Goal: Transaction & Acquisition: Purchase product/service

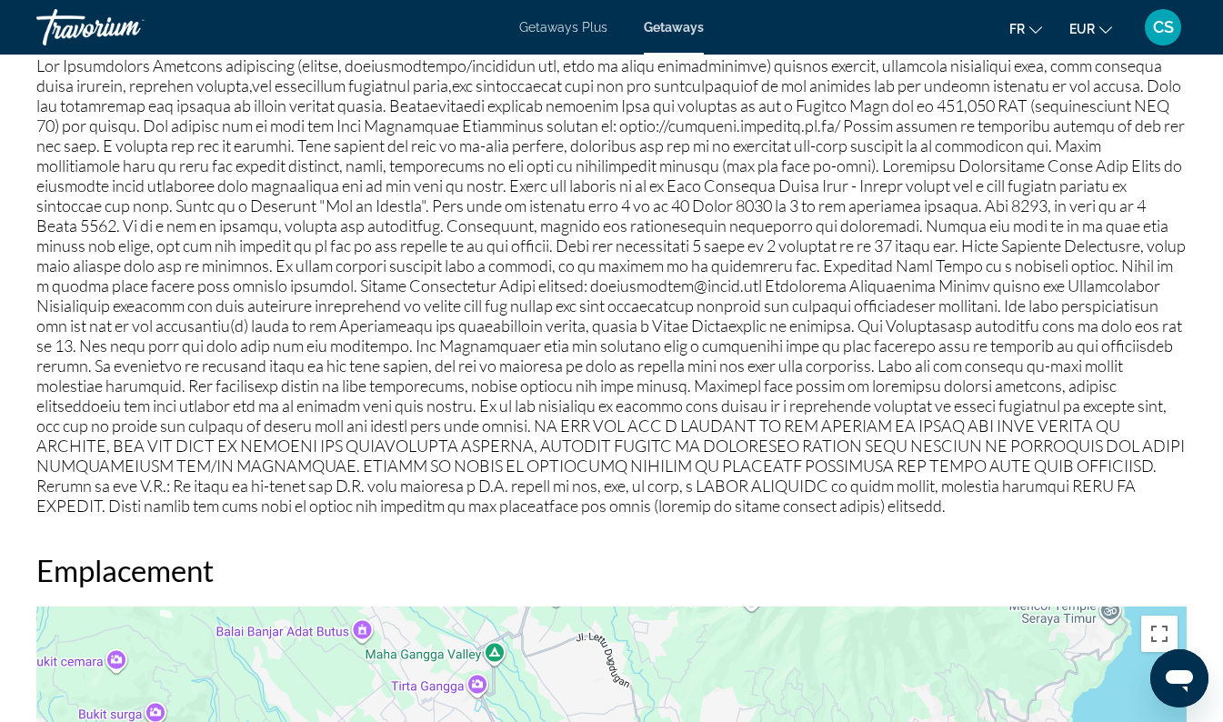
scroll to position [2172, 0]
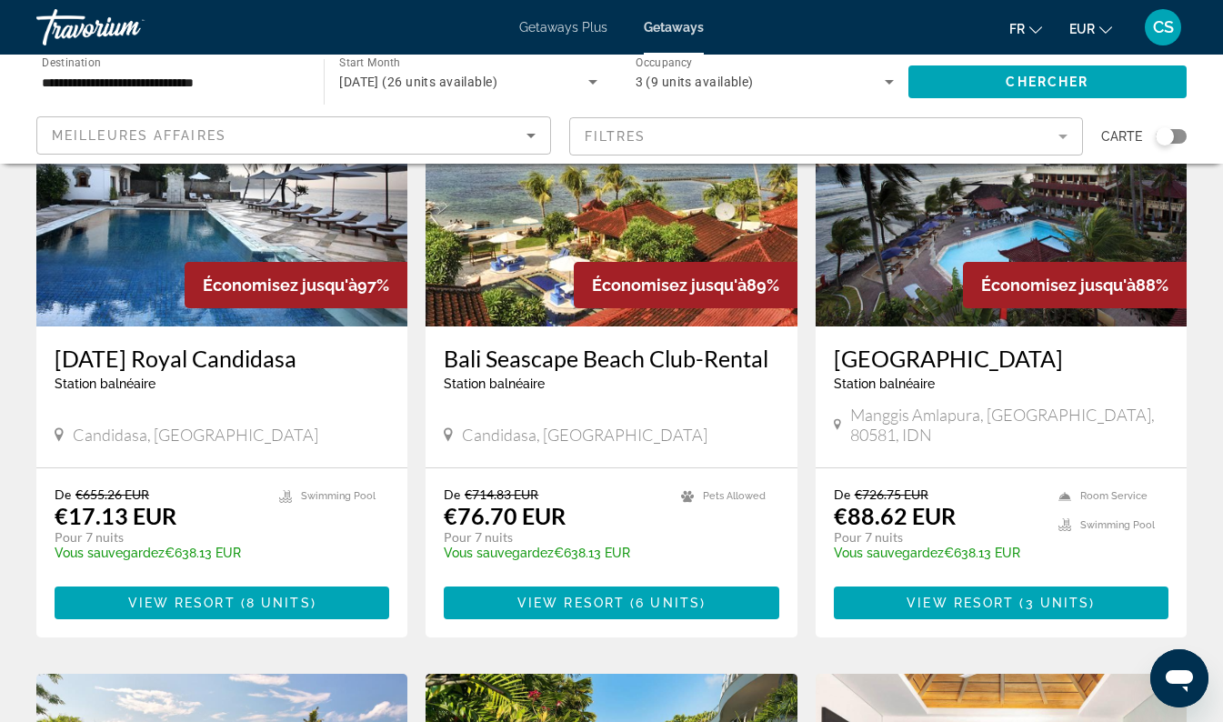
scroll to position [164, 0]
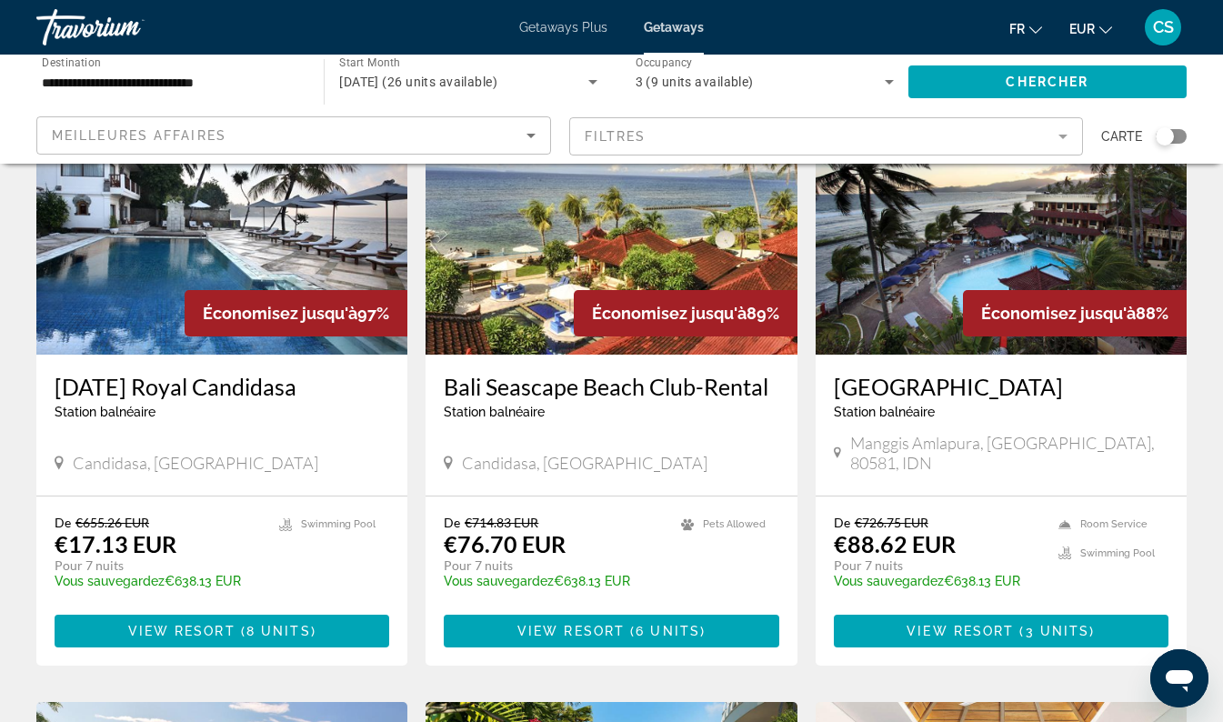
click at [237, 382] on h3 "[DATE] Royal Candidasa" at bounding box center [222, 386] width 335 height 27
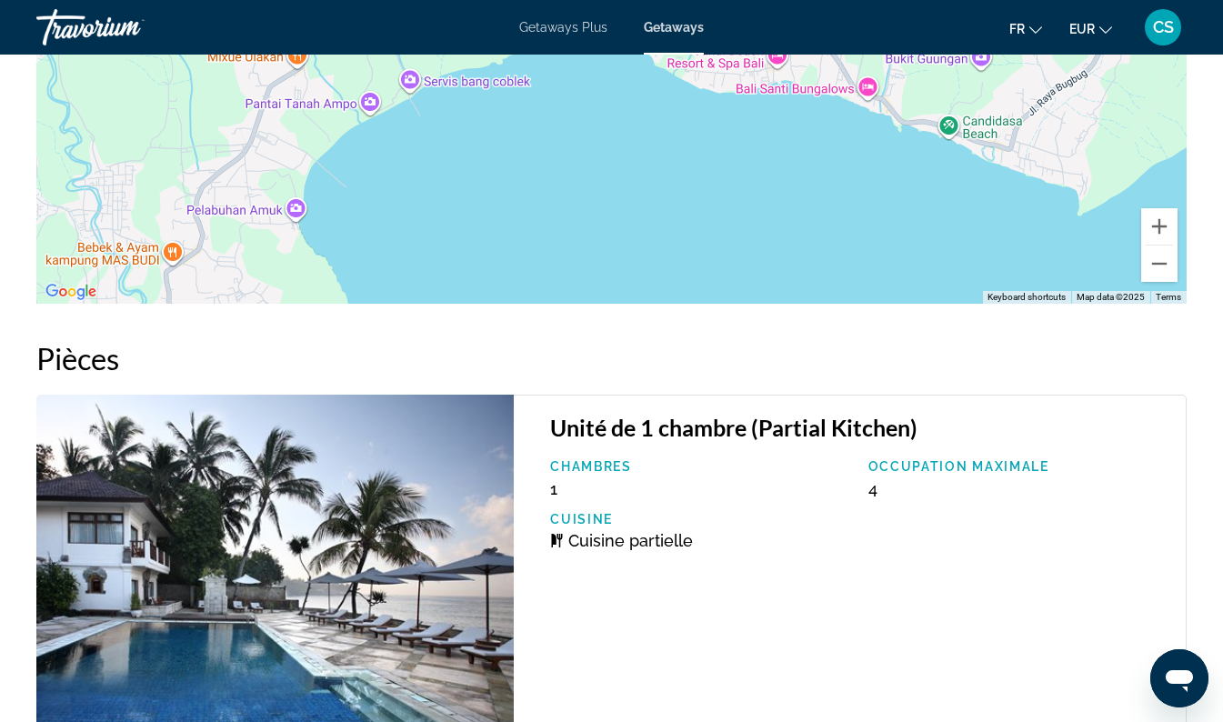
scroll to position [2998, 0]
click at [520, 163] on div "To activate drag with keyboard, press Alt + Enter. Once in keyboard drag state,…" at bounding box center [611, 32] width 1151 height 546
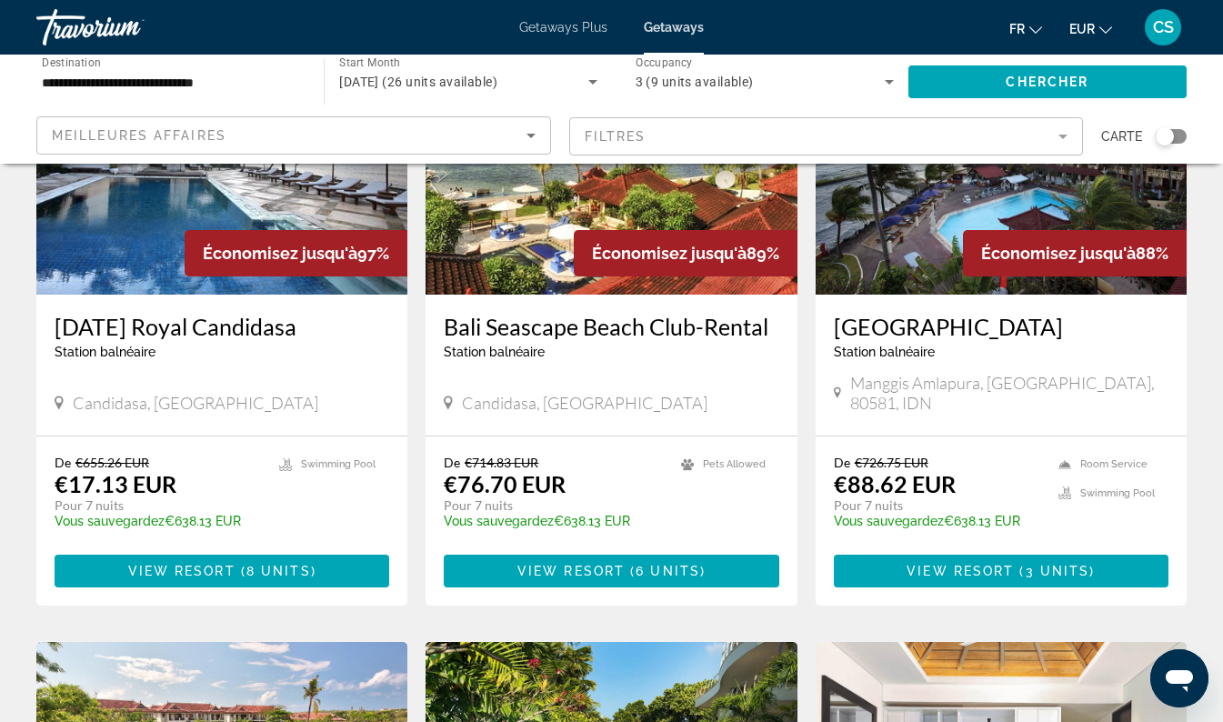
scroll to position [174, 0]
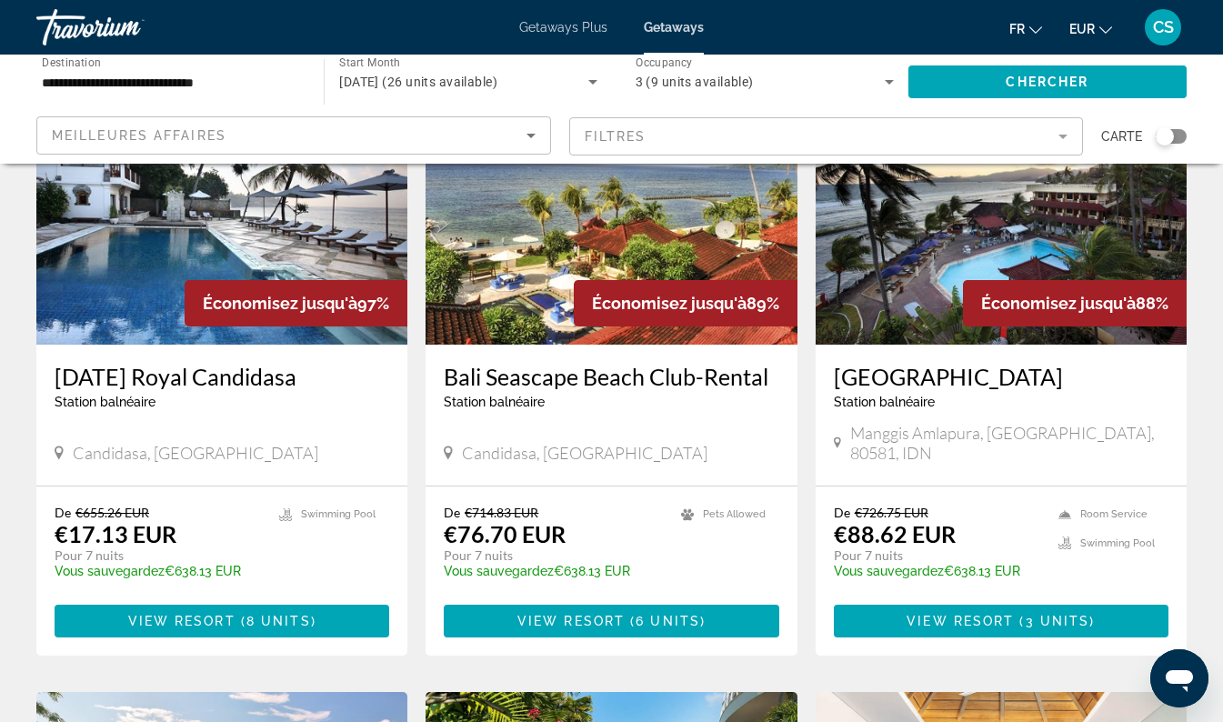
click at [718, 387] on h3 "Bali Seascape Beach Club-Rental" at bounding box center [611, 376] width 335 height 27
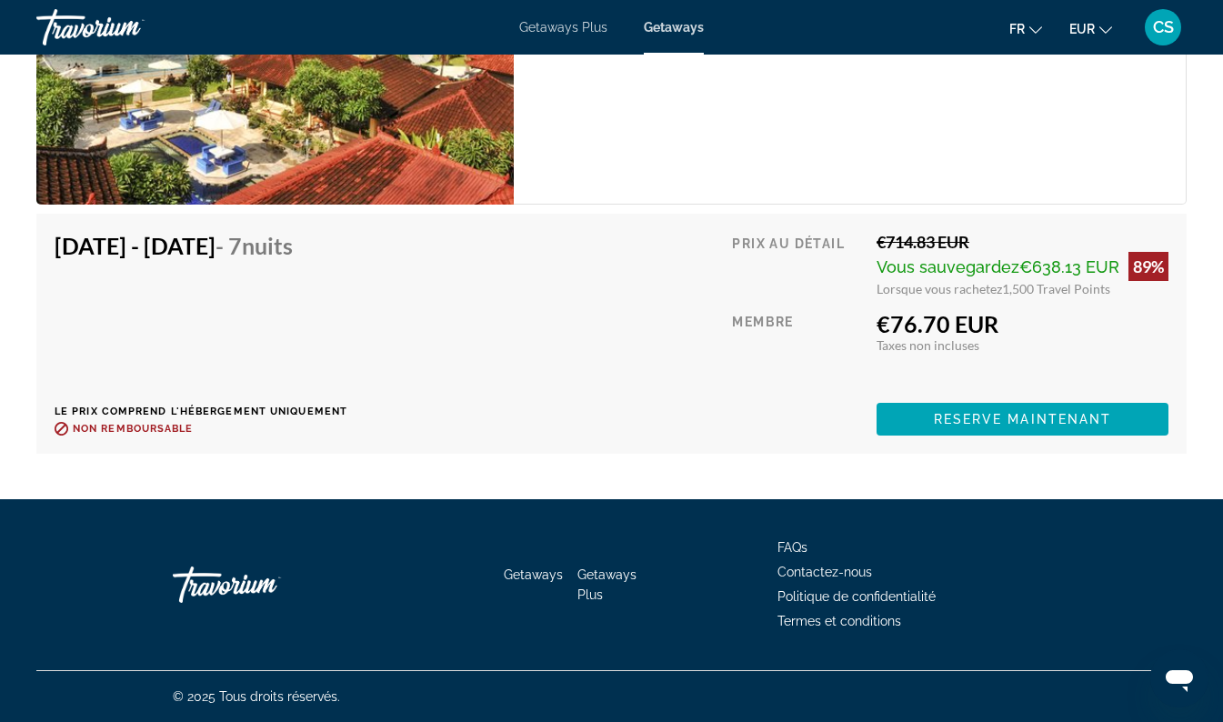
scroll to position [3132, 0]
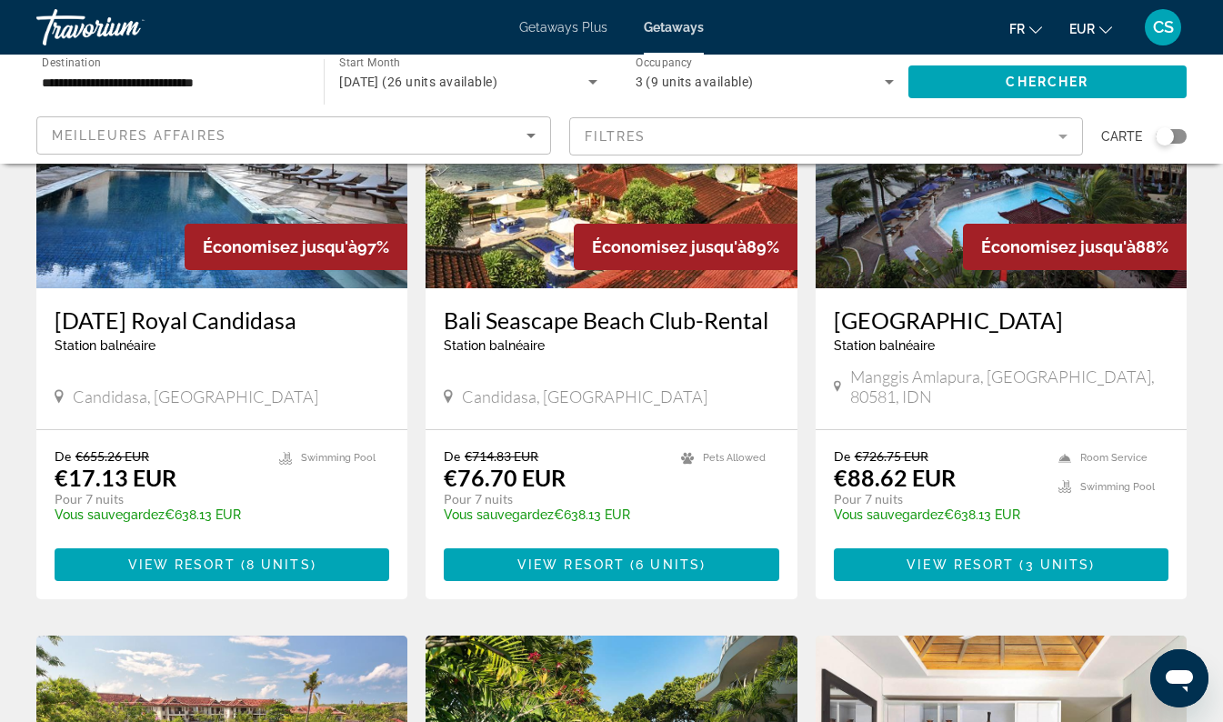
scroll to position [229, 0]
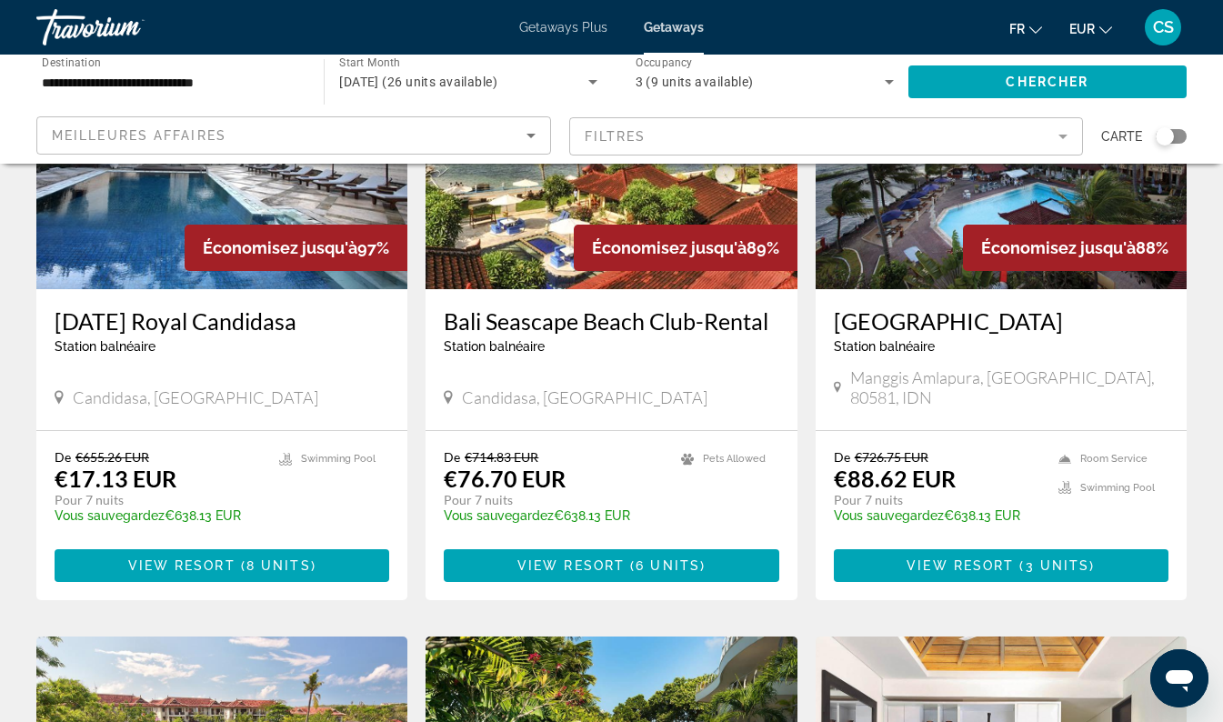
click at [1010, 332] on h3 "[GEOGRAPHIC_DATA]" at bounding box center [1001, 320] width 335 height 27
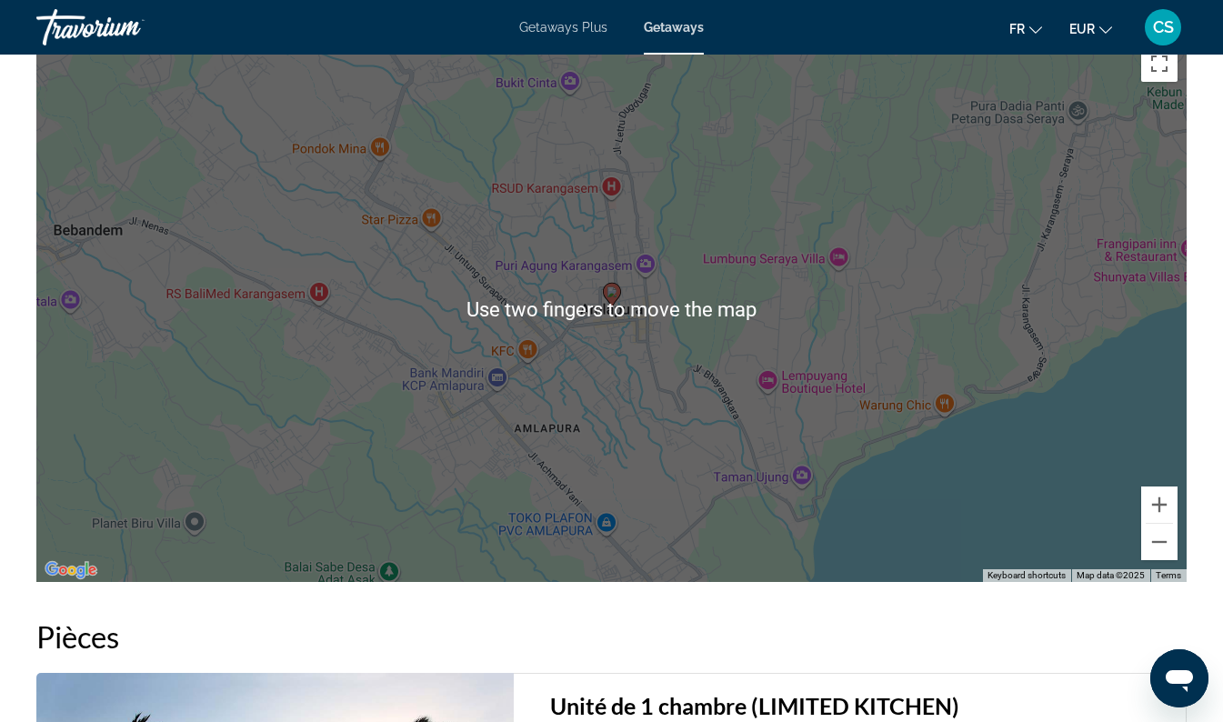
scroll to position [2758, 0]
click at [1159, 536] on button "Zoom out" at bounding box center [1160, 543] width 36 height 36
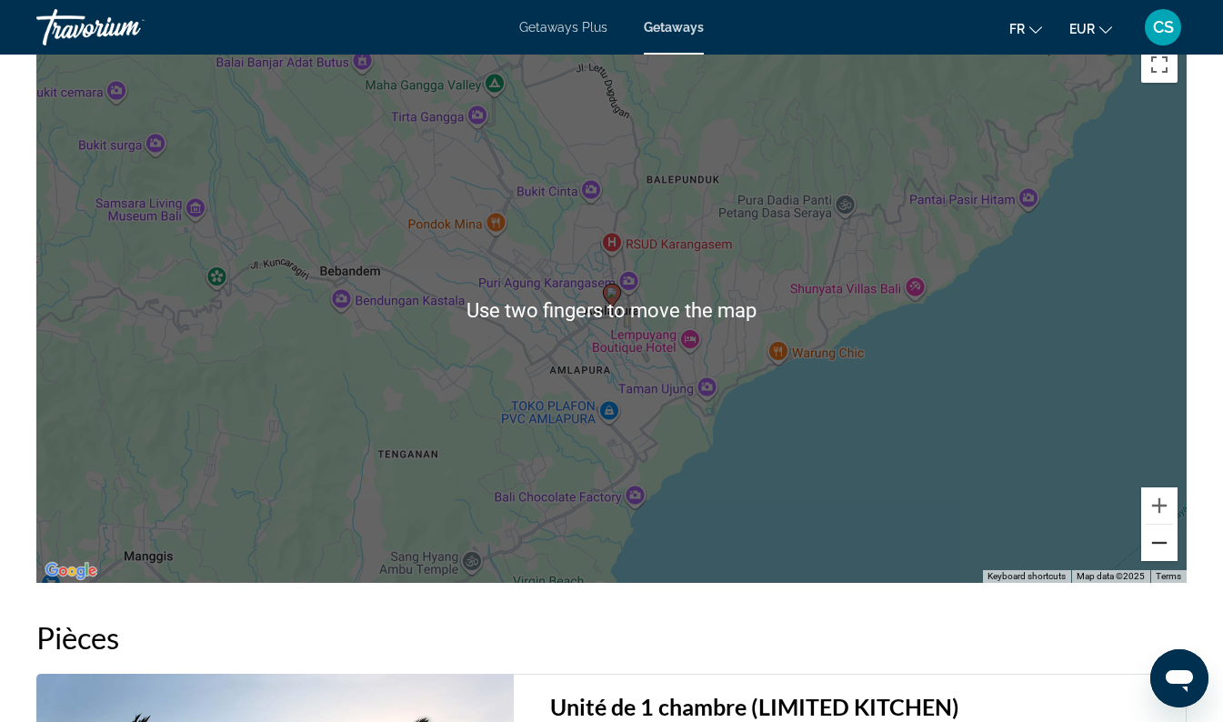
click at [1168, 542] on button "Zoom out" at bounding box center [1160, 543] width 36 height 36
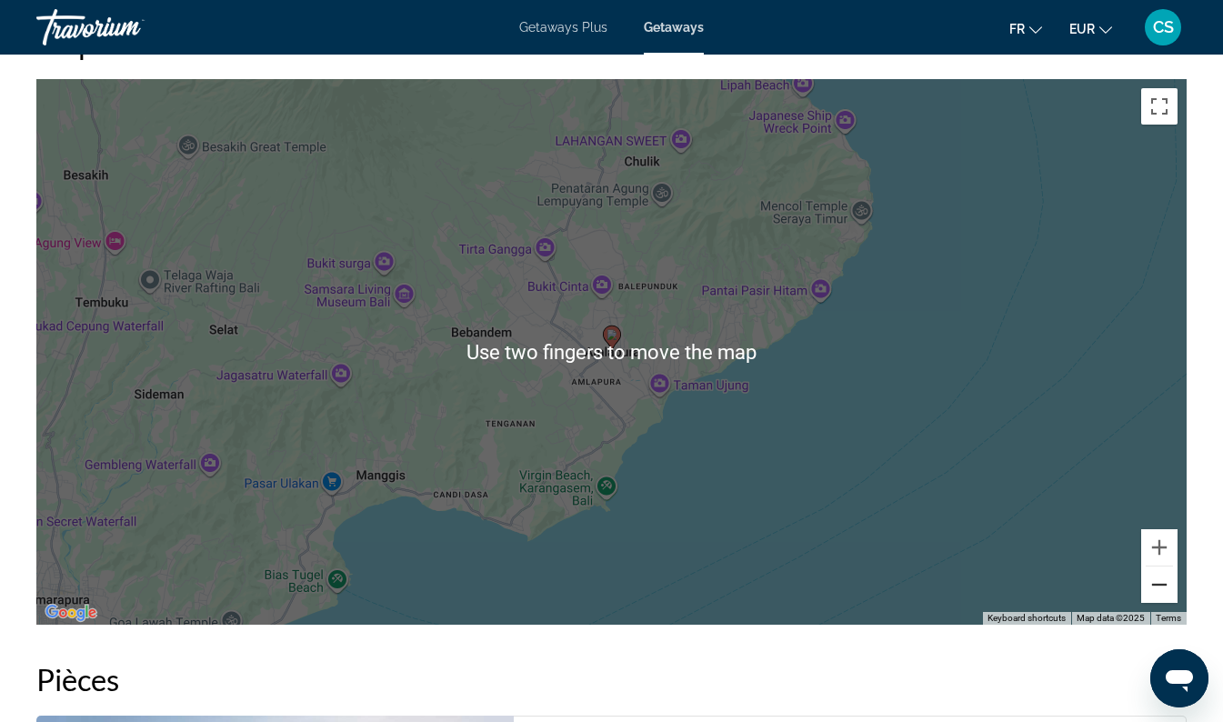
scroll to position [2755, 0]
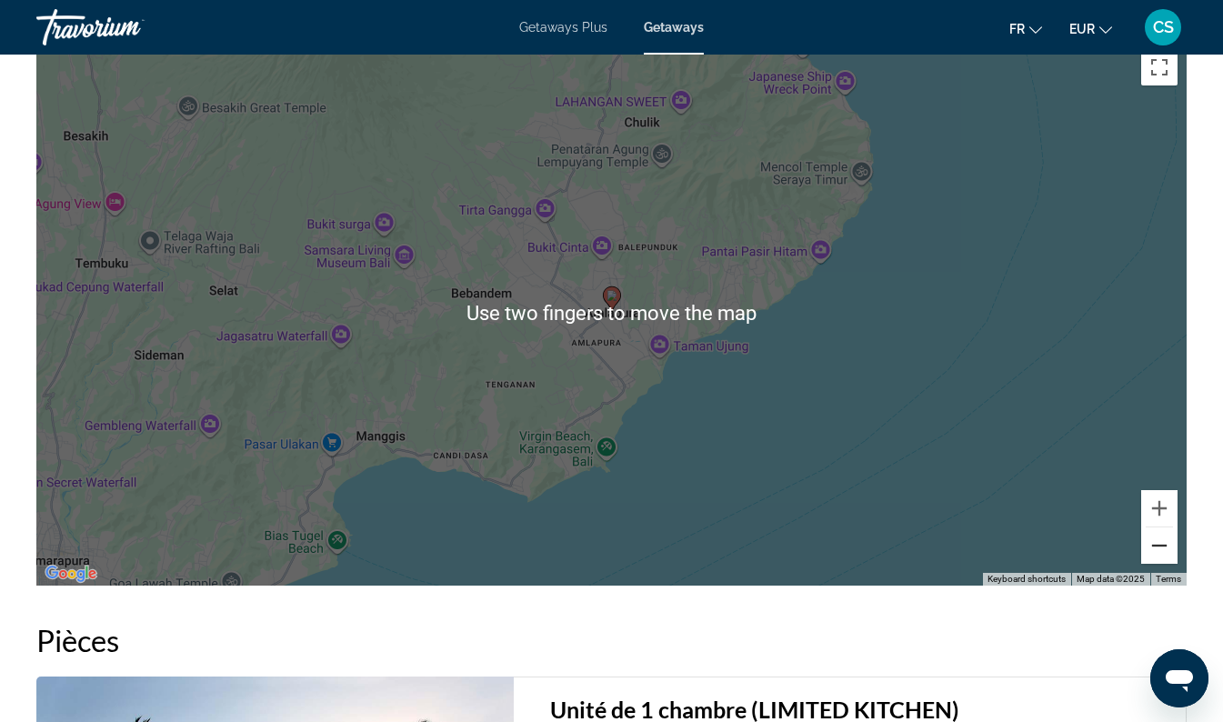
click at [1164, 532] on button "Zoom out" at bounding box center [1160, 546] width 36 height 36
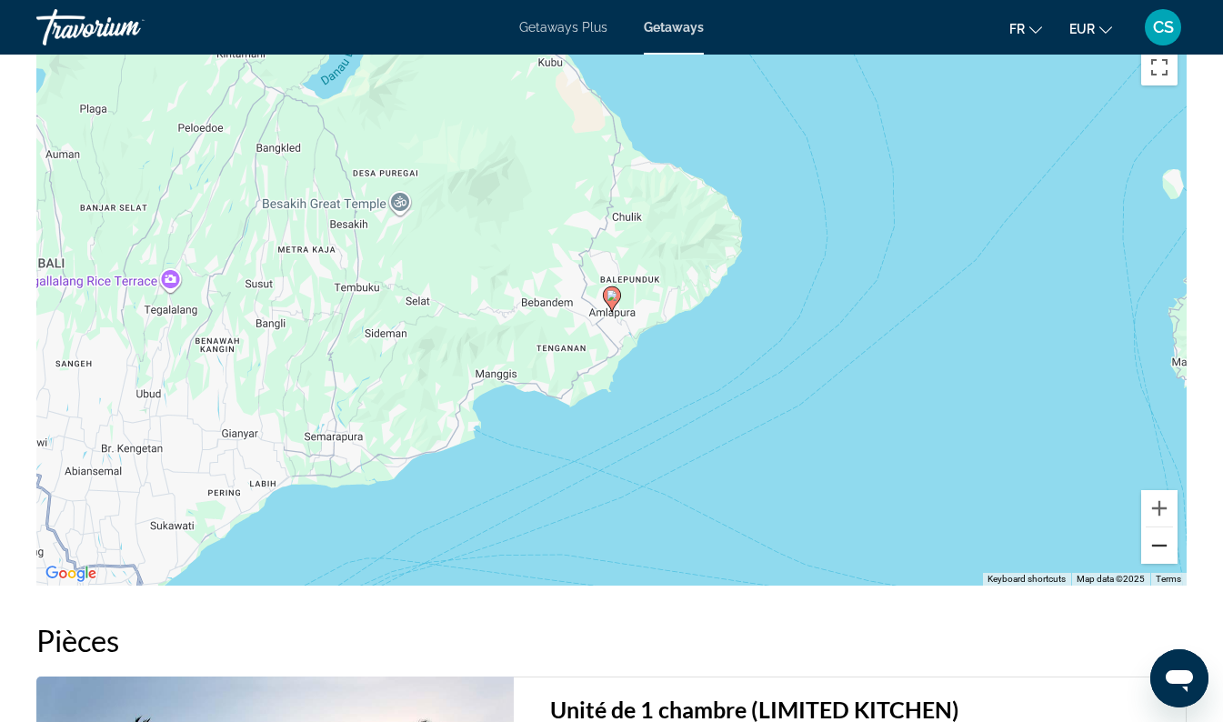
click at [1162, 528] on button "Zoom out" at bounding box center [1160, 546] width 36 height 36
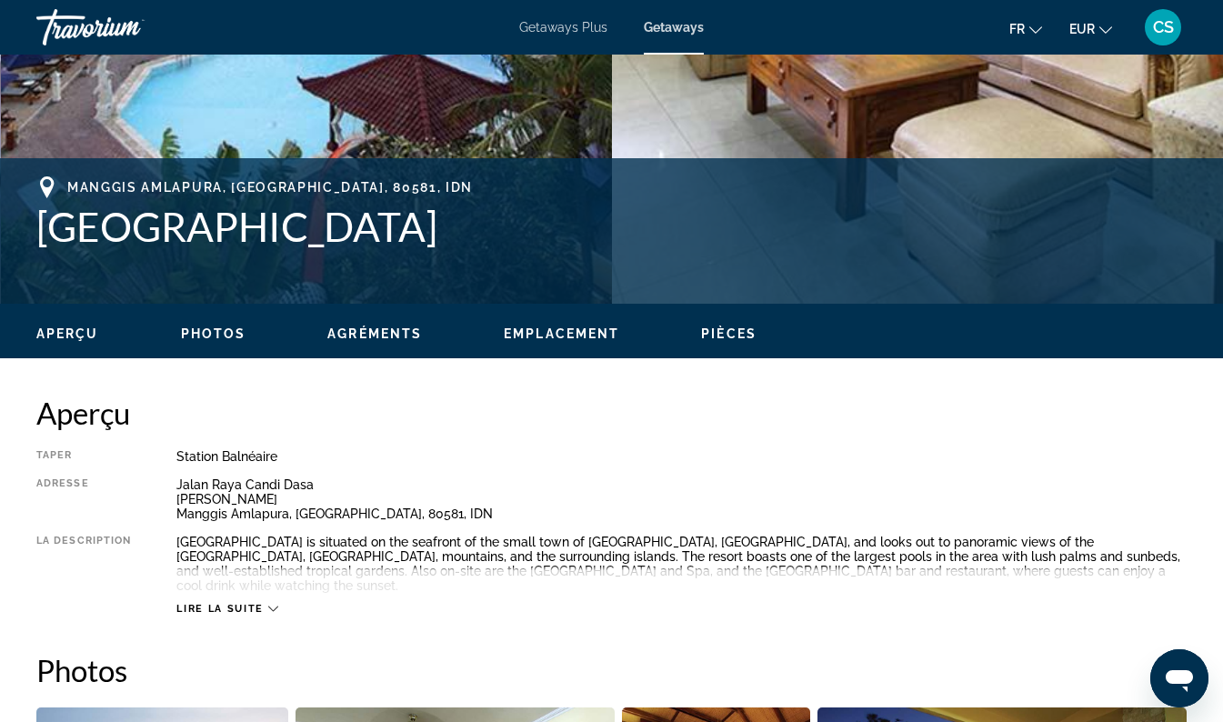
scroll to position [618, 0]
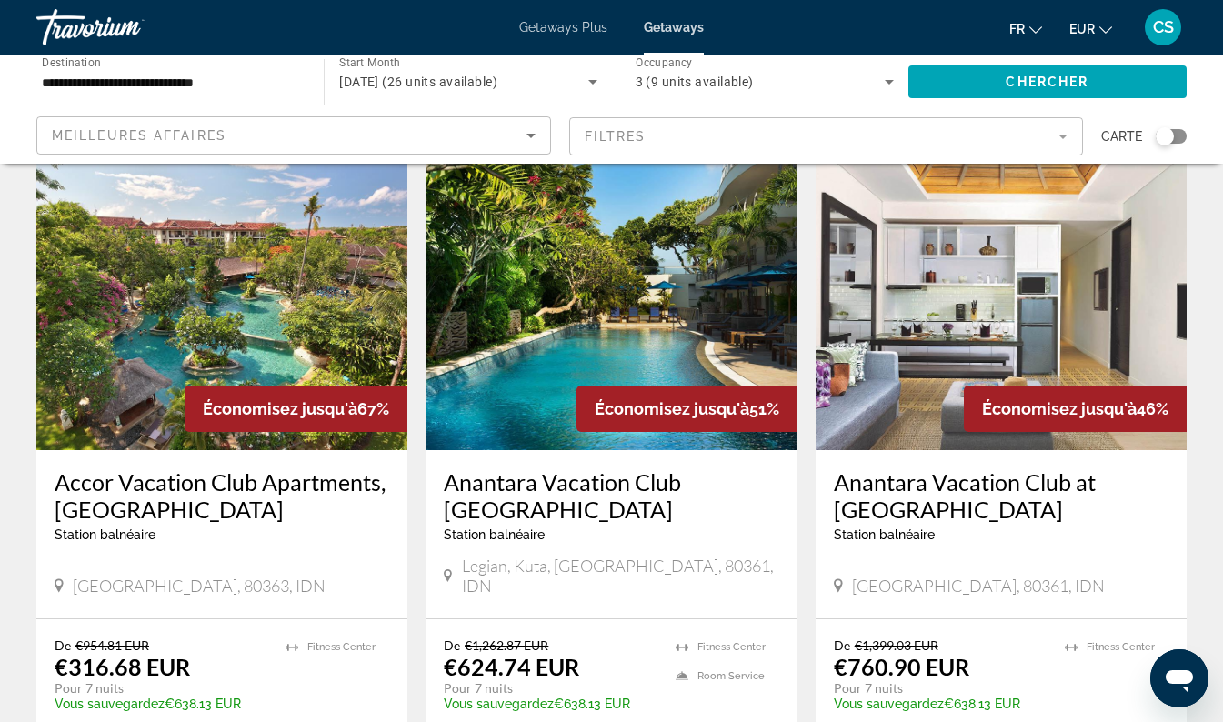
scroll to position [708, 0]
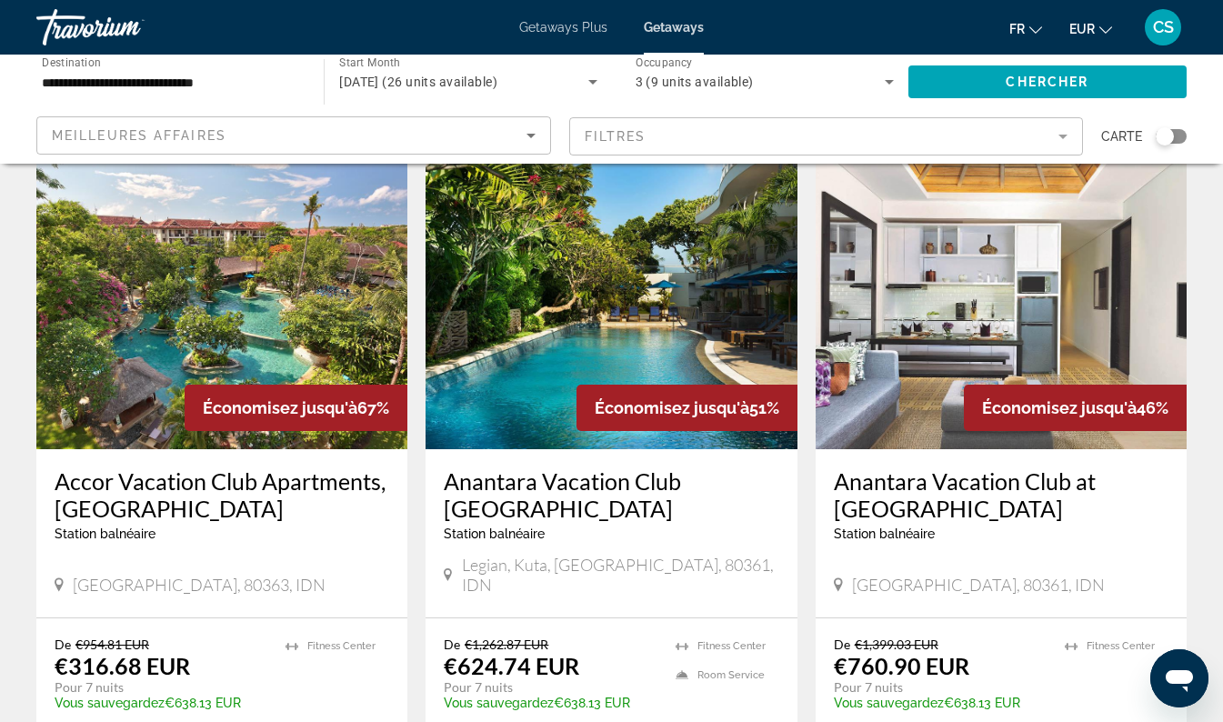
click at [280, 304] on img "Main content" at bounding box center [221, 303] width 371 height 291
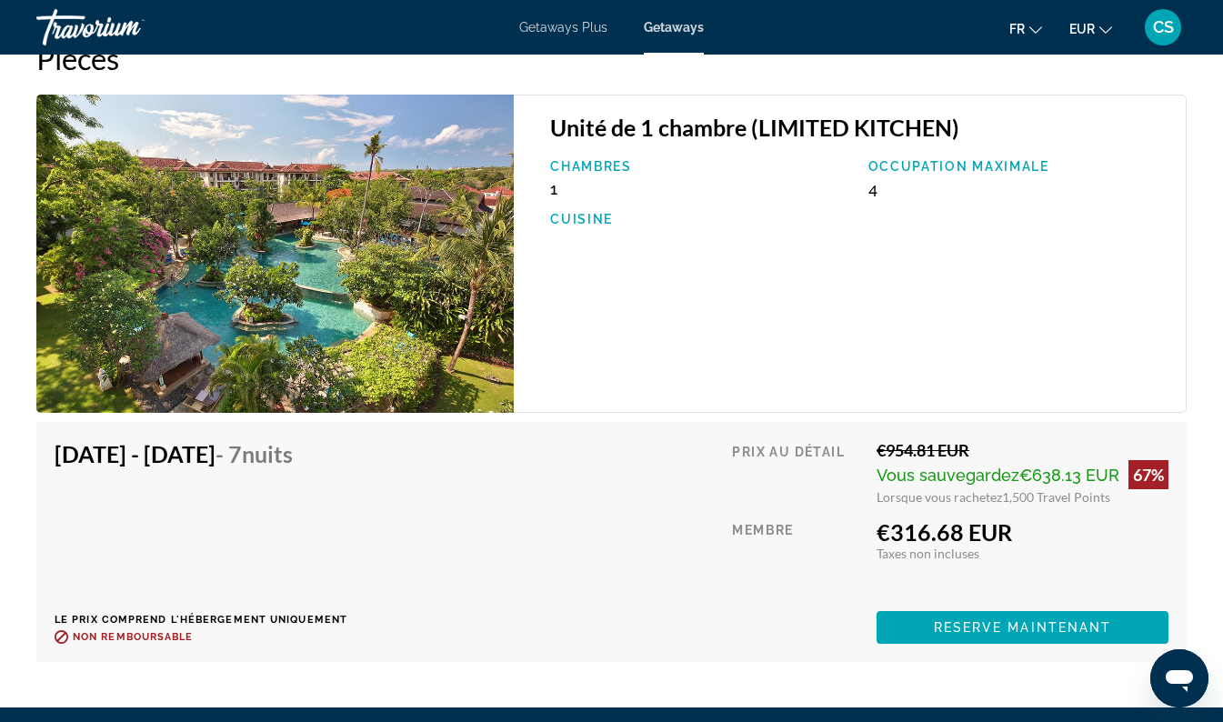
scroll to position [3272, 0]
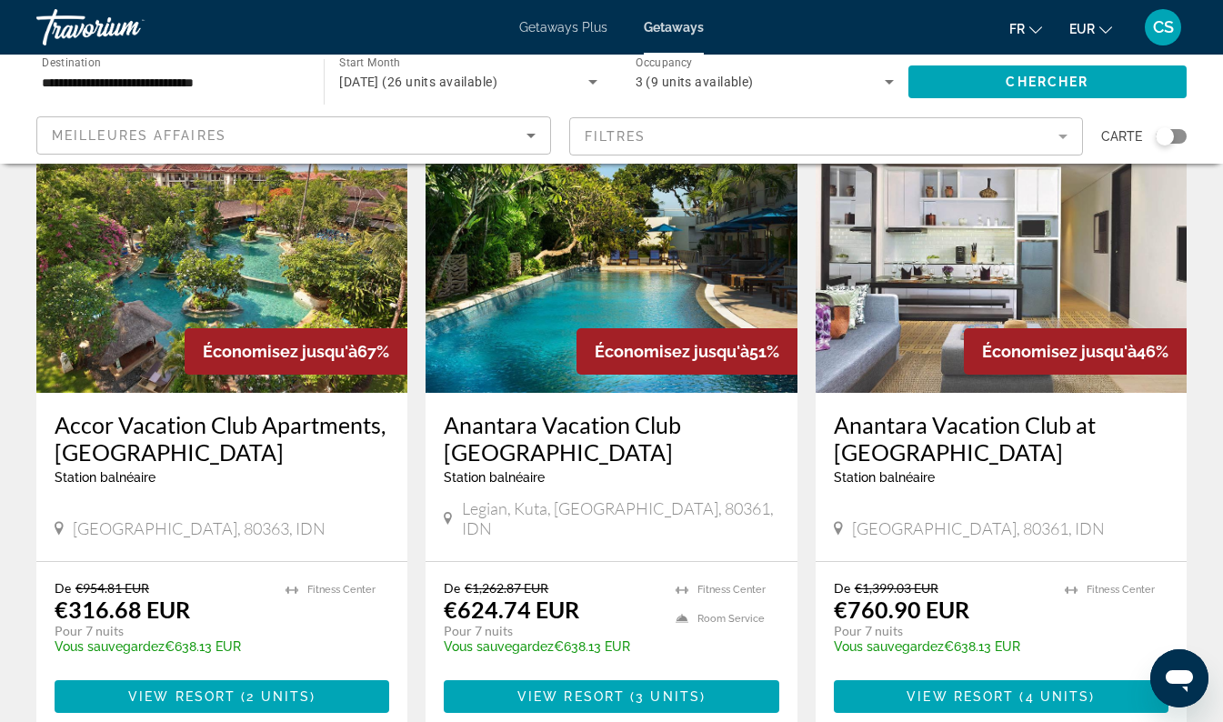
scroll to position [766, 0]
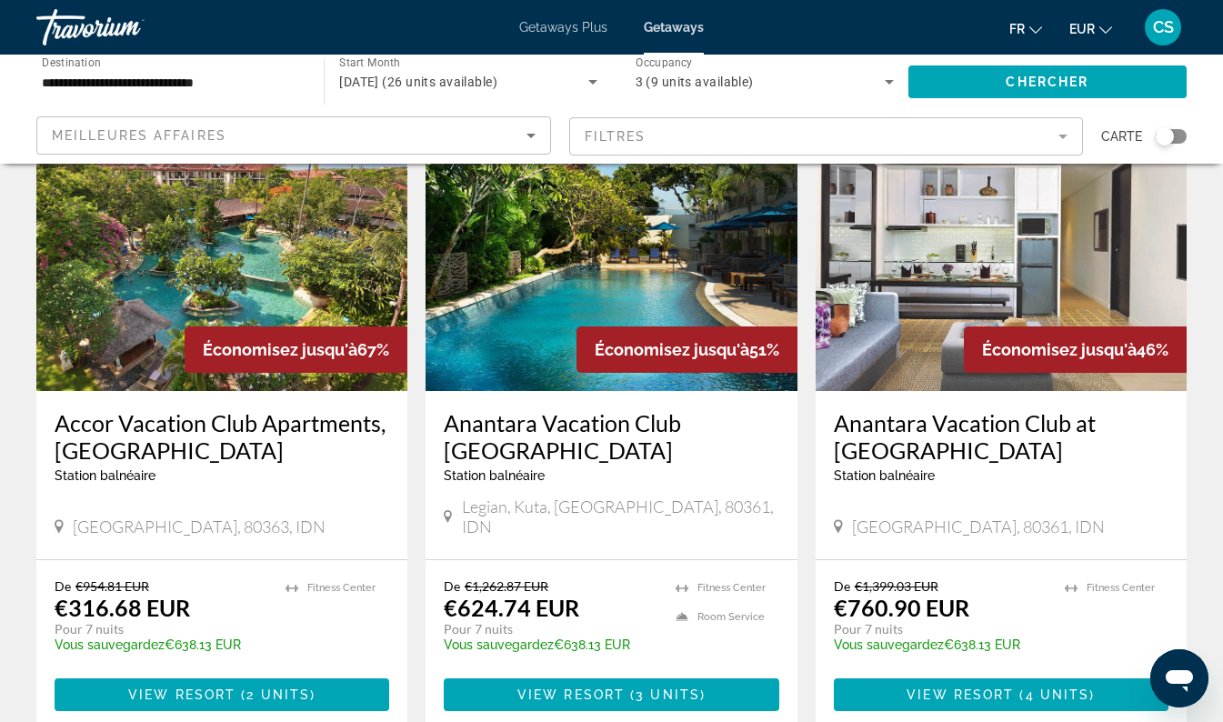
click at [543, 271] on img "Main content" at bounding box center [611, 245] width 371 height 291
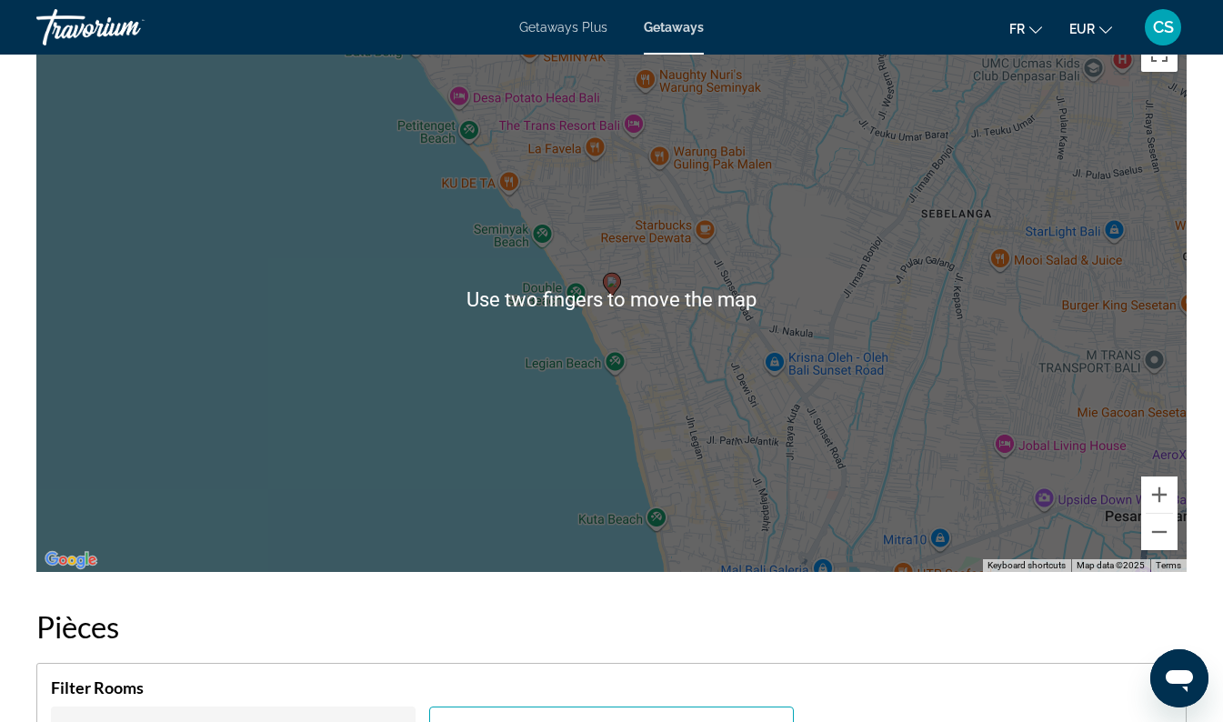
scroll to position [2777, 0]
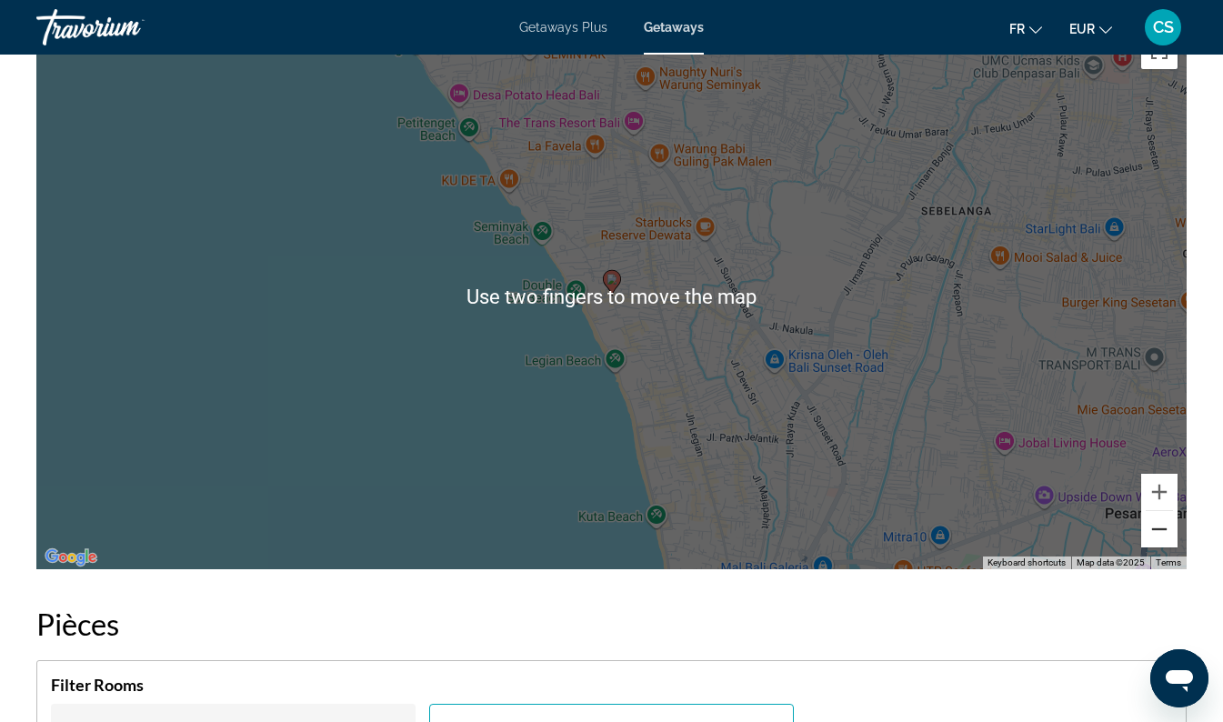
click at [1162, 511] on button "Zoom out" at bounding box center [1160, 529] width 36 height 36
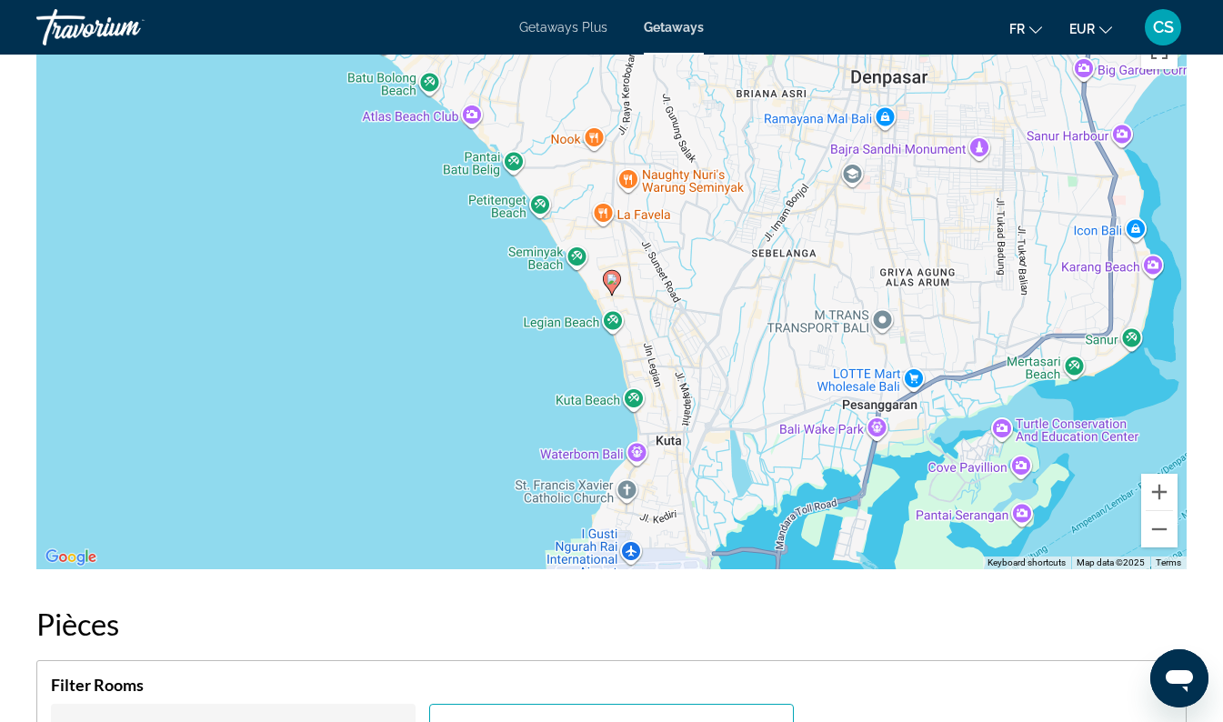
click at [1170, 528] on div "To activate drag with keyboard, press Alt + Enter. Once in keyboard drag state,…" at bounding box center [611, 297] width 1151 height 546
click at [1165, 518] on button "Zoom out" at bounding box center [1160, 529] width 36 height 36
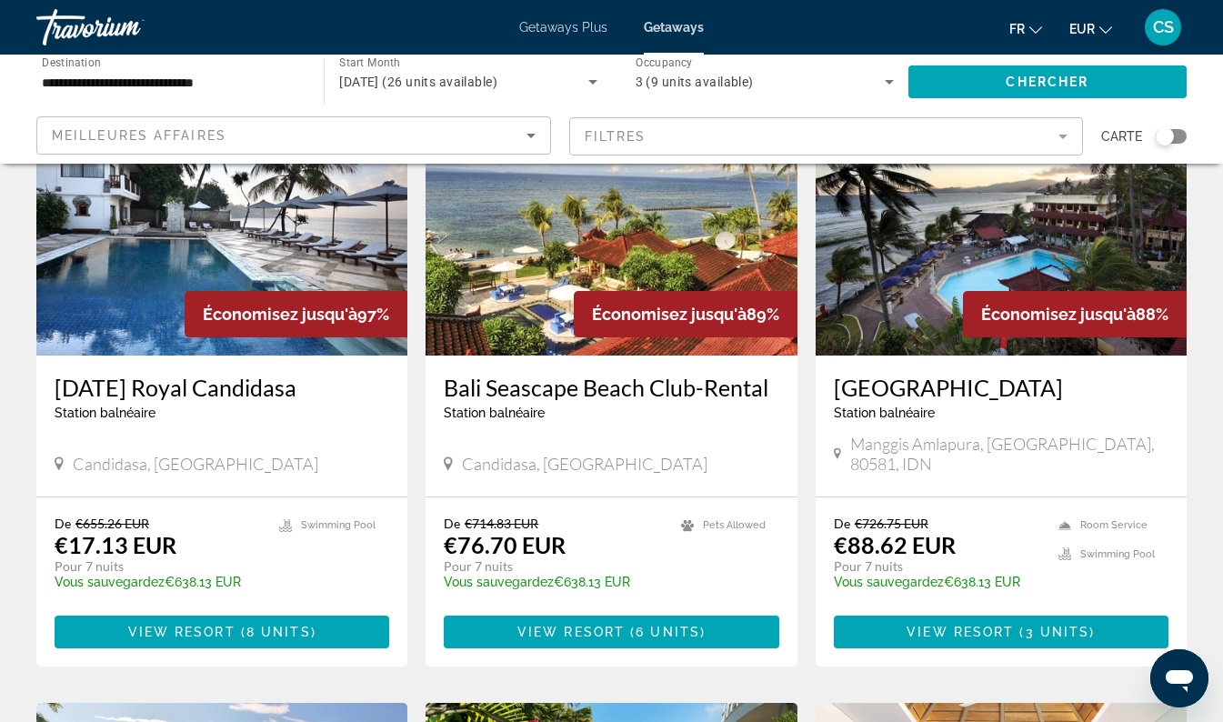
scroll to position [162, 0]
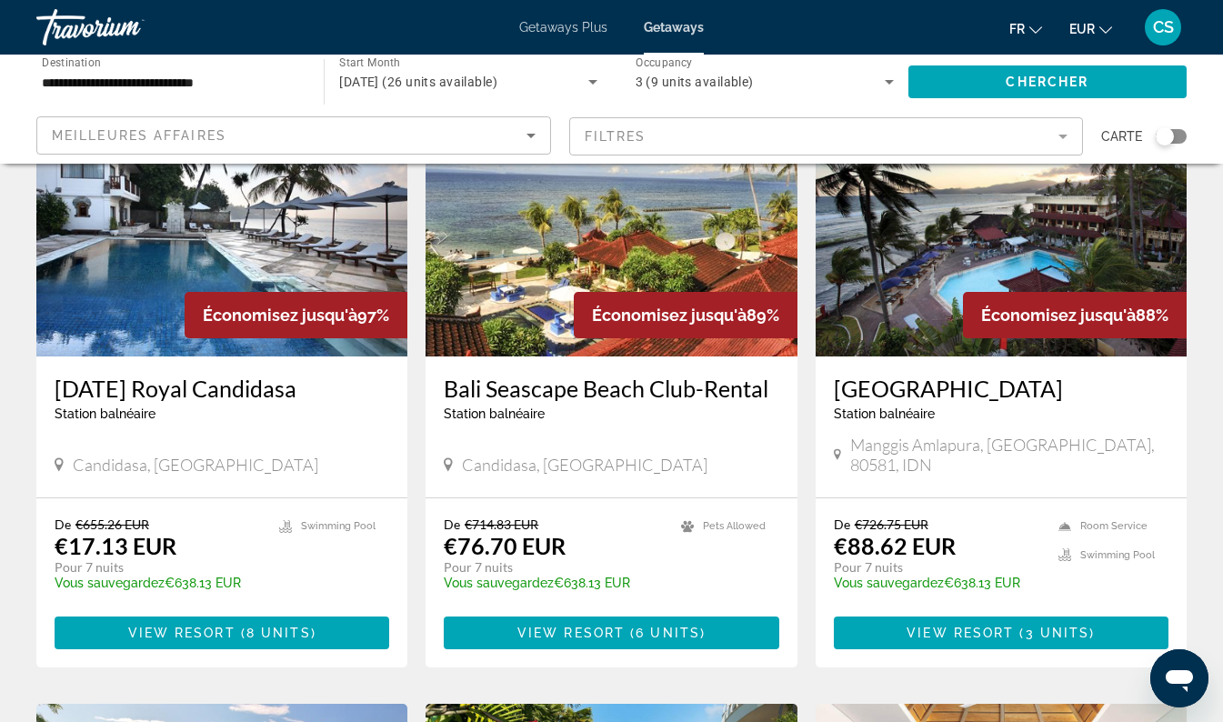
click at [656, 394] on h3 "Bali Seascape Beach Club-Rental" at bounding box center [611, 388] width 335 height 27
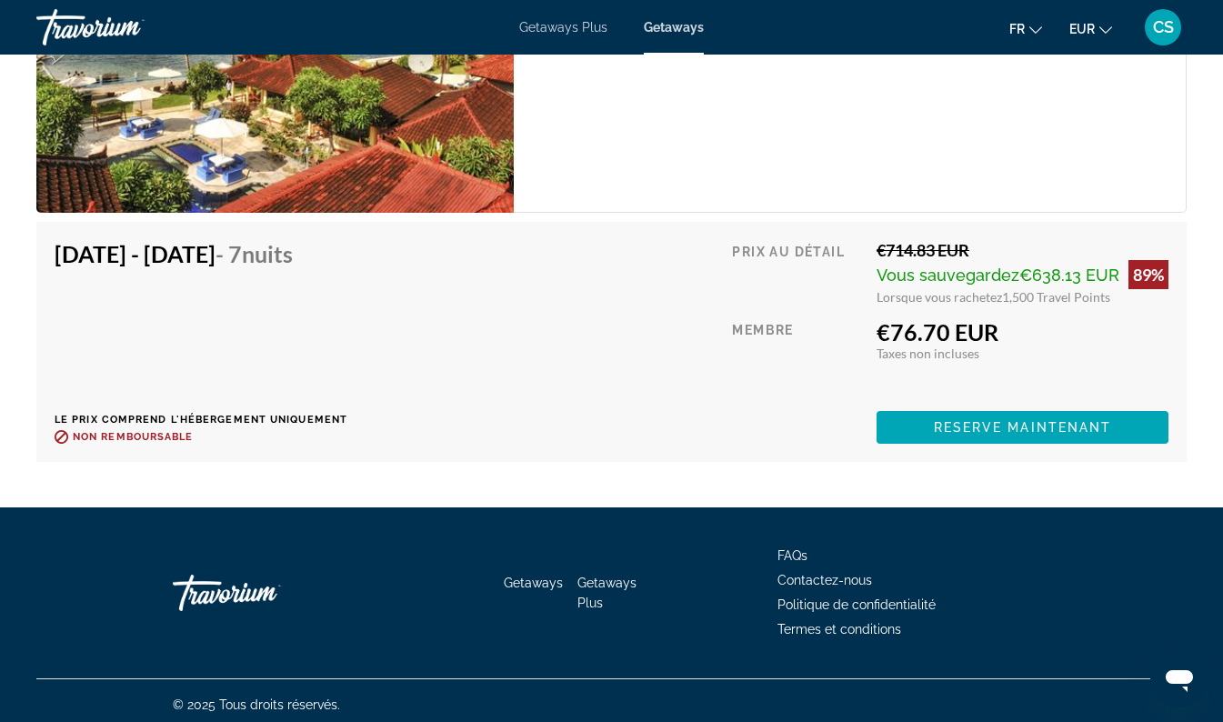
scroll to position [3119, 0]
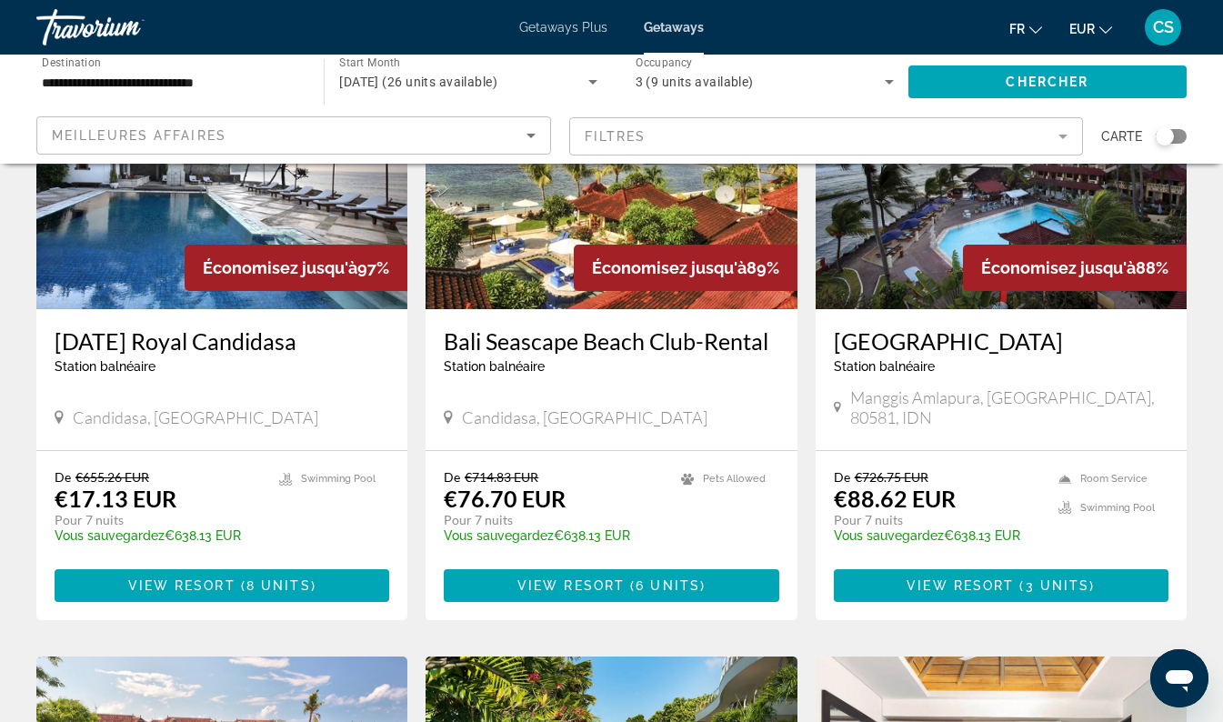
scroll to position [213, 0]
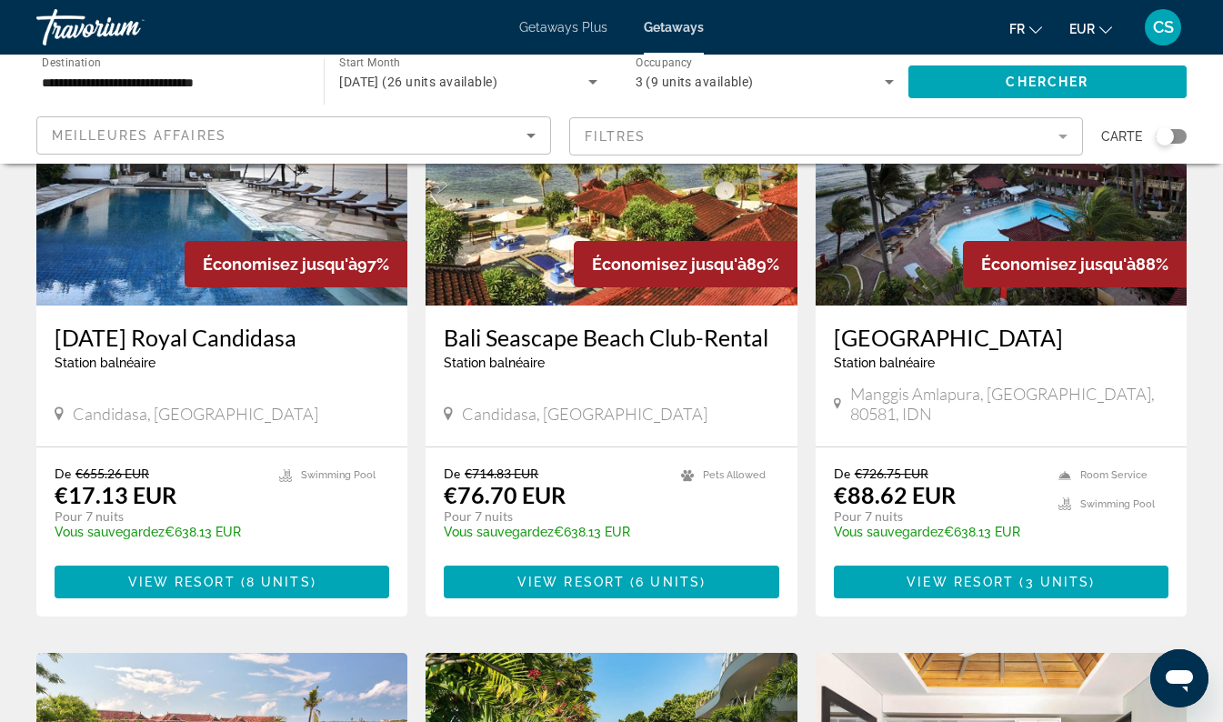
click at [240, 339] on h3 "[DATE] Royal Candidasa" at bounding box center [222, 337] width 335 height 27
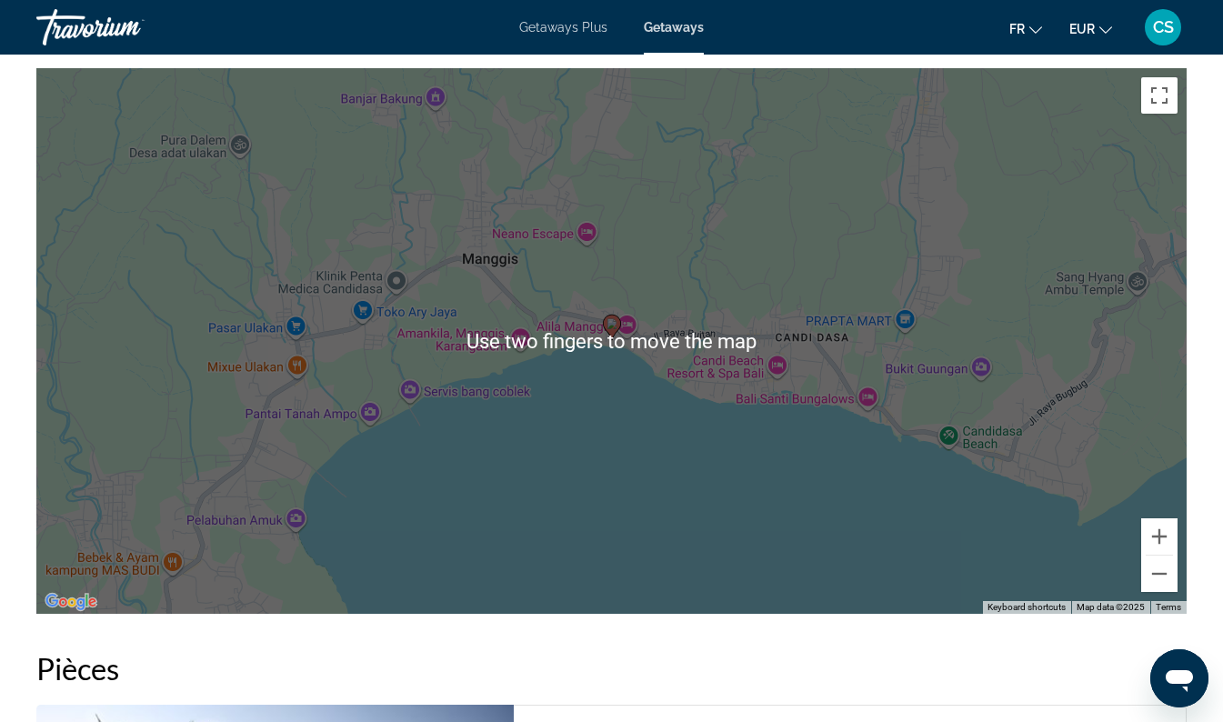
scroll to position [2677, 0]
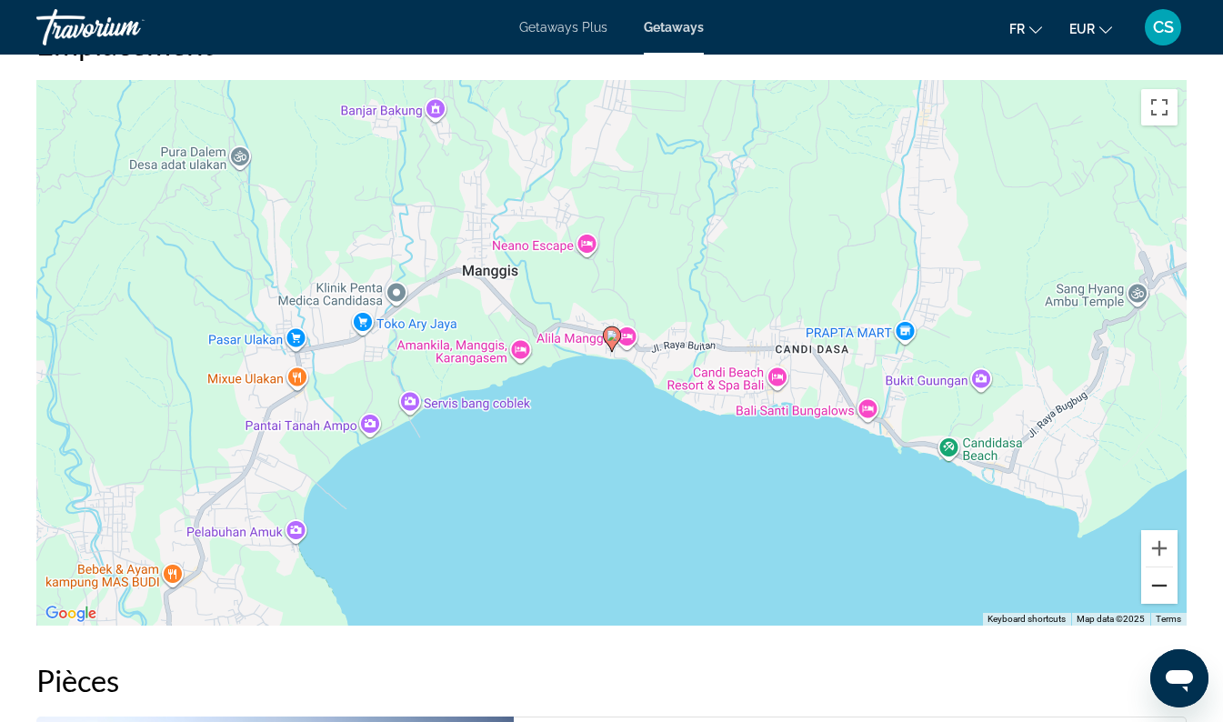
click at [1175, 591] on button "Zoom out" at bounding box center [1160, 586] width 36 height 36
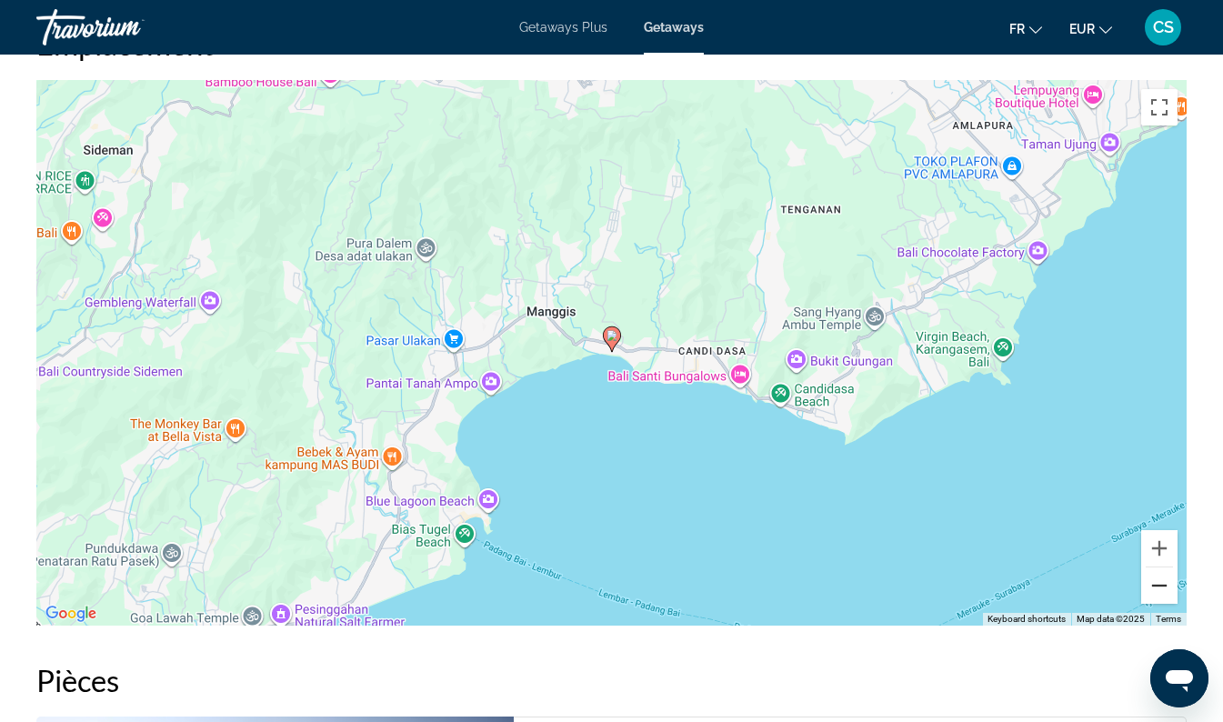
click at [1166, 589] on button "Zoom out" at bounding box center [1160, 586] width 36 height 36
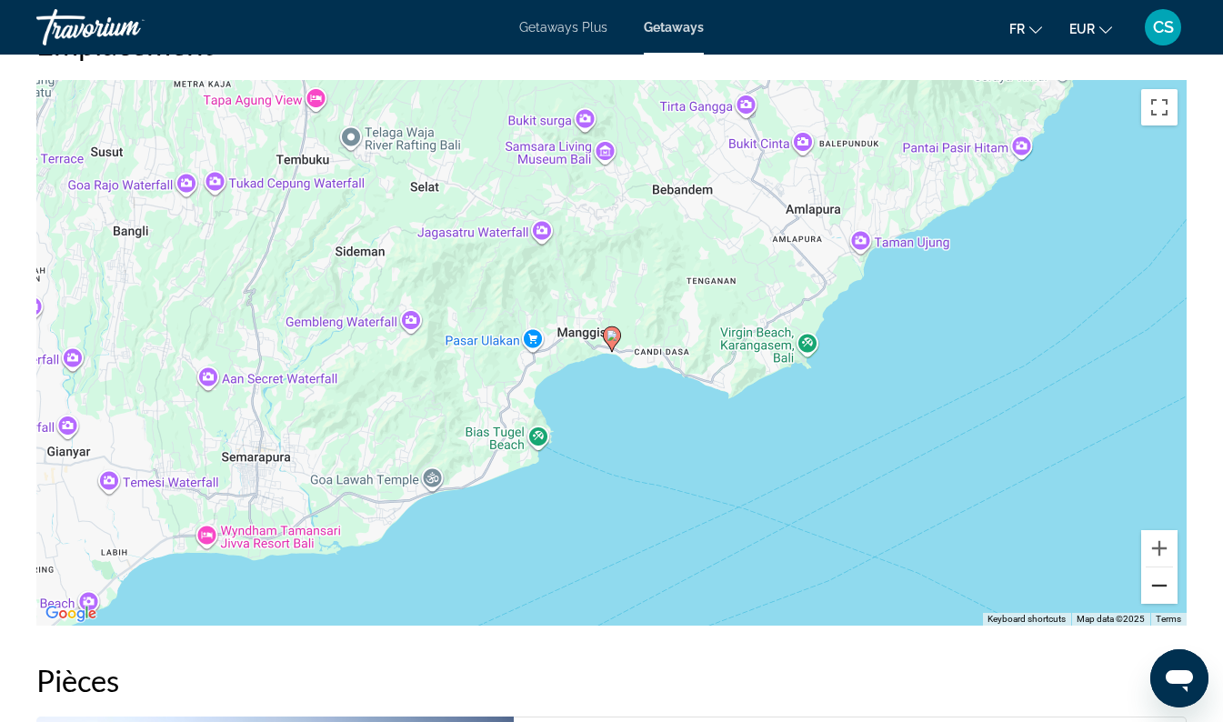
click at [1167, 592] on button "Zoom out" at bounding box center [1160, 586] width 36 height 36
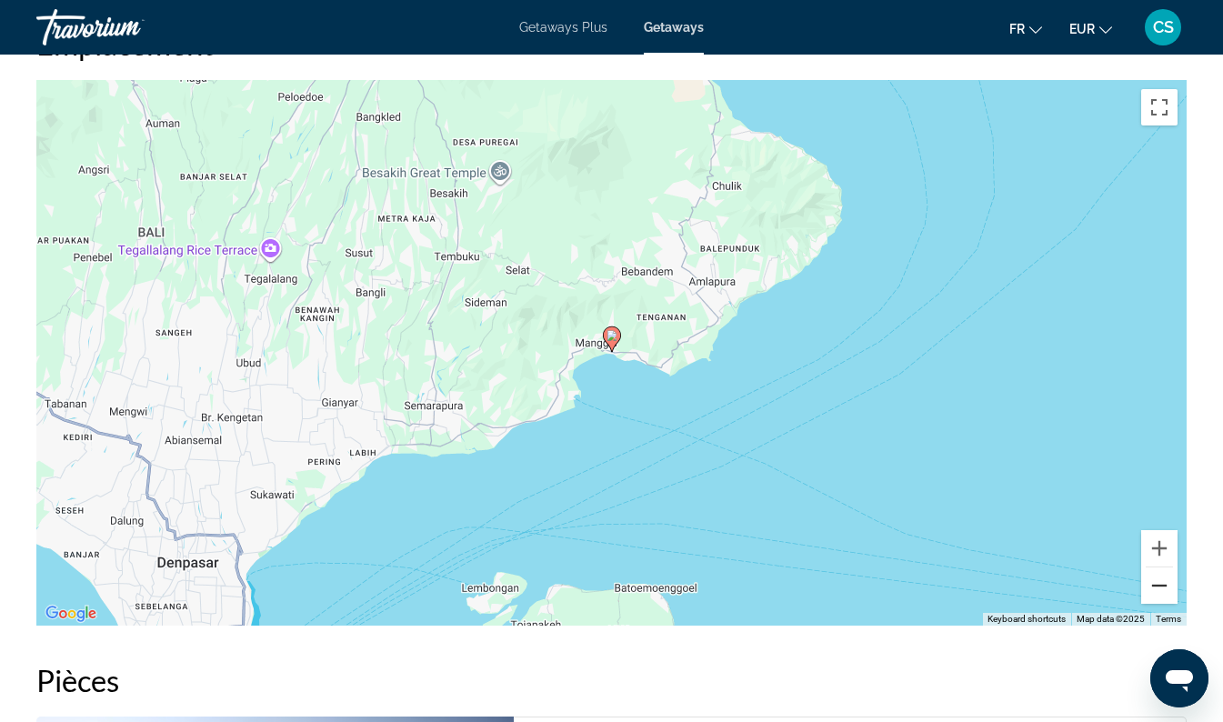
click at [1167, 591] on button "Zoom out" at bounding box center [1160, 586] width 36 height 36
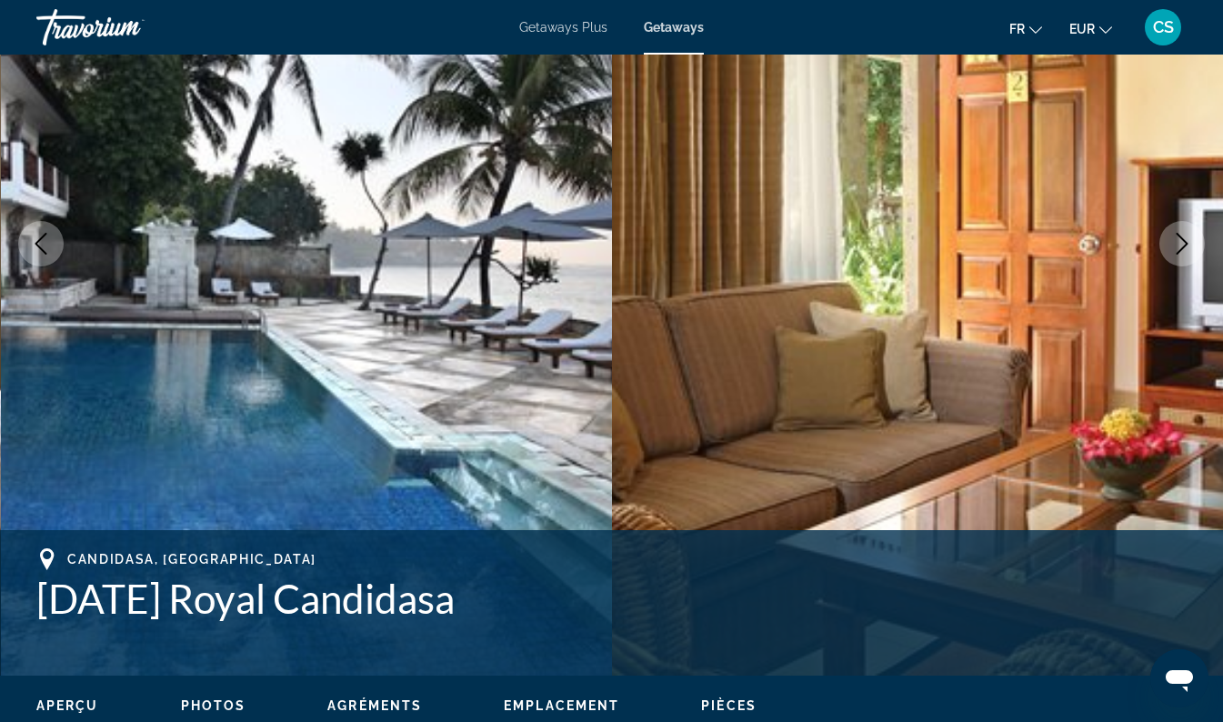
scroll to position [248, 0]
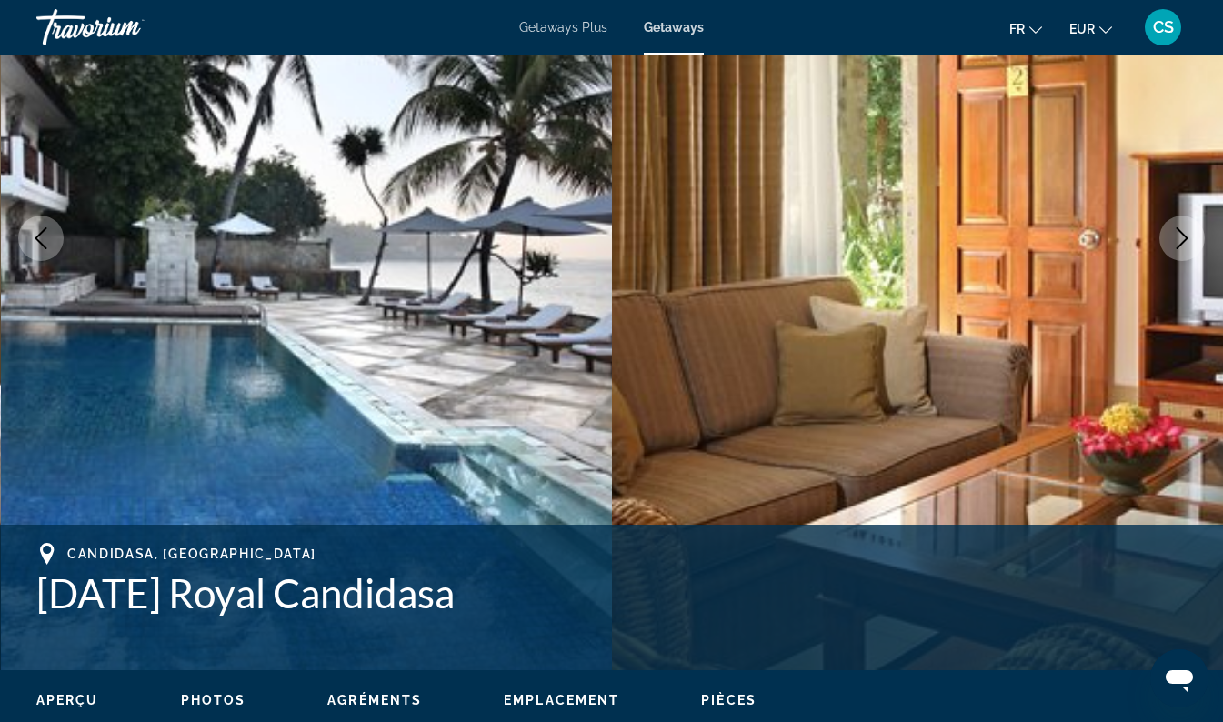
click at [1202, 241] on button "Next image" at bounding box center [1182, 238] width 45 height 45
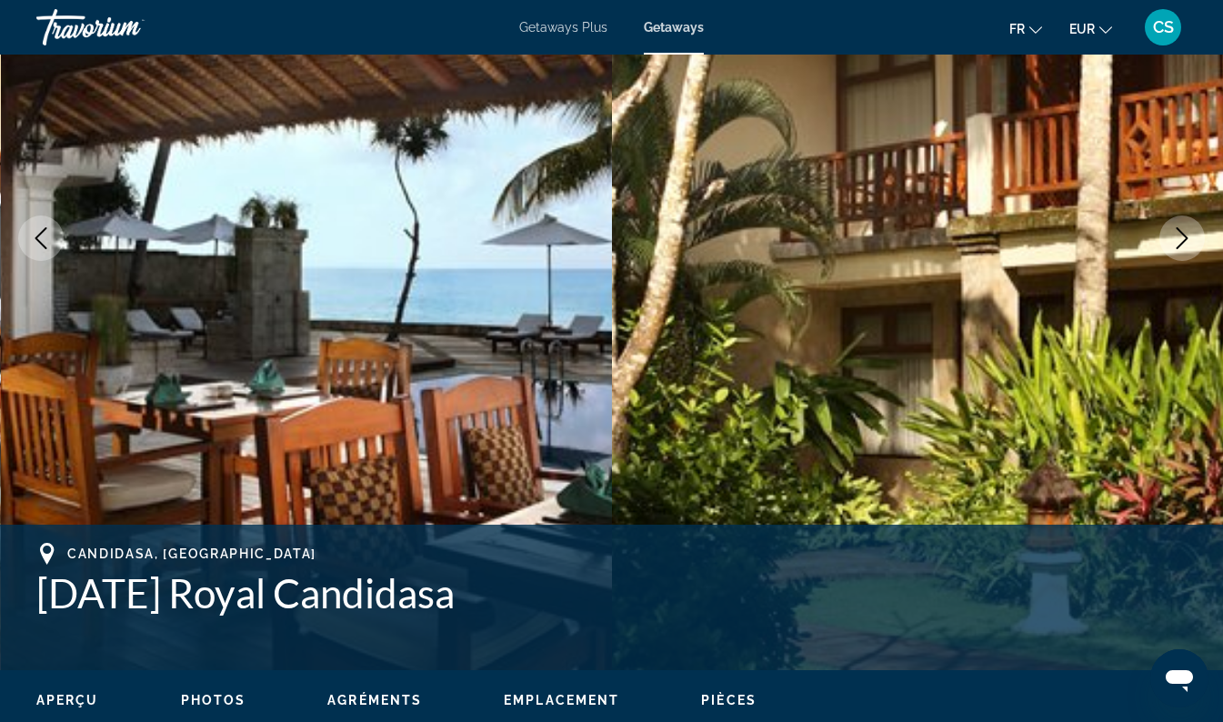
click at [1178, 244] on icon "Next image" at bounding box center [1183, 238] width 22 height 22
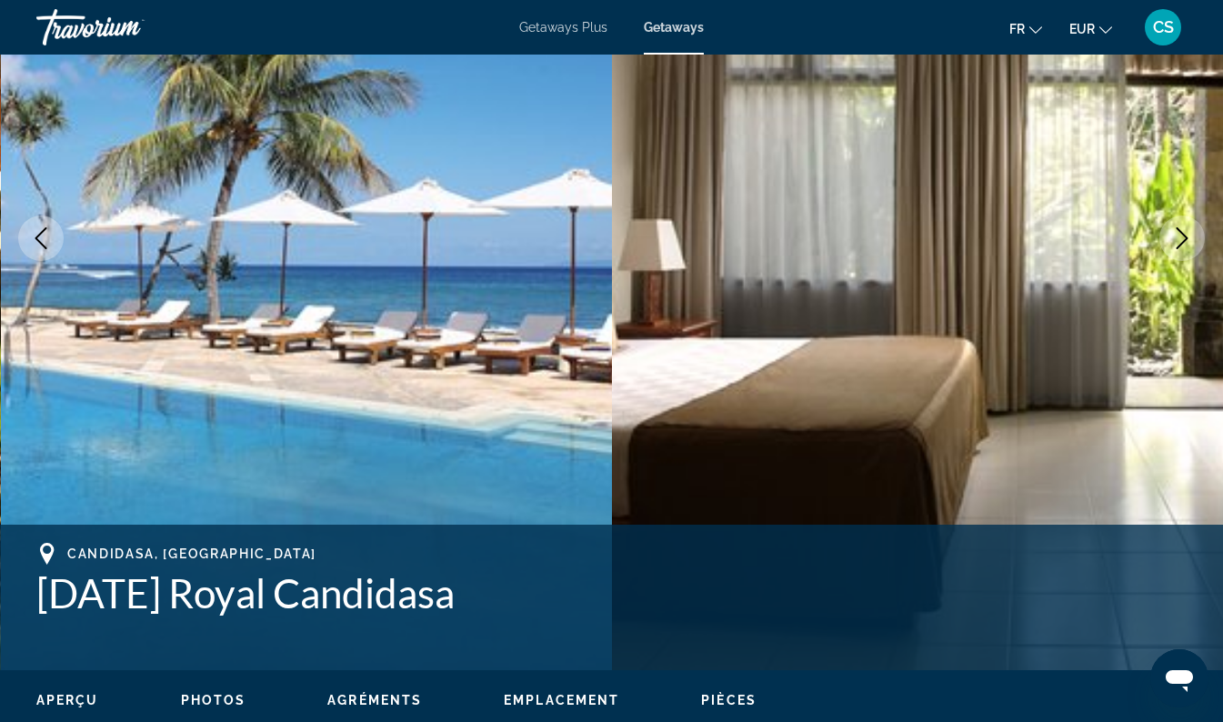
click at [1186, 238] on icon "Next image" at bounding box center [1183, 238] width 12 height 22
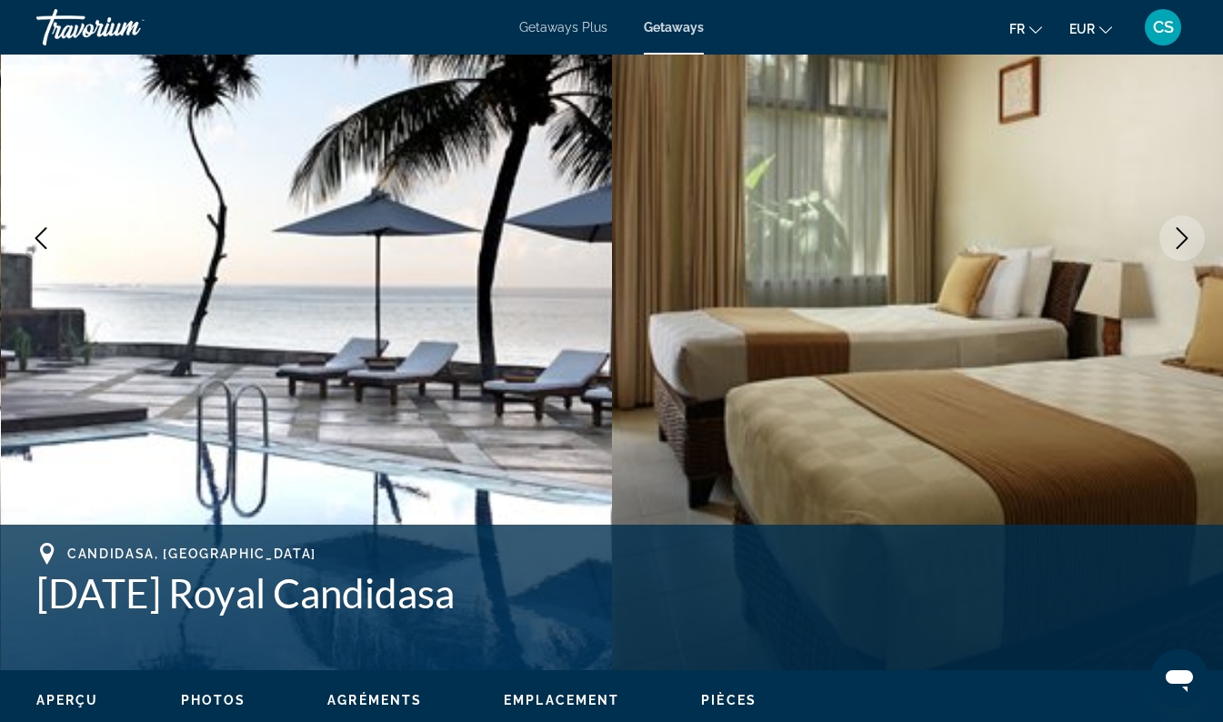
click at [1187, 240] on icon "Next image" at bounding box center [1183, 238] width 22 height 22
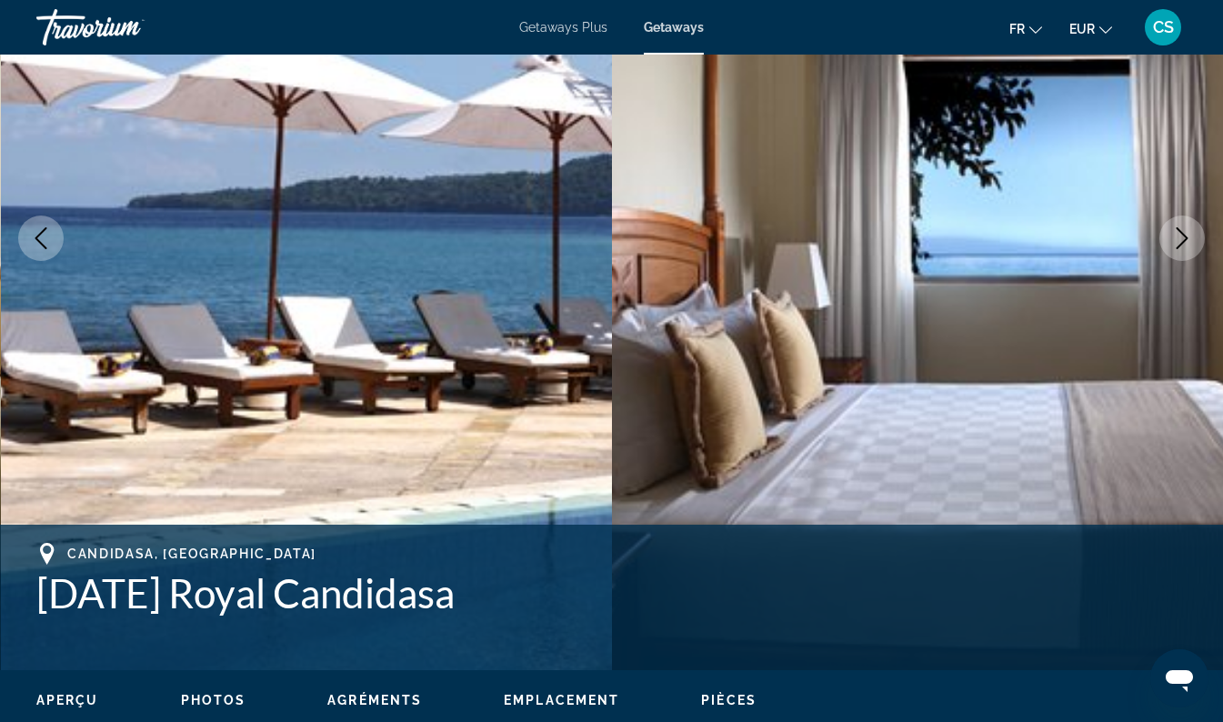
click at [1182, 237] on icon "Next image" at bounding box center [1183, 238] width 22 height 22
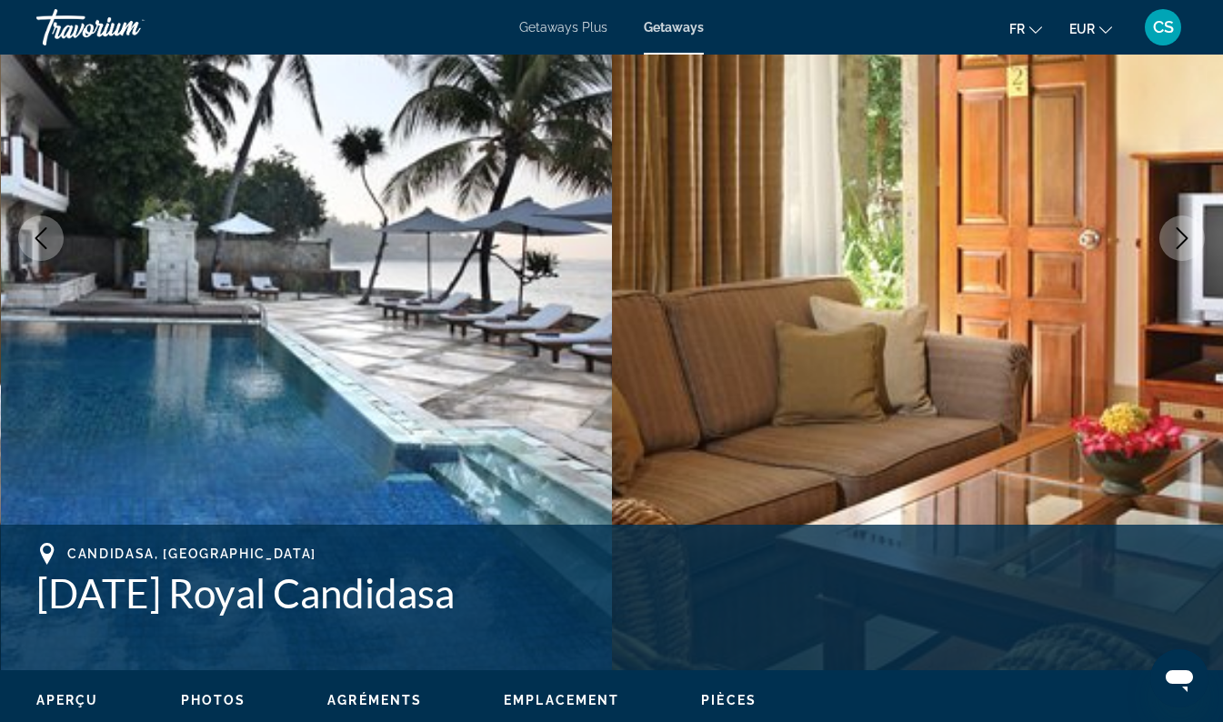
click at [1187, 245] on icon "Next image" at bounding box center [1183, 238] width 22 height 22
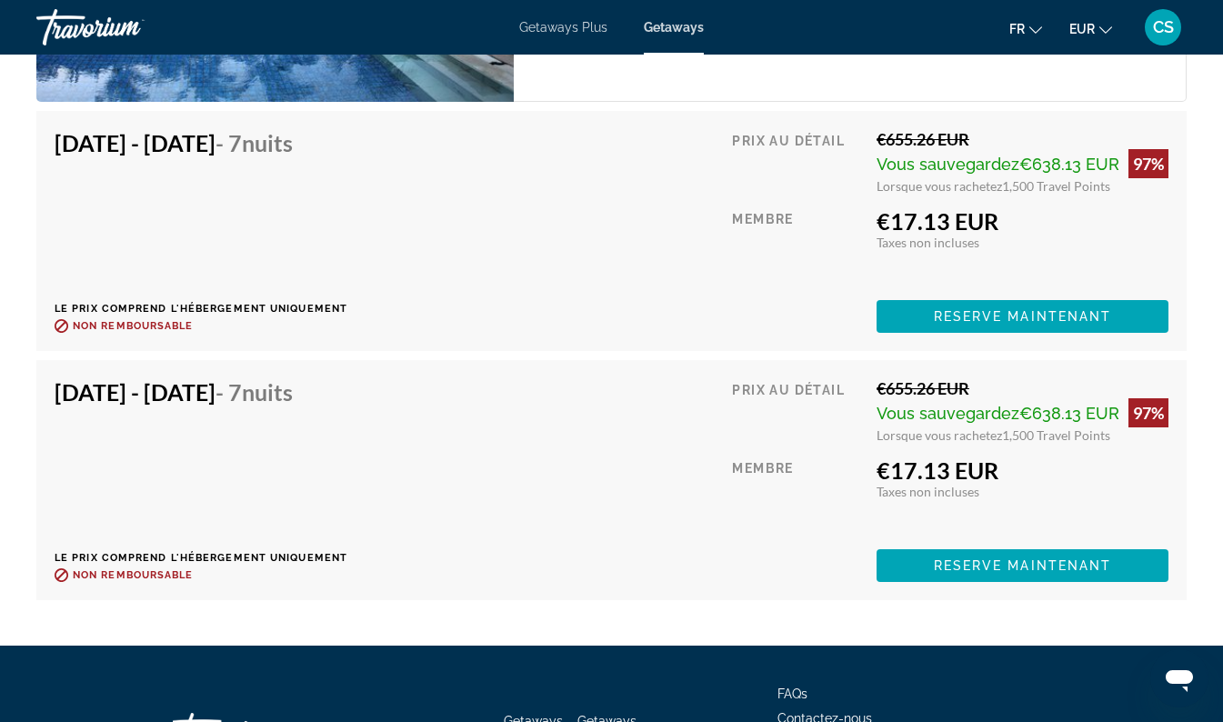
scroll to position [3675, 0]
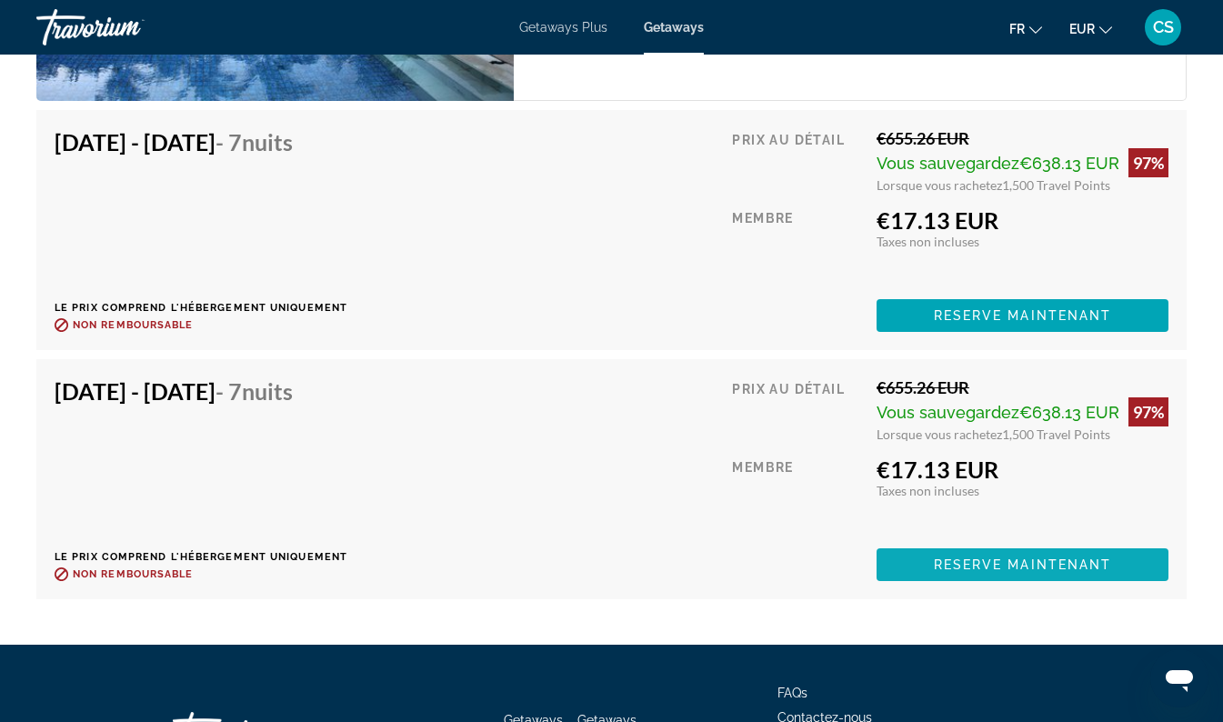
click at [1077, 583] on span "Main content" at bounding box center [1023, 565] width 292 height 44
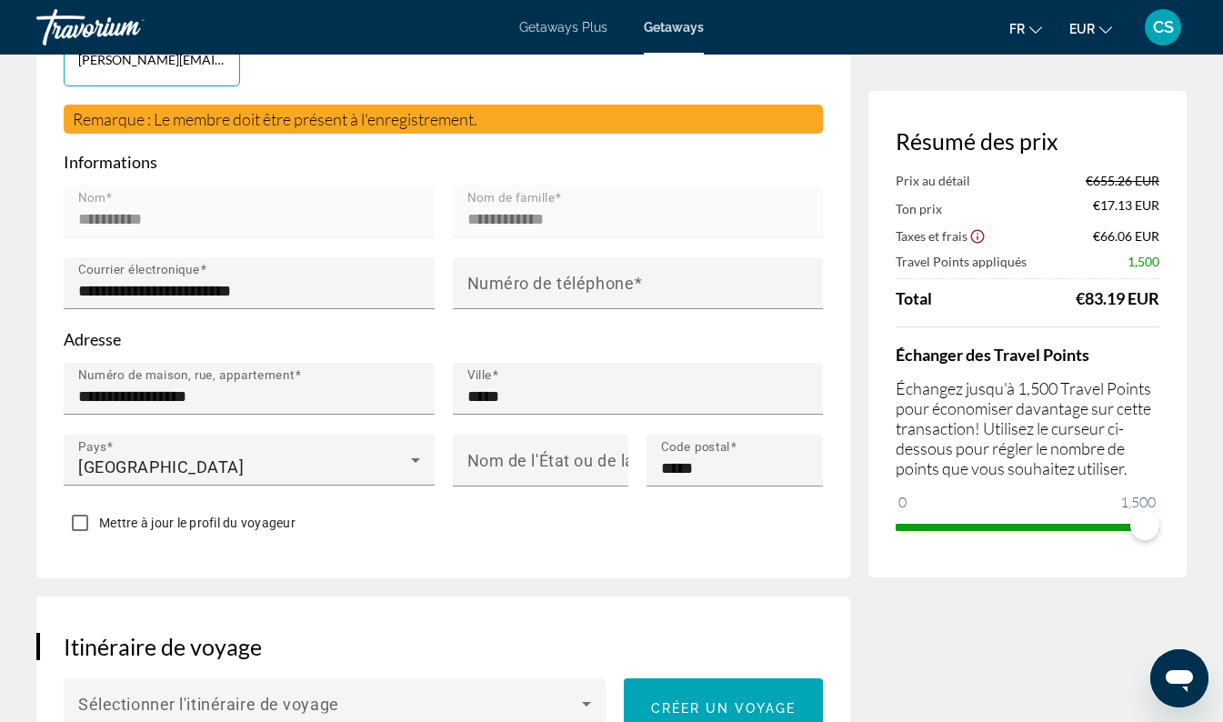
scroll to position [501, 0]
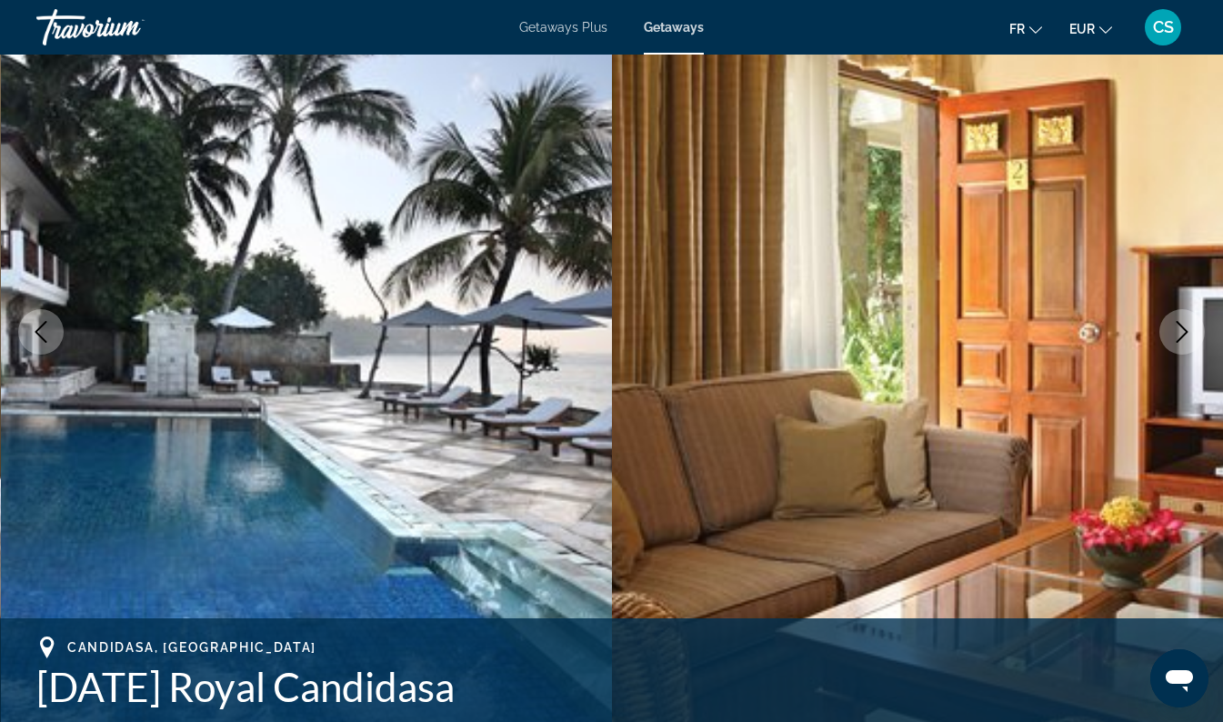
scroll to position [155, 0]
click at [1180, 341] on icon "Next image" at bounding box center [1183, 332] width 22 height 22
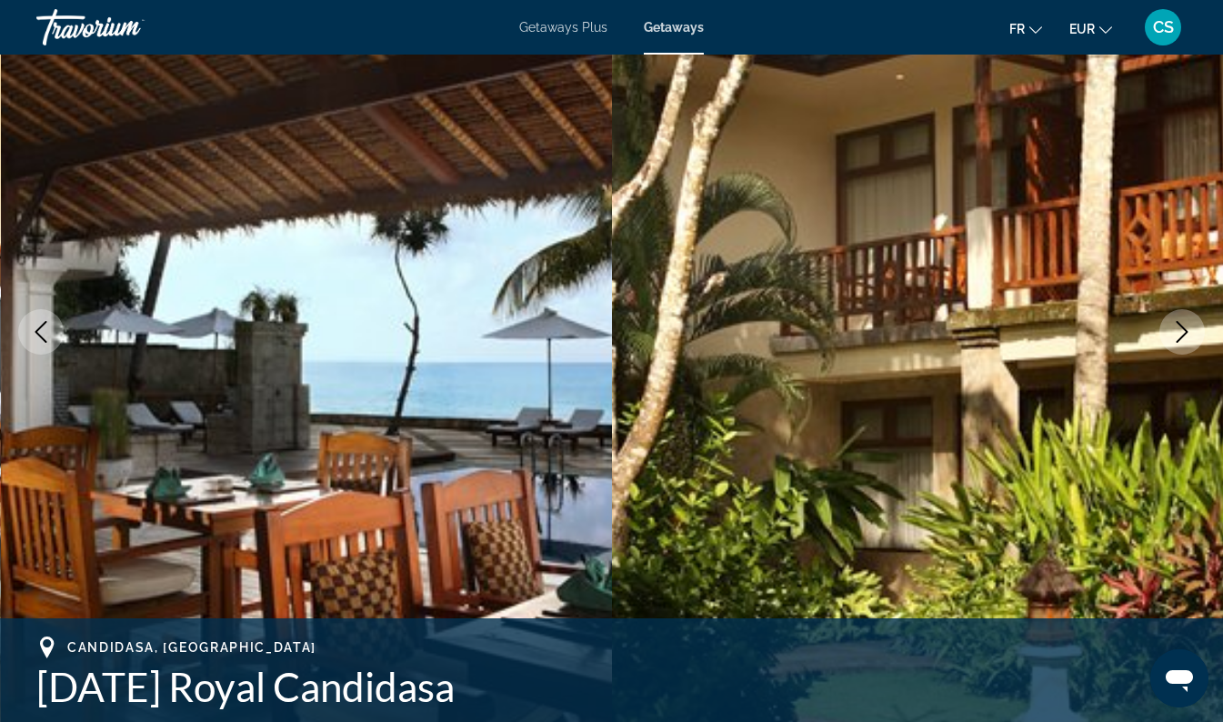
click at [1190, 331] on icon "Next image" at bounding box center [1183, 332] width 22 height 22
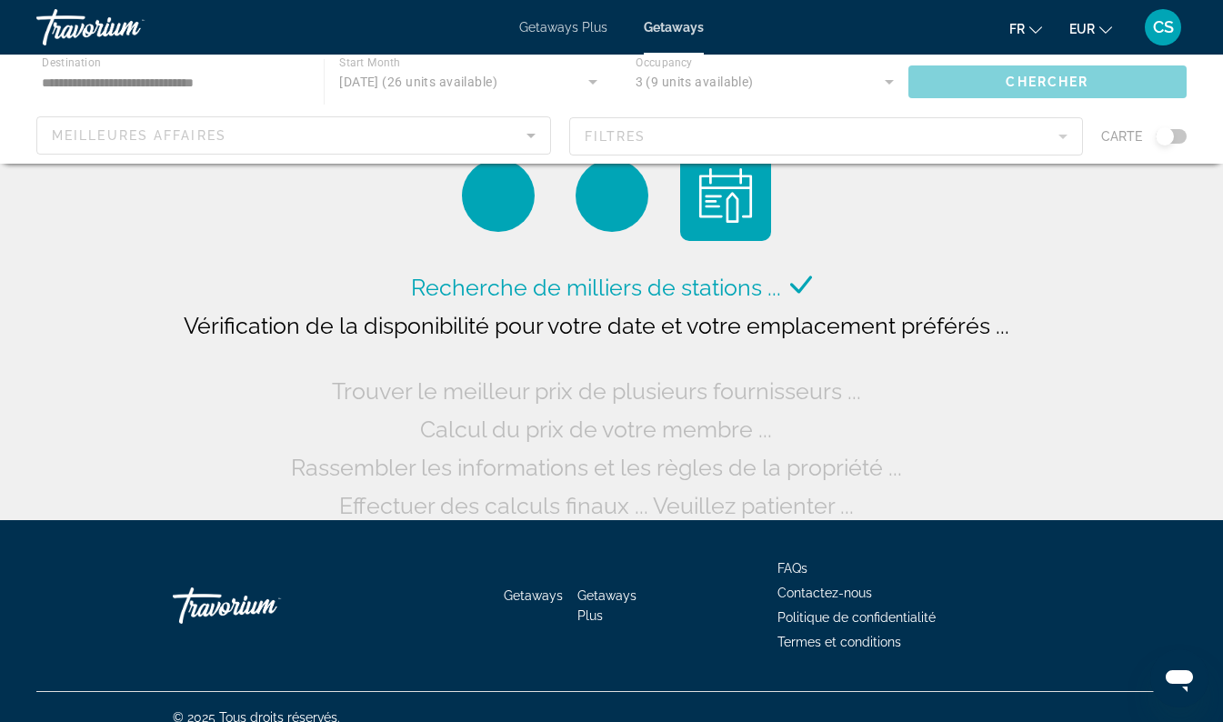
click at [551, 26] on span "Getaways Plus" at bounding box center [563, 27] width 88 height 15
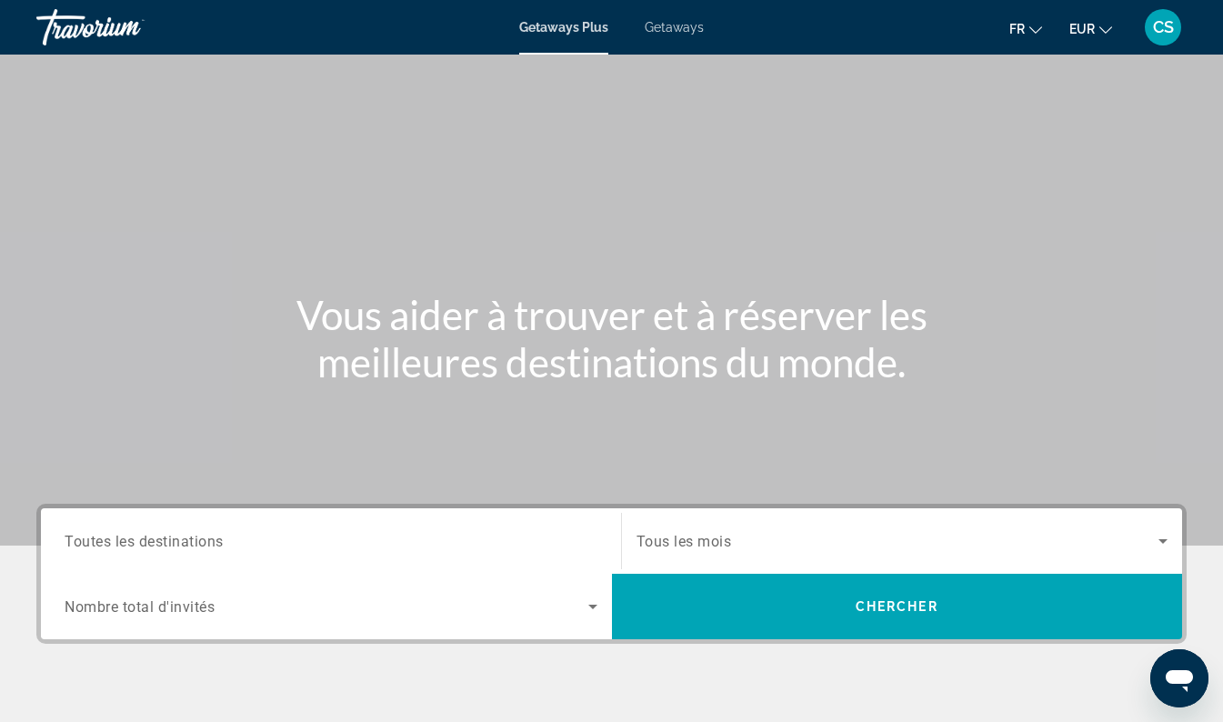
click at [357, 537] on input "Destination Toutes les destinations" at bounding box center [331, 542] width 533 height 22
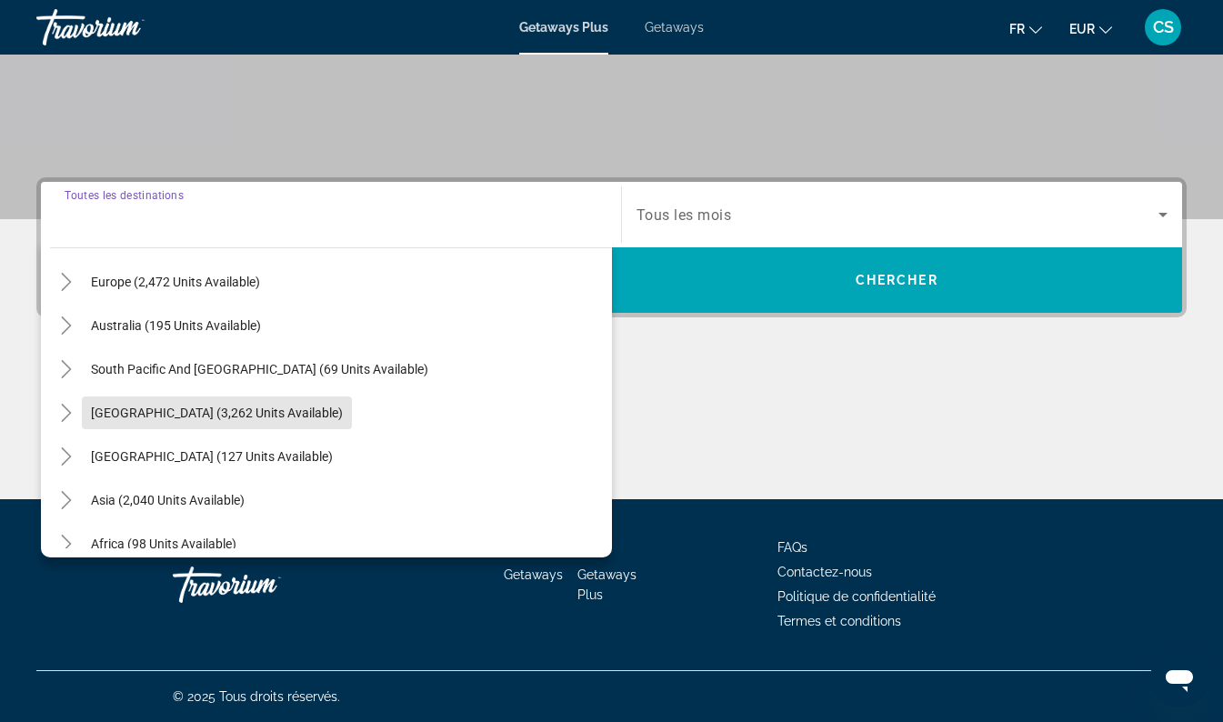
scroll to position [295, 0]
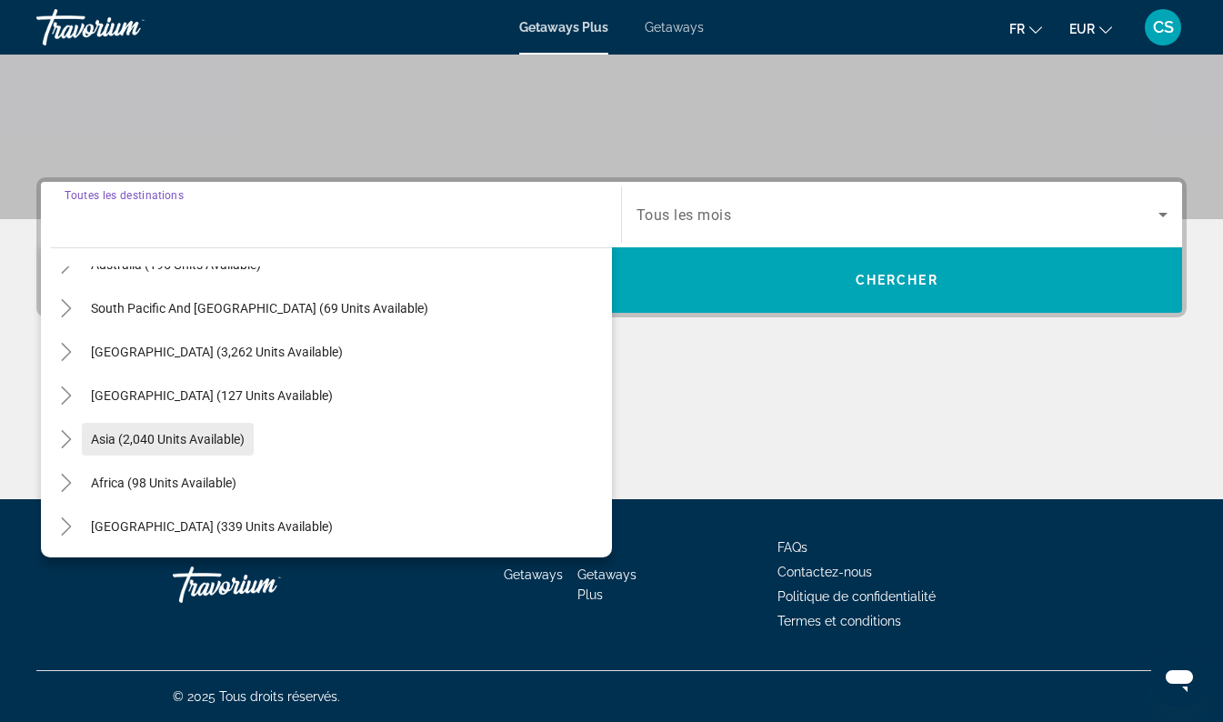
click at [107, 445] on span "Asia (2,040 units available)" at bounding box center [168, 439] width 154 height 15
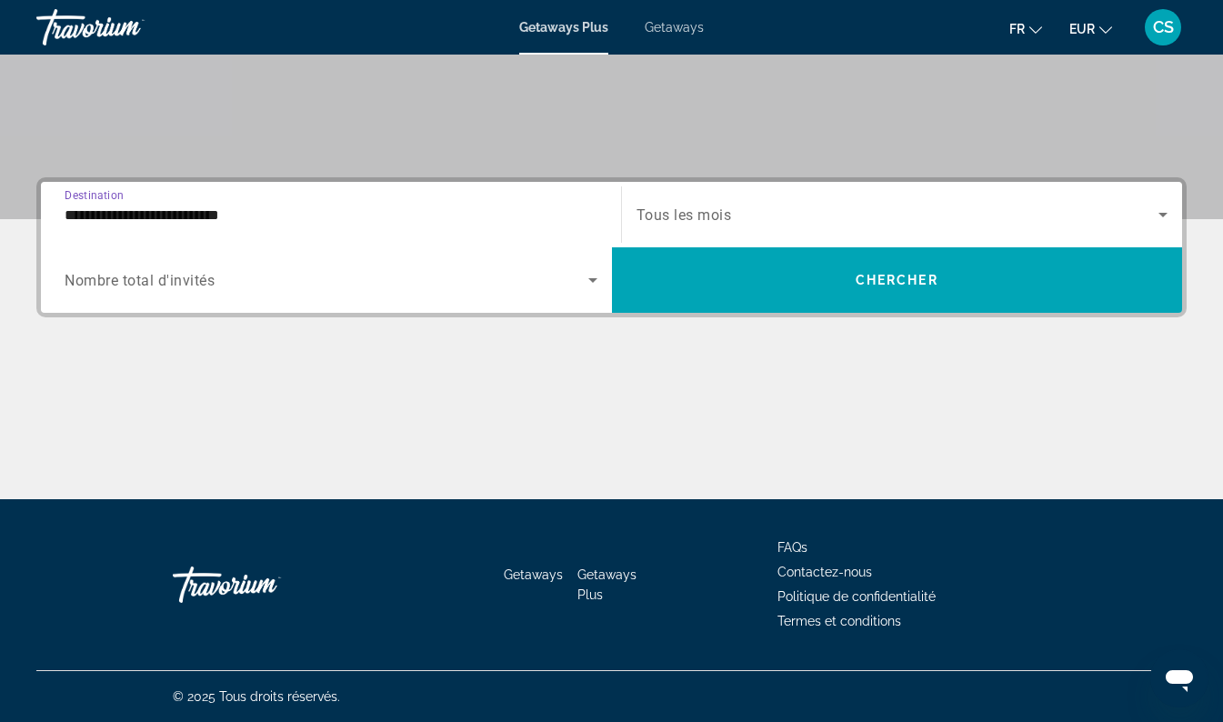
click at [136, 220] on input "**********" at bounding box center [331, 216] width 533 height 22
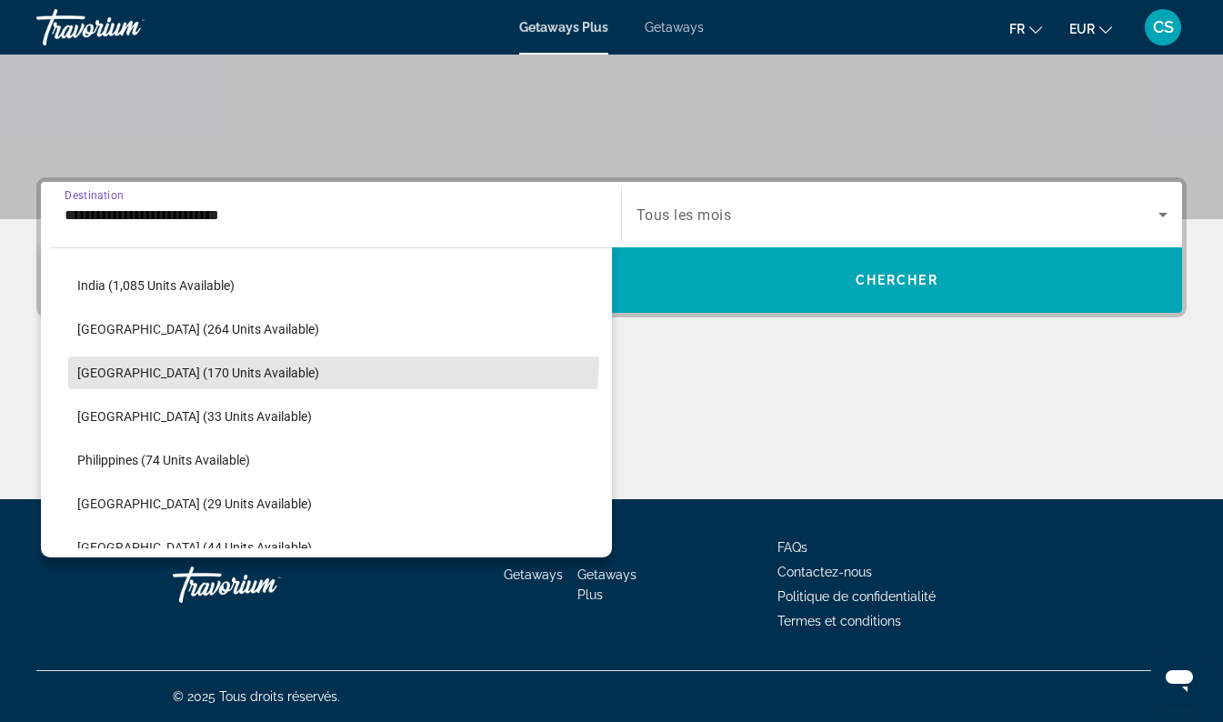
scroll to position [622, 0]
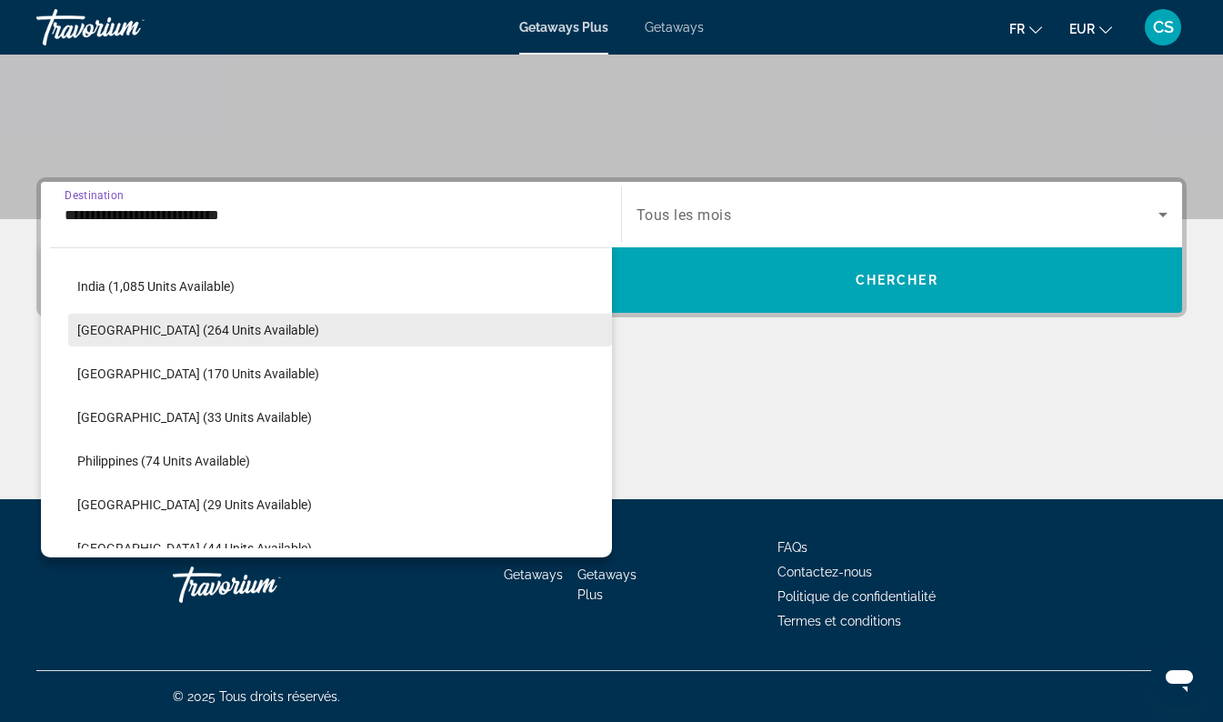
click at [226, 343] on span "Search widget" at bounding box center [340, 330] width 544 height 44
type input "**********"
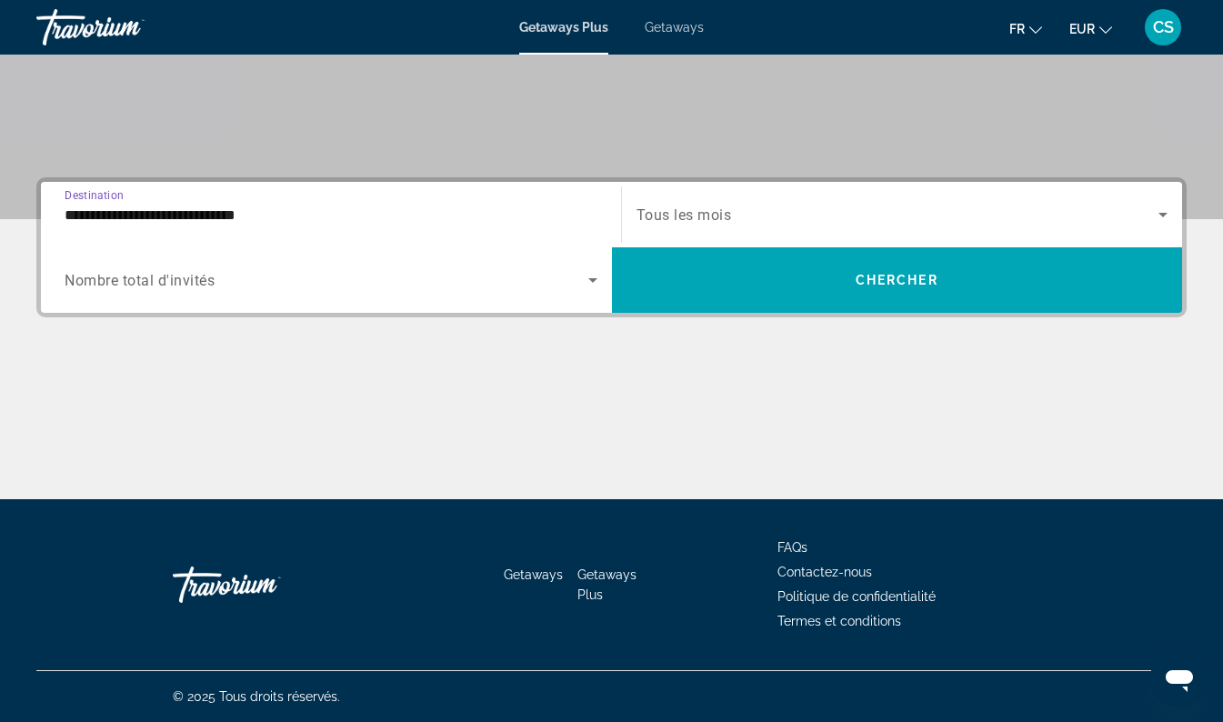
click at [699, 215] on span "Tous les mois" at bounding box center [685, 214] width 96 height 17
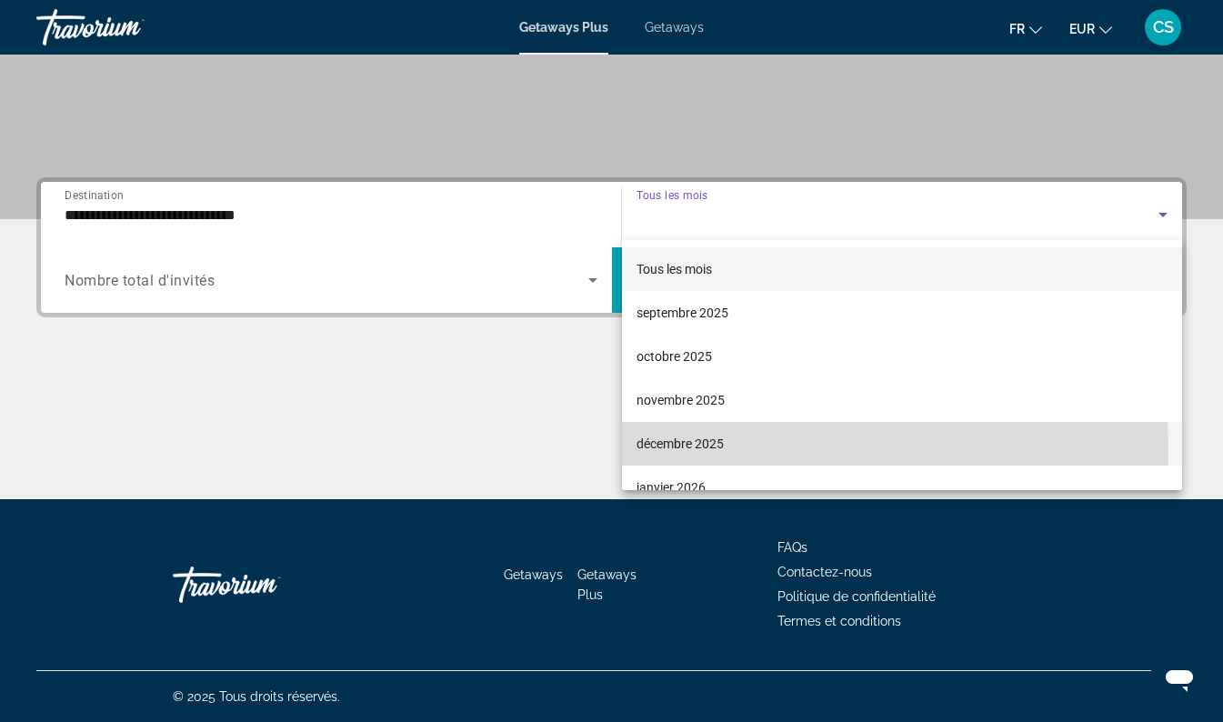
click at [698, 451] on span "décembre 2025" at bounding box center [680, 444] width 87 height 22
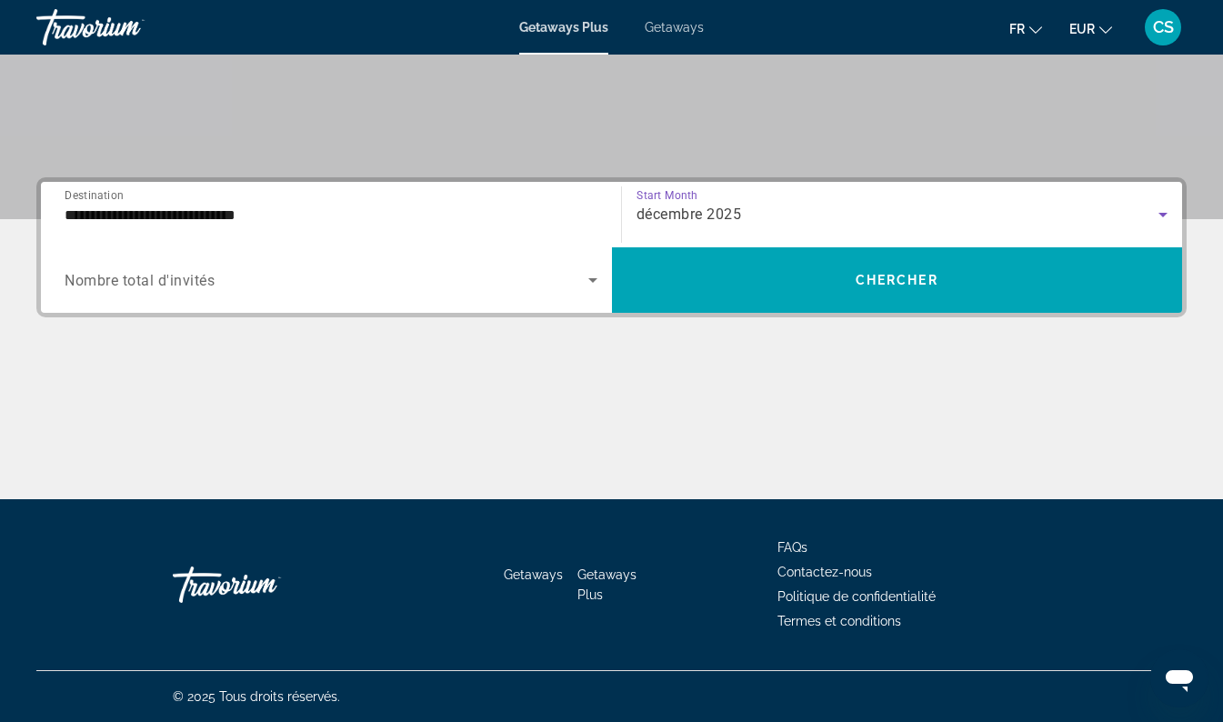
click at [450, 275] on span "Search widget" at bounding box center [327, 280] width 524 height 22
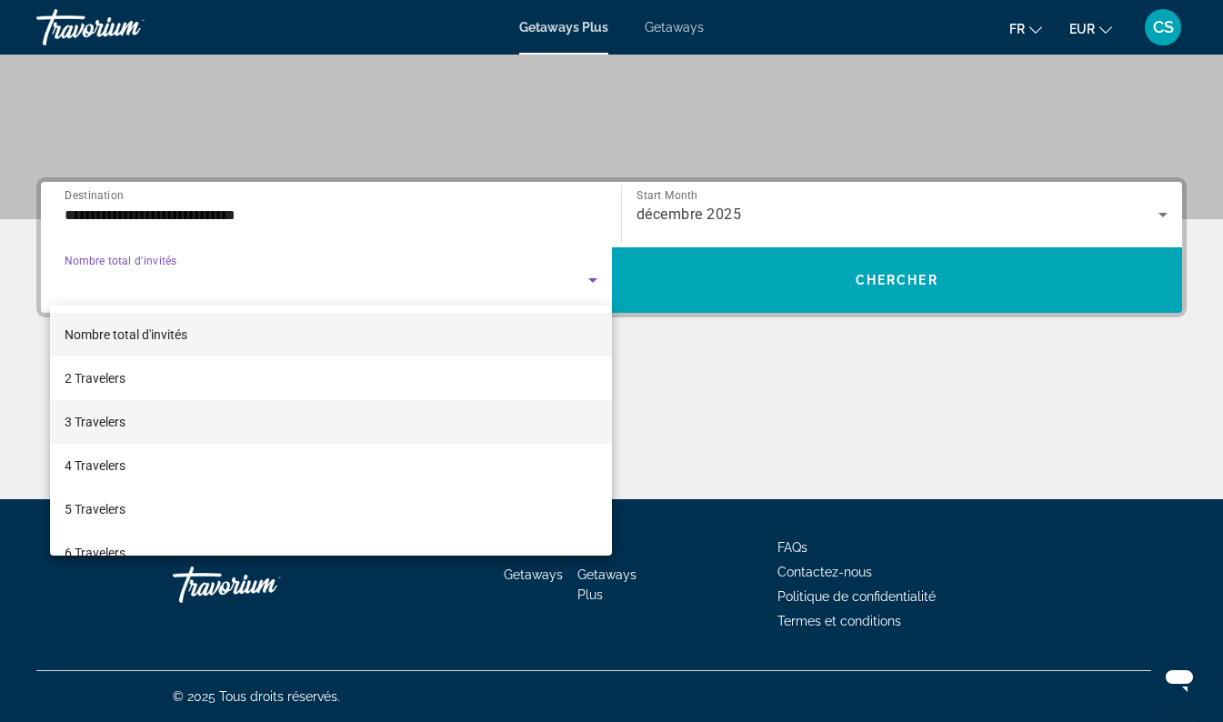
click at [288, 430] on mat-option "3 Travelers" at bounding box center [331, 422] width 562 height 44
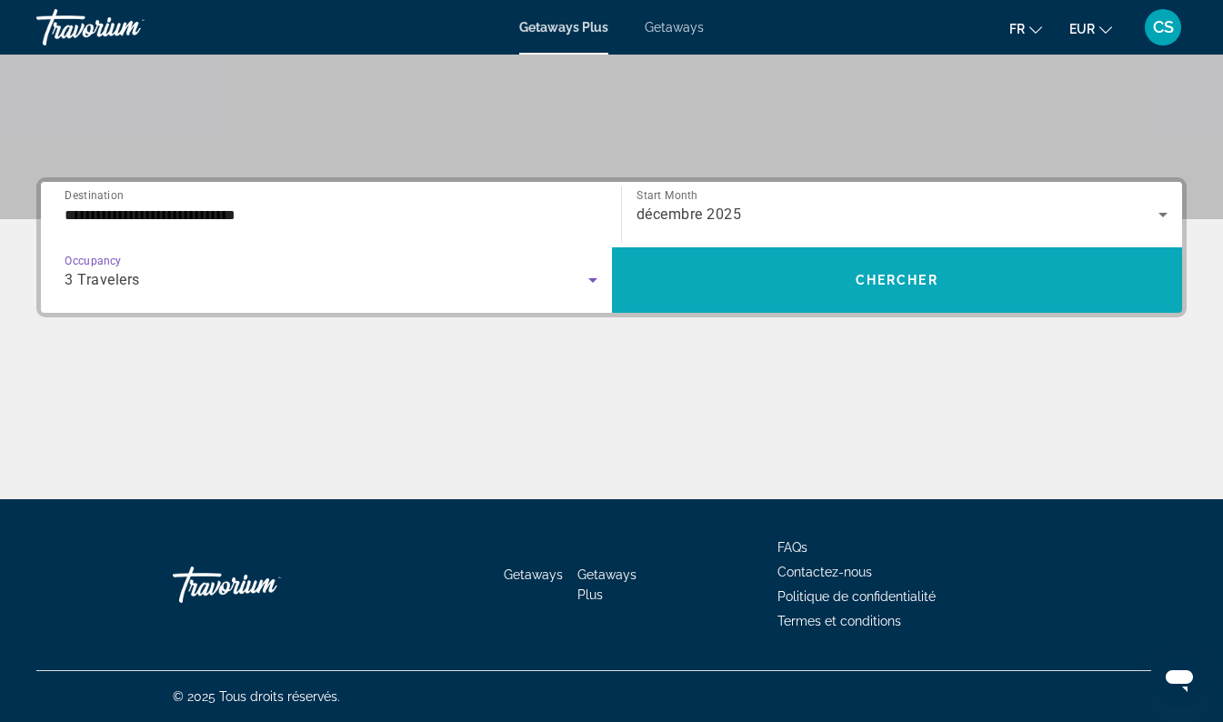
click at [749, 288] on span "Search widget" at bounding box center [897, 280] width 571 height 44
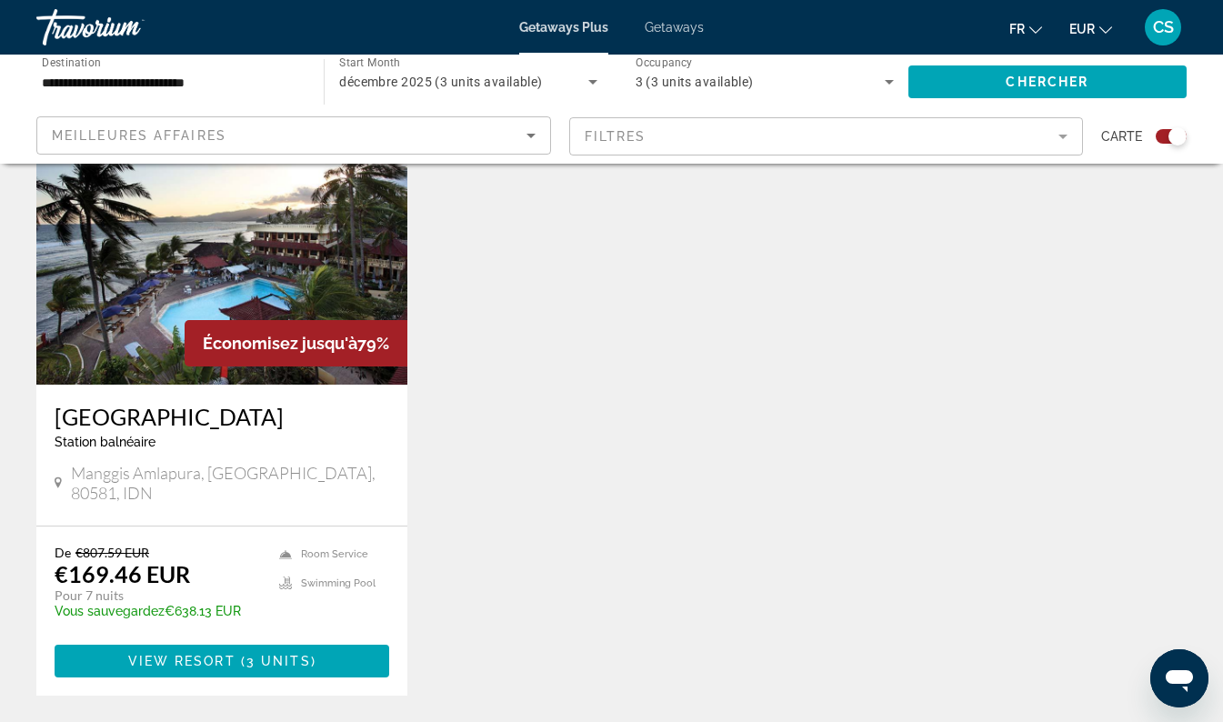
scroll to position [713, 0]
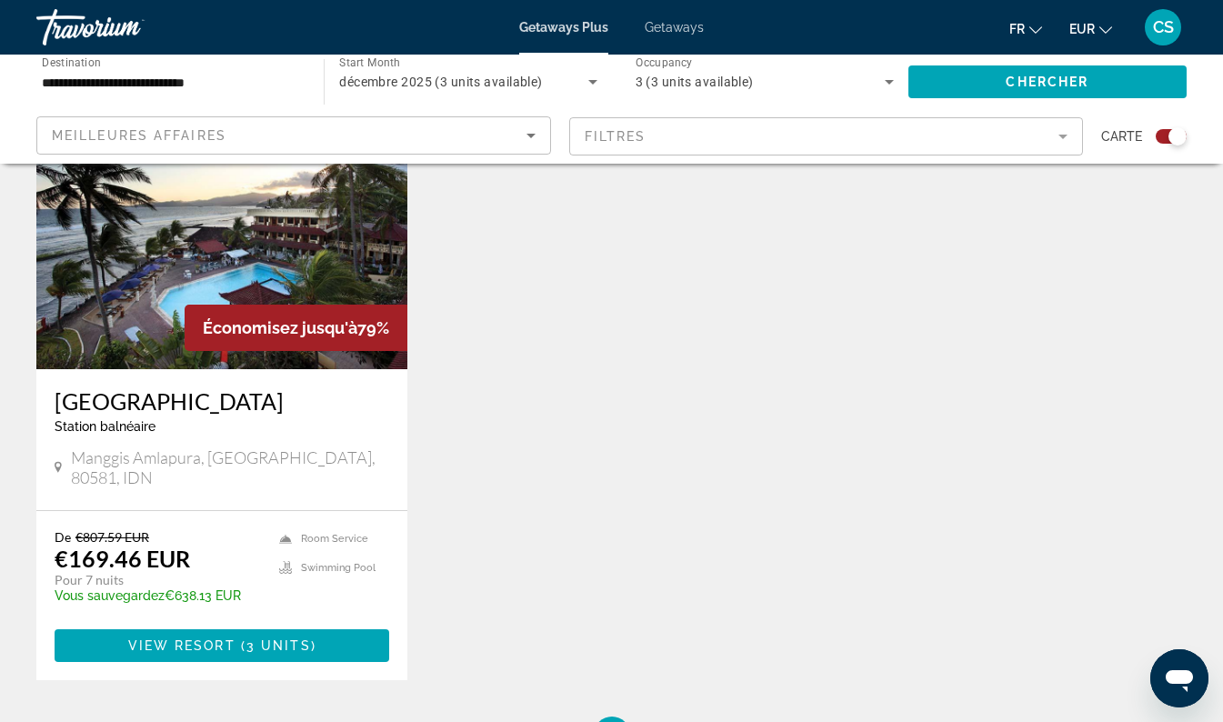
click at [180, 401] on h3 "[GEOGRAPHIC_DATA]" at bounding box center [222, 400] width 335 height 27
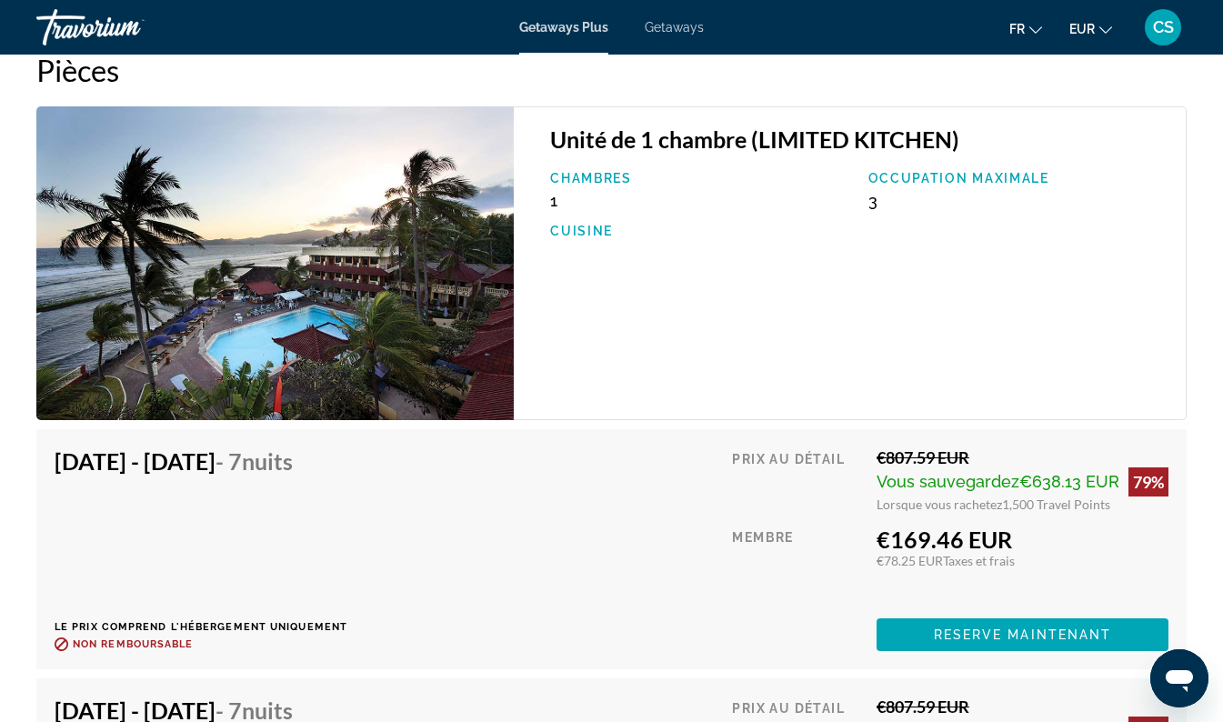
scroll to position [3358, 0]
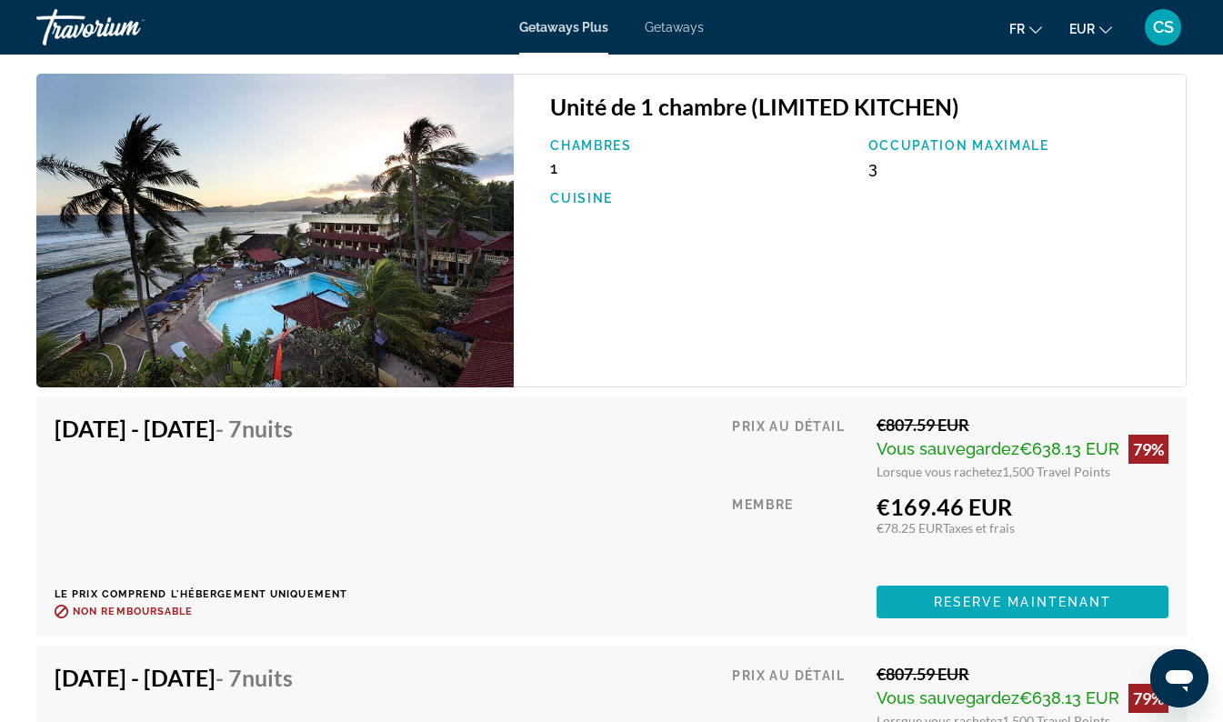
click at [1083, 595] on span "Reserve maintenant" at bounding box center [1023, 602] width 178 height 15
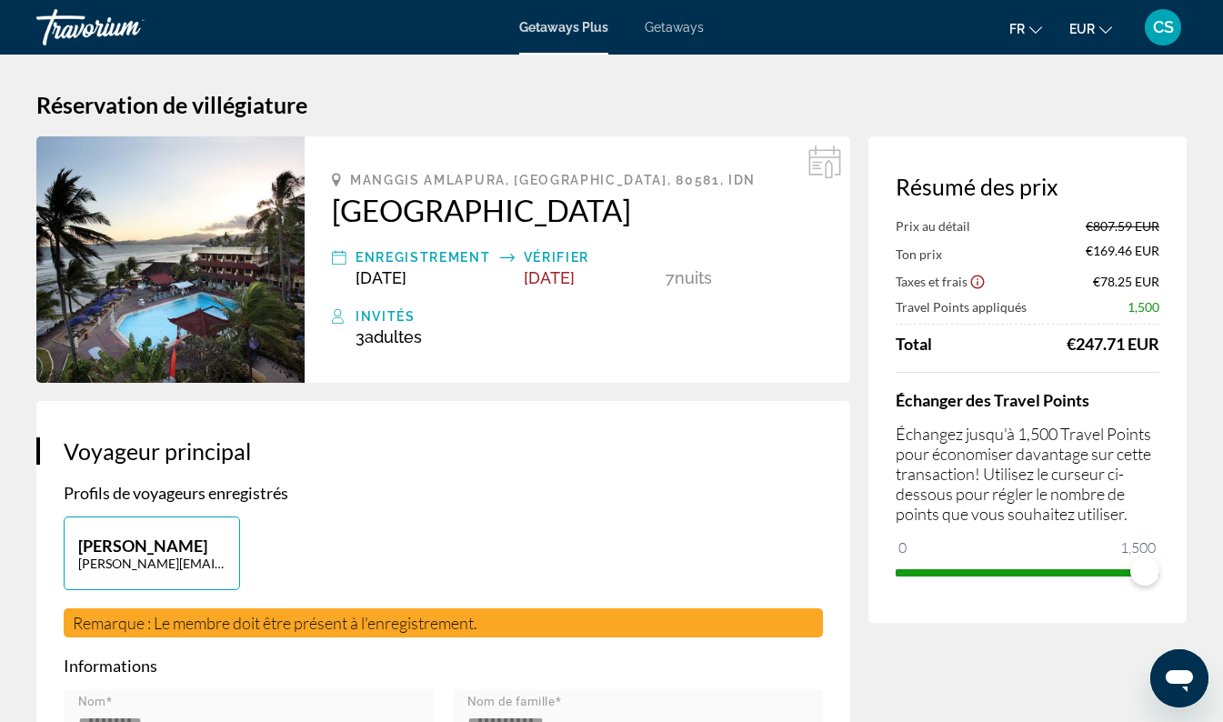
click at [669, 42] on div "Getaways Plus Getaways fr English Español Français Italiano Português русский E…" at bounding box center [611, 27] width 1223 height 47
click at [688, 30] on span "Getaways" at bounding box center [674, 27] width 59 height 15
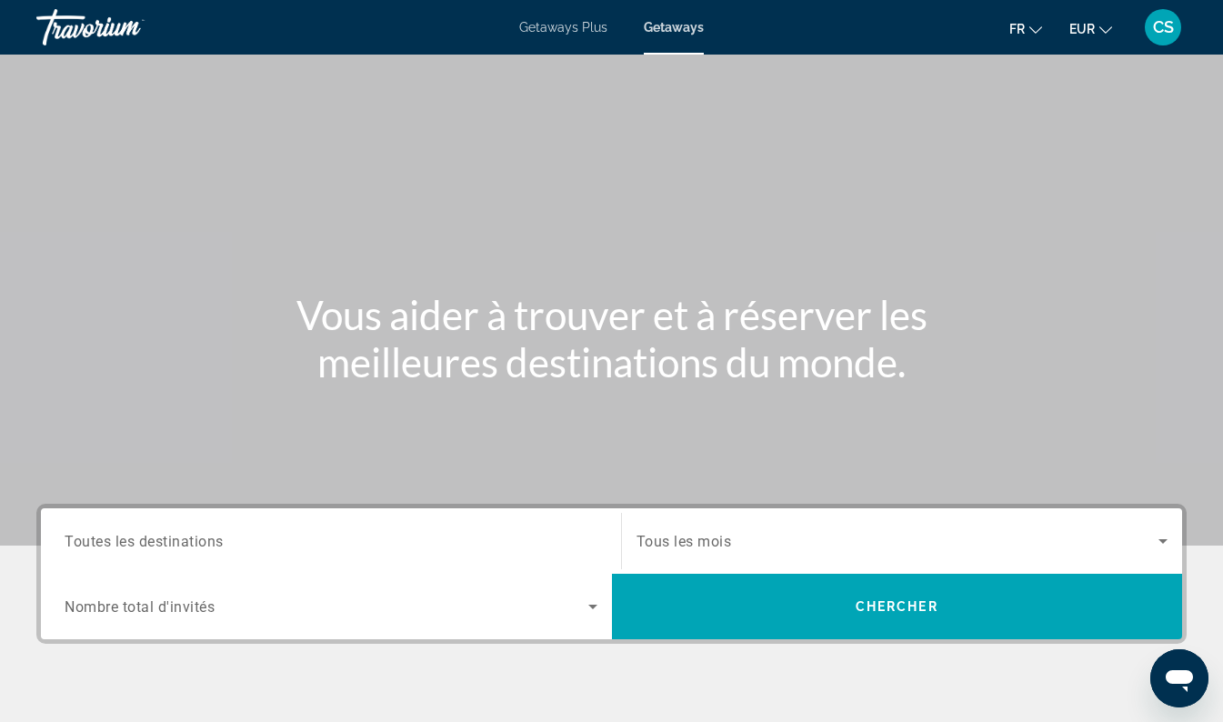
click at [279, 548] on input "Destination Toutes les destinations" at bounding box center [331, 542] width 533 height 22
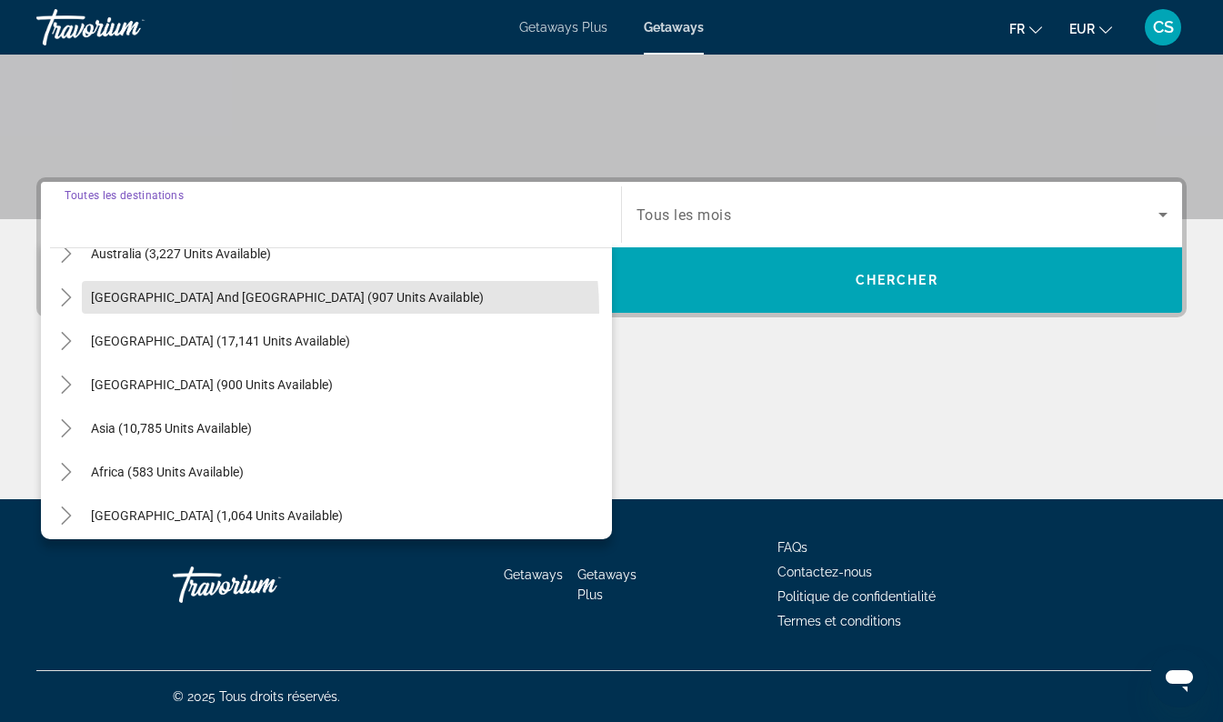
scroll to position [295, 0]
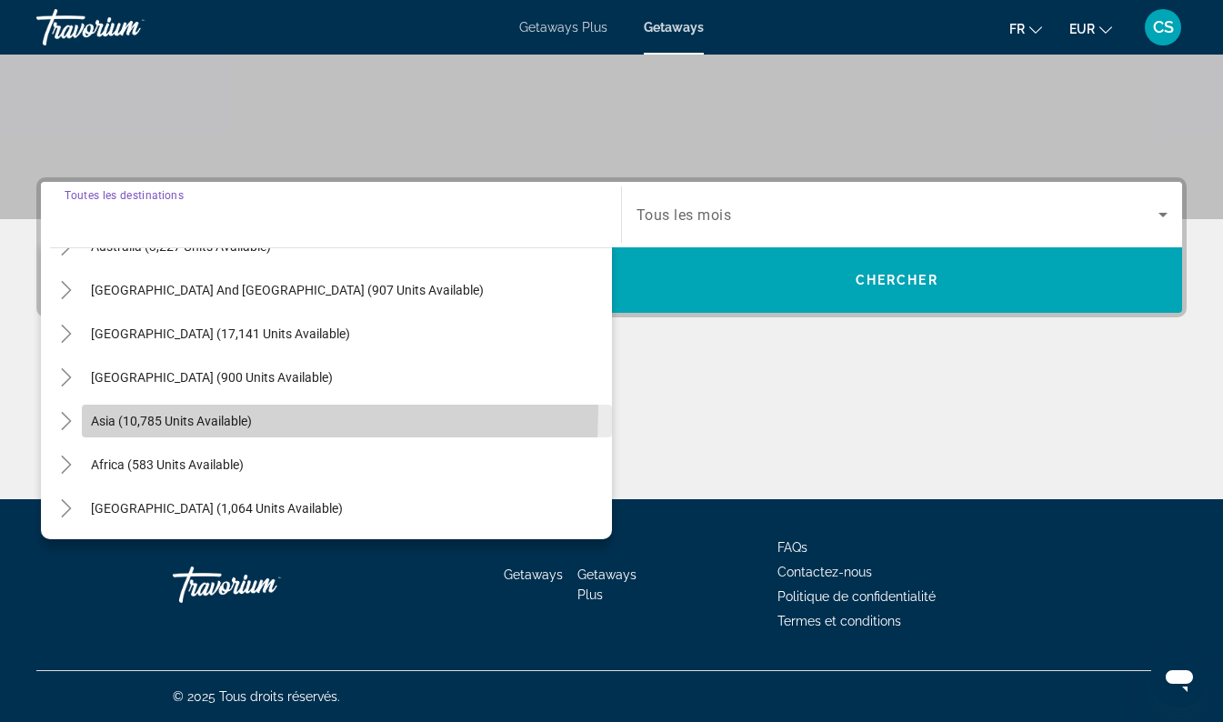
click at [86, 408] on span "Search widget" at bounding box center [347, 421] width 530 height 44
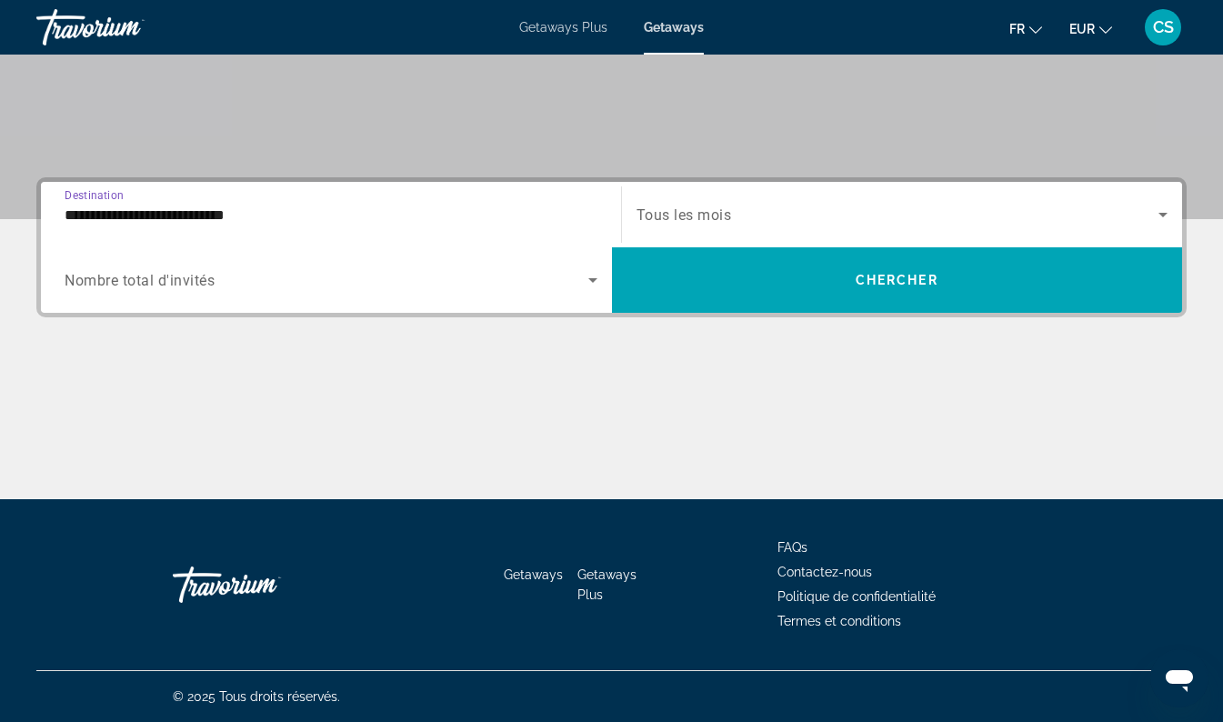
click at [97, 218] on input "**********" at bounding box center [331, 216] width 533 height 22
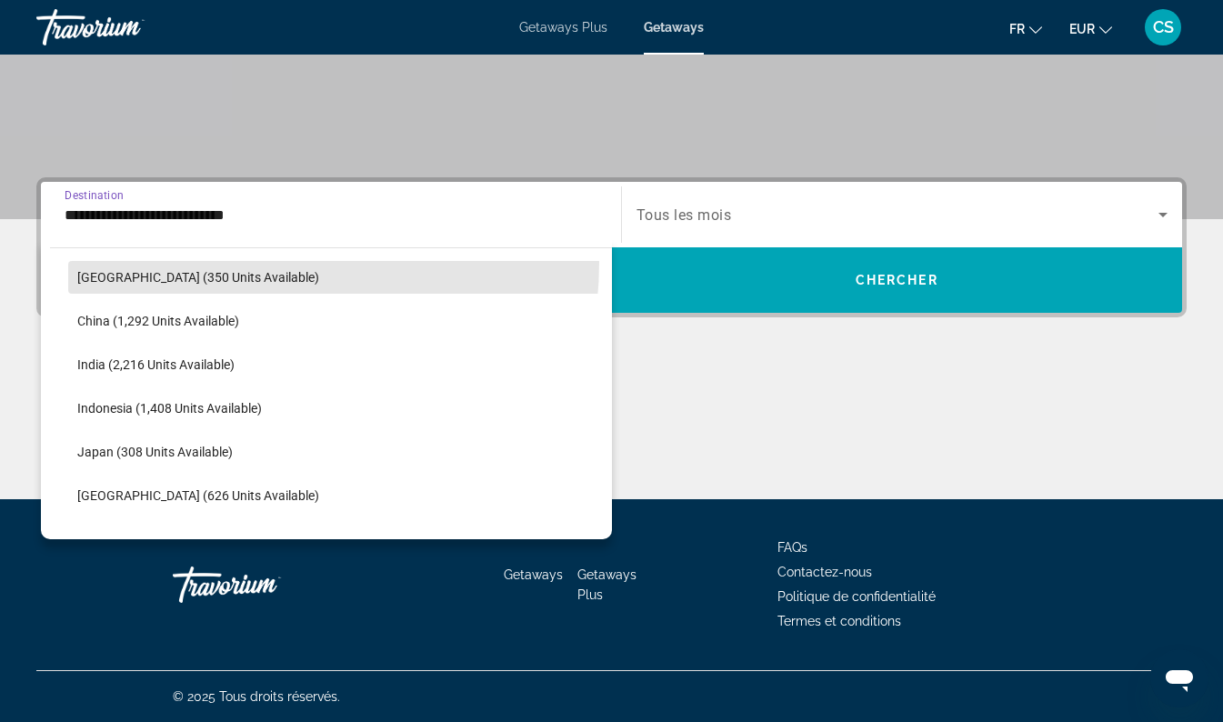
scroll to position [524, 0]
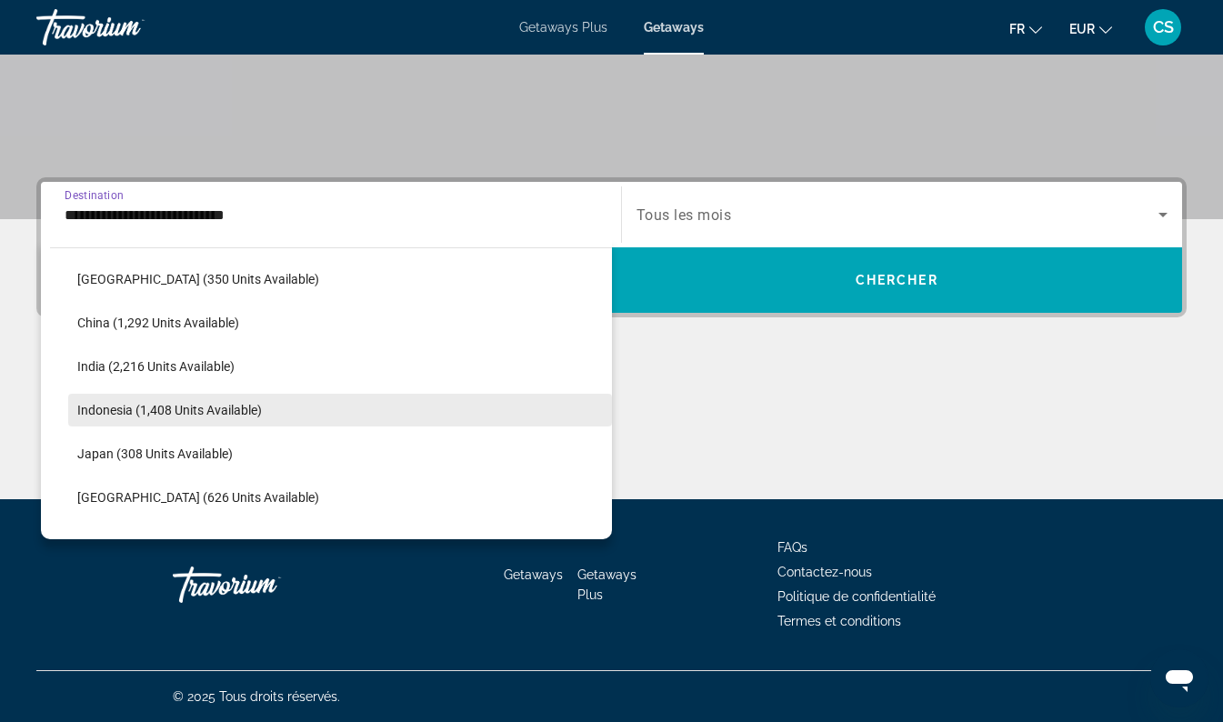
click at [215, 422] on span "Search widget" at bounding box center [340, 410] width 544 height 44
type input "**********"
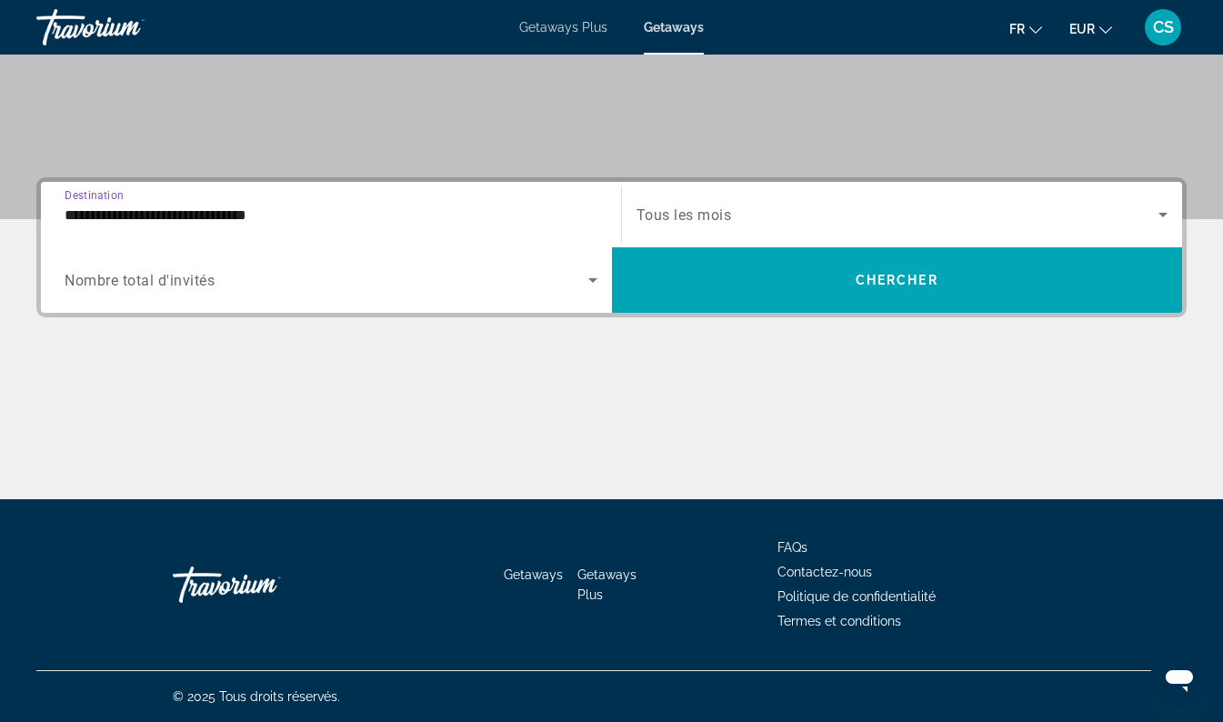
click at [414, 287] on span "Search widget" at bounding box center [327, 280] width 524 height 22
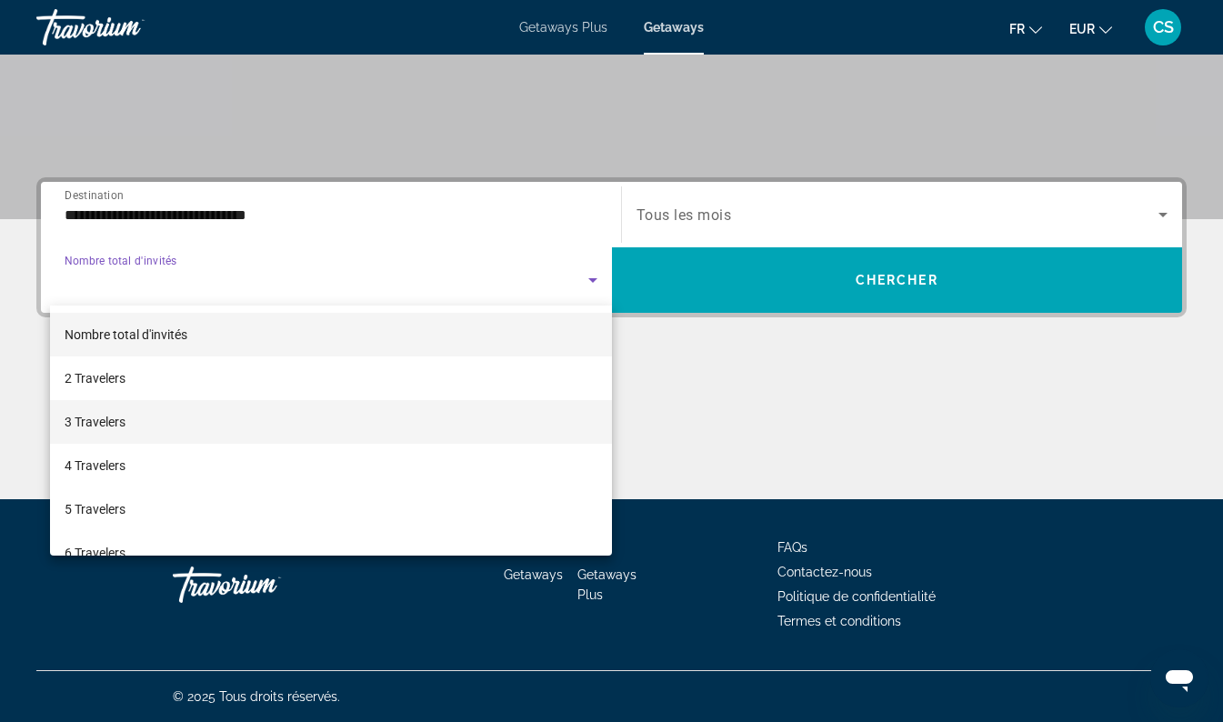
click at [216, 429] on mat-option "3 Travelers" at bounding box center [331, 422] width 562 height 44
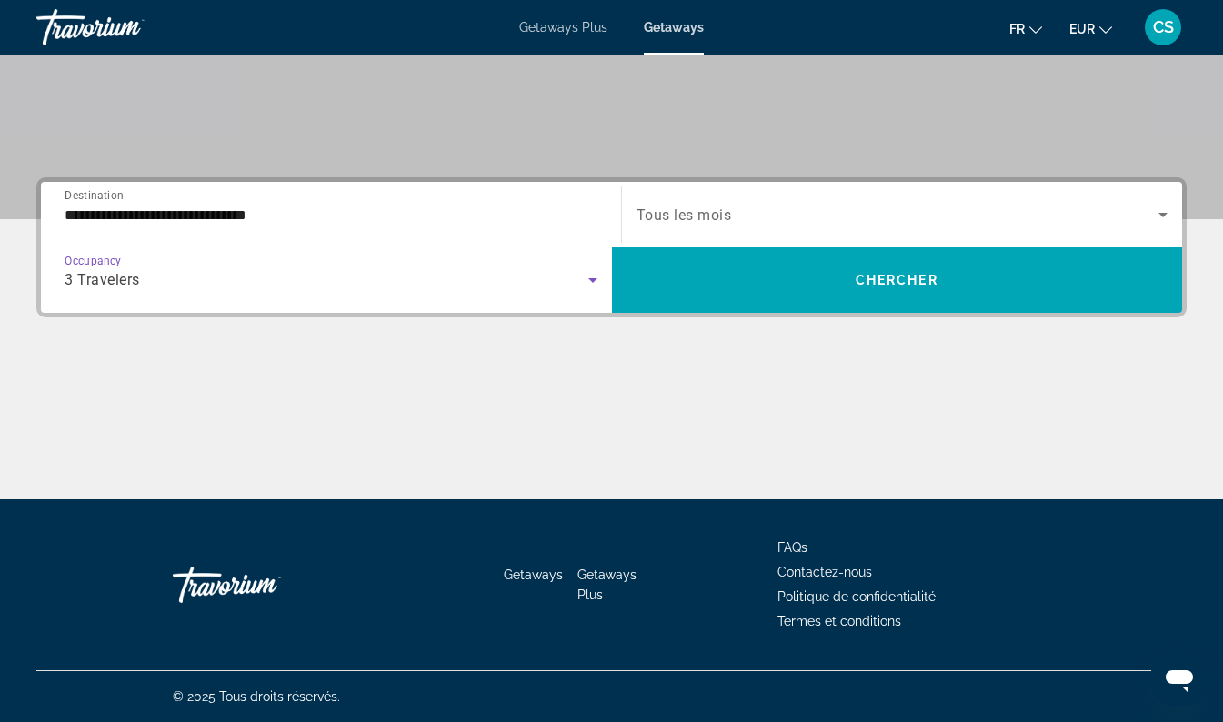
click at [741, 222] on span "Search widget" at bounding box center [898, 215] width 523 height 22
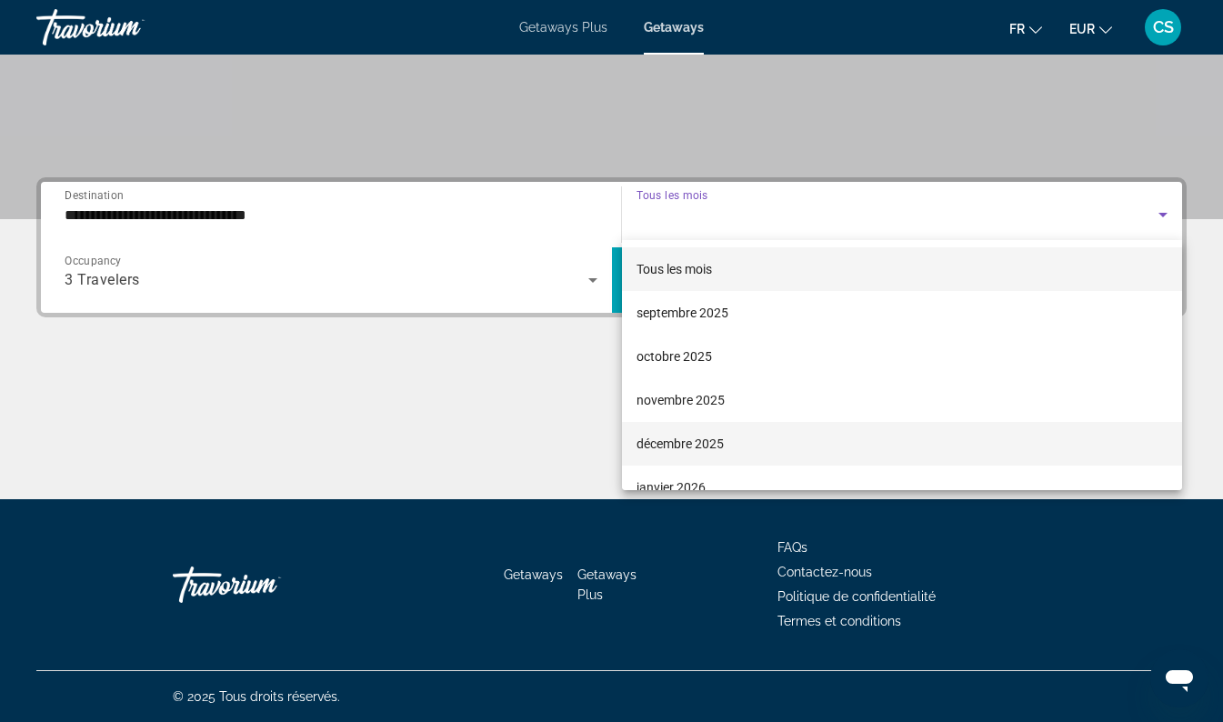
click at [728, 450] on mat-option "décembre 2025" at bounding box center [902, 444] width 561 height 44
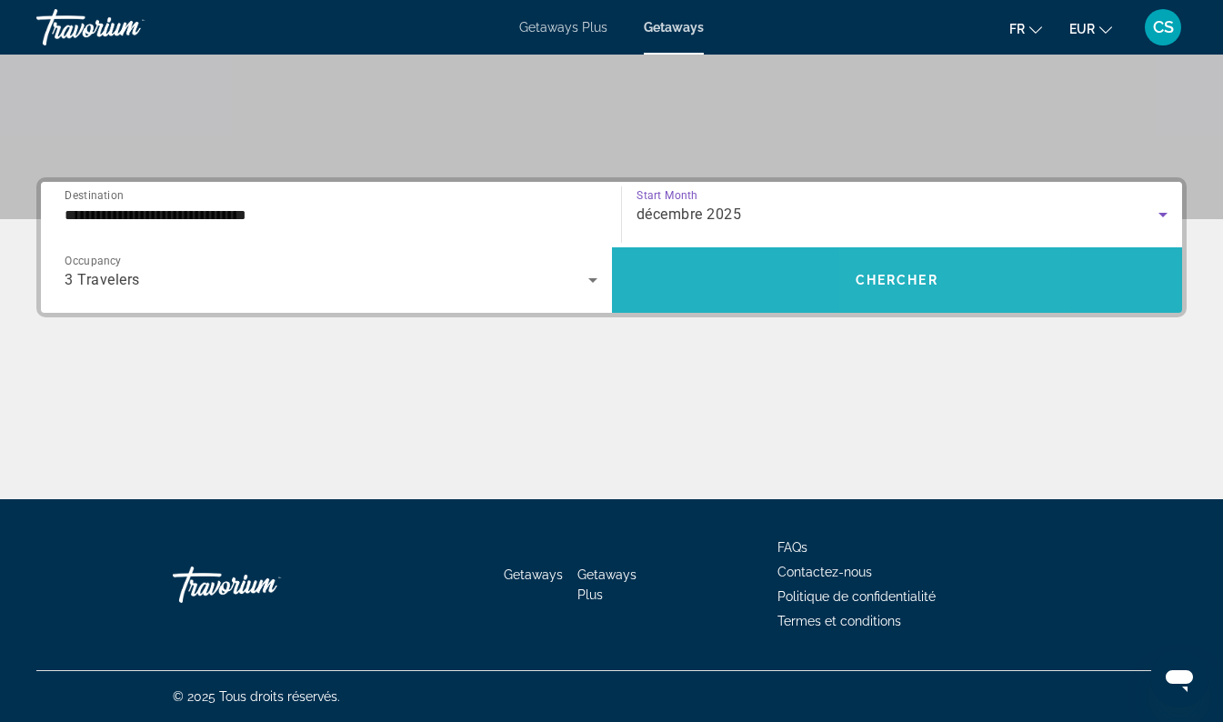
click at [897, 297] on span "Search widget" at bounding box center [897, 280] width 571 height 44
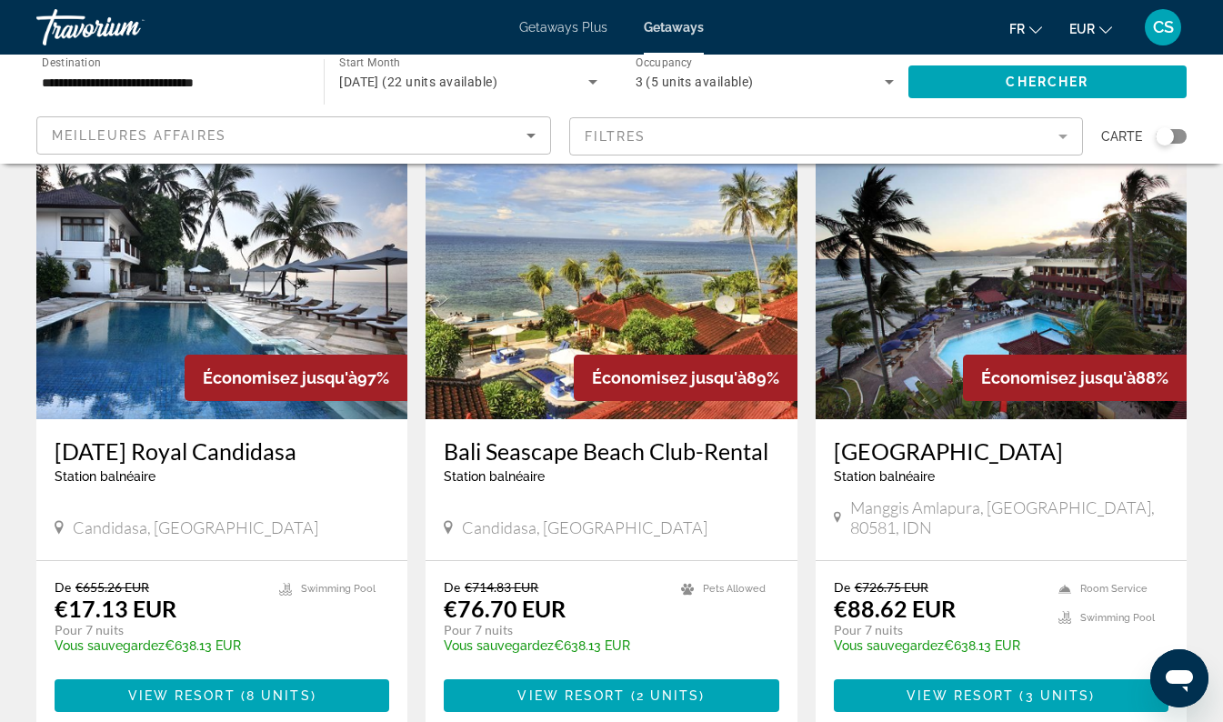
scroll to position [102, 0]
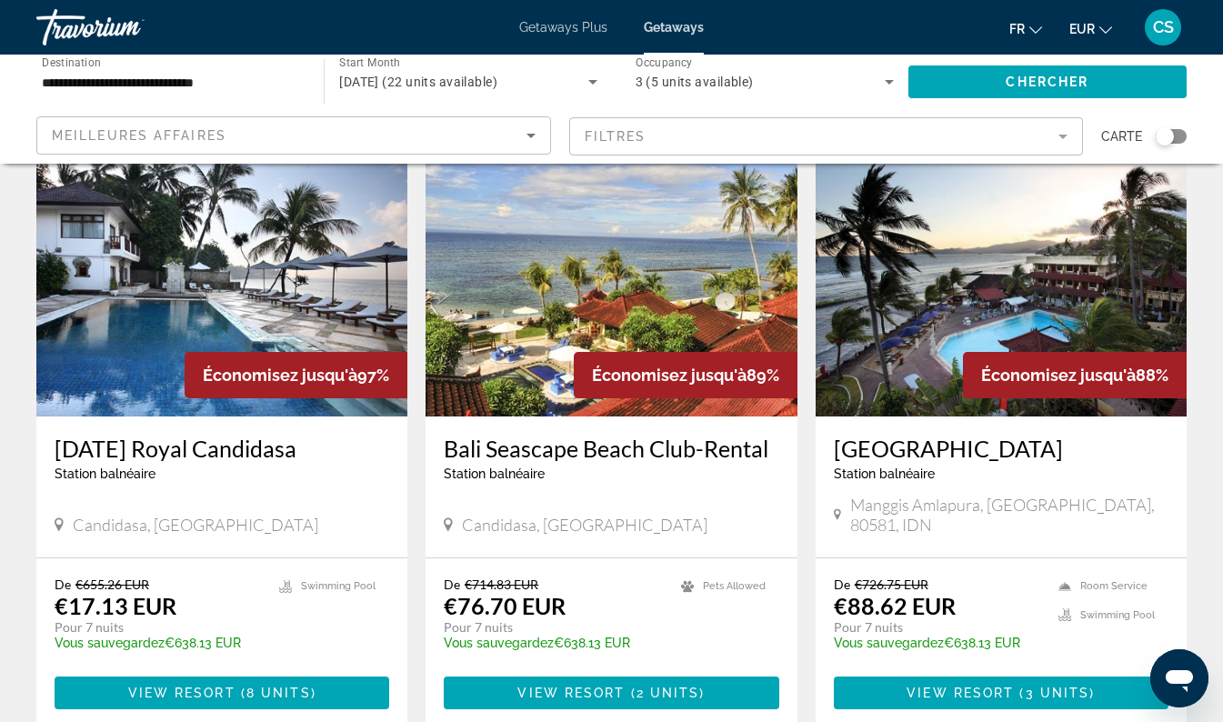
click at [286, 302] on img "Main content" at bounding box center [221, 271] width 371 height 291
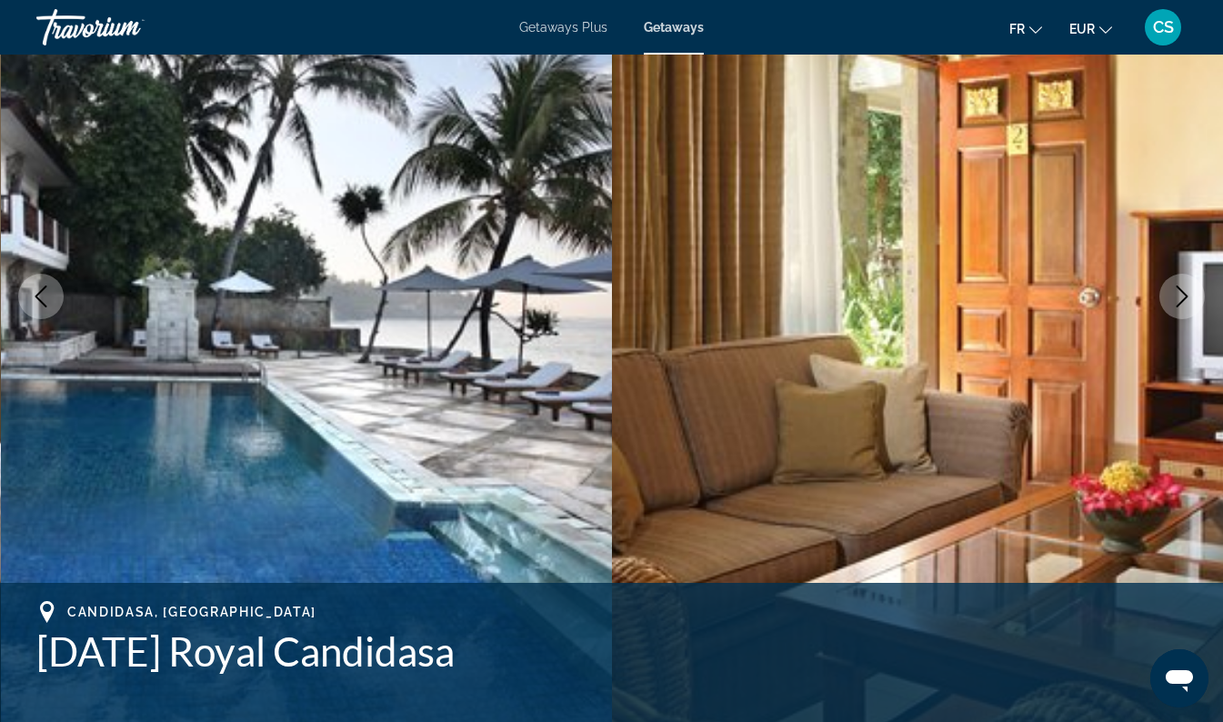
scroll to position [162, 0]
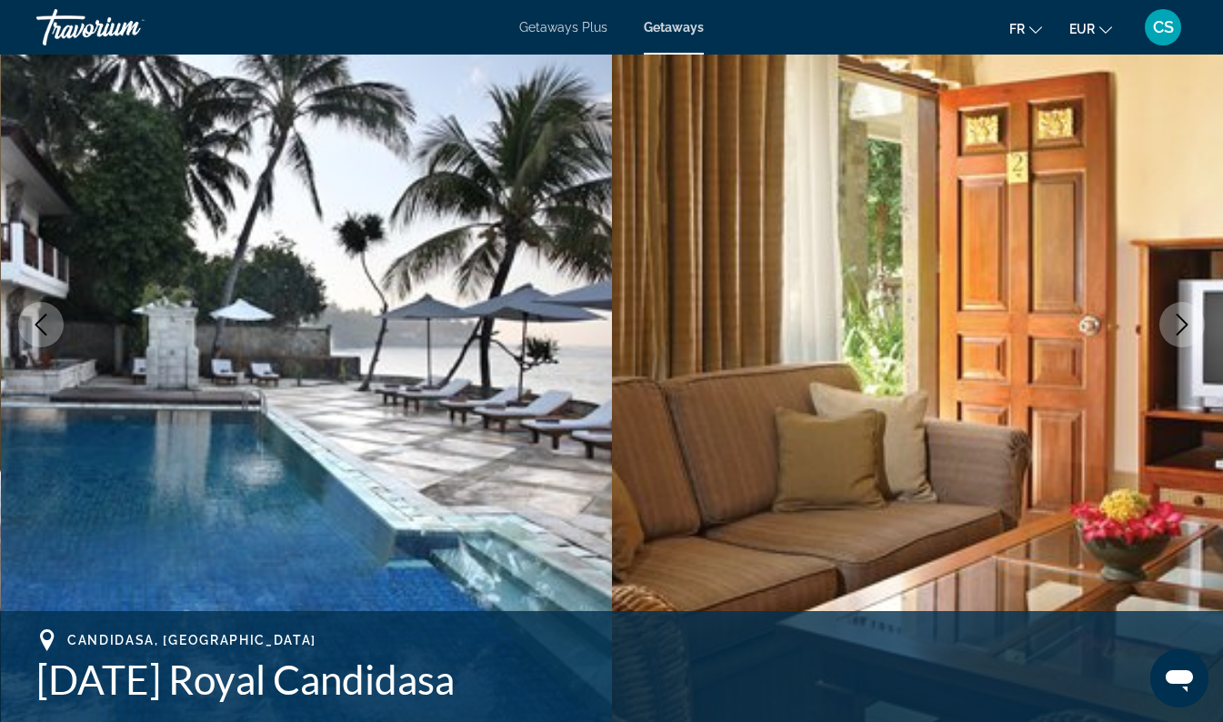
click at [1169, 350] on img "Main content" at bounding box center [918, 325] width 612 height 864
click at [1193, 332] on icon "Next image" at bounding box center [1183, 325] width 22 height 22
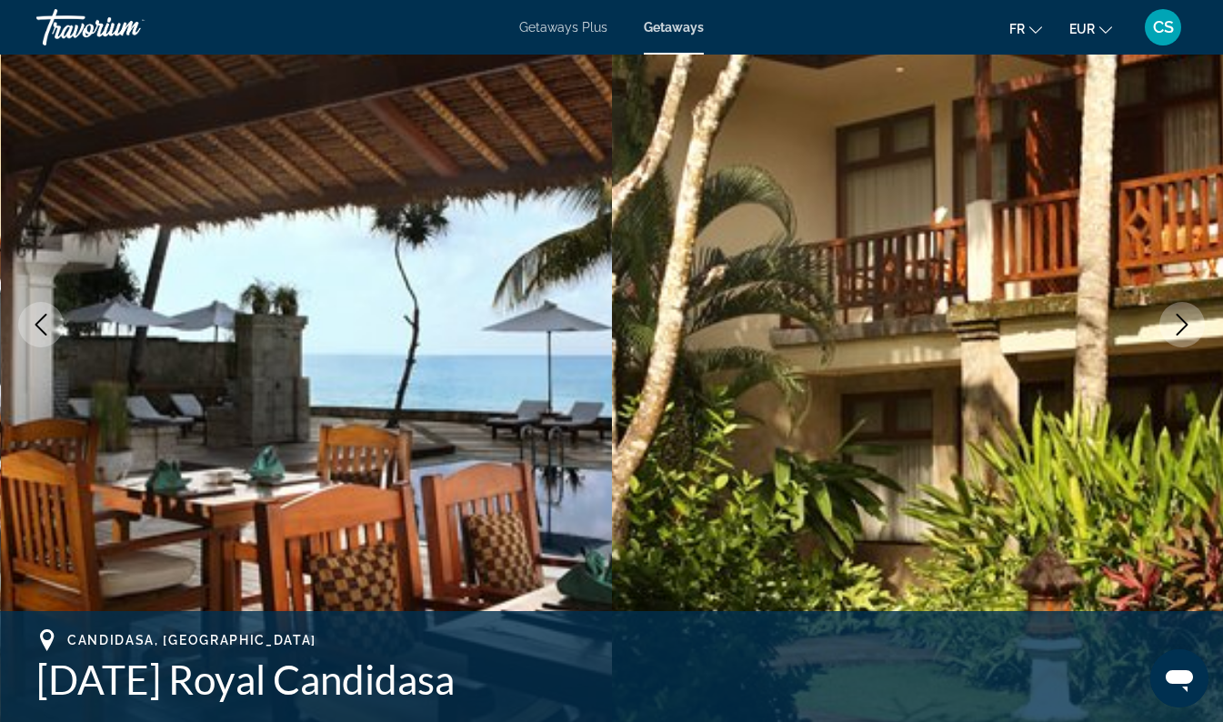
click at [1191, 332] on icon "Next image" at bounding box center [1183, 325] width 22 height 22
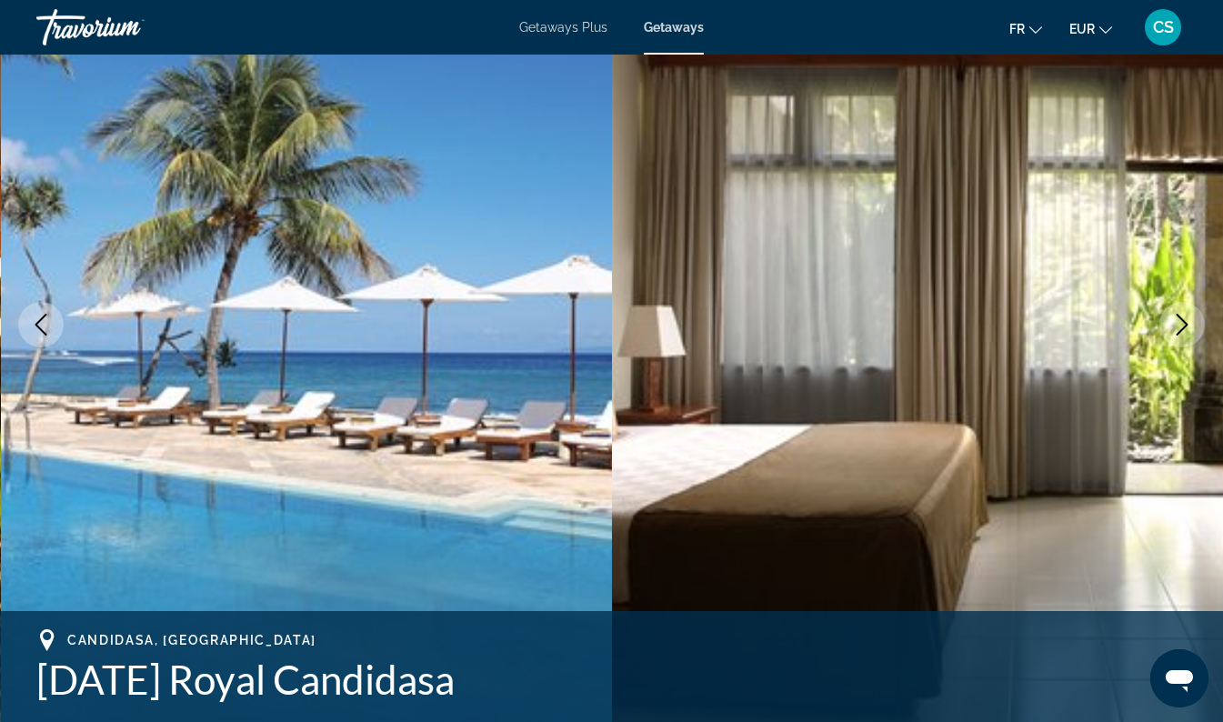
click at [1177, 337] on button "Next image" at bounding box center [1182, 324] width 45 height 45
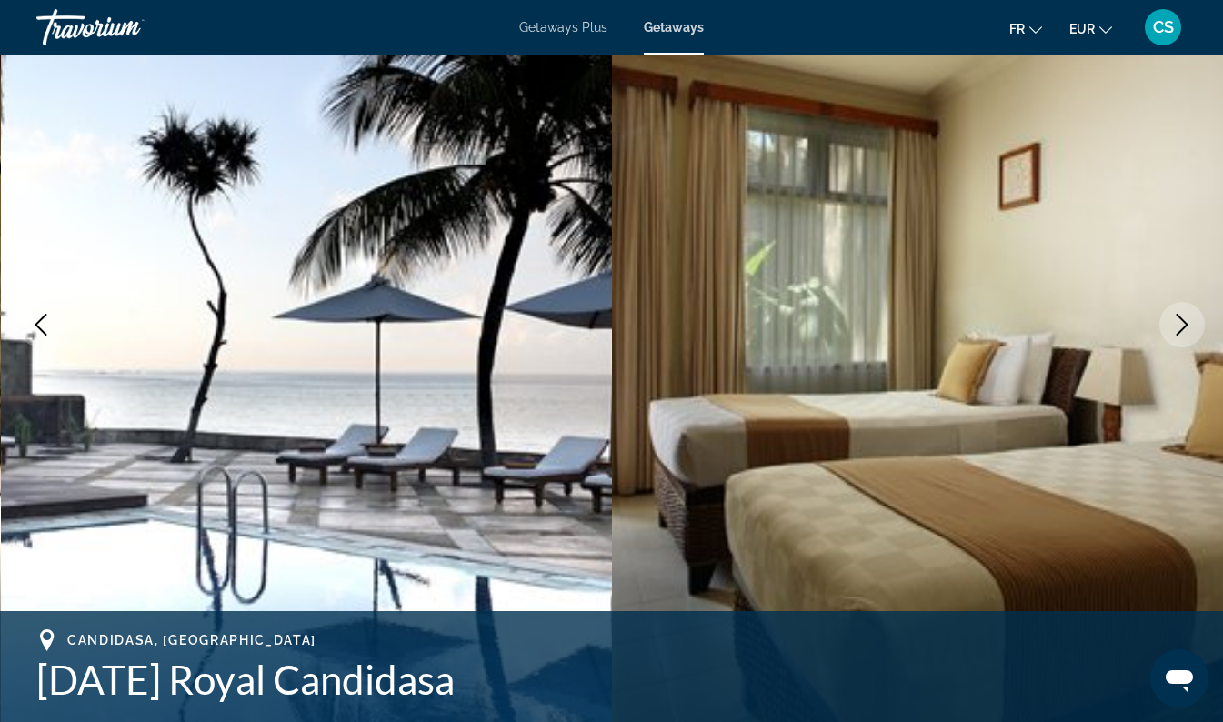
click at [1185, 336] on button "Next image" at bounding box center [1182, 324] width 45 height 45
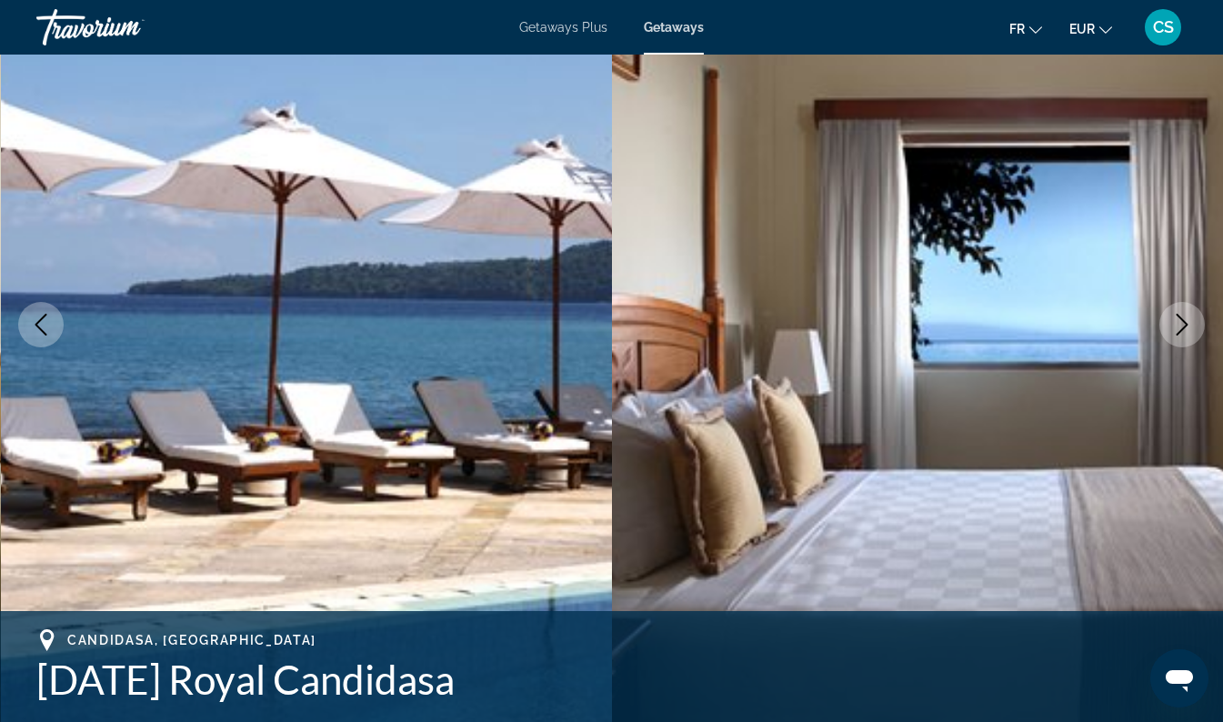
click at [1177, 326] on icon "Next image" at bounding box center [1183, 325] width 22 height 22
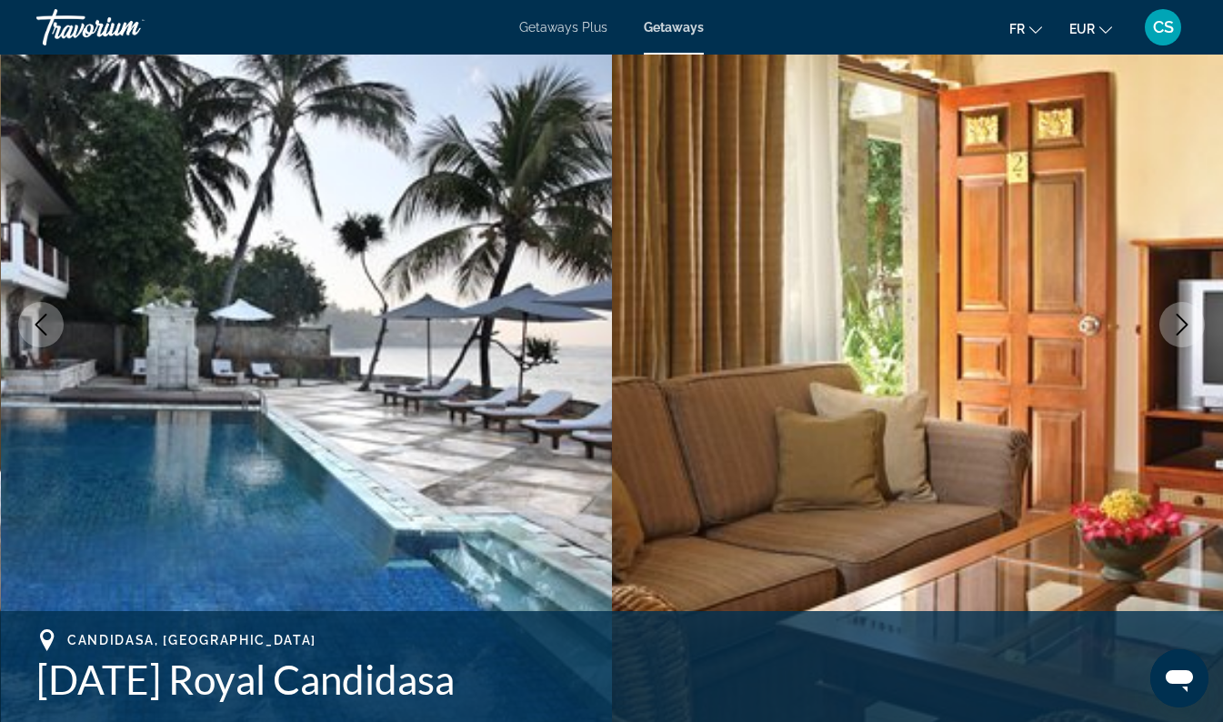
click at [1198, 333] on button "Next image" at bounding box center [1182, 324] width 45 height 45
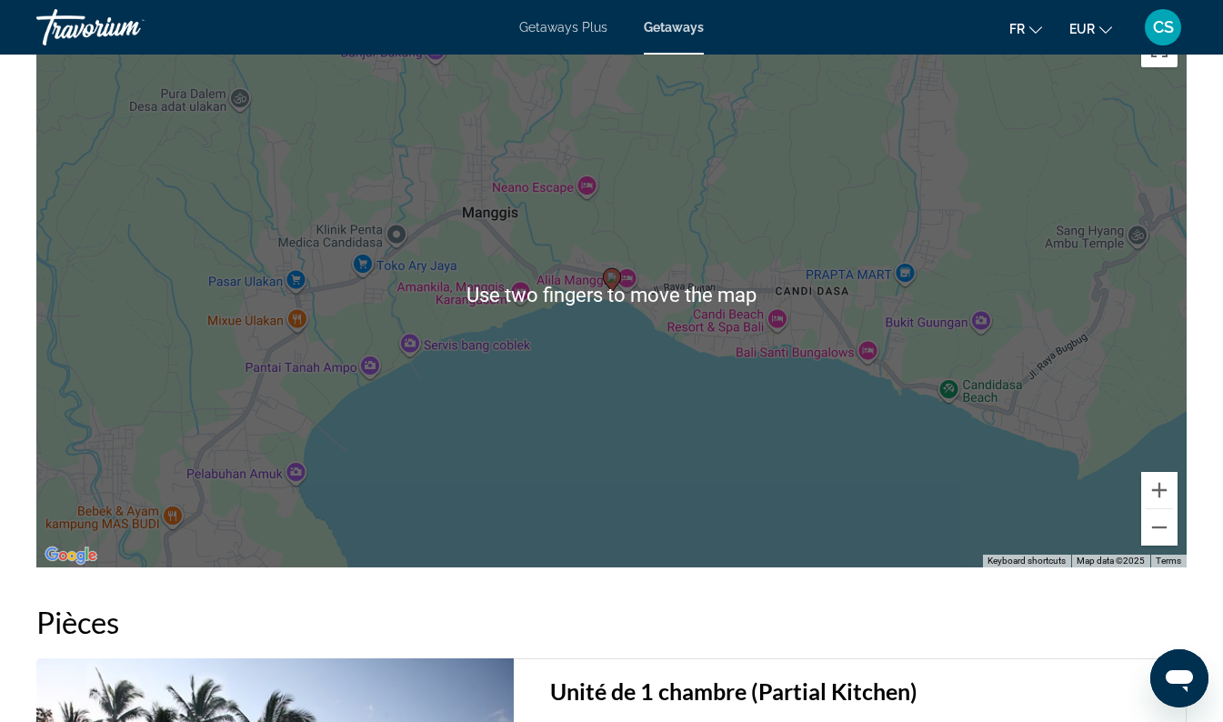
scroll to position [2740, 0]
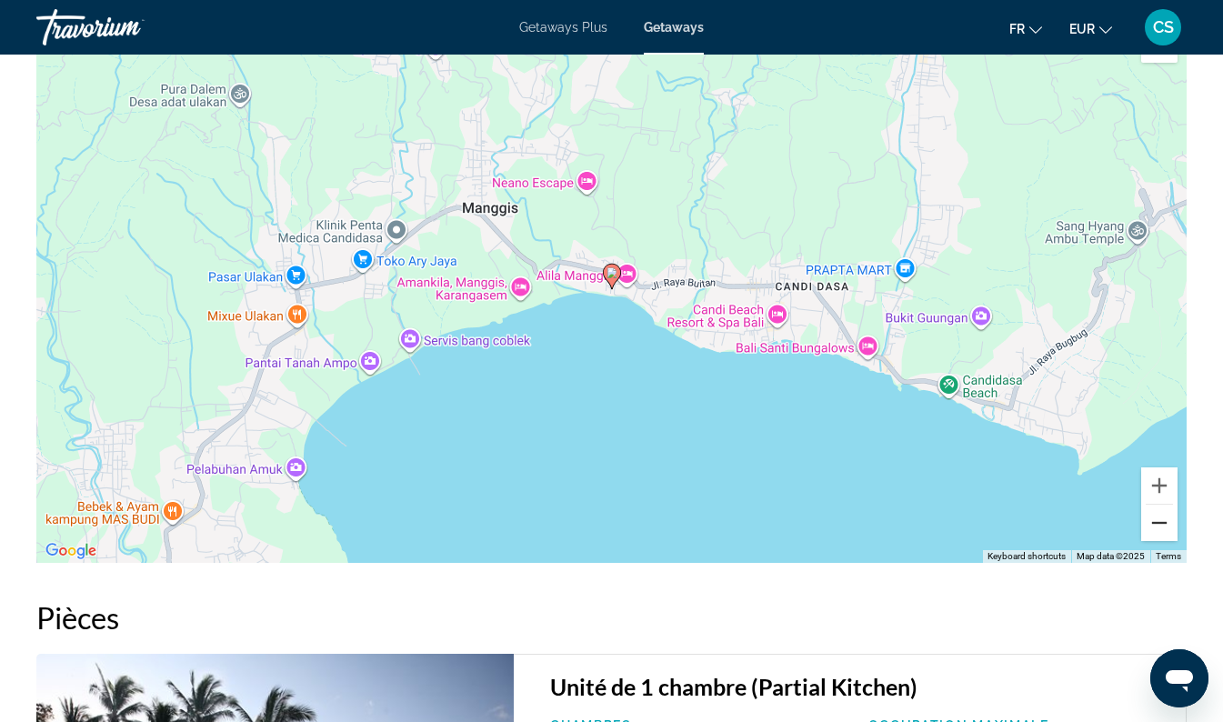
click at [1169, 532] on button "Zoom out" at bounding box center [1160, 523] width 36 height 36
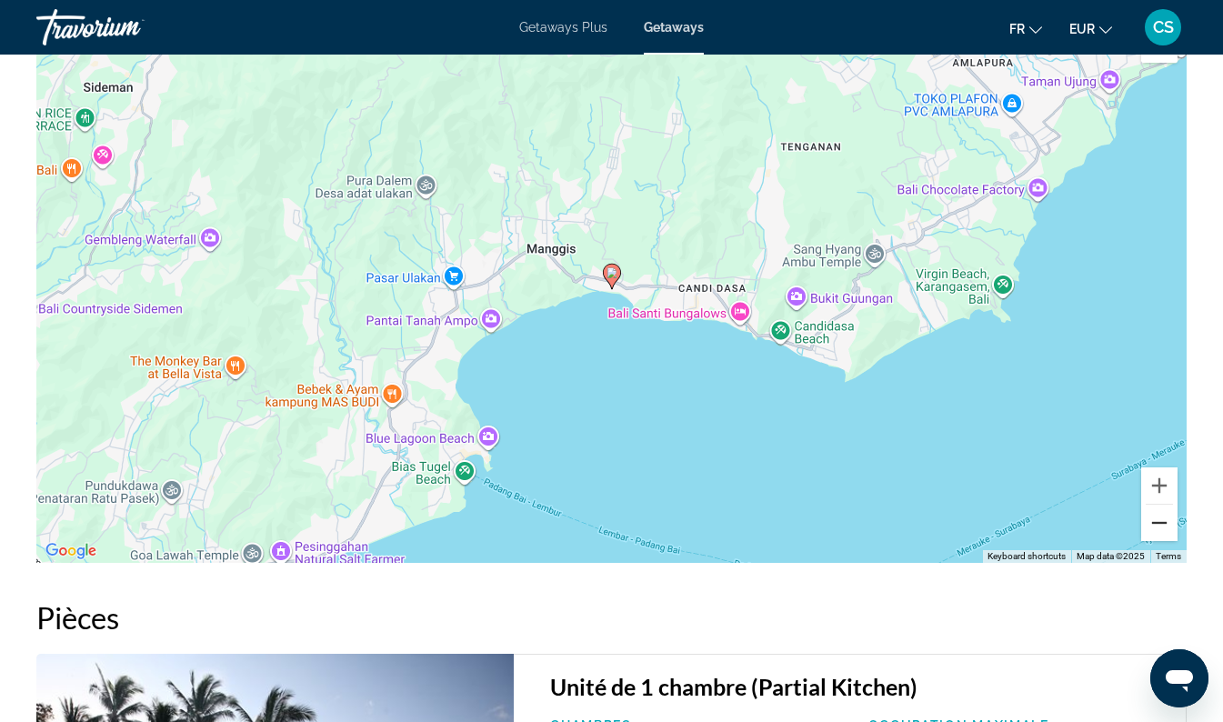
click at [1173, 530] on button "Zoom out" at bounding box center [1160, 523] width 36 height 36
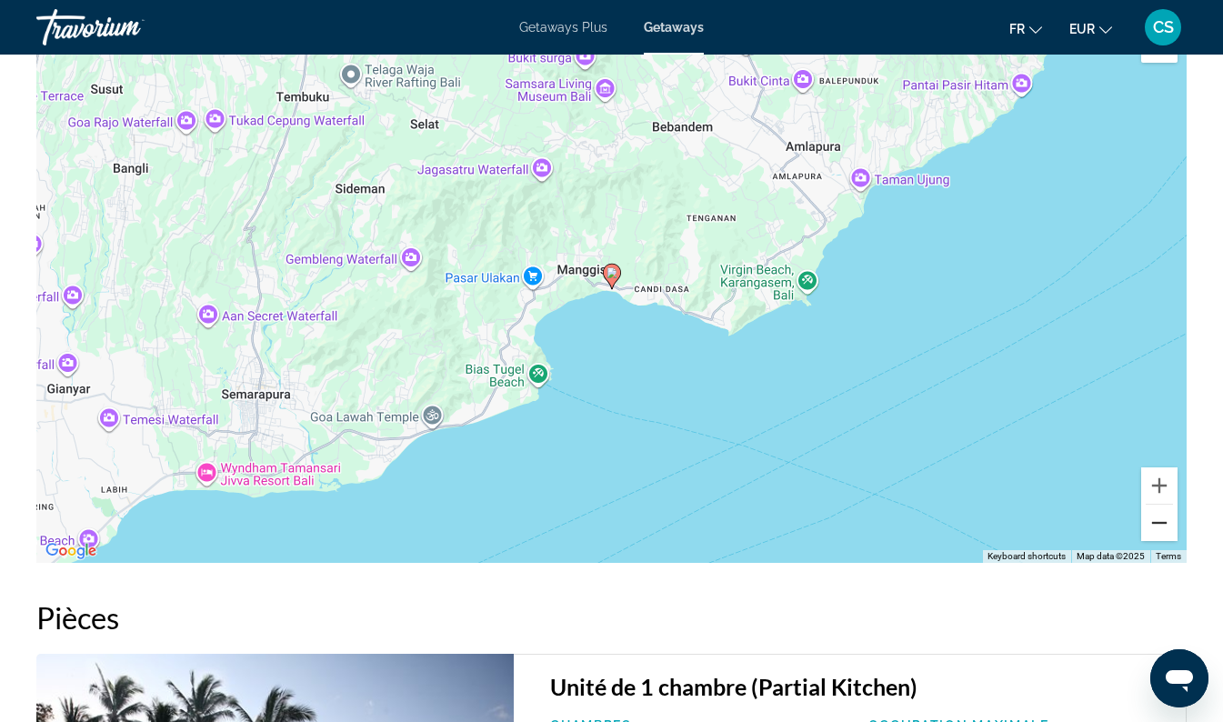
click at [1172, 525] on button "Zoom out" at bounding box center [1160, 523] width 36 height 36
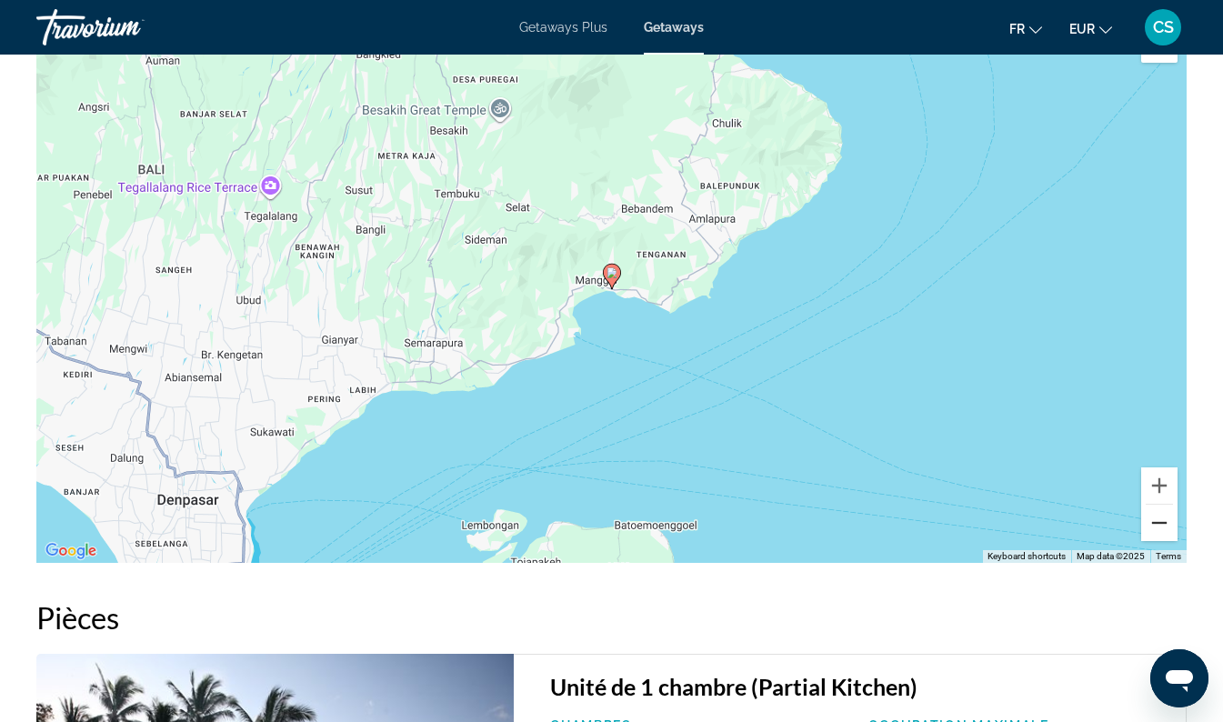
click at [1170, 528] on button "Zoom out" at bounding box center [1160, 523] width 36 height 36
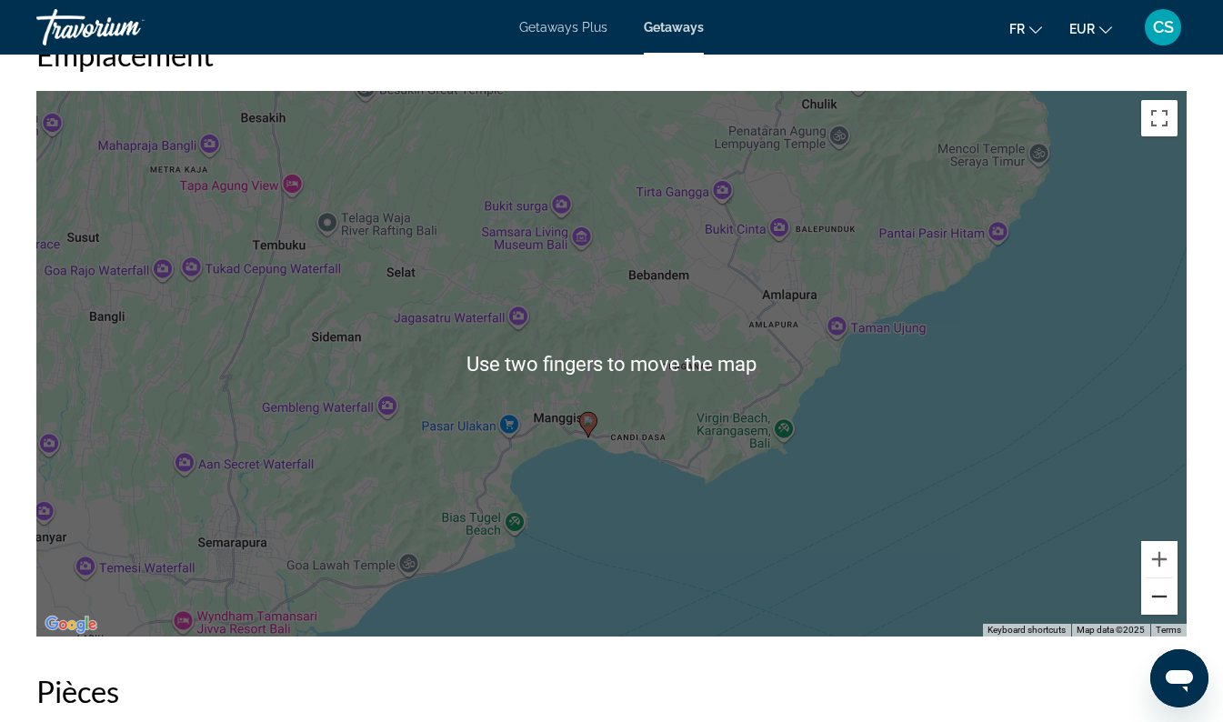
scroll to position [2662, 0]
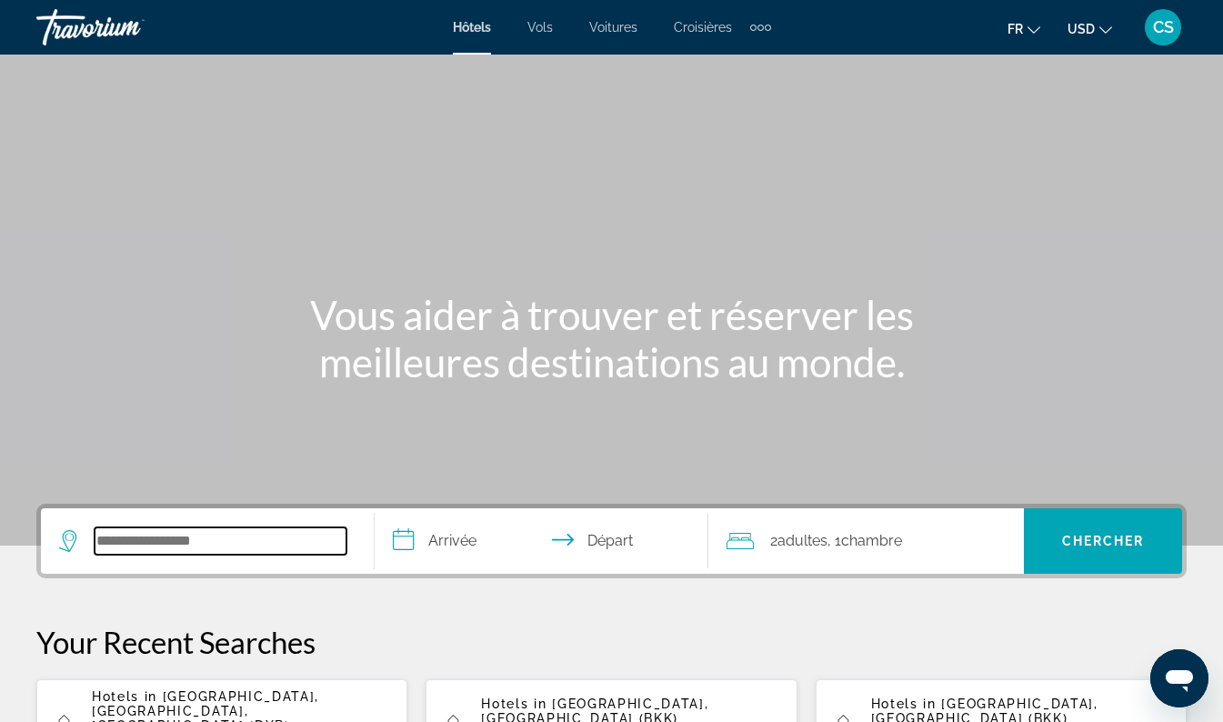
click at [194, 548] on input "Search widget" at bounding box center [221, 541] width 252 height 27
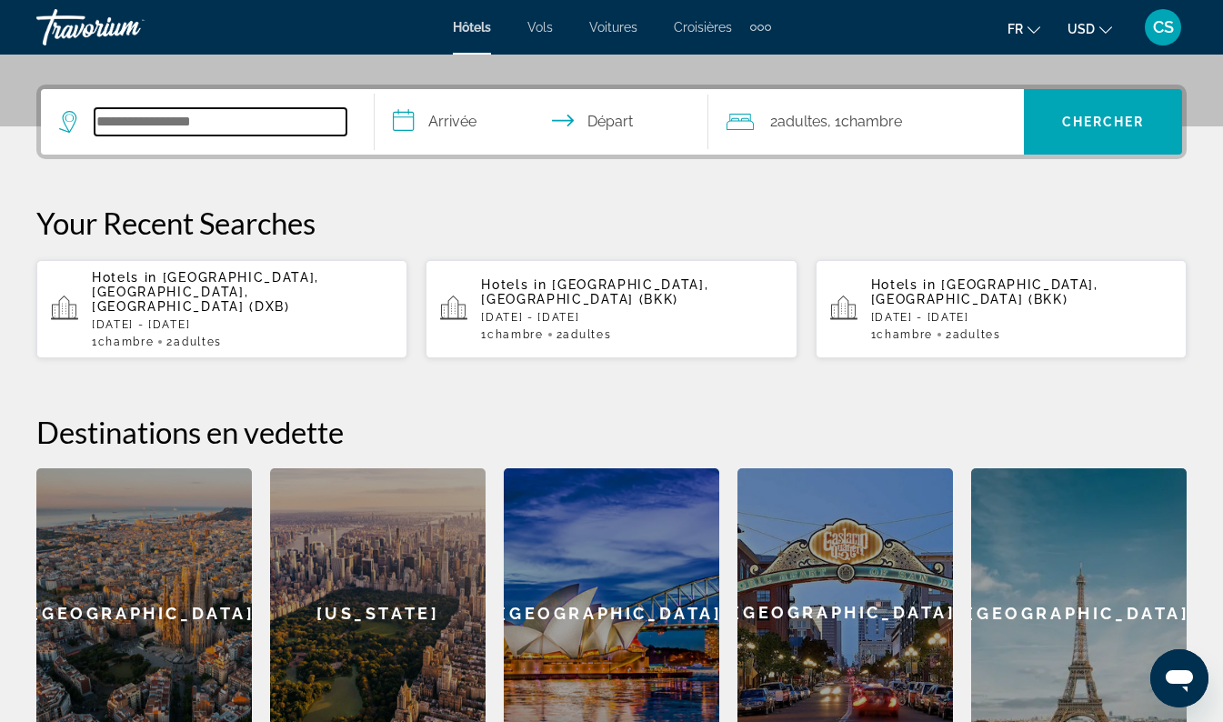
scroll to position [445, 0]
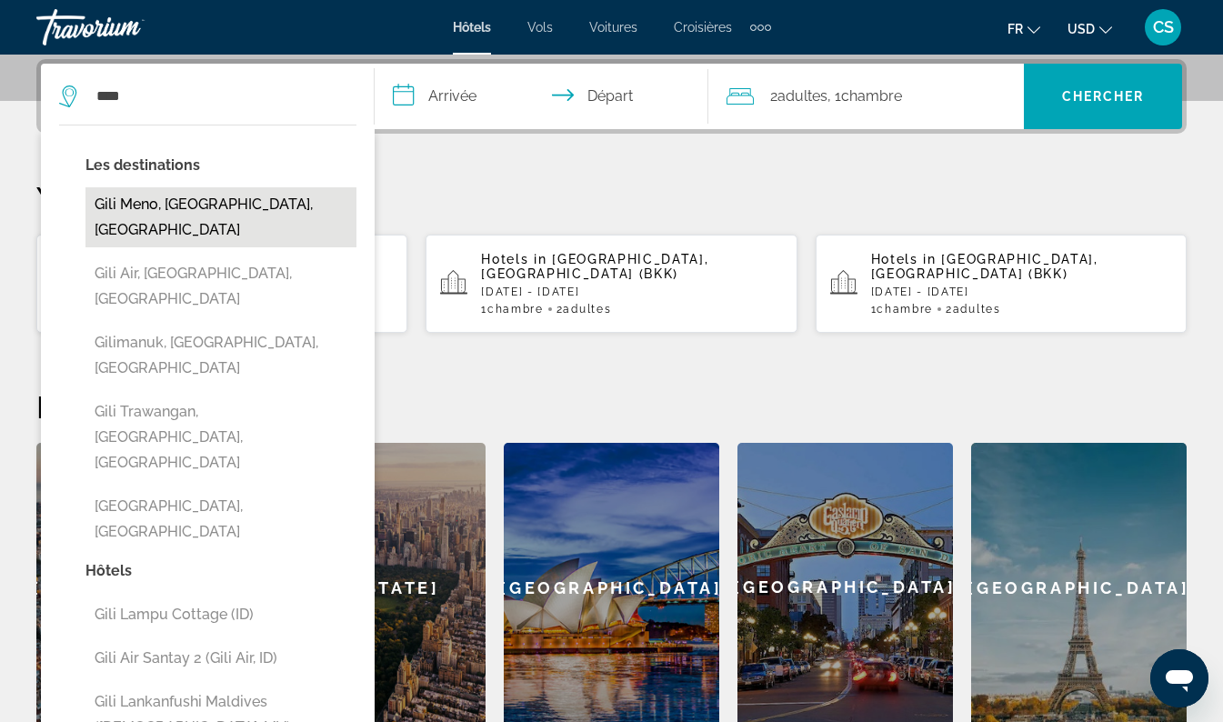
click at [206, 202] on button "Gili Meno, [GEOGRAPHIC_DATA], [GEOGRAPHIC_DATA]" at bounding box center [221, 217] width 271 height 60
type input "**********"
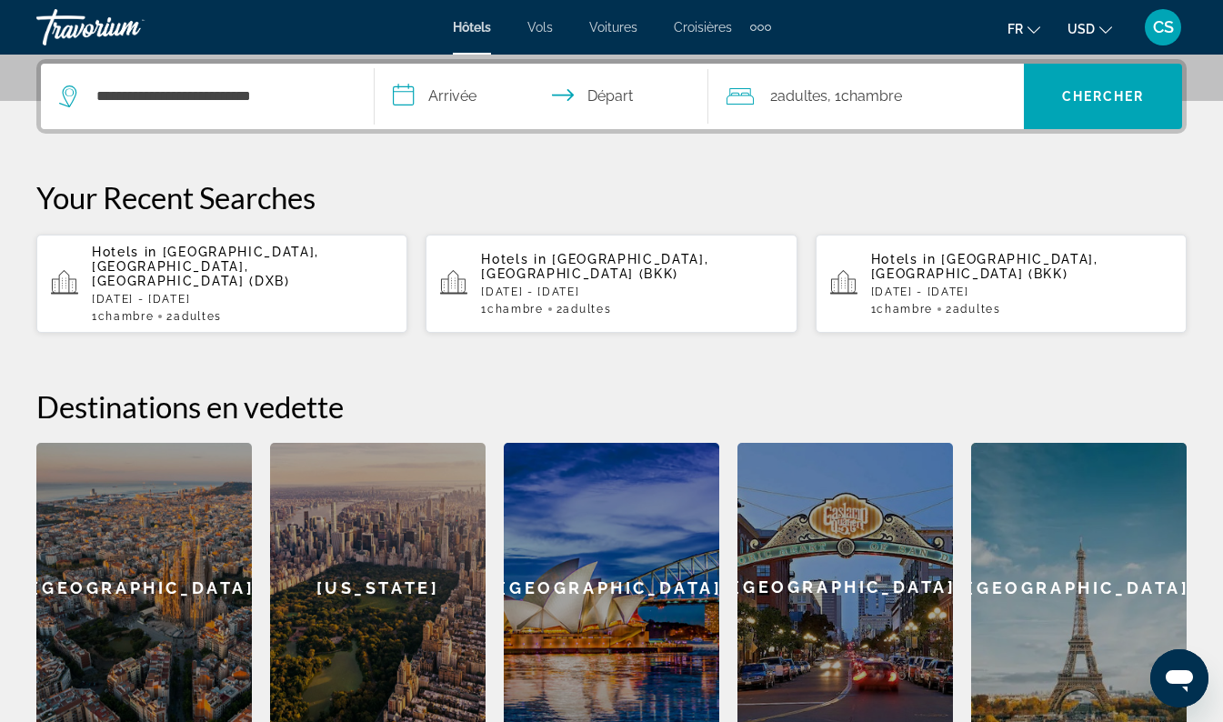
click at [460, 115] on input "**********" at bounding box center [545, 99] width 341 height 71
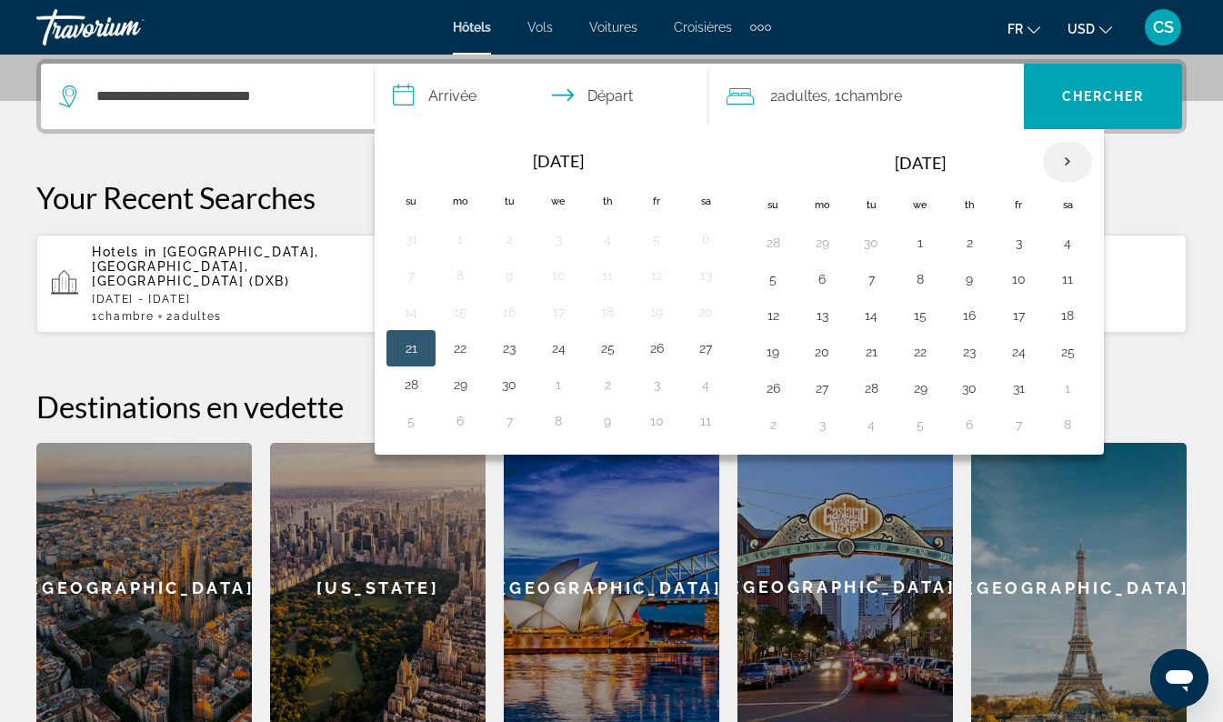
click at [1065, 159] on th "Next month" at bounding box center [1067, 162] width 49 height 40
click at [1080, 163] on th "Next month" at bounding box center [1067, 162] width 49 height 40
click at [1075, 317] on button "20" at bounding box center [1067, 315] width 29 height 25
click at [871, 354] on button "23" at bounding box center [871, 351] width 29 height 25
type input "**********"
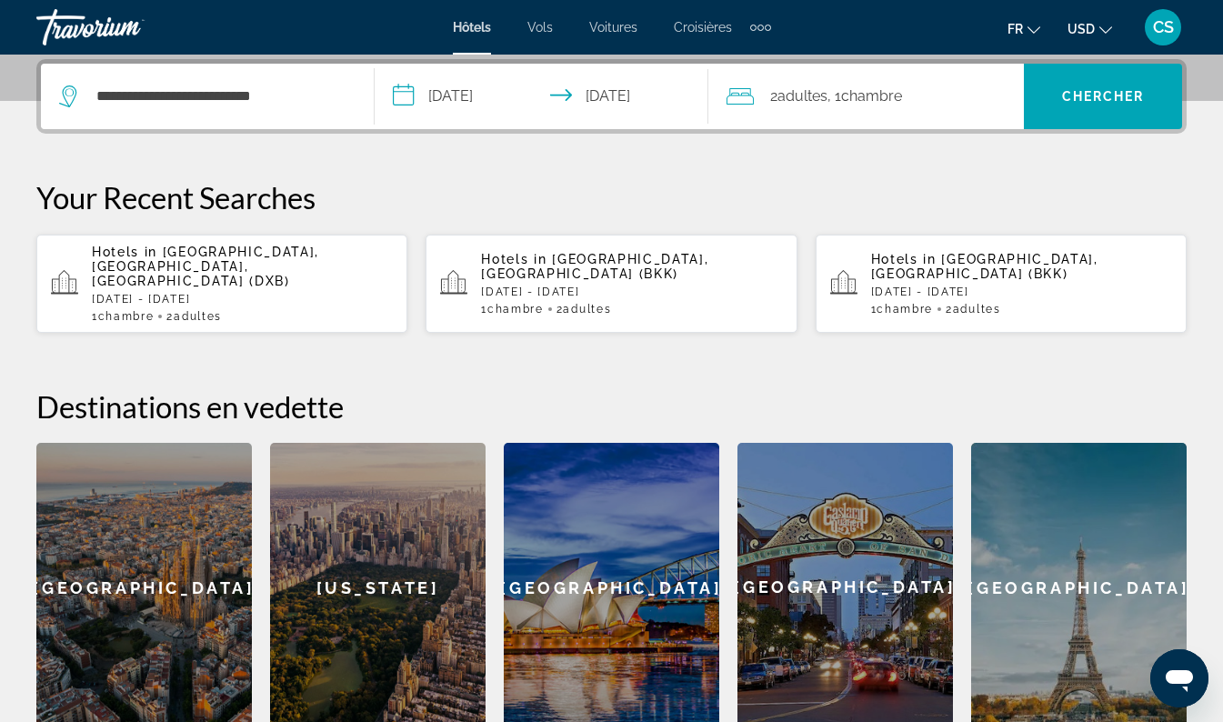
click at [877, 96] on span "Chambre" at bounding box center [871, 95] width 61 height 17
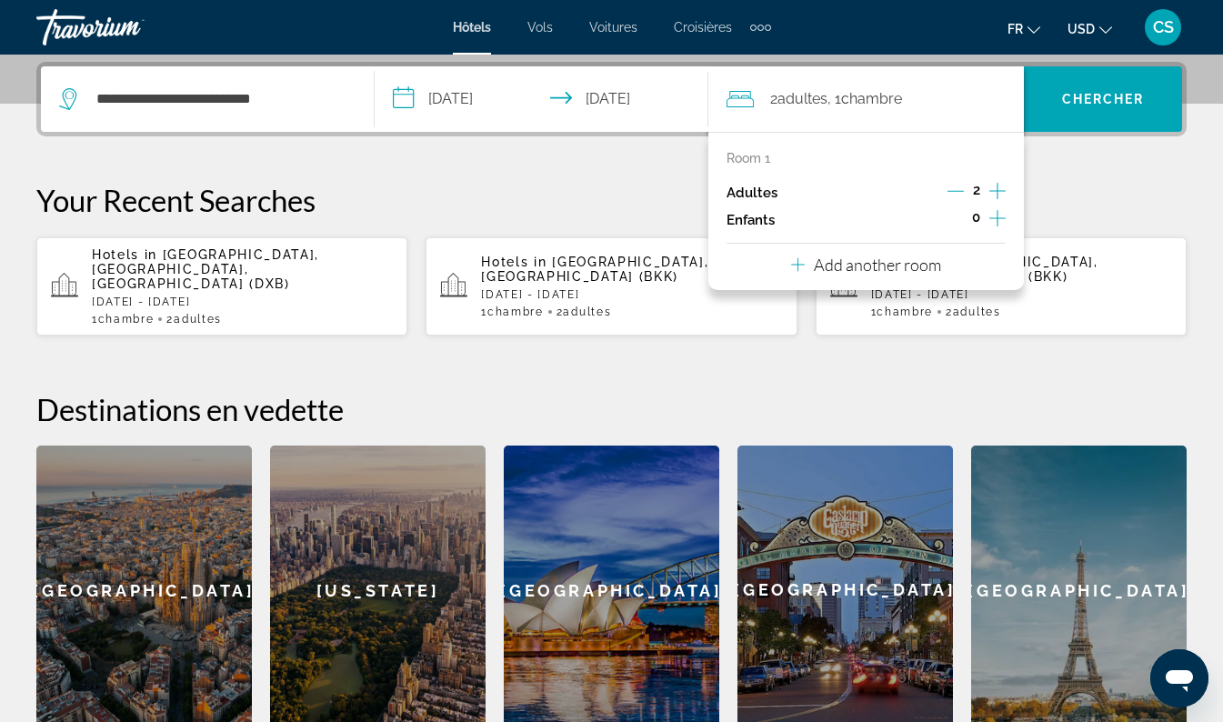
click at [998, 221] on icon "Increment children" at bounding box center [998, 218] width 16 height 16
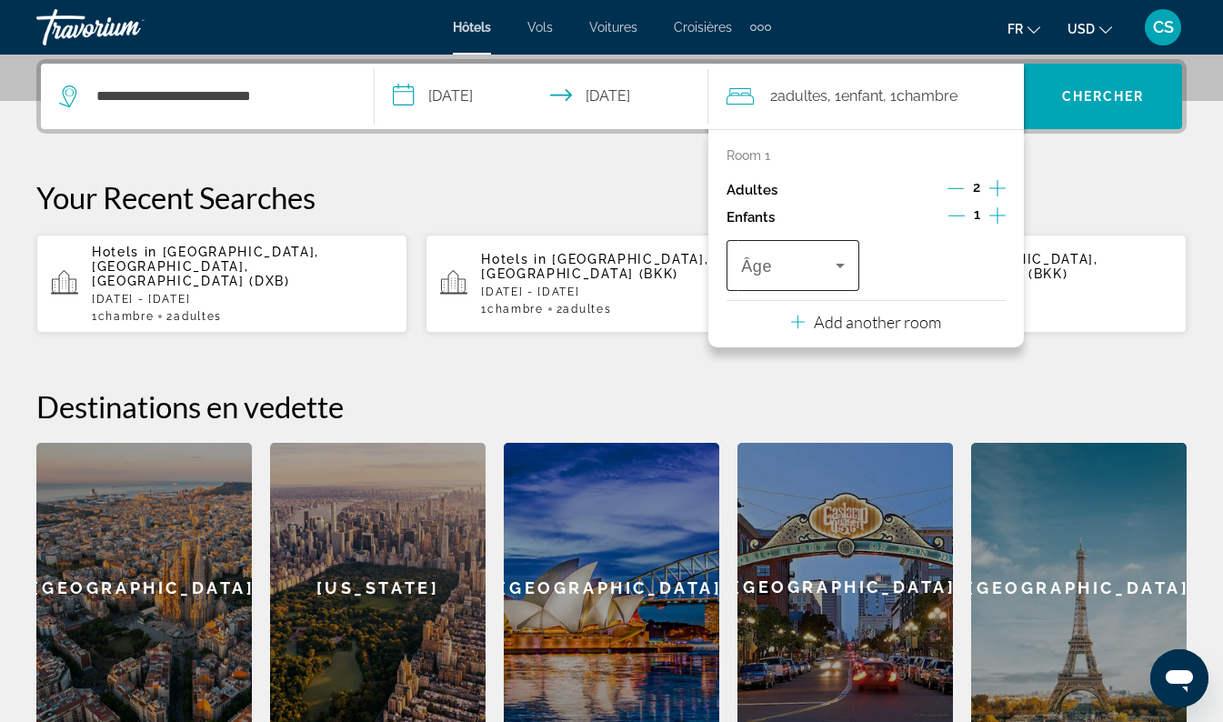
click at [827, 270] on span "Travelers: 2 adults, 1 child" at bounding box center [788, 266] width 95 height 22
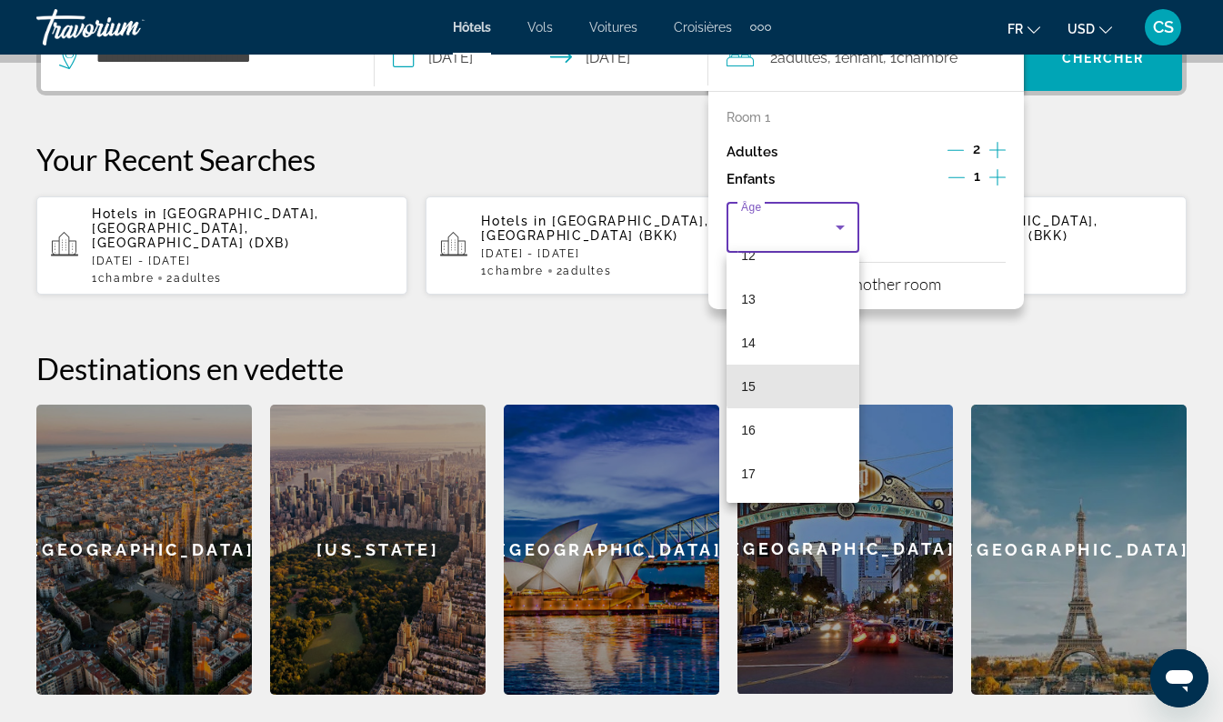
scroll to position [485, 0]
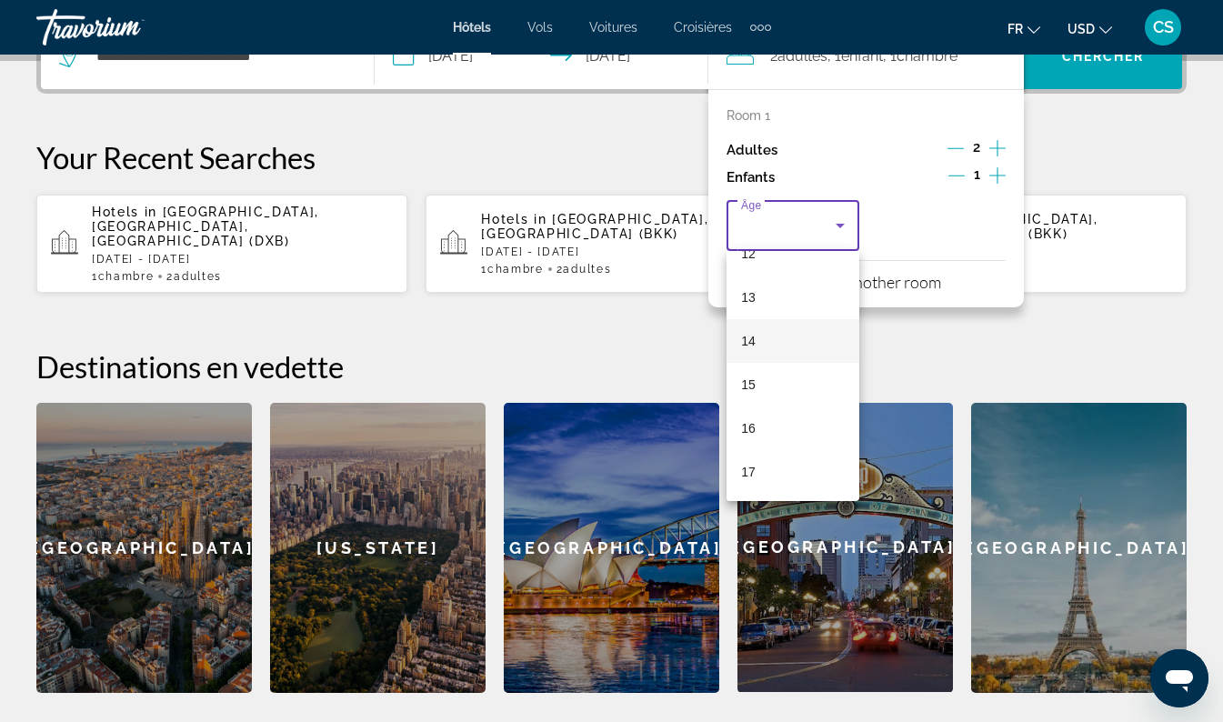
click at [772, 333] on mat-option "14" at bounding box center [793, 341] width 133 height 44
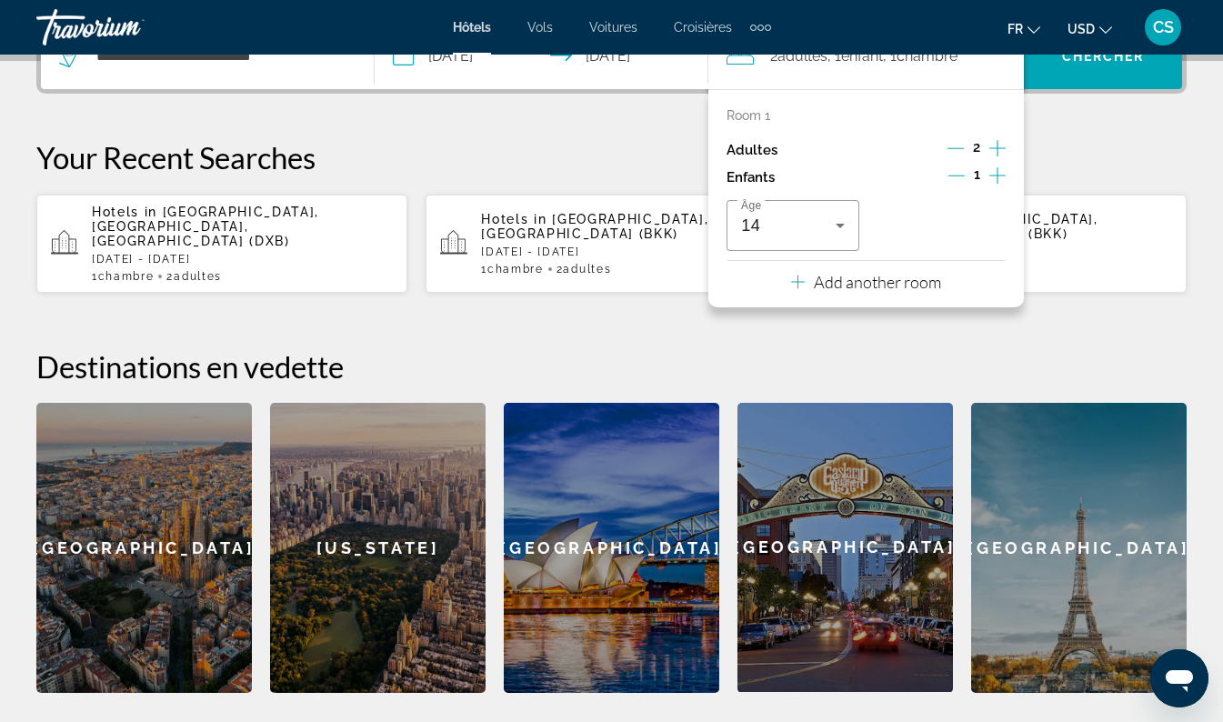
click at [1079, 150] on p "Your Recent Searches" at bounding box center [611, 157] width 1151 height 36
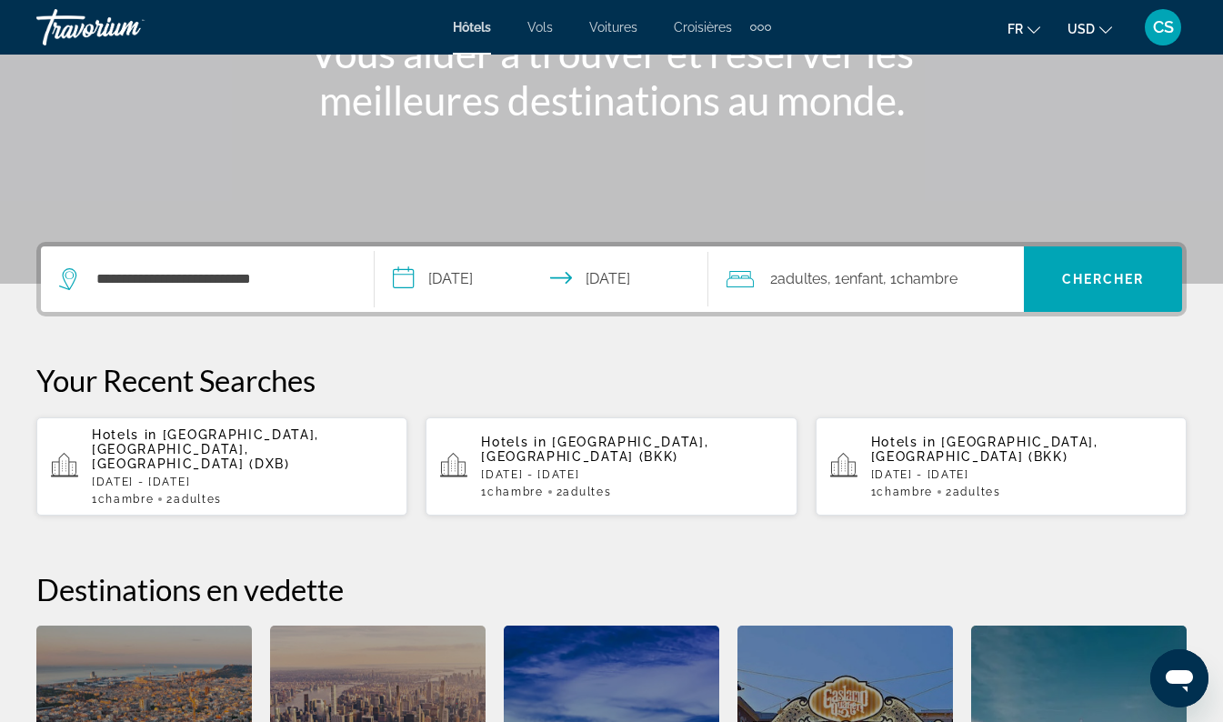
scroll to position [264, 0]
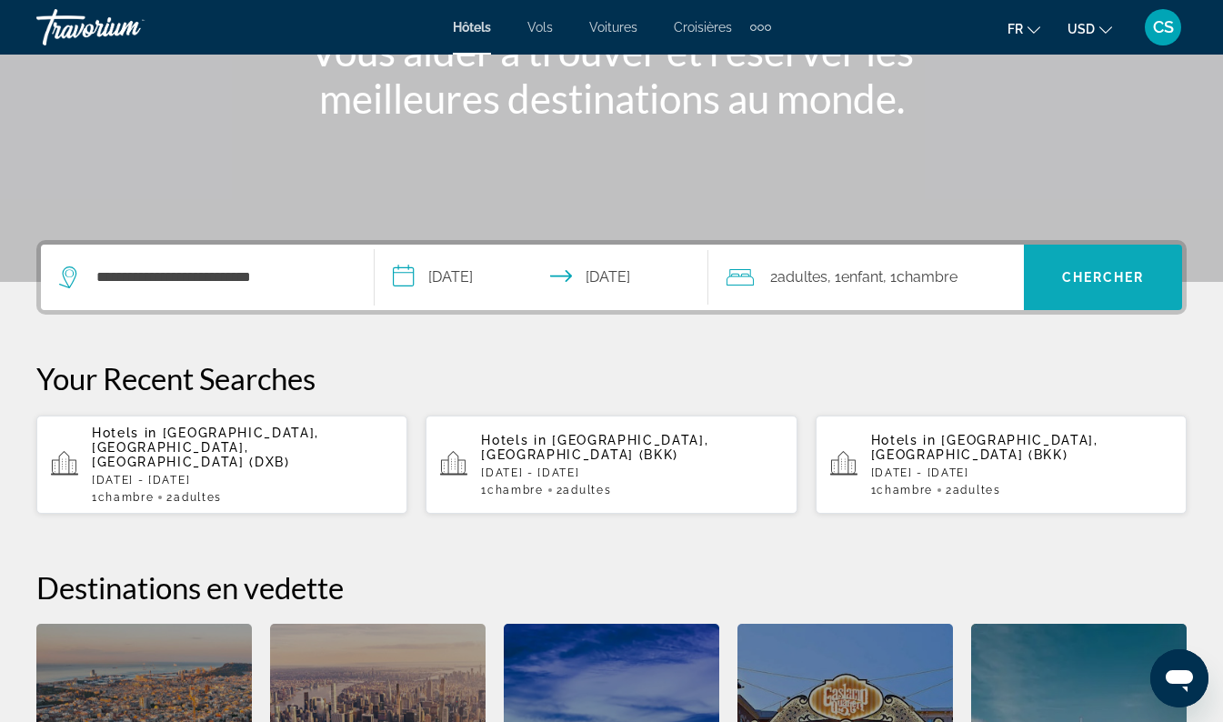
click at [1116, 288] on span "Search widget" at bounding box center [1103, 278] width 158 height 44
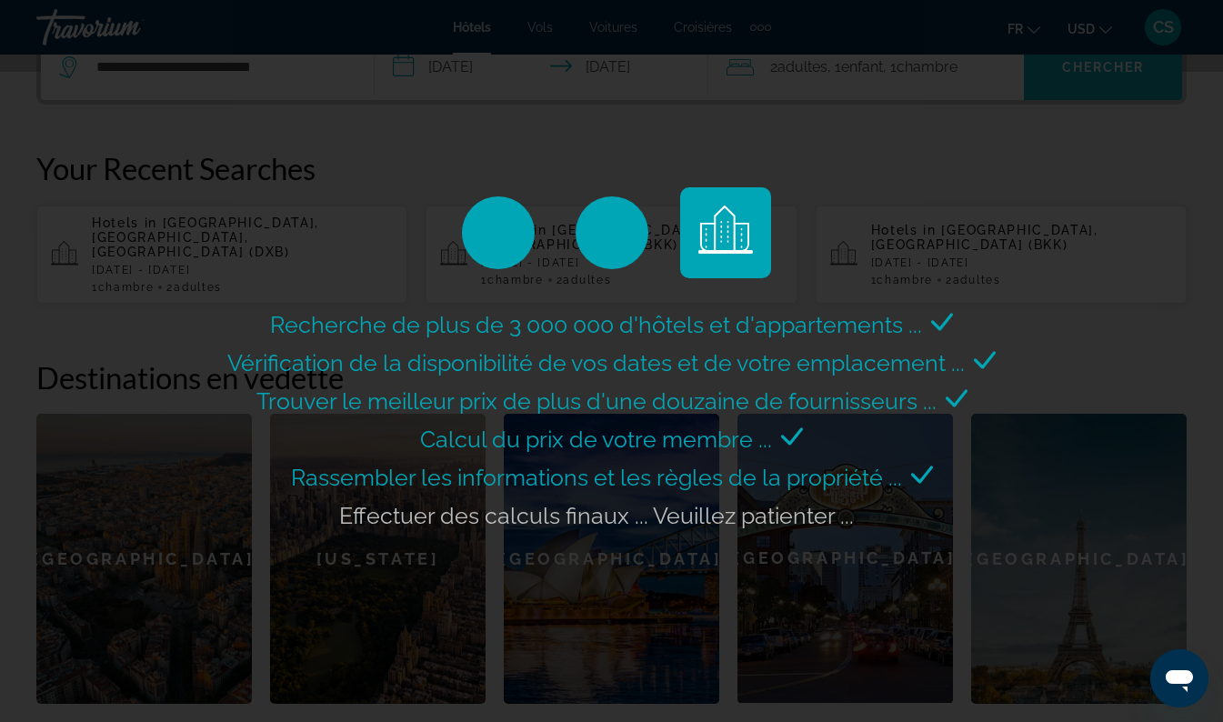
scroll to position [475, 0]
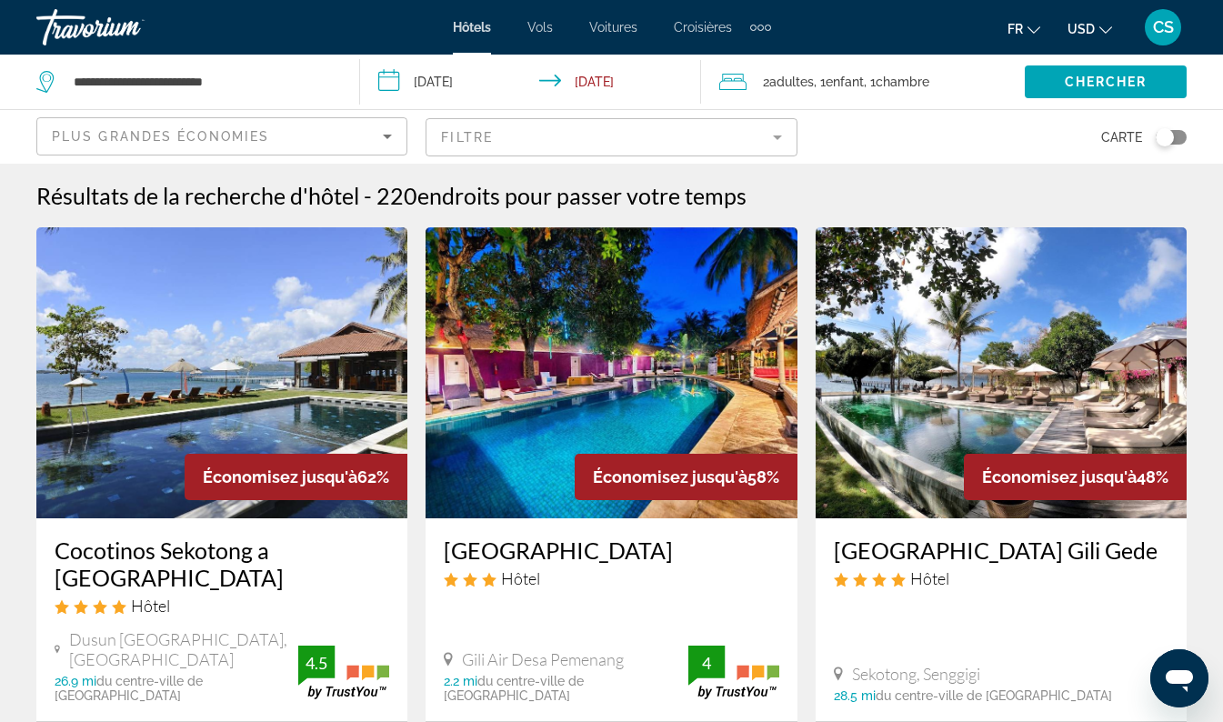
click at [1106, 27] on icon "Change currency" at bounding box center [1106, 30] width 13 height 13
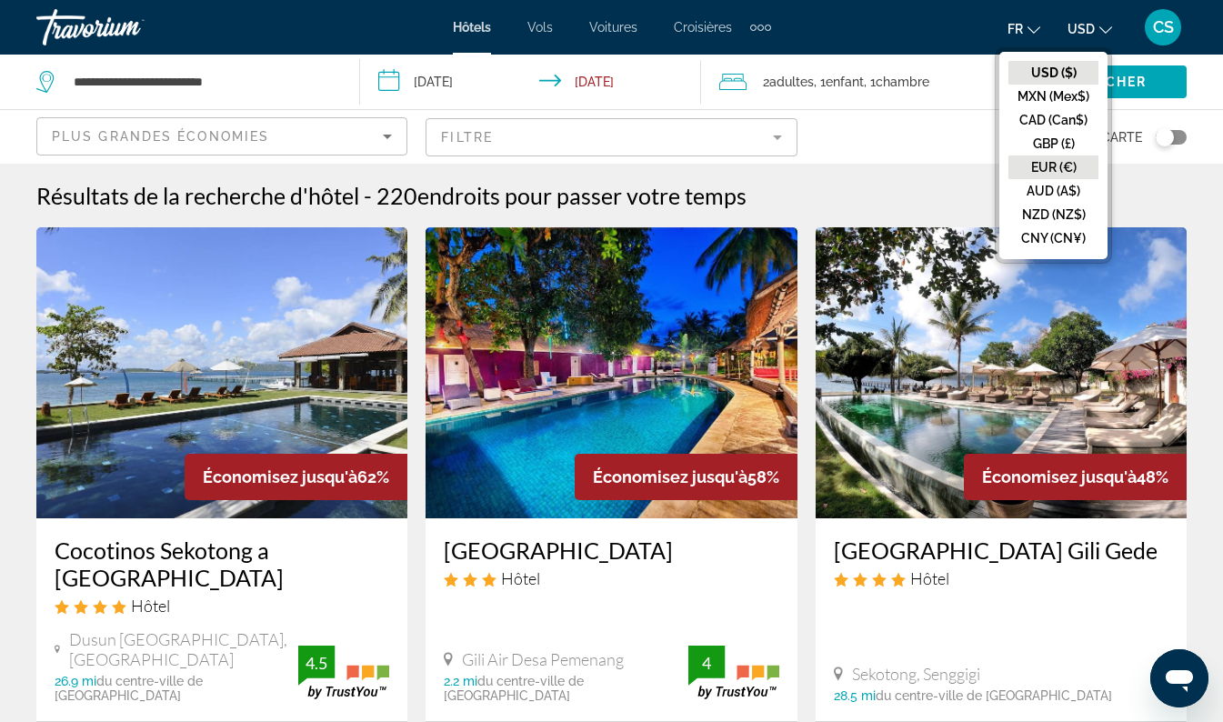
click at [1057, 166] on button "EUR (€)" at bounding box center [1054, 168] width 90 height 24
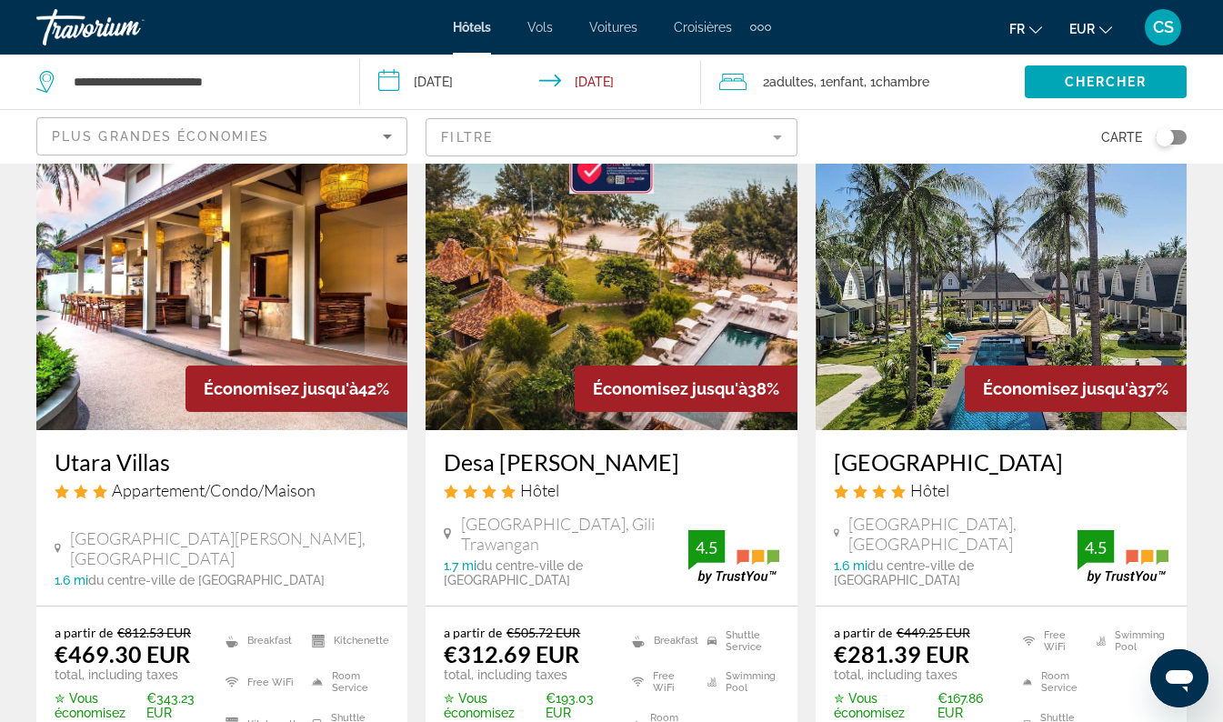
scroll to position [817, 0]
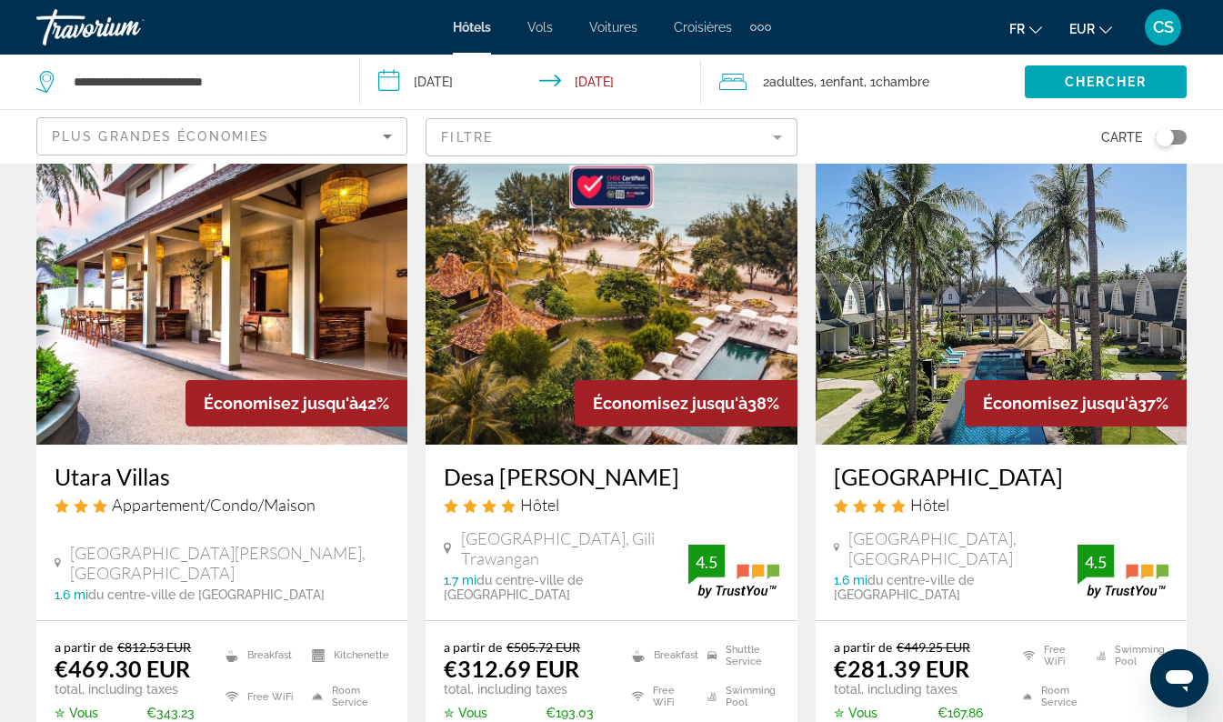
click at [686, 146] on mat-form-field "Filtre" at bounding box center [611, 137] width 371 height 38
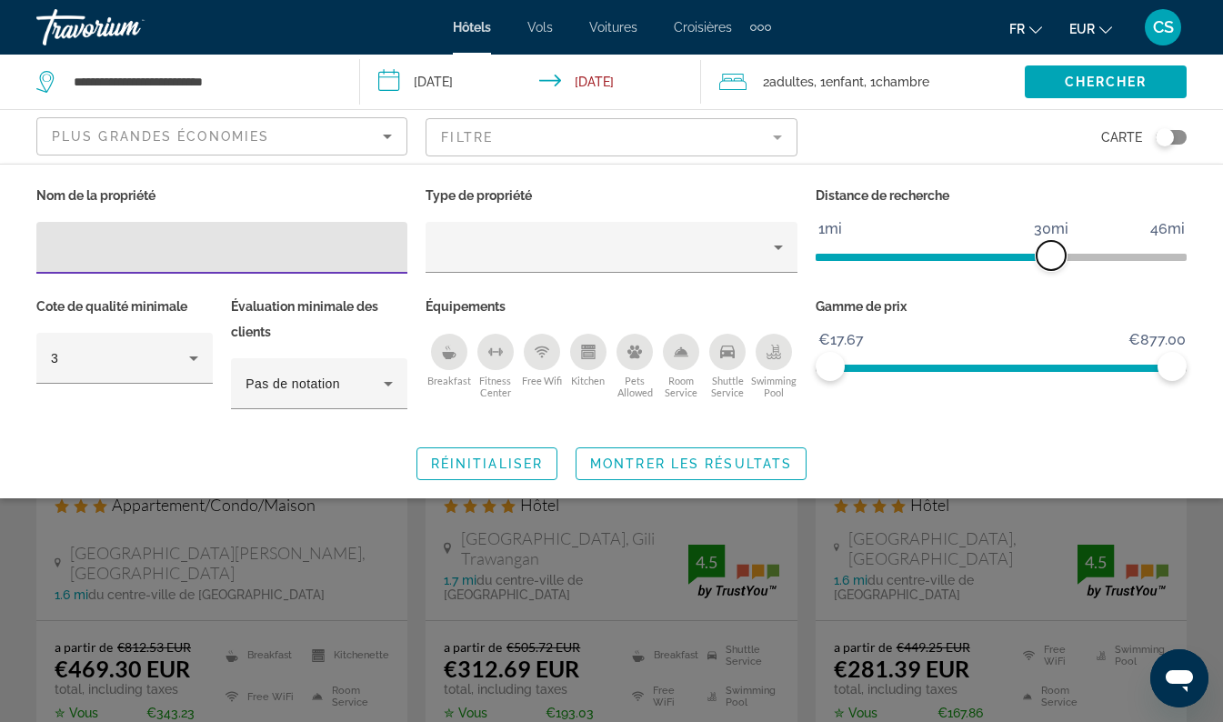
click at [1054, 257] on span "ngx-slider" at bounding box center [1051, 255] width 29 height 29
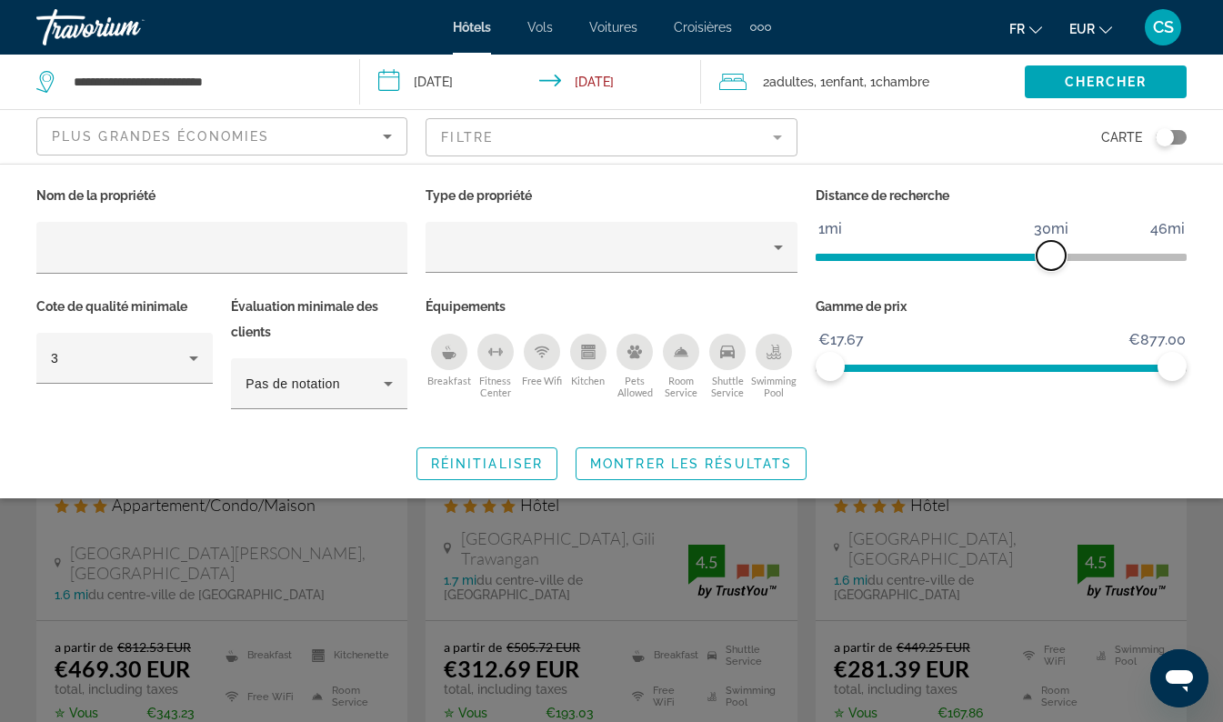
scroll to position [0, 0]
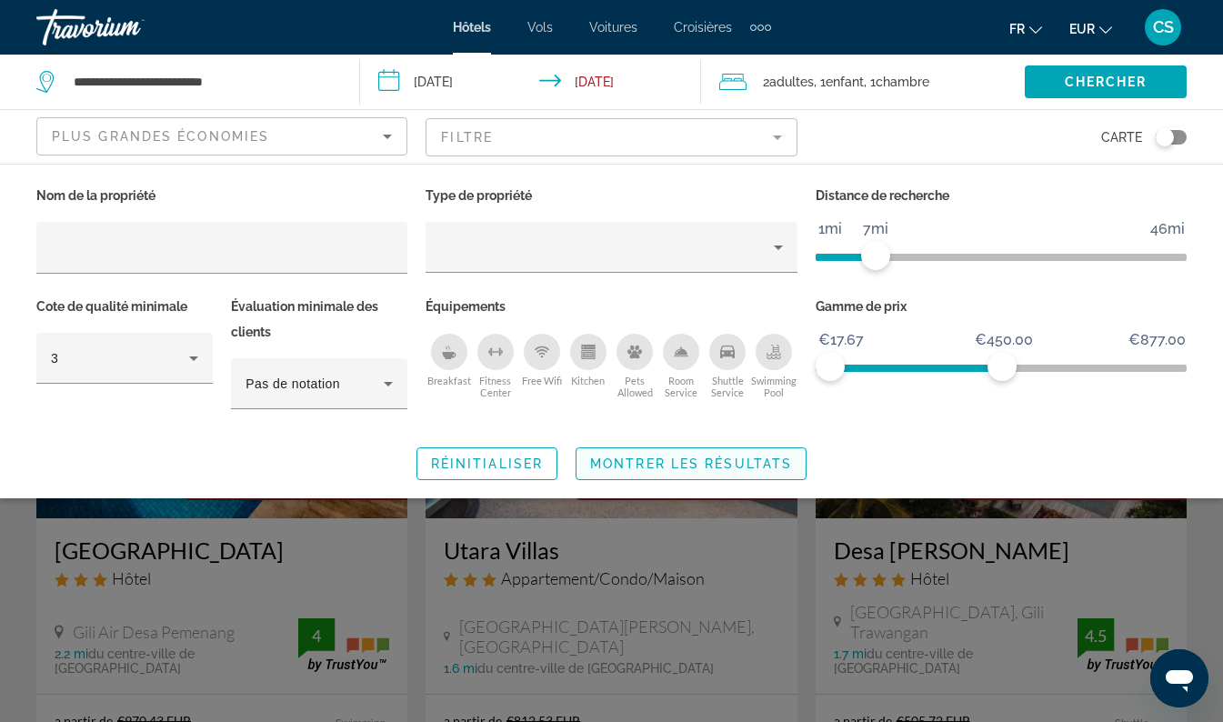
click at [753, 443] on span "Search widget" at bounding box center [691, 464] width 229 height 44
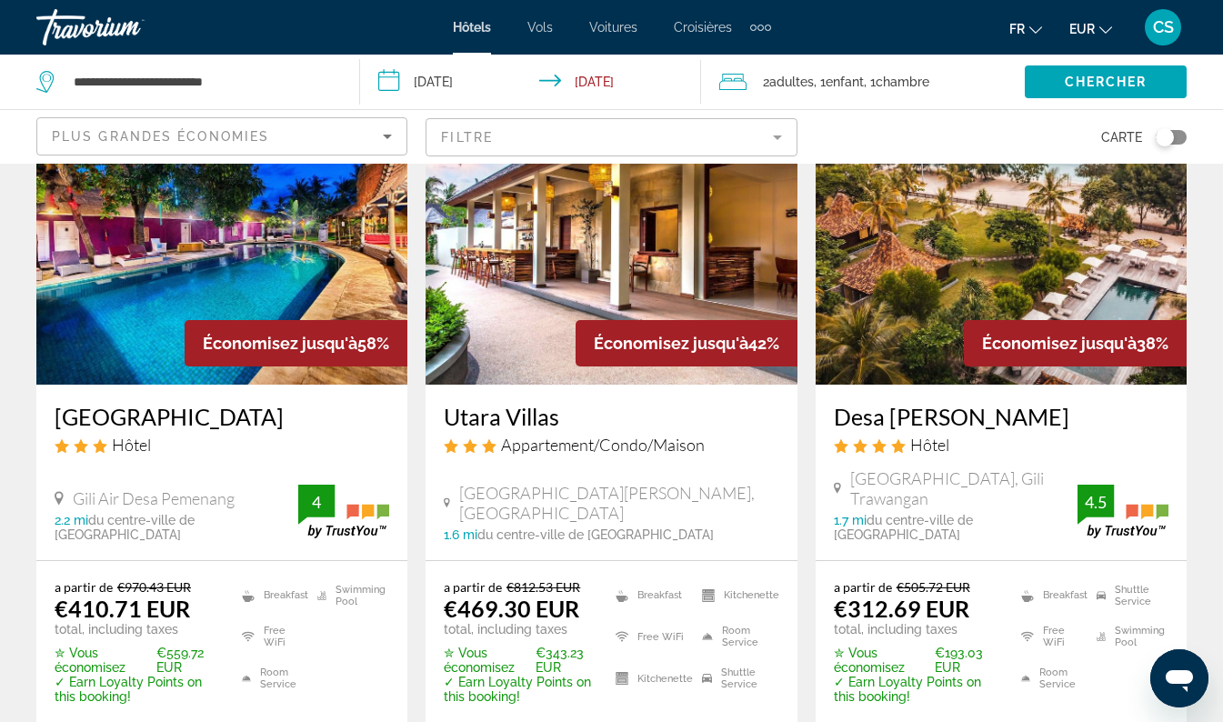
scroll to position [145, 0]
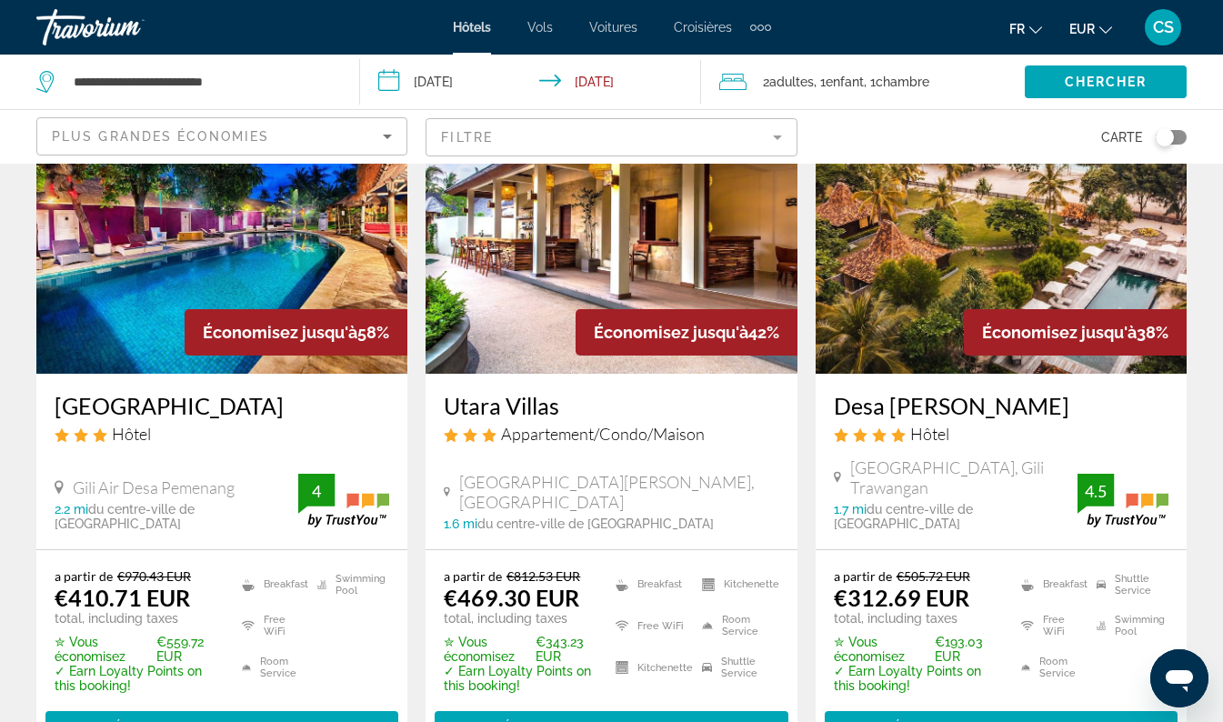
click at [1032, 415] on h3 "Desa Dunia Beda" at bounding box center [1001, 405] width 335 height 27
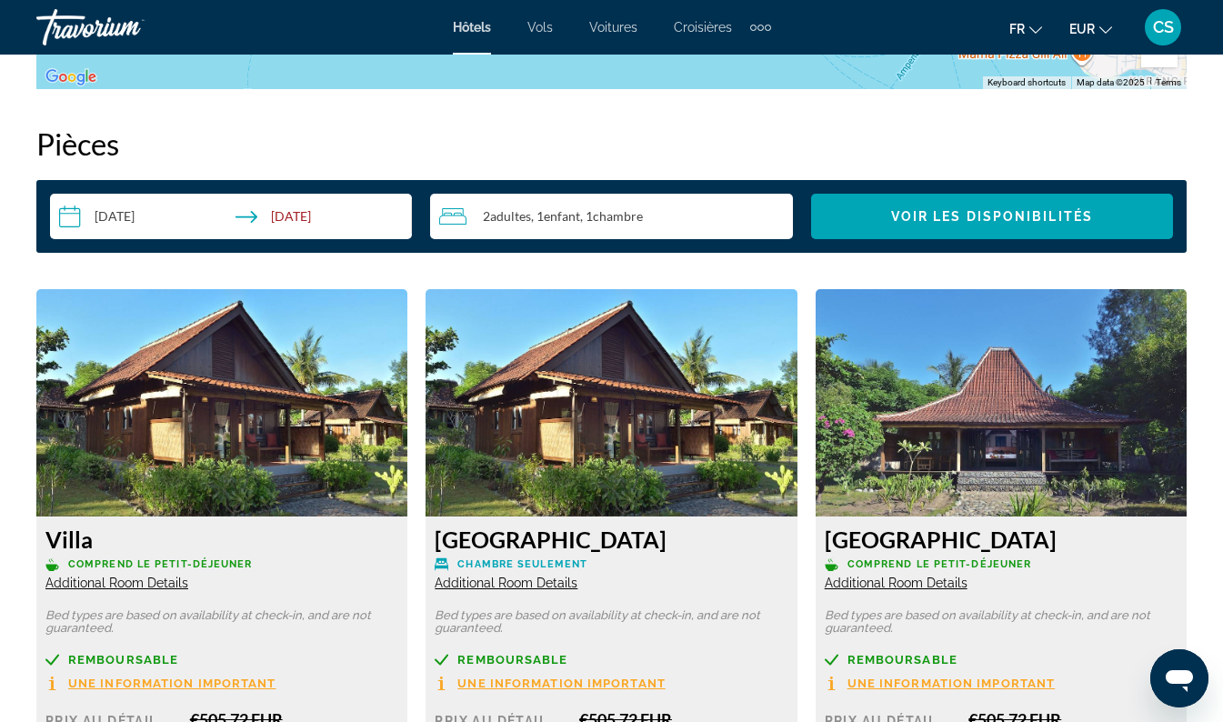
scroll to position [2499, 0]
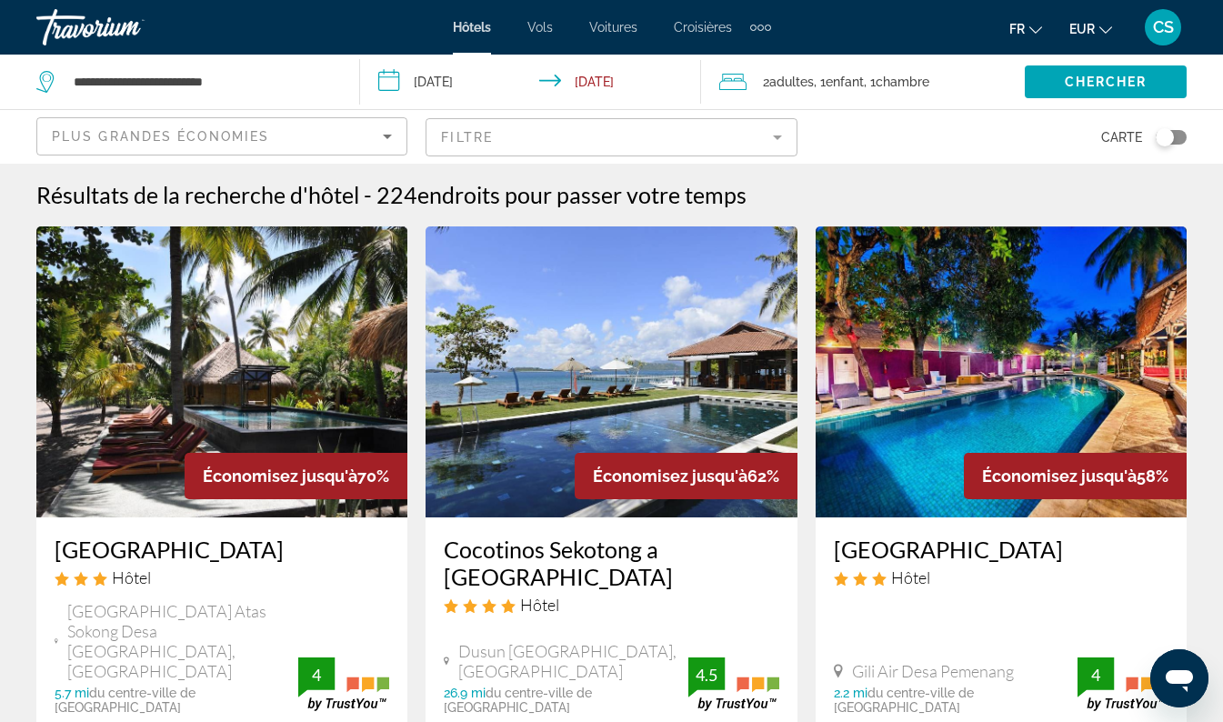
scroll to position [1, 0]
click at [721, 140] on mat-form-field "Filtre" at bounding box center [611, 137] width 371 height 38
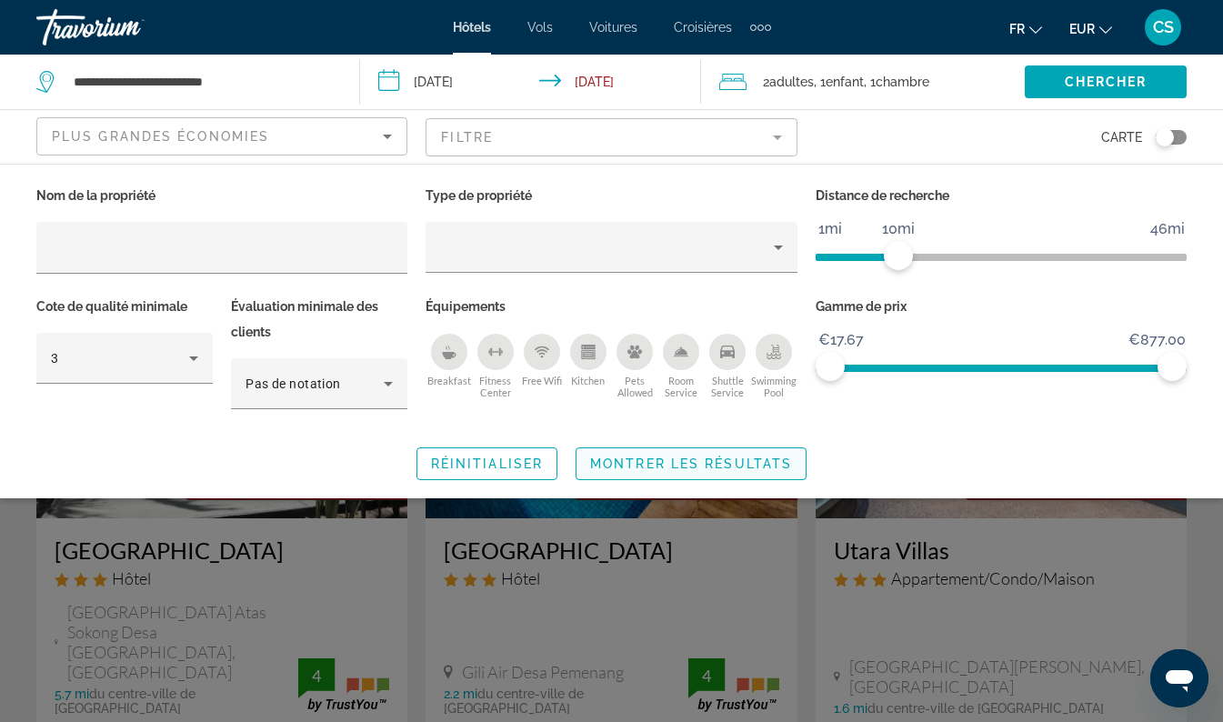
click at [716, 461] on span "Montrer les résultats" at bounding box center [691, 464] width 202 height 15
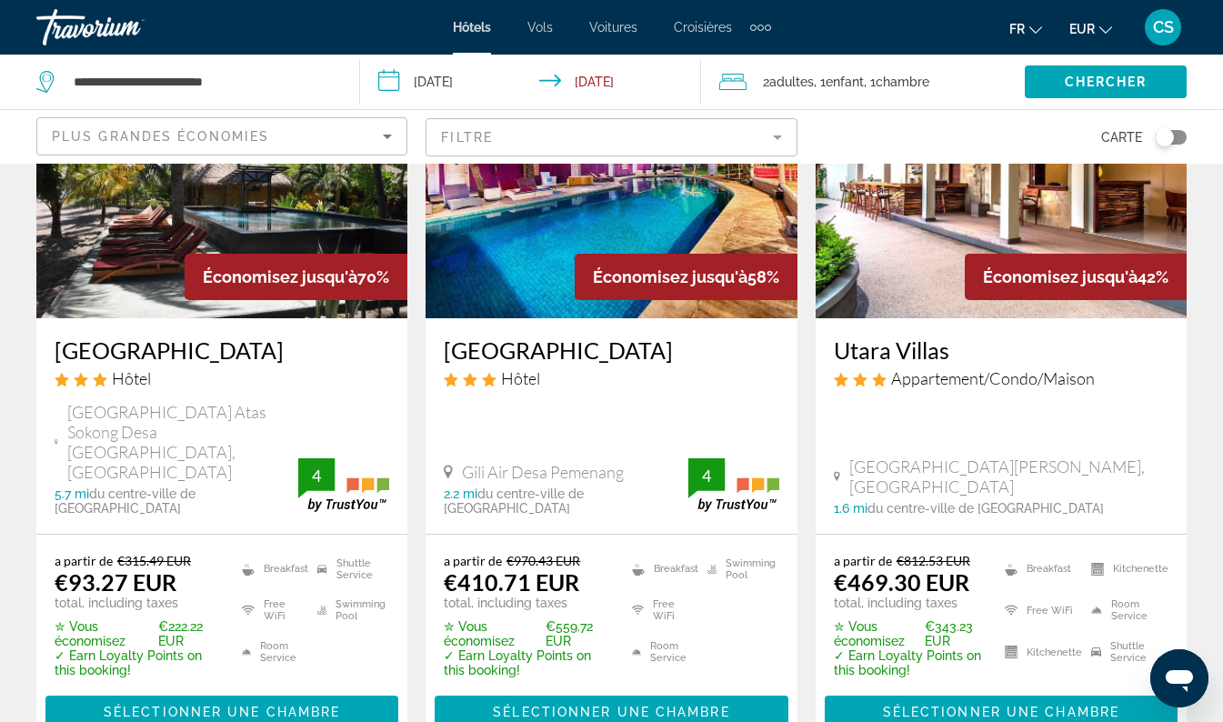
scroll to position [199, 0]
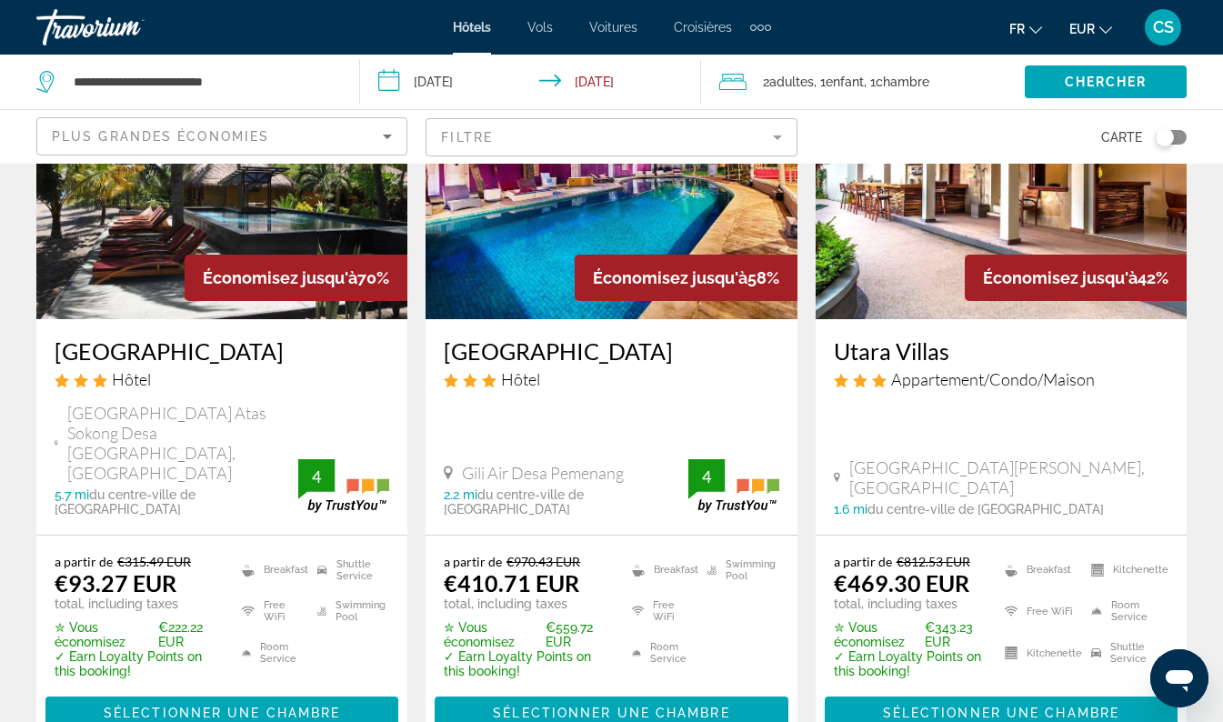
click at [469, 82] on input "**********" at bounding box center [534, 85] width 349 height 60
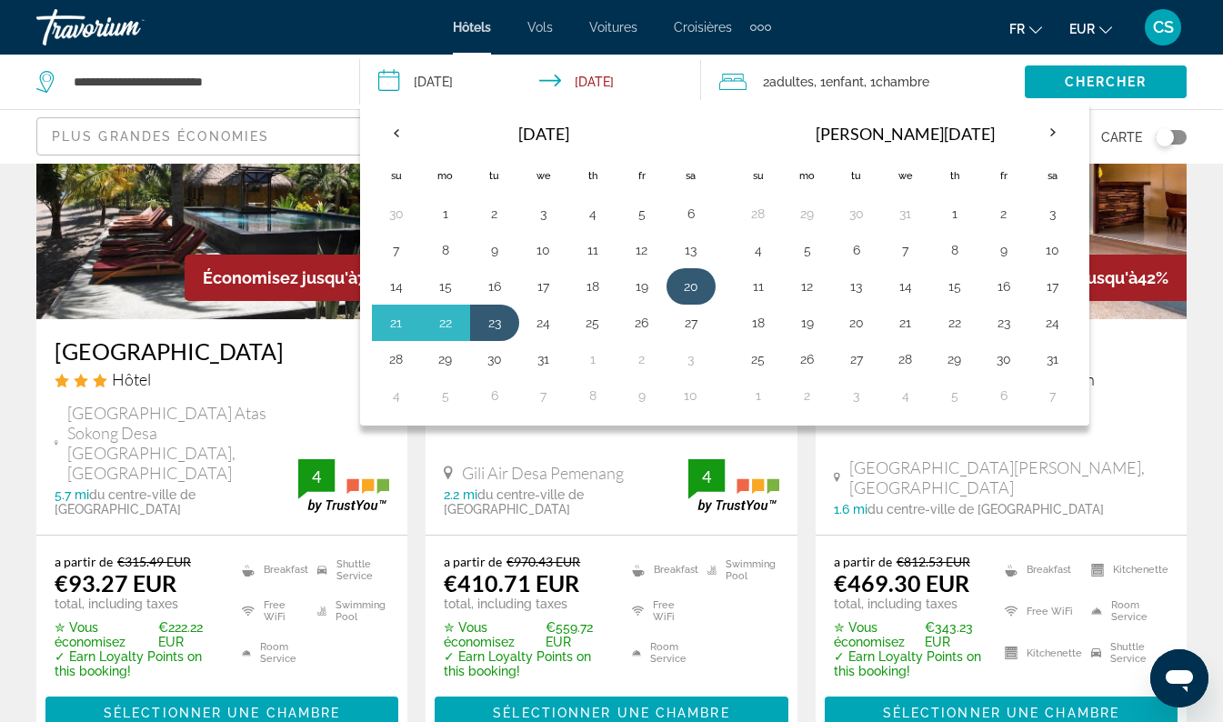
click at [699, 281] on button "20" at bounding box center [691, 286] width 29 height 25
click at [695, 324] on button "27" at bounding box center [691, 322] width 29 height 25
type input "**********"
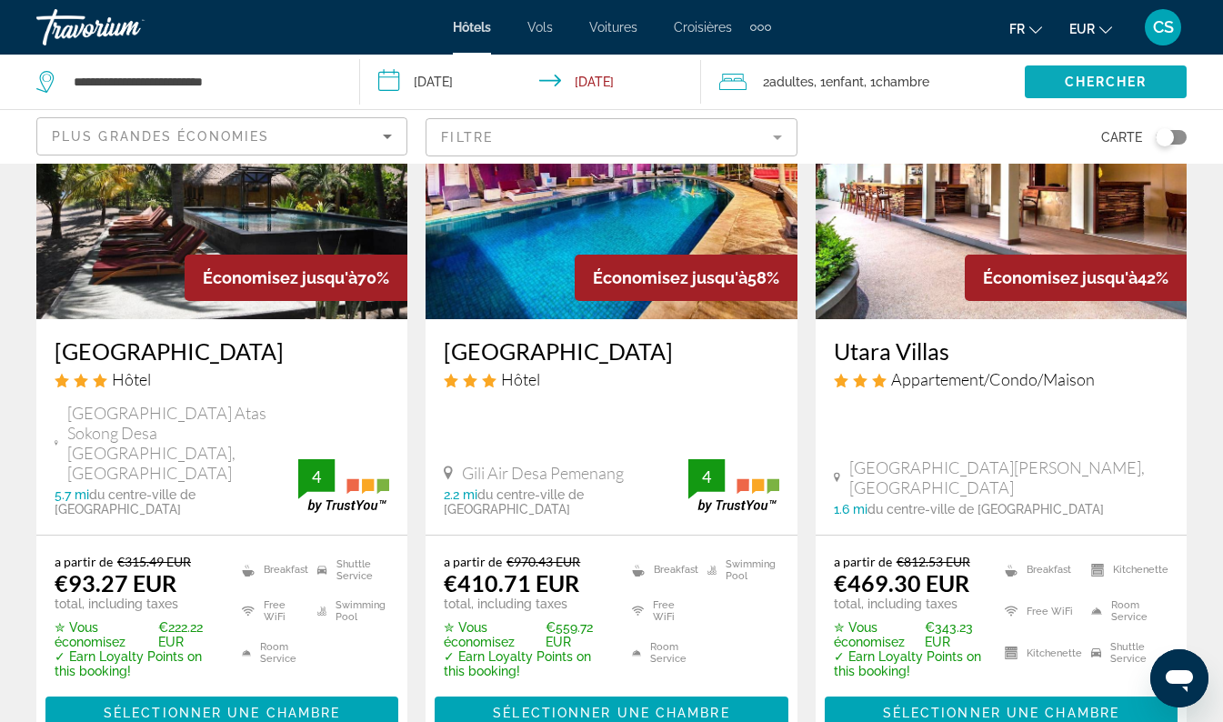
click at [1076, 104] on div "Chercher" at bounding box center [1124, 82] width 198 height 55
click at [1078, 96] on span "Search widget" at bounding box center [1106, 82] width 162 height 44
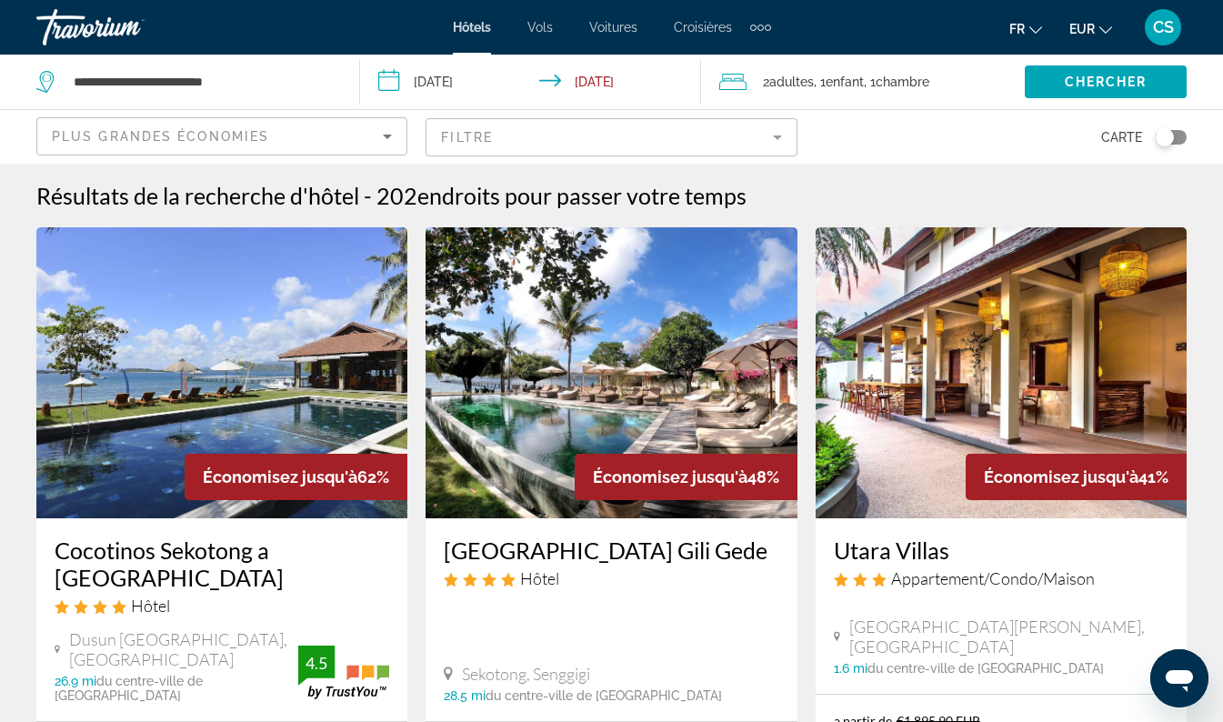
click at [671, 139] on mat-form-field "Filtre" at bounding box center [611, 137] width 371 height 38
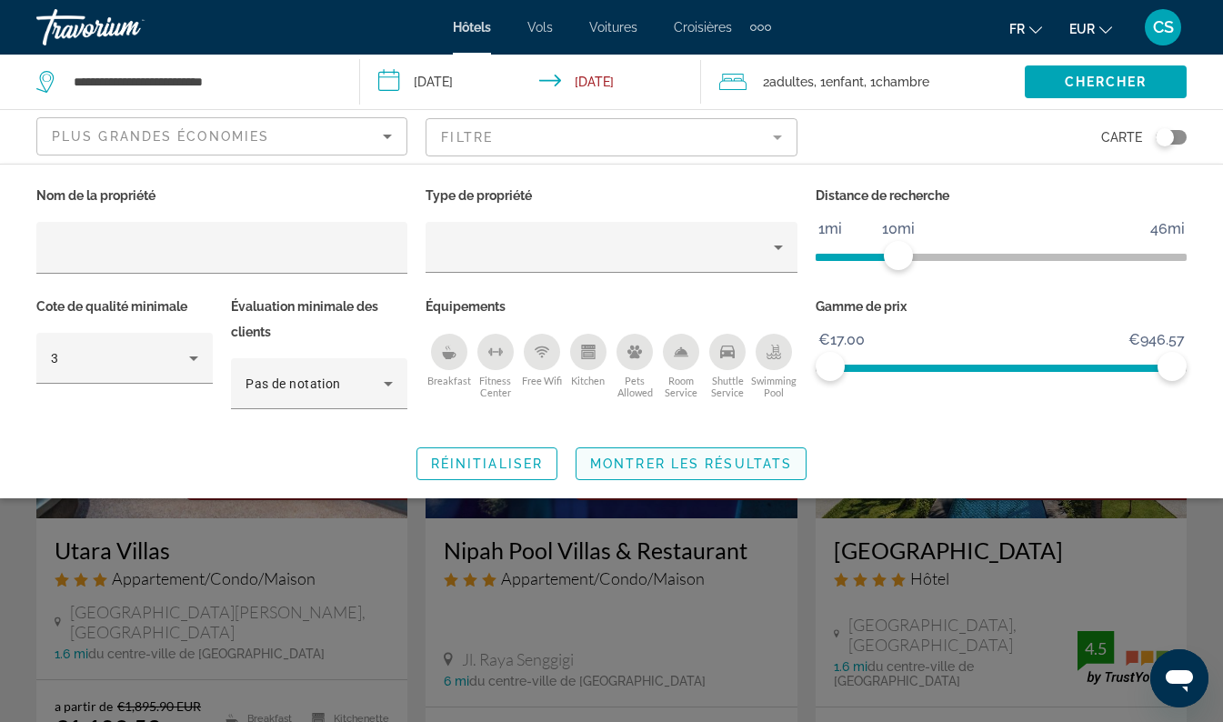
click at [736, 465] on span "Montrer les résultats" at bounding box center [691, 464] width 202 height 15
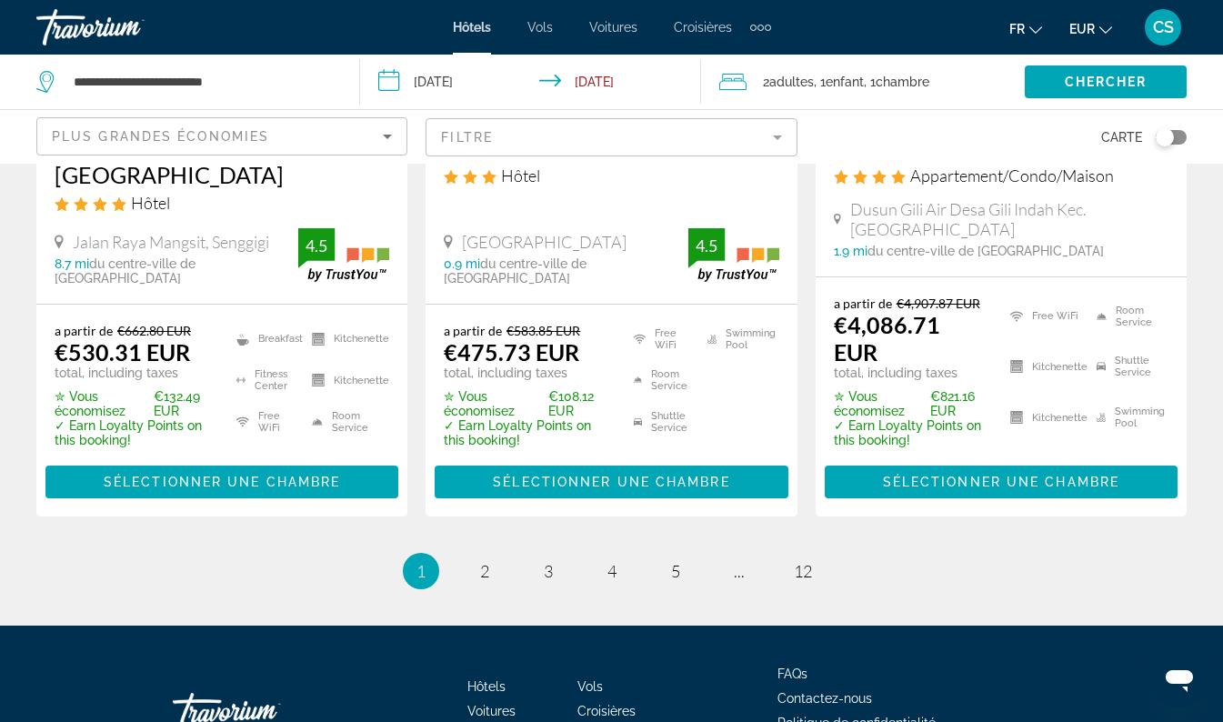
scroll to position [2584, 0]
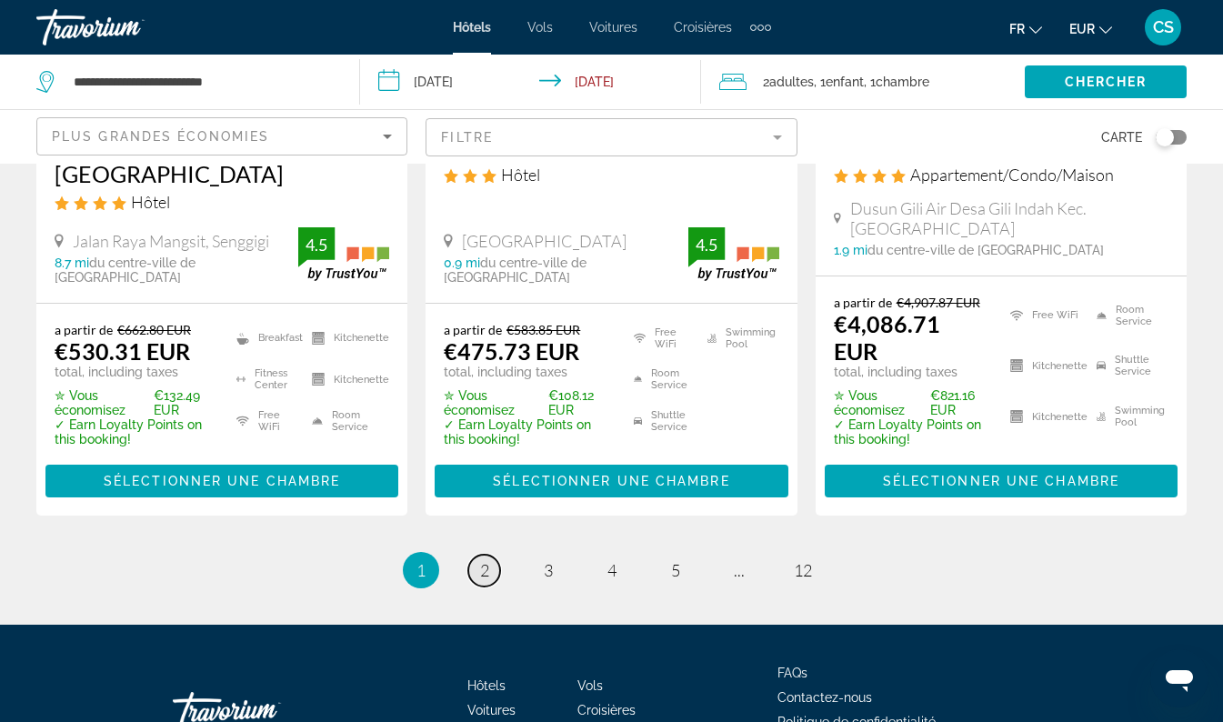
click at [484, 560] on span "2" at bounding box center [484, 570] width 9 height 20
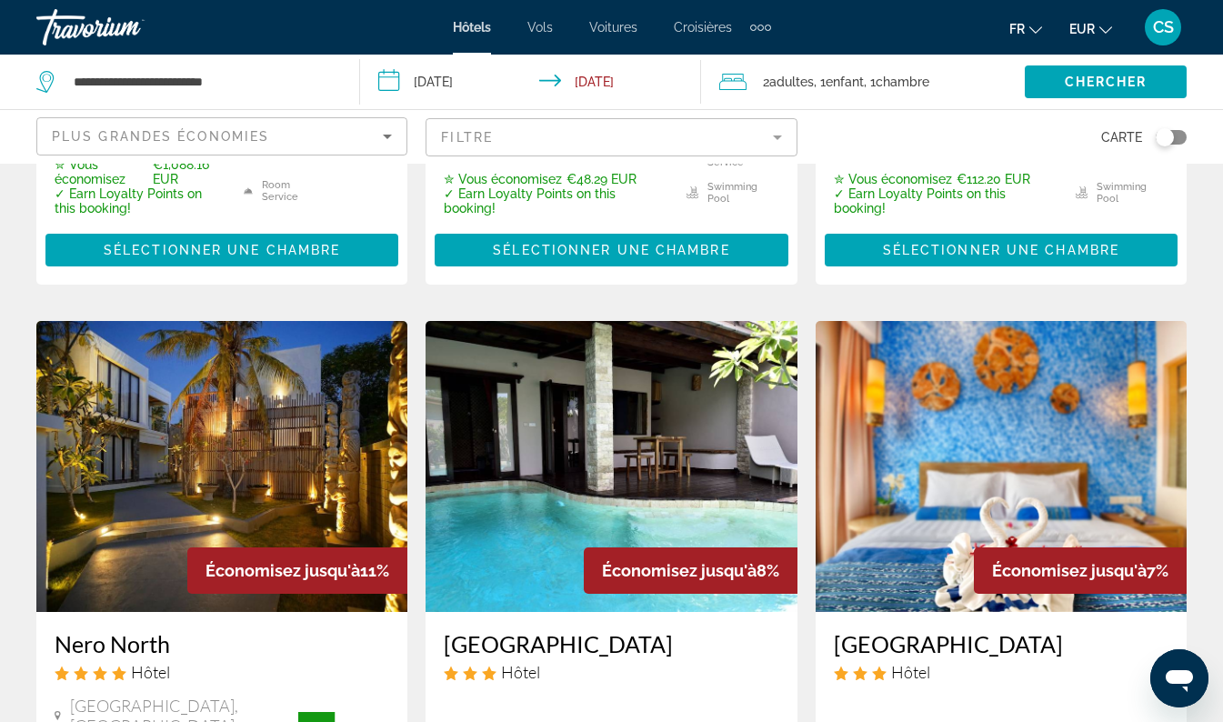
scroll to position [2104, 0]
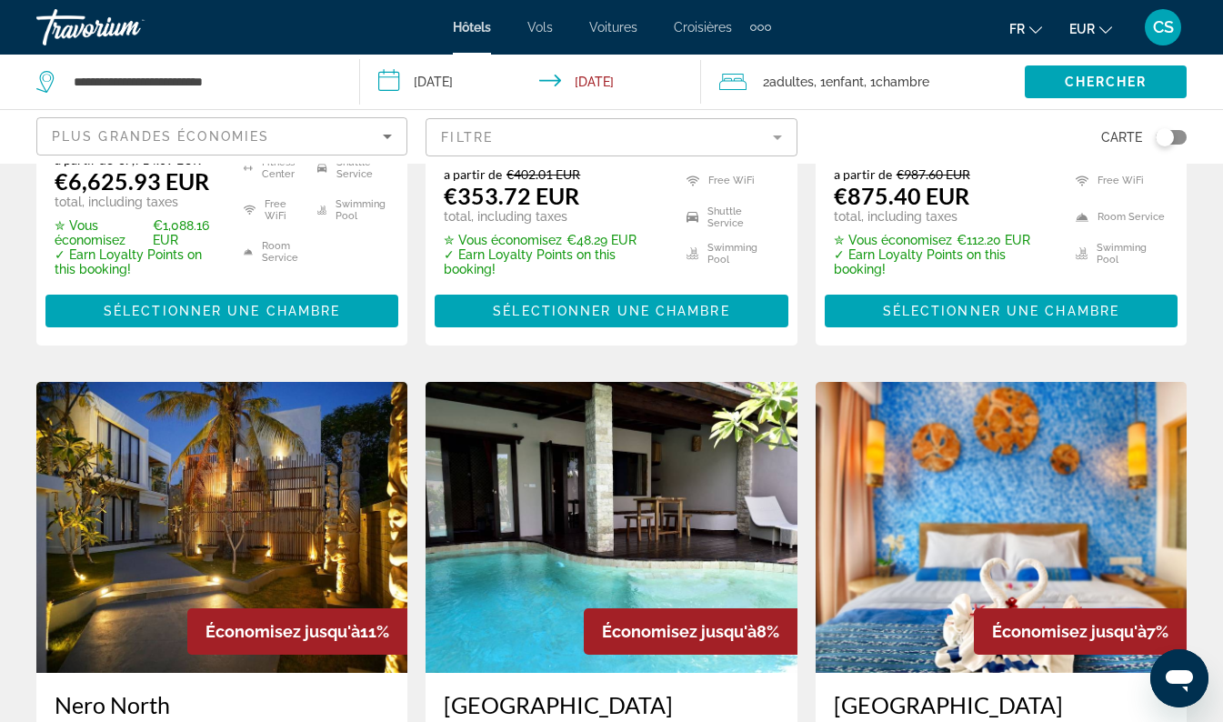
click at [509, 146] on mat-form-field "Filtre" at bounding box center [611, 137] width 371 height 38
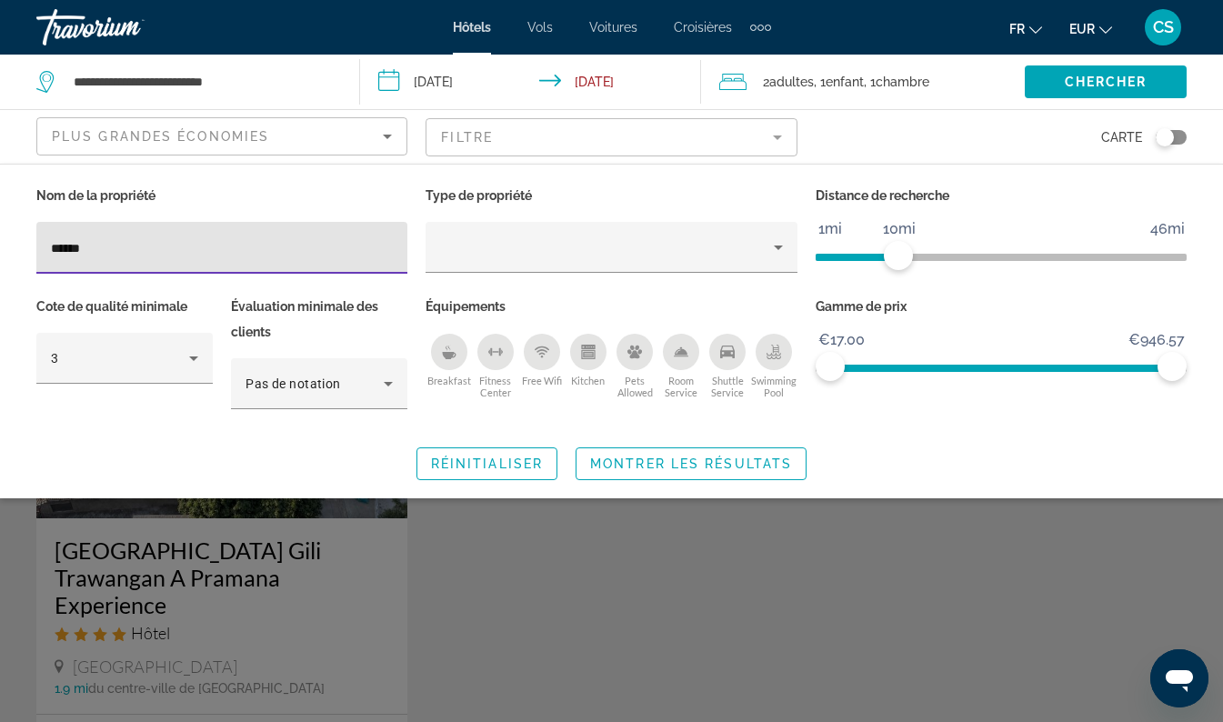
type input "****"
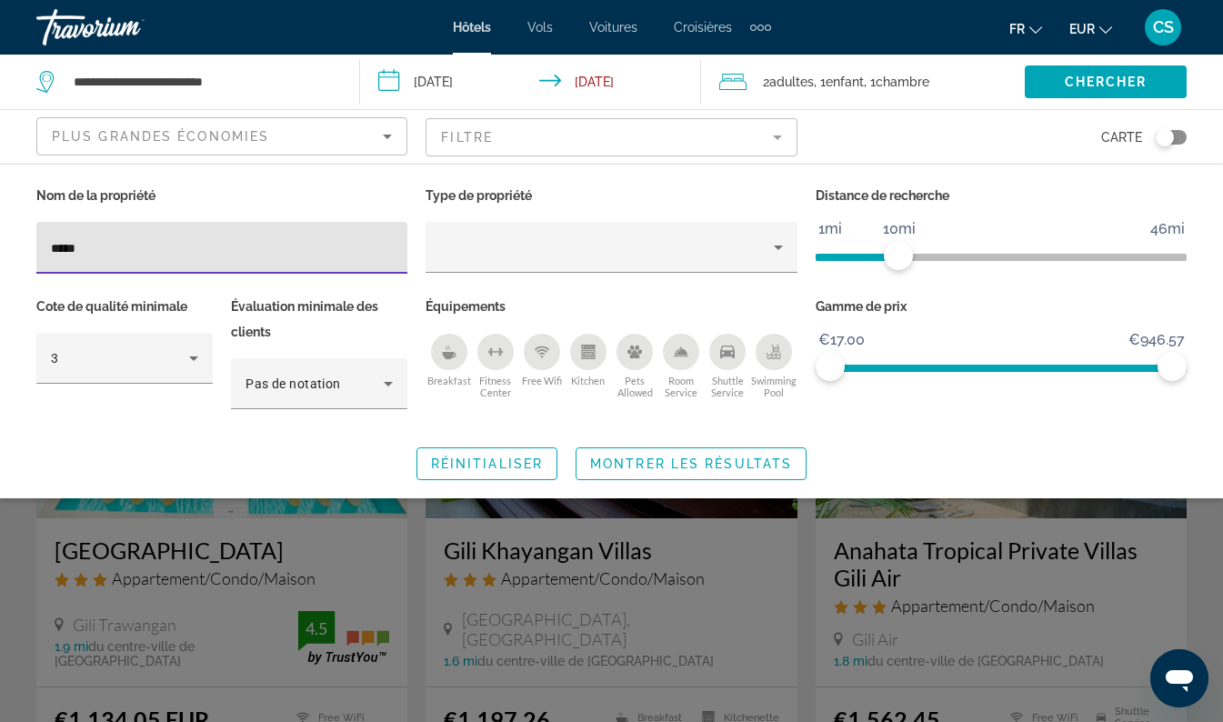
click at [658, 461] on span "Montrer les résultats" at bounding box center [691, 464] width 202 height 15
click at [657, 462] on img "Main content" at bounding box center [611, 372] width 371 height 291
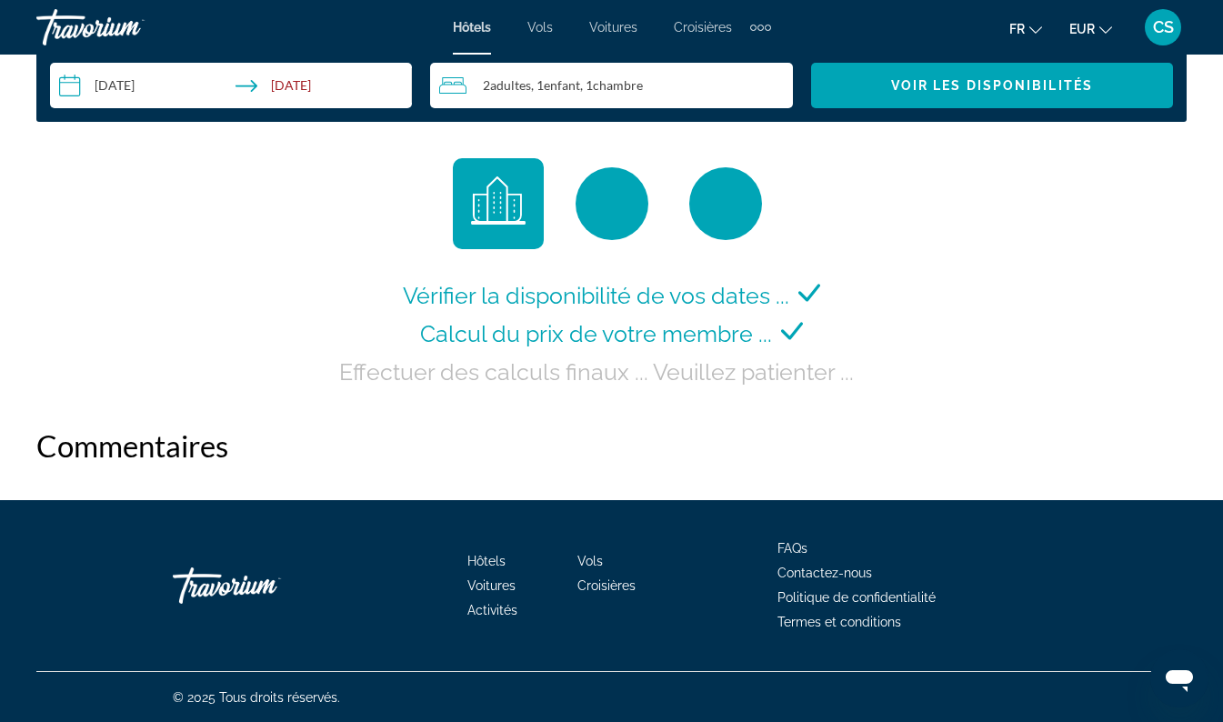
scroll to position [2736, 0]
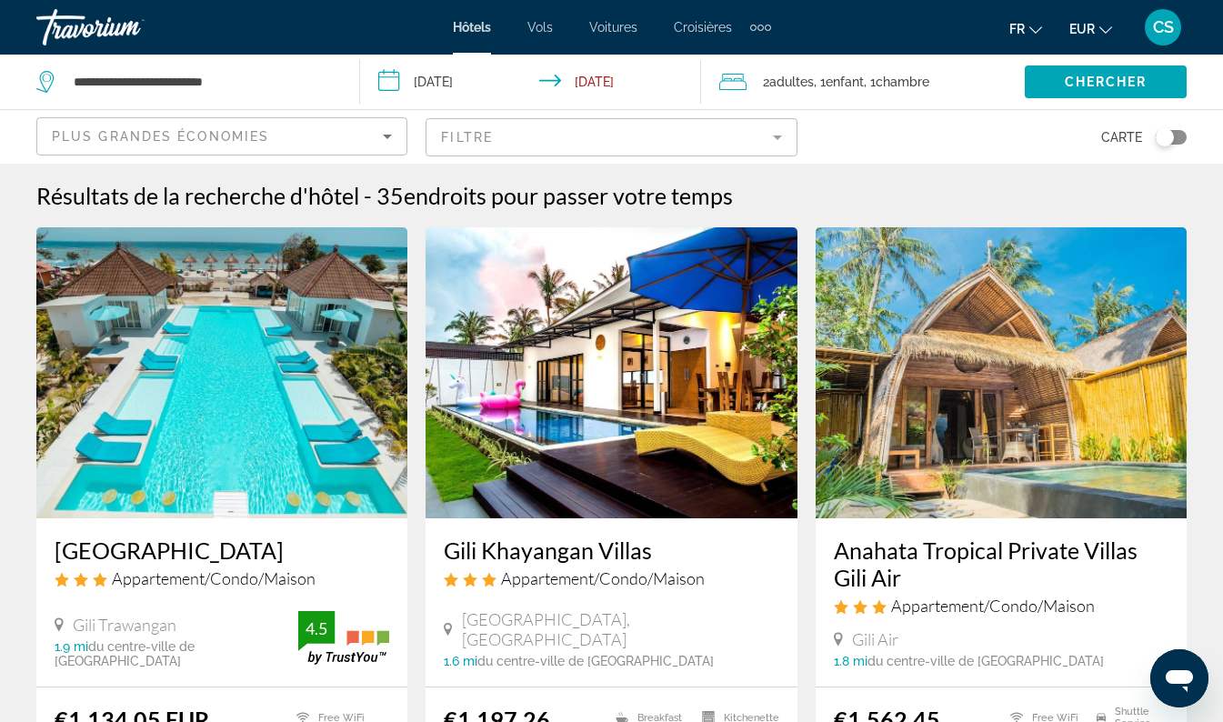
click at [497, 142] on mat-form-field "Filtre" at bounding box center [611, 137] width 371 height 38
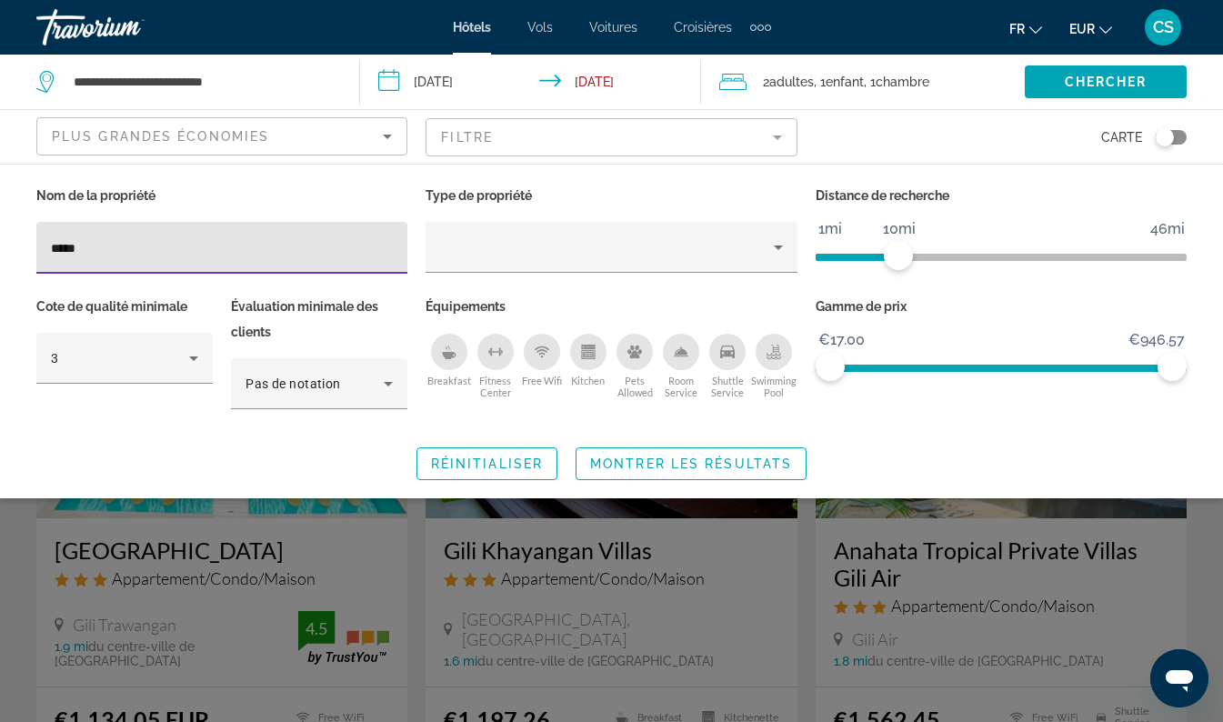
click at [250, 252] on input "****" at bounding box center [222, 248] width 342 height 22
type input "*"
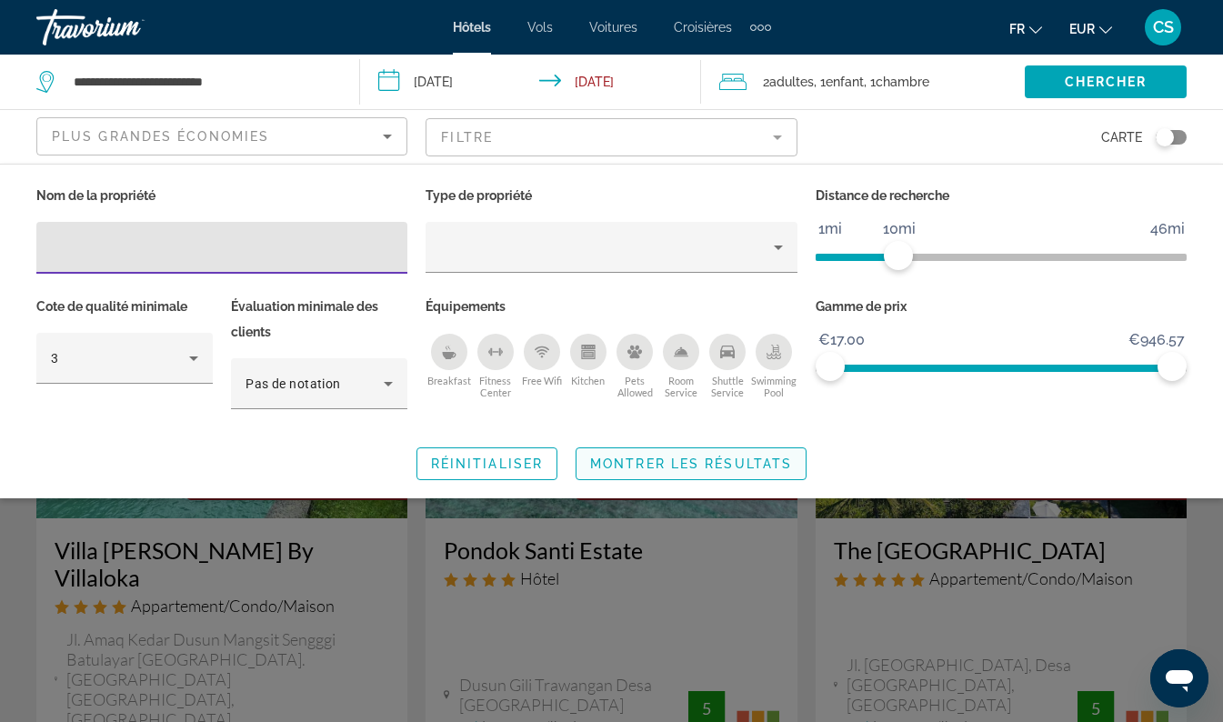
click at [718, 466] on span "Montrer les résultats" at bounding box center [691, 464] width 202 height 15
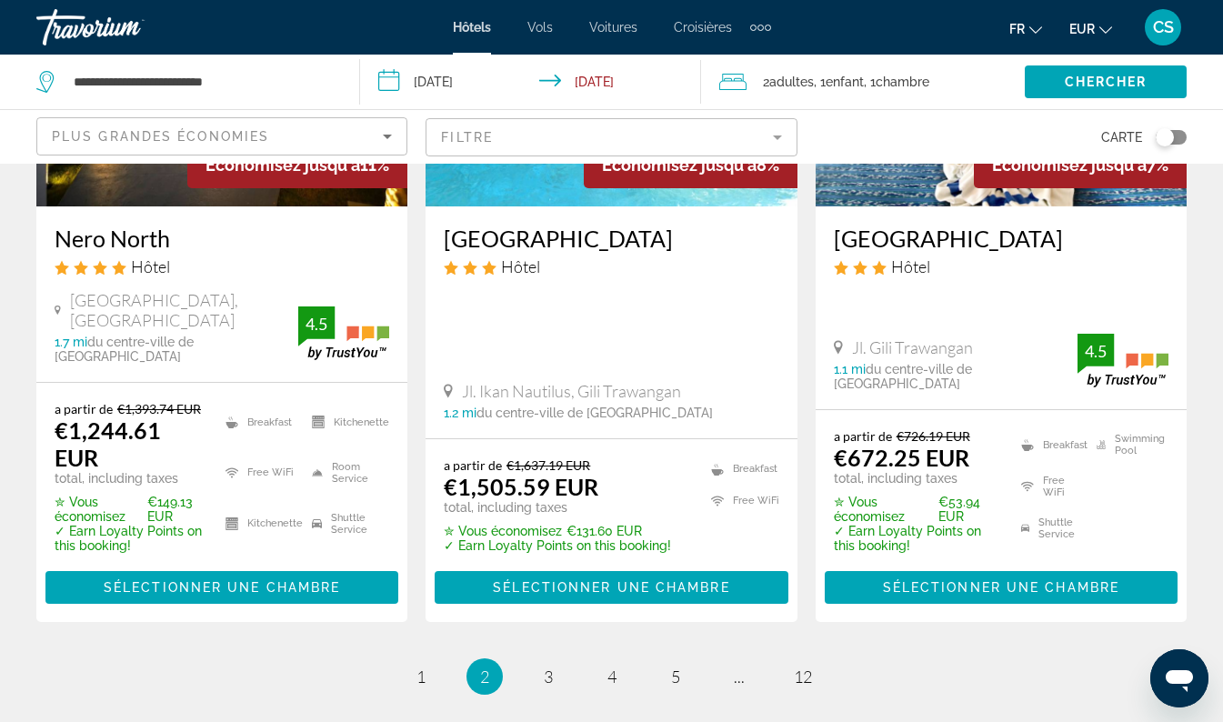
scroll to position [2581, 0]
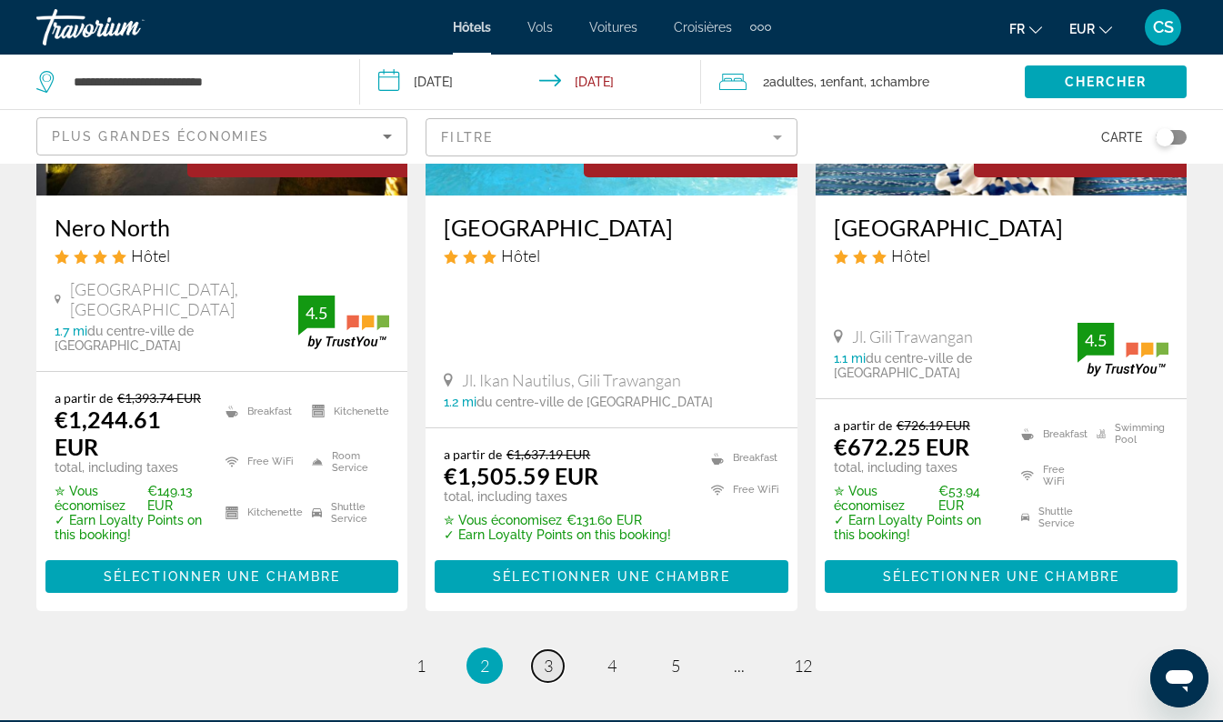
click at [548, 656] on span "3" at bounding box center [548, 666] width 9 height 20
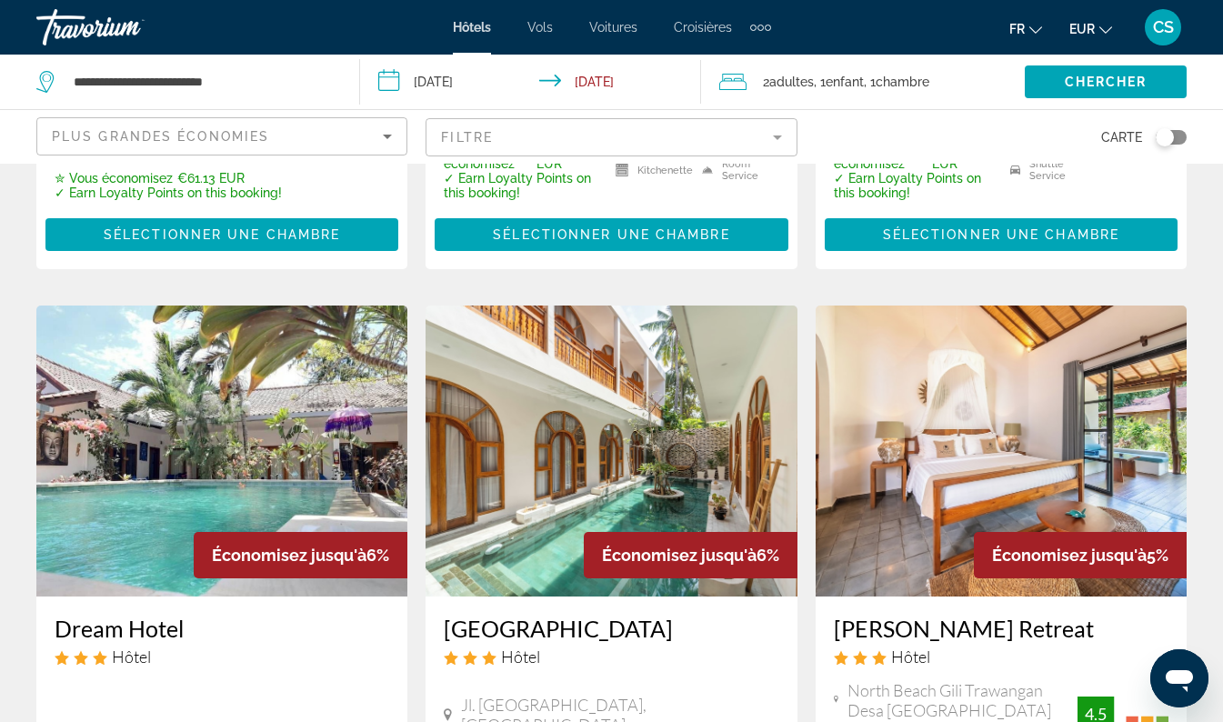
scroll to position [656, 0]
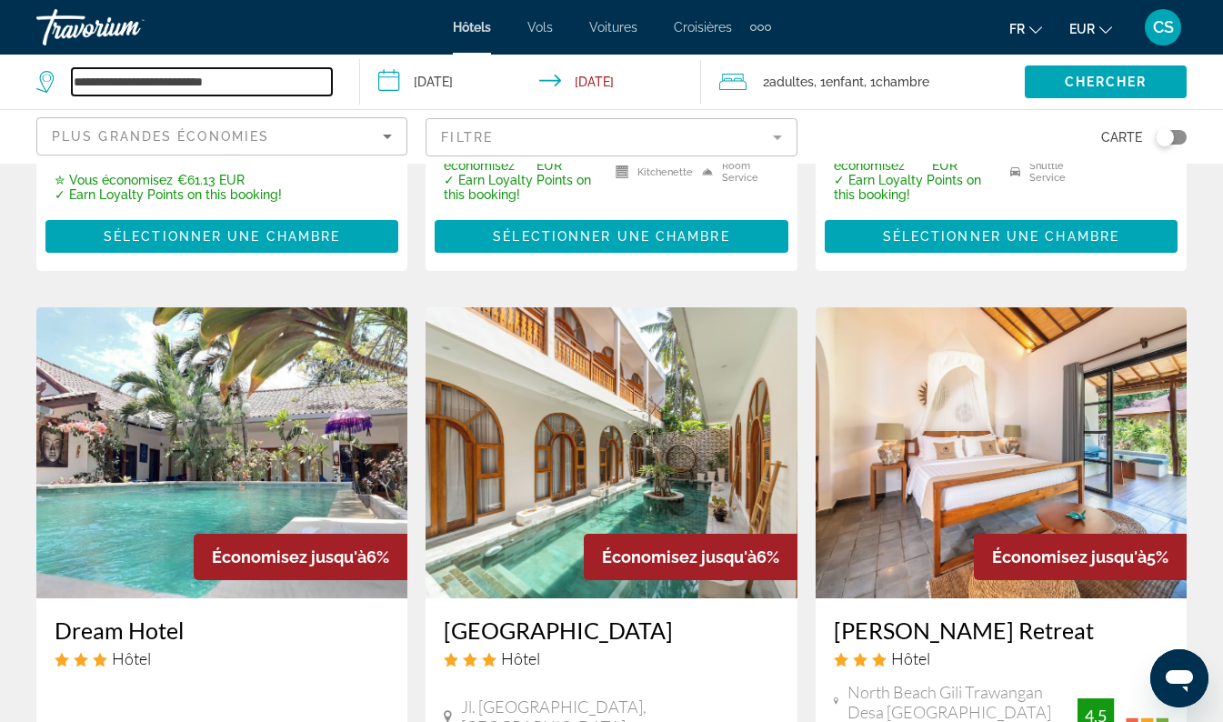
click at [248, 81] on input "**********" at bounding box center [202, 81] width 260 height 27
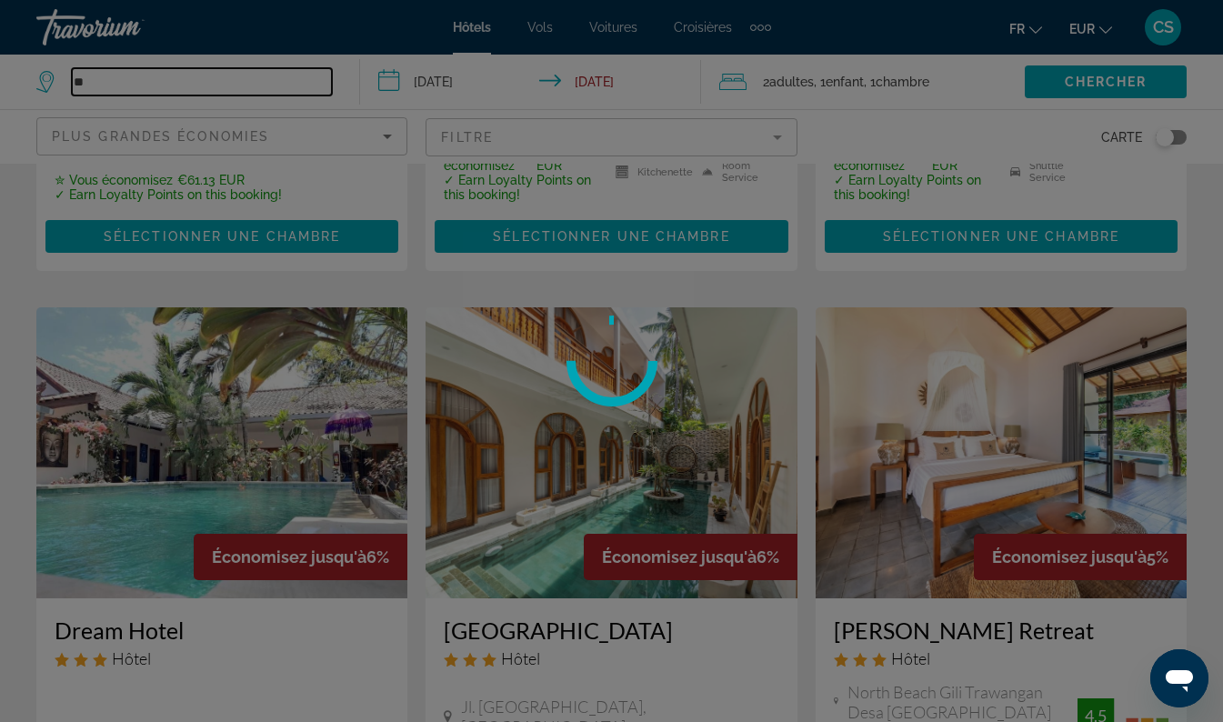
type input "*"
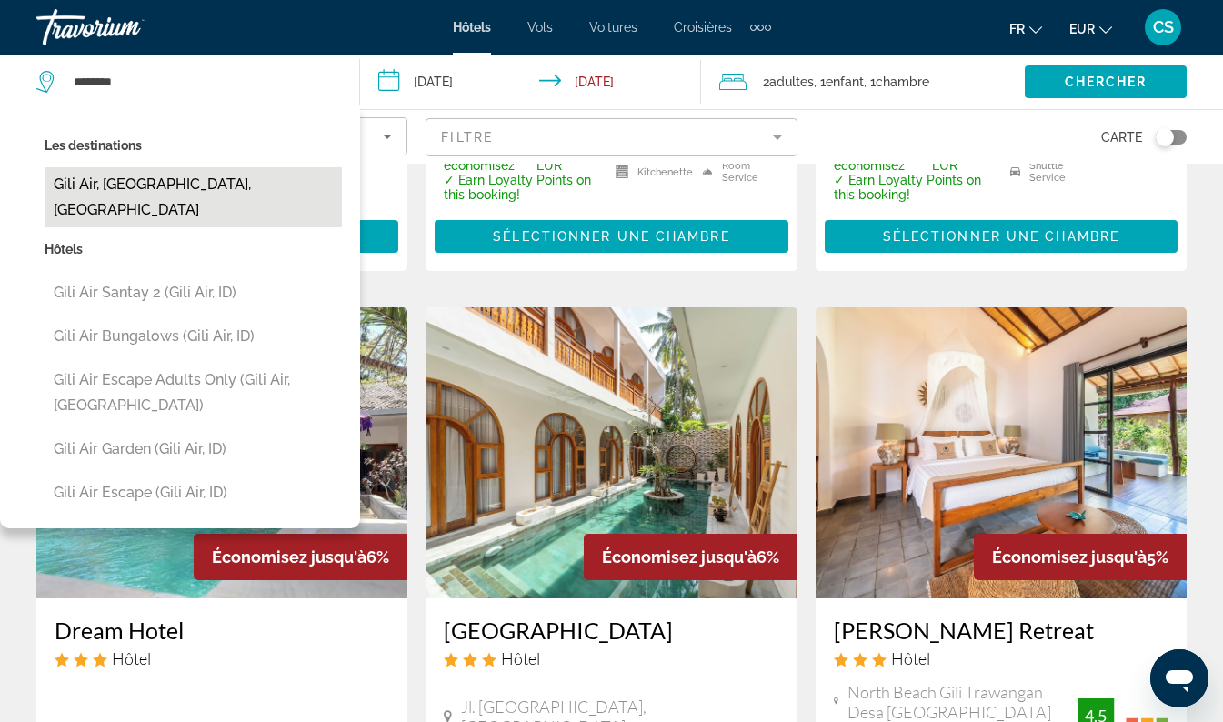
click at [201, 185] on button "Gili Air, Lombok, Indonesia" at bounding box center [193, 197] width 297 height 60
type input "**********"
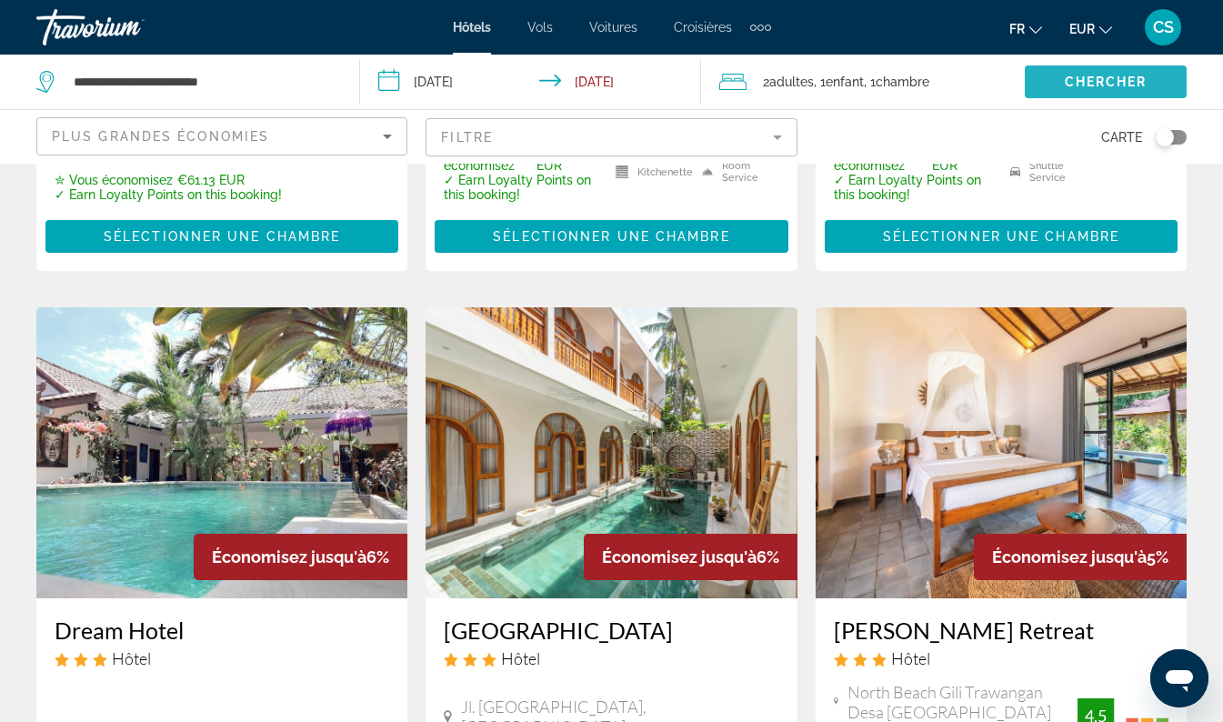
click at [1112, 75] on span "Chercher" at bounding box center [1106, 82] width 83 height 15
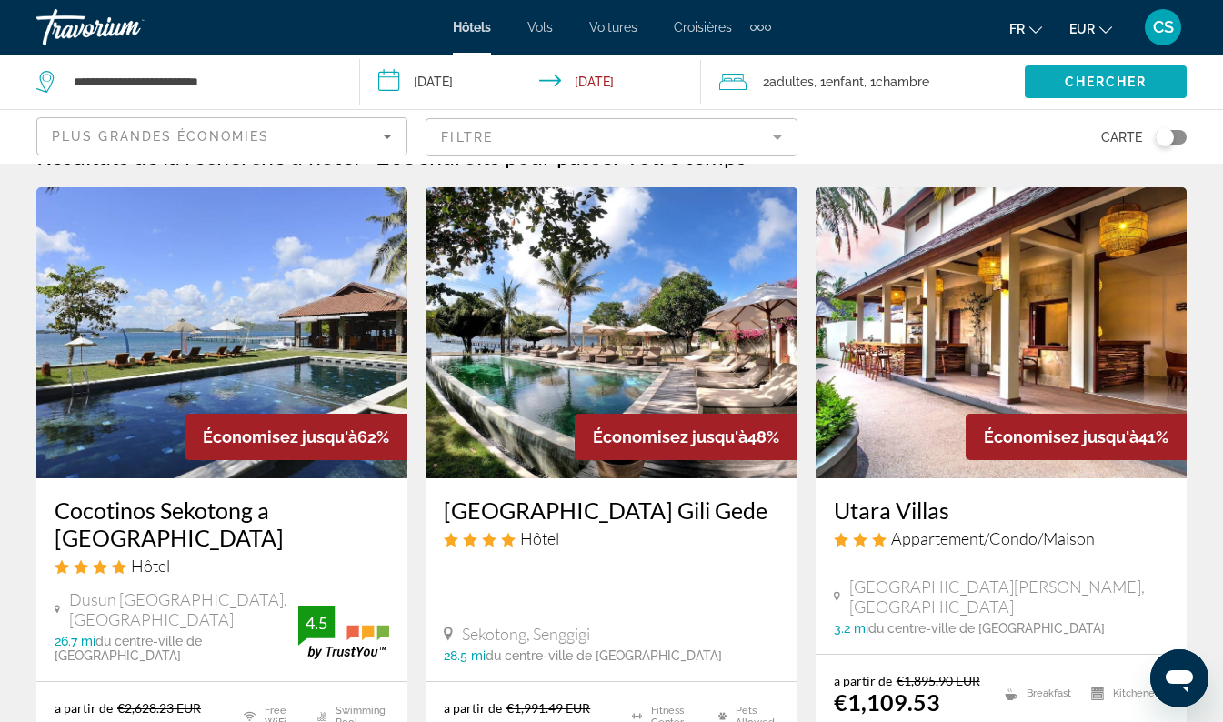
scroll to position [32, 0]
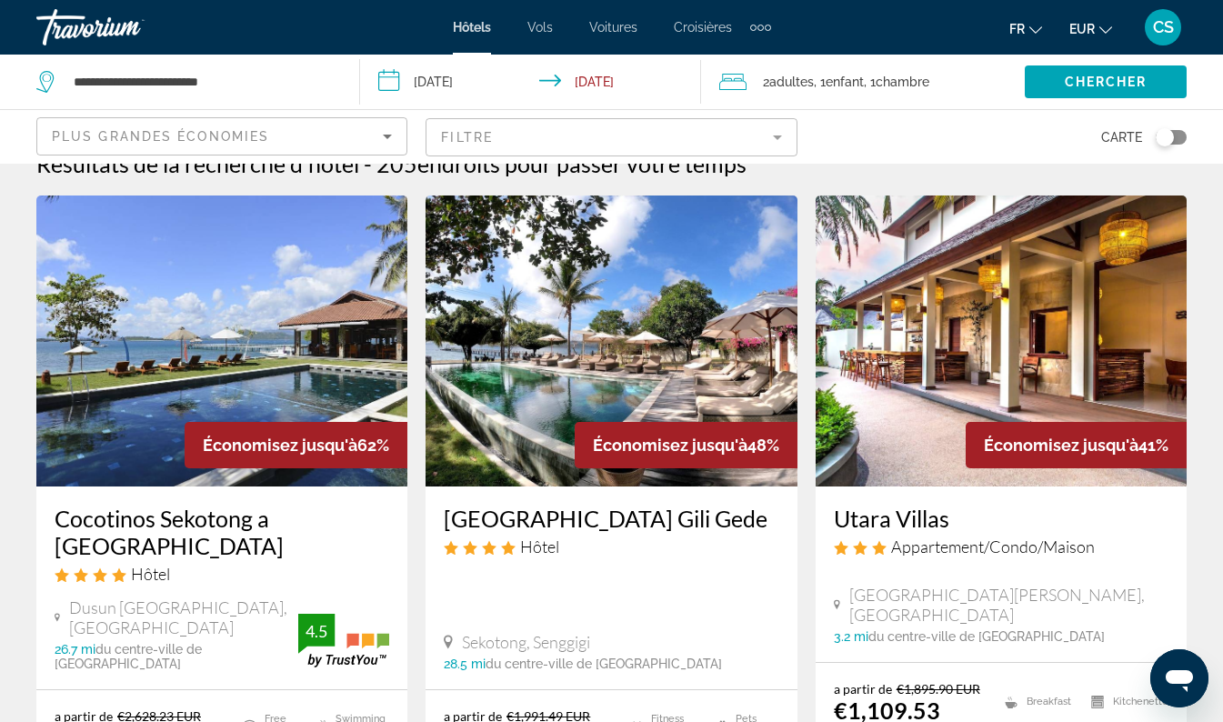
click at [721, 142] on mat-form-field "Filtre" at bounding box center [611, 137] width 371 height 38
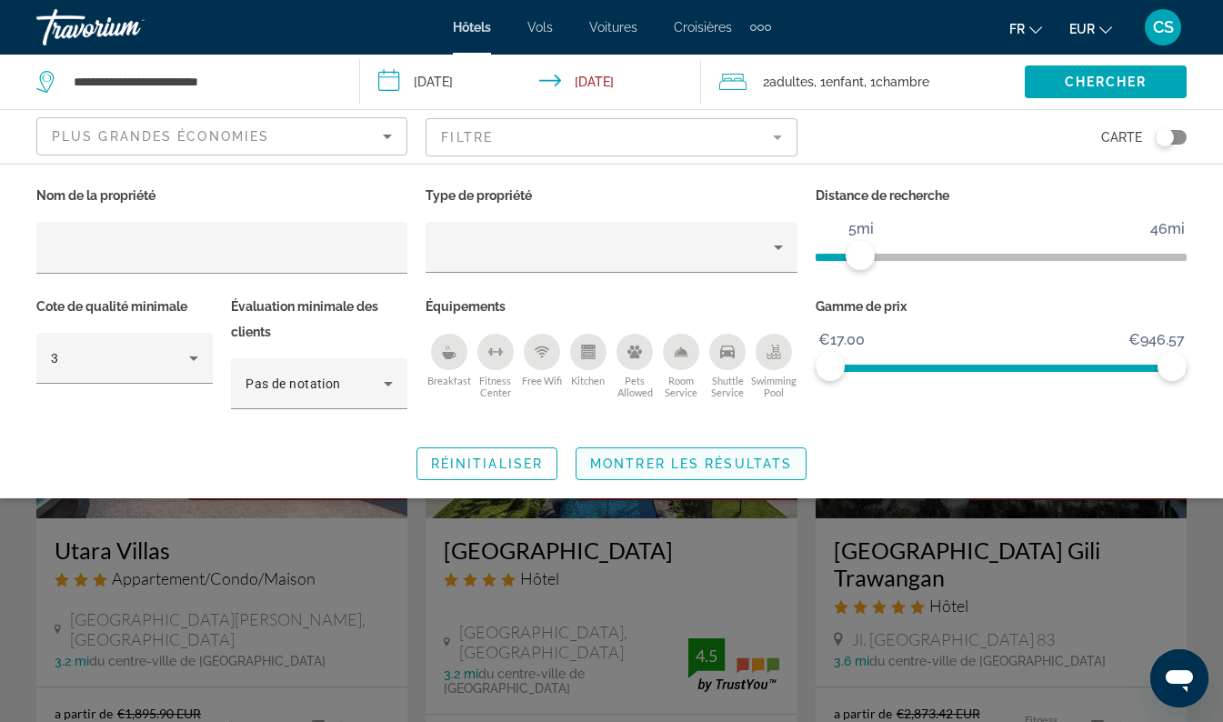
click at [719, 468] on span "Montrer les résultats" at bounding box center [691, 464] width 202 height 15
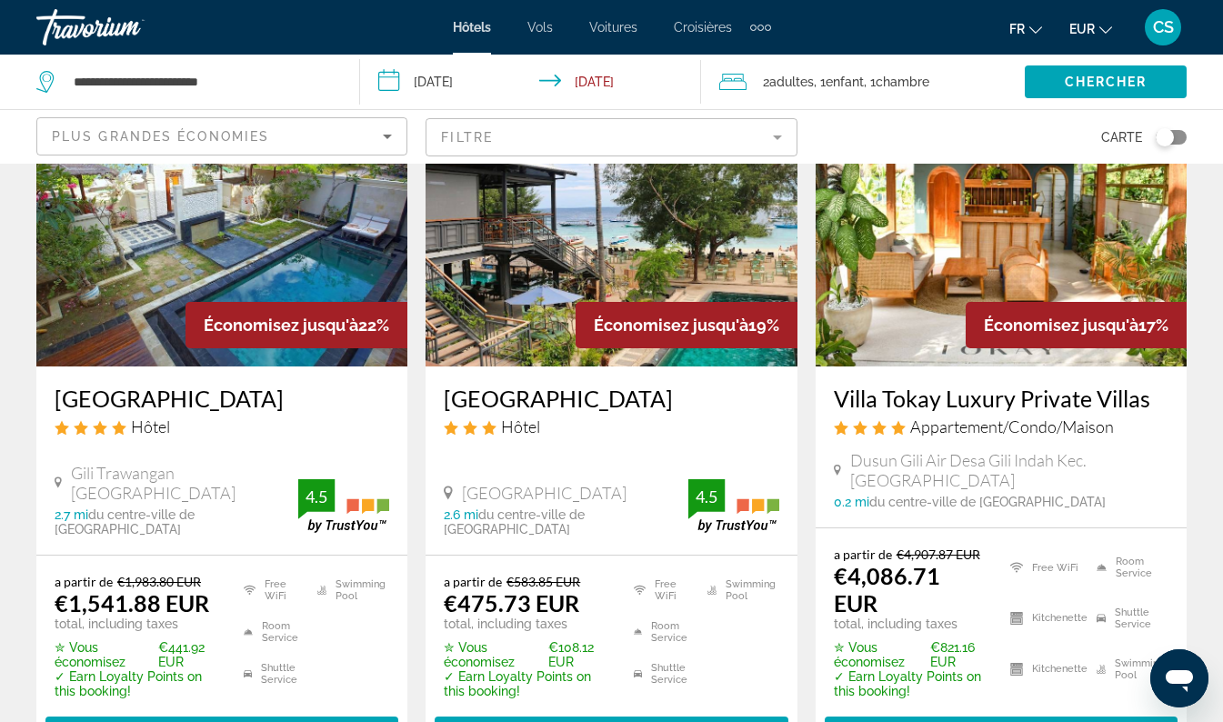
scroll to position [1586, 0]
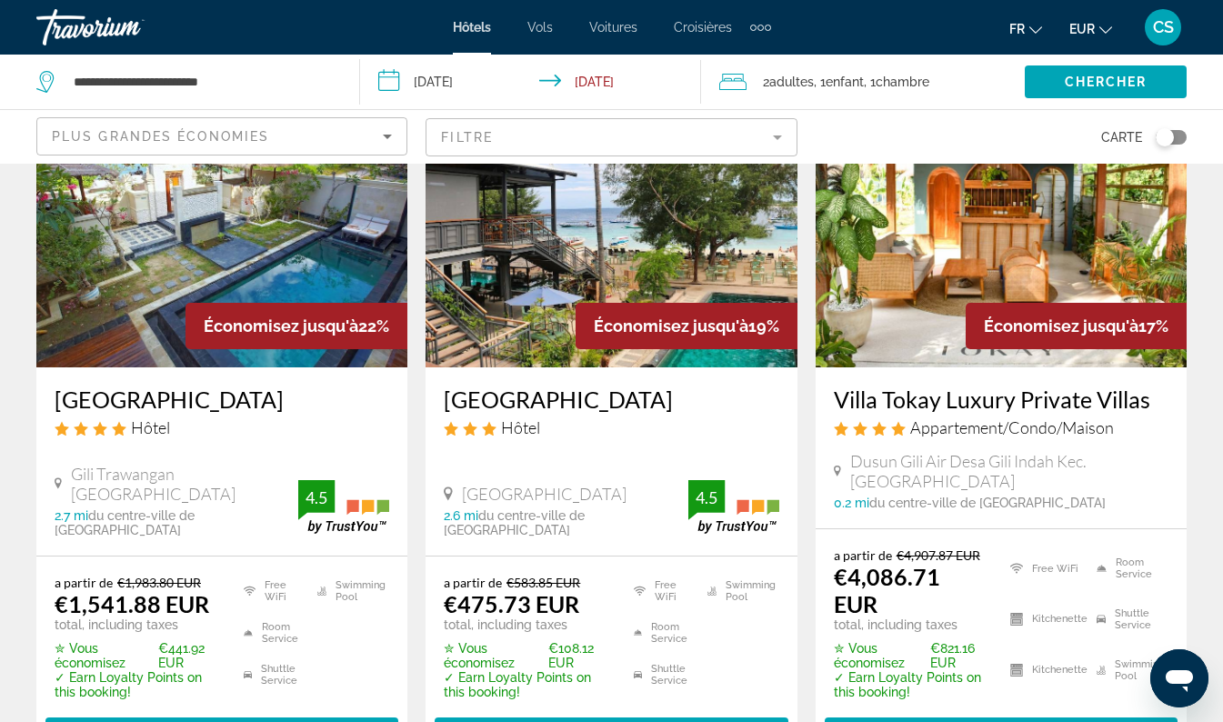
click at [696, 141] on mat-form-field "Filtre" at bounding box center [611, 137] width 371 height 38
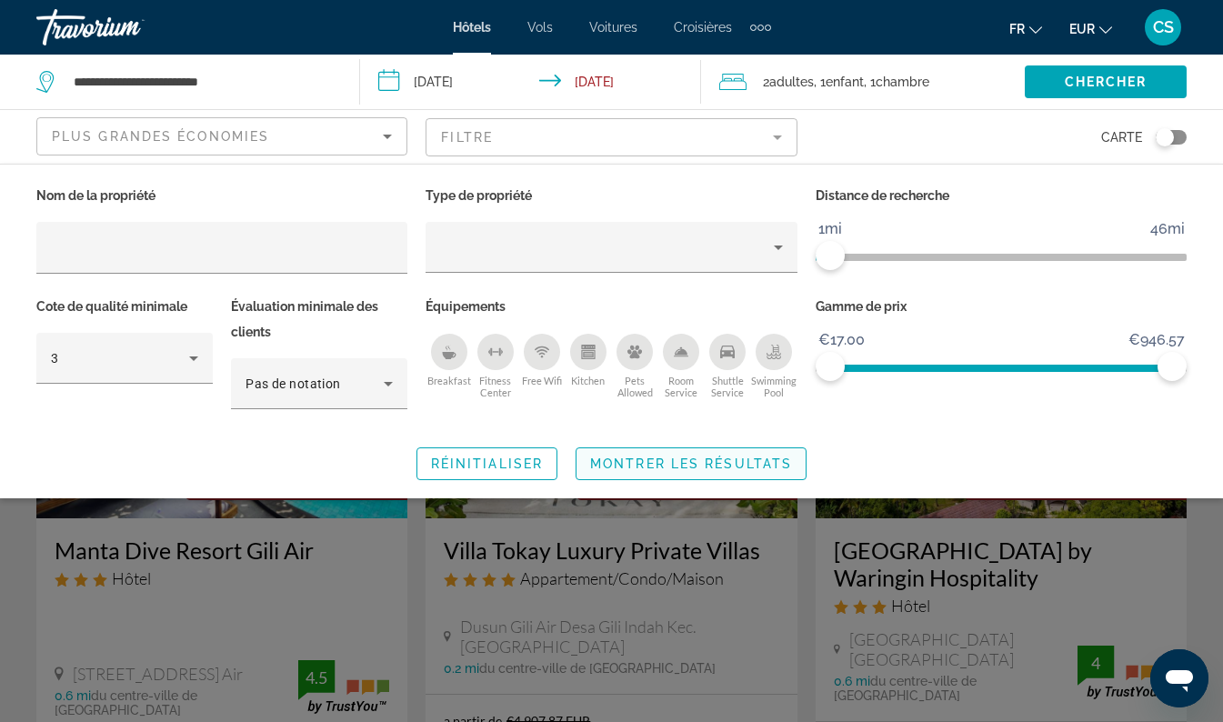
click at [718, 473] on span "Search widget" at bounding box center [691, 464] width 229 height 44
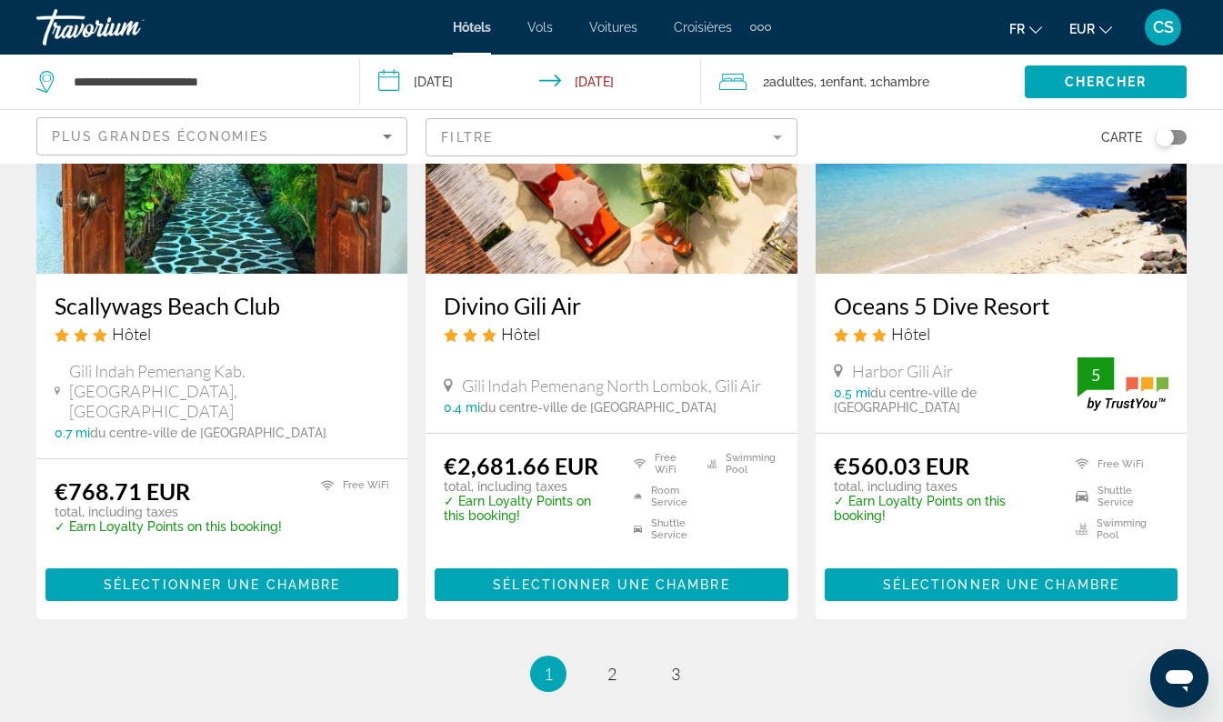
scroll to position [2430, 0]
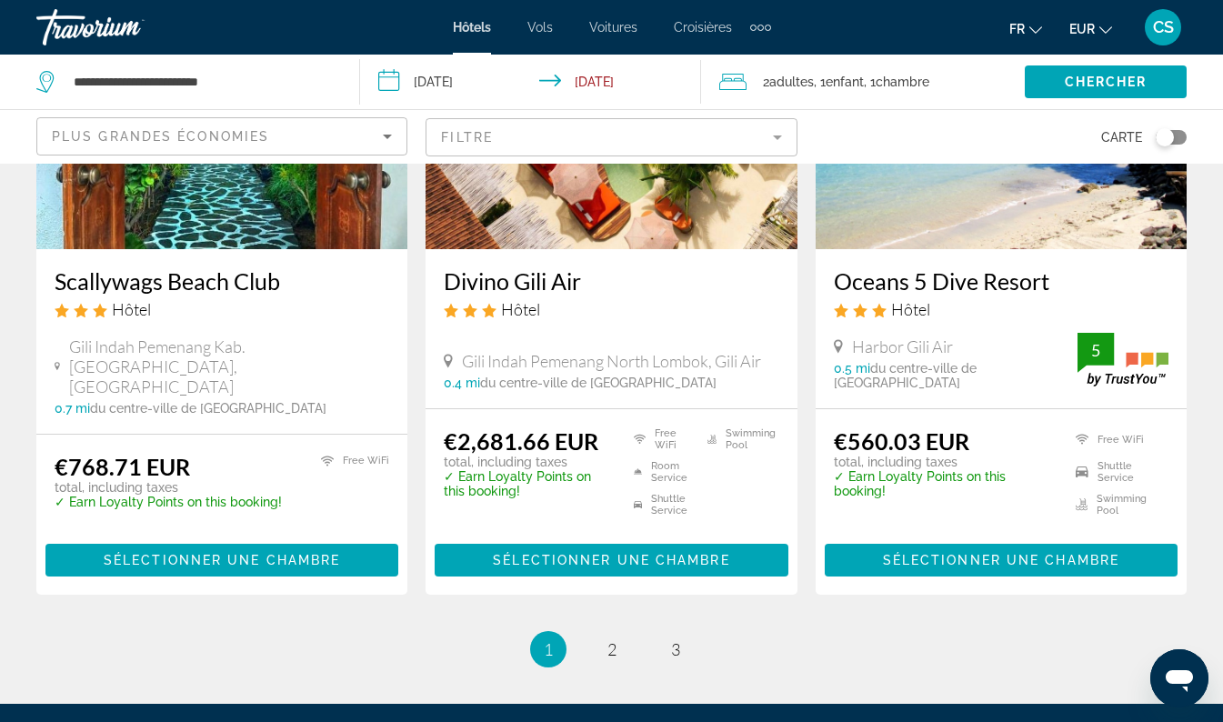
click at [625, 631] on li "page 2" at bounding box center [612, 649] width 36 height 36
click at [614, 639] on span "2" at bounding box center [612, 649] width 9 height 20
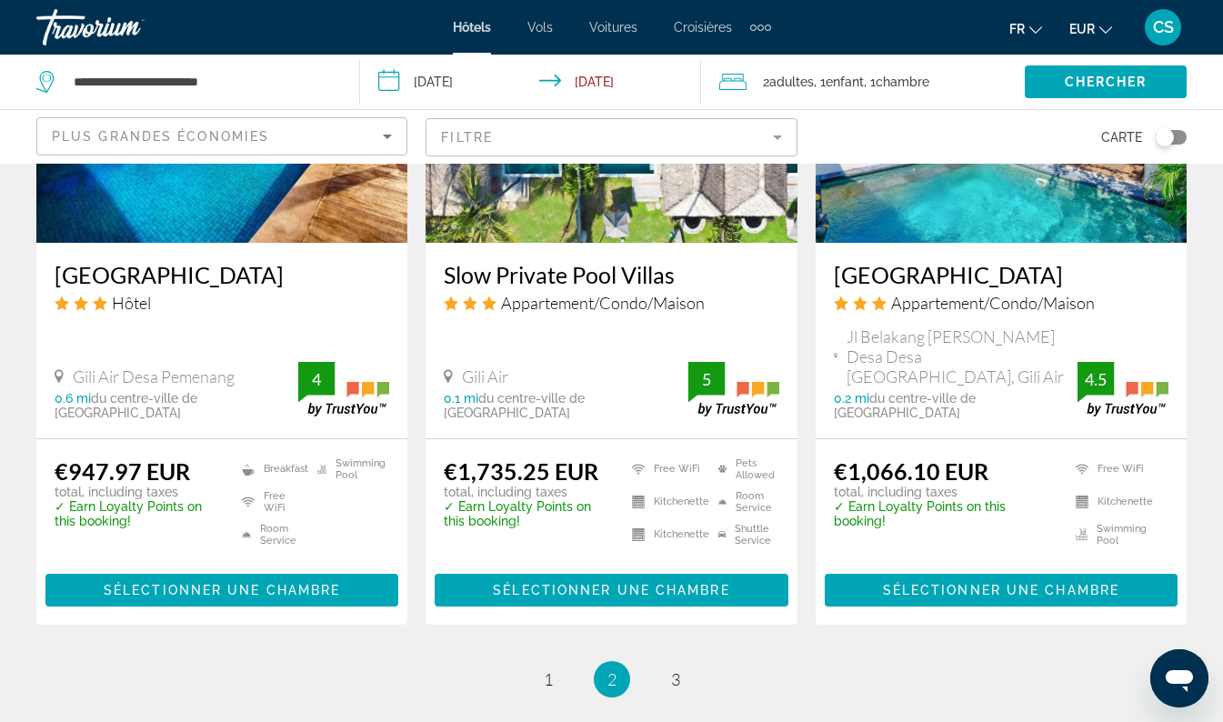
scroll to position [2312, 0]
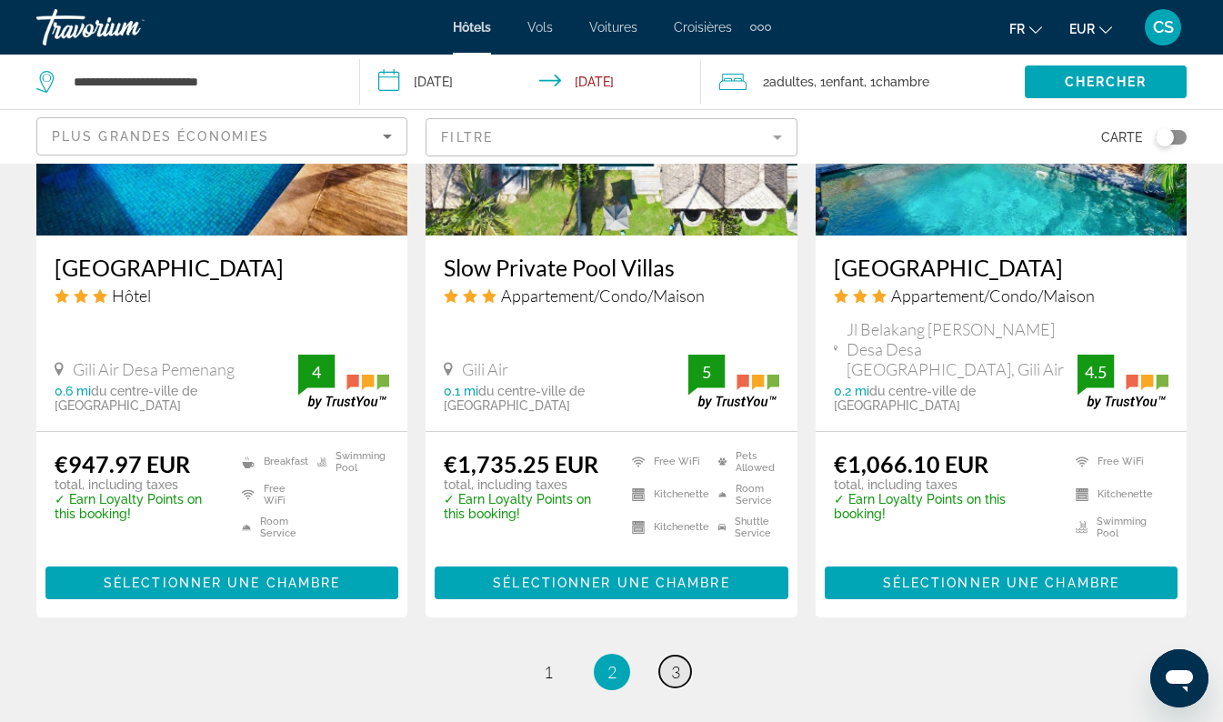
click at [685, 656] on link "page 3" at bounding box center [675, 672] width 32 height 32
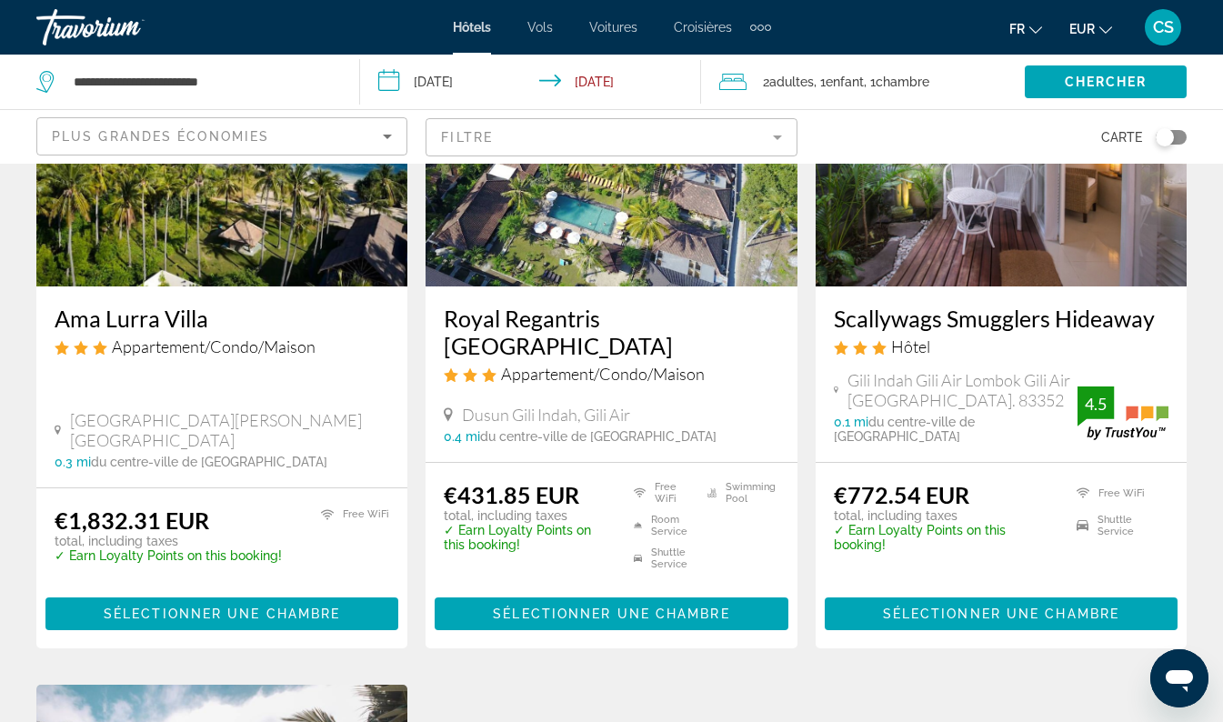
scroll to position [931, 0]
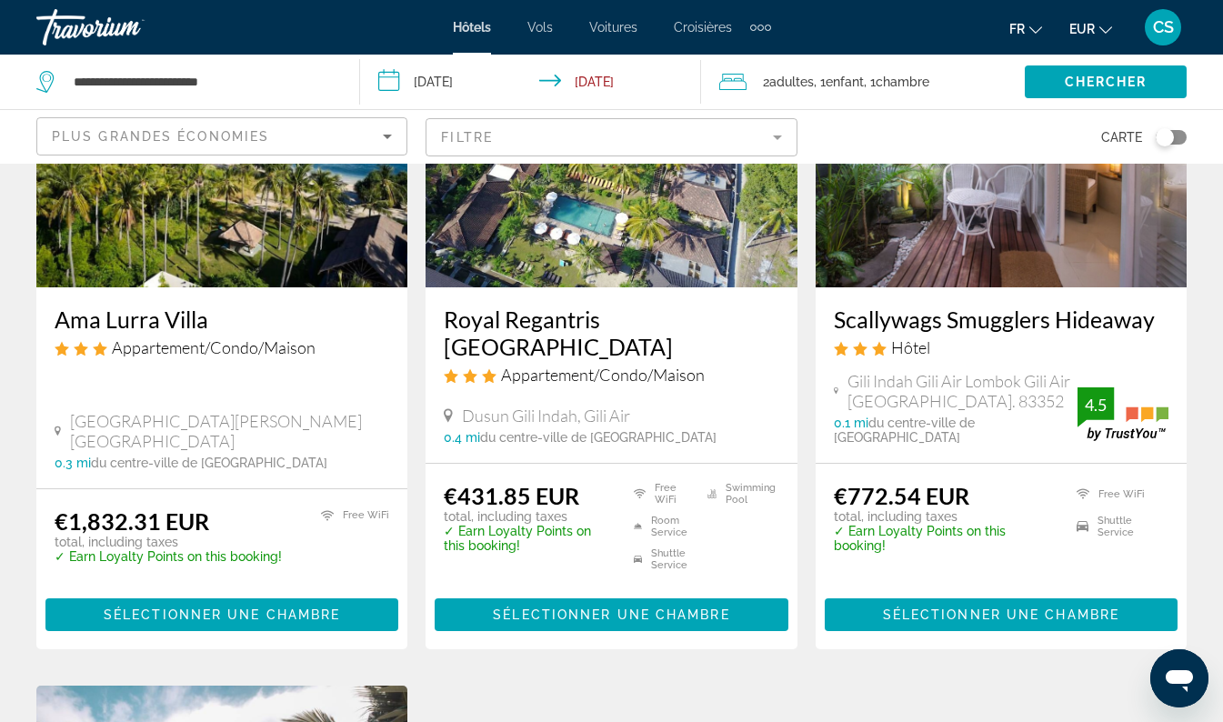
click at [650, 327] on h3 "Royal Regantris Villa Karang" at bounding box center [611, 333] width 335 height 55
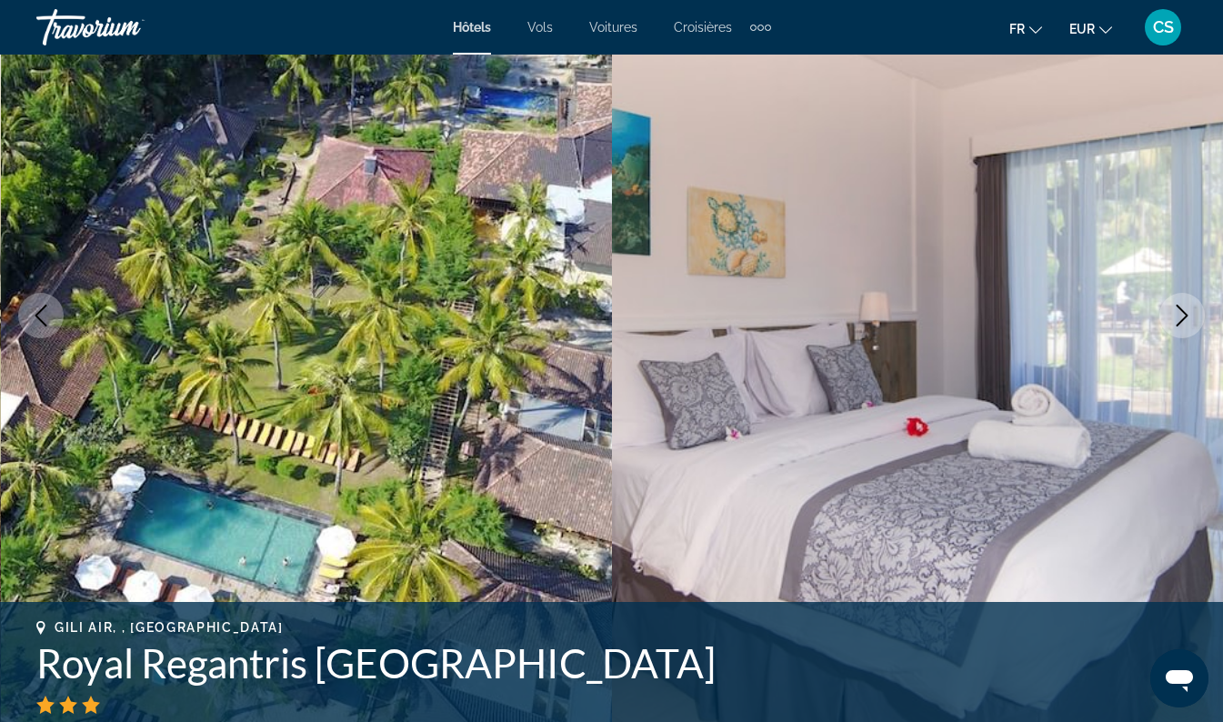
scroll to position [169, 0]
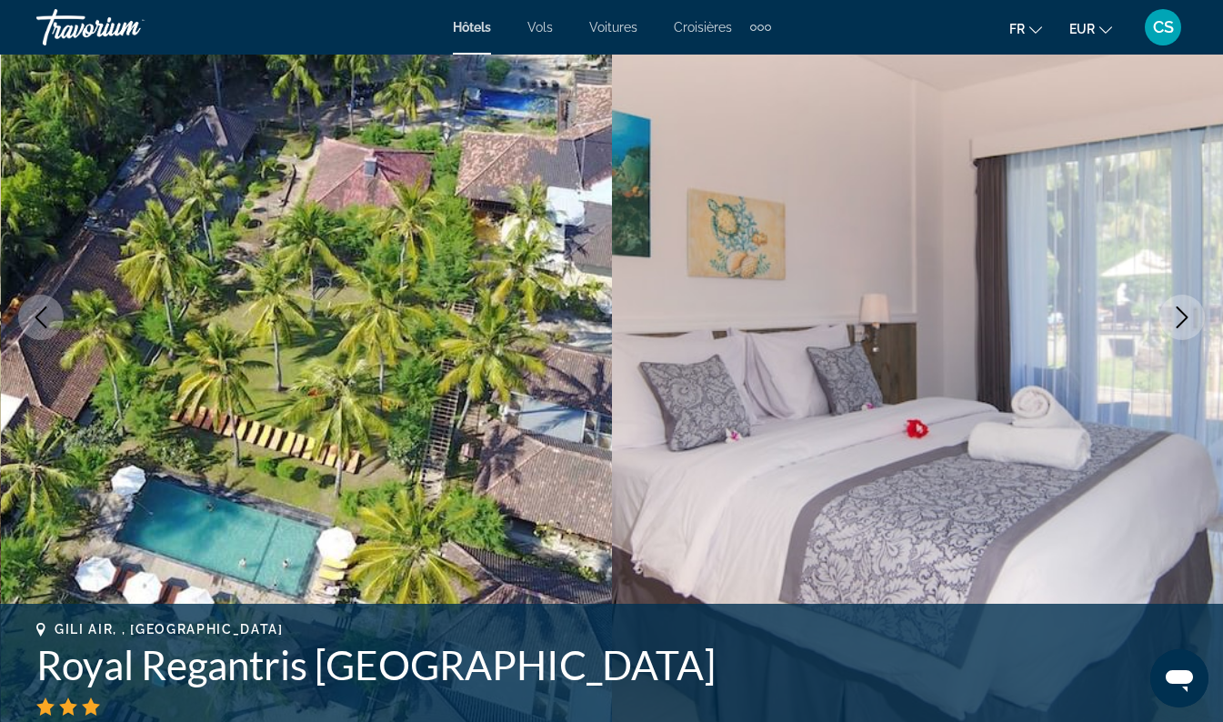
click at [1188, 329] on button "Next image" at bounding box center [1182, 317] width 45 height 45
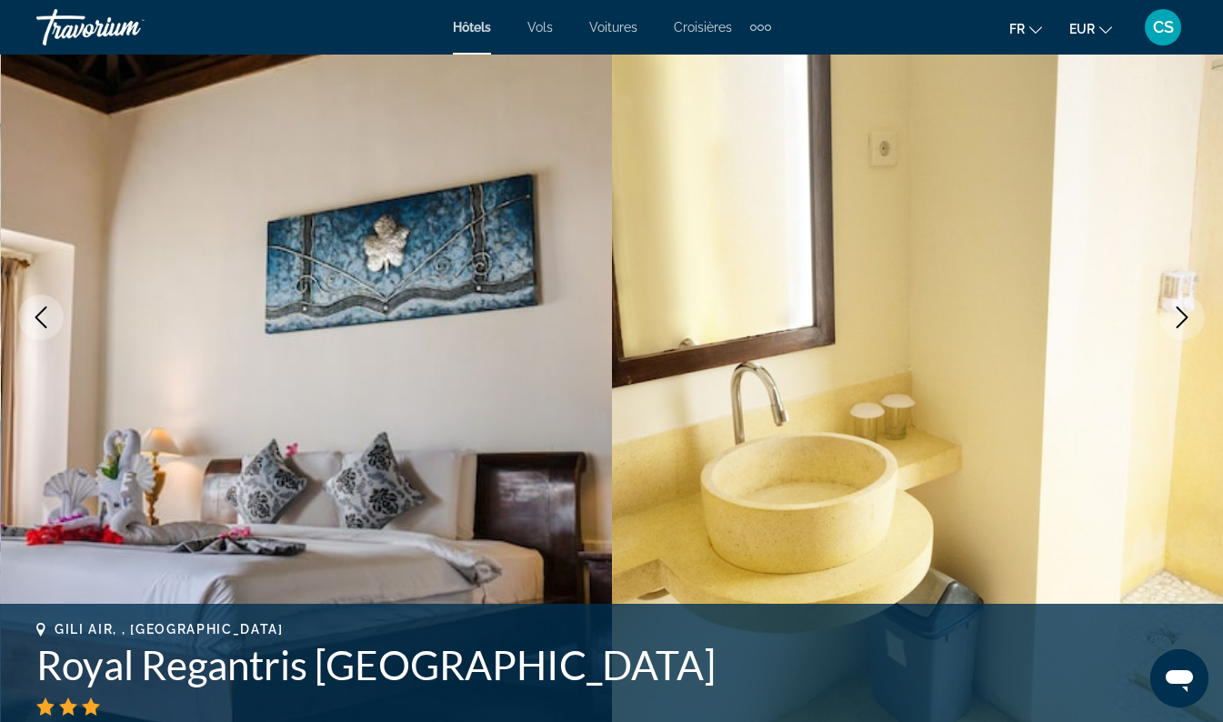
click at [1182, 319] on icon "Next image" at bounding box center [1183, 318] width 22 height 22
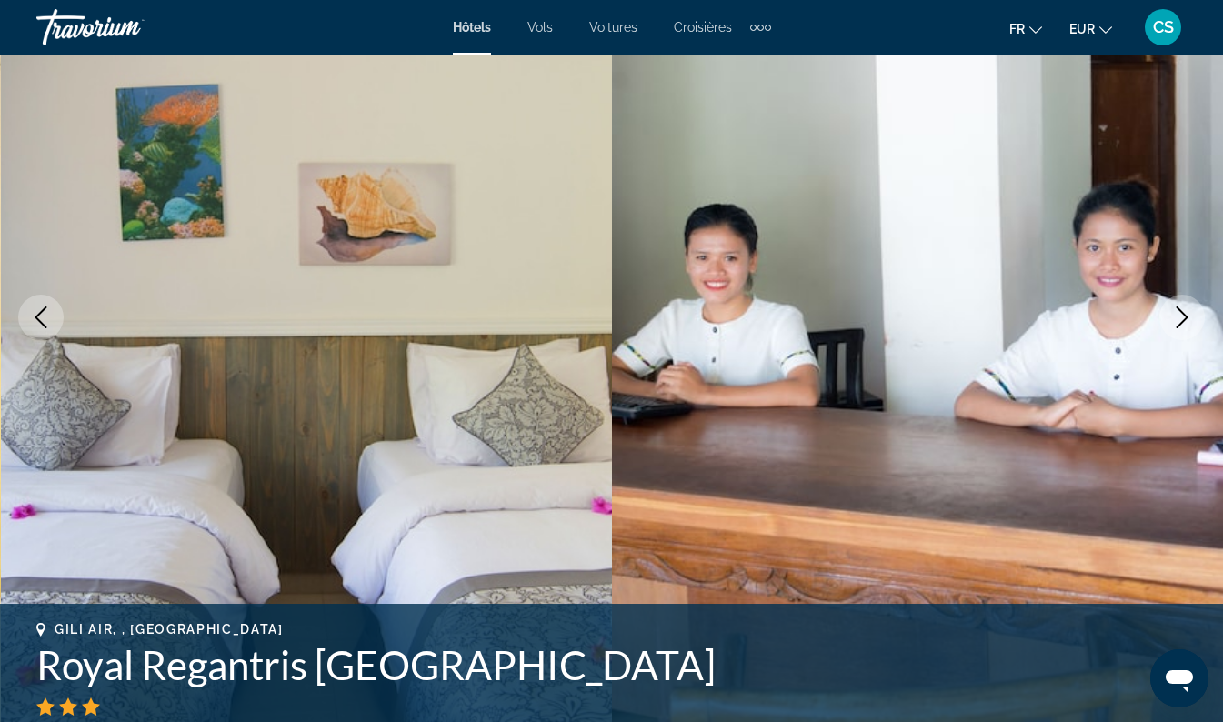
click at [1195, 317] on button "Next image" at bounding box center [1182, 317] width 45 height 45
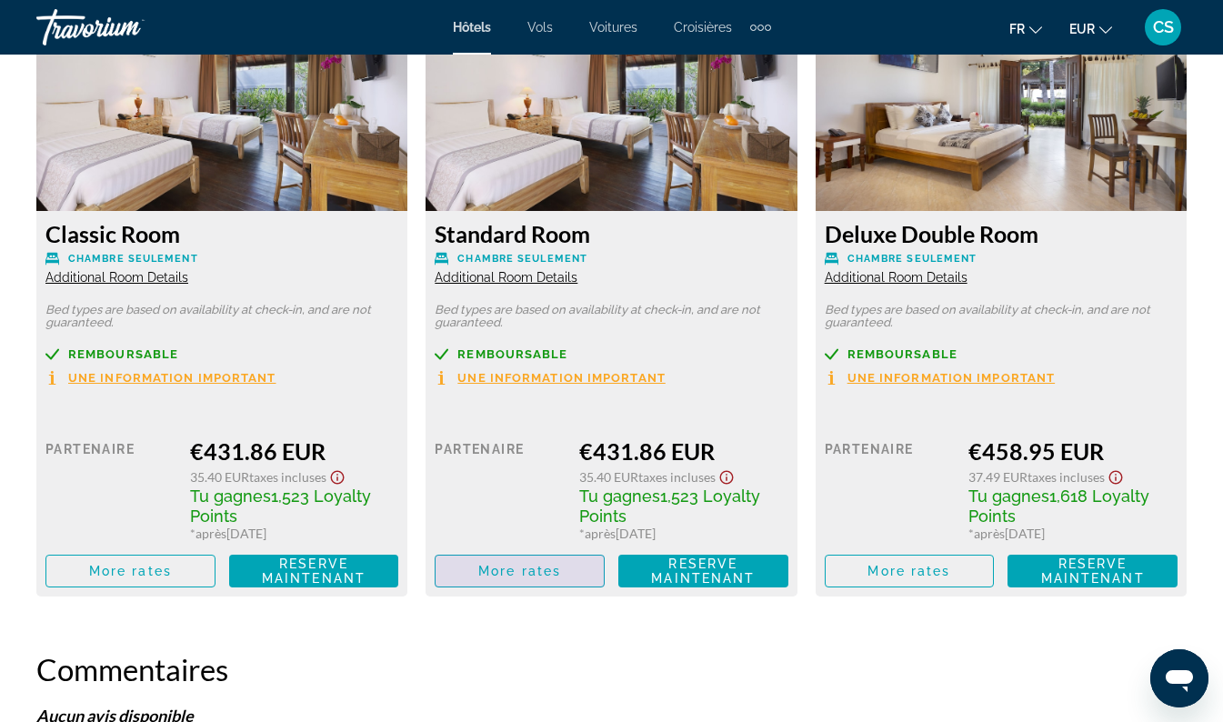
scroll to position [2811, 0]
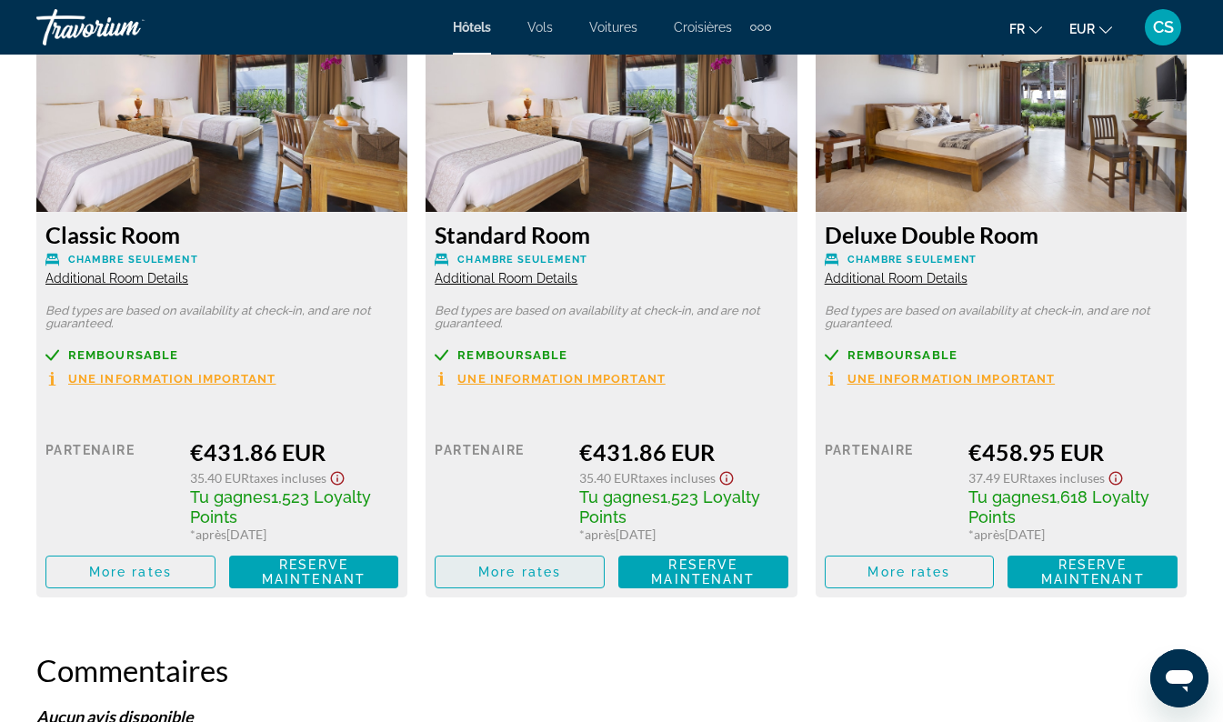
click at [522, 578] on span "More rates" at bounding box center [519, 572] width 83 height 15
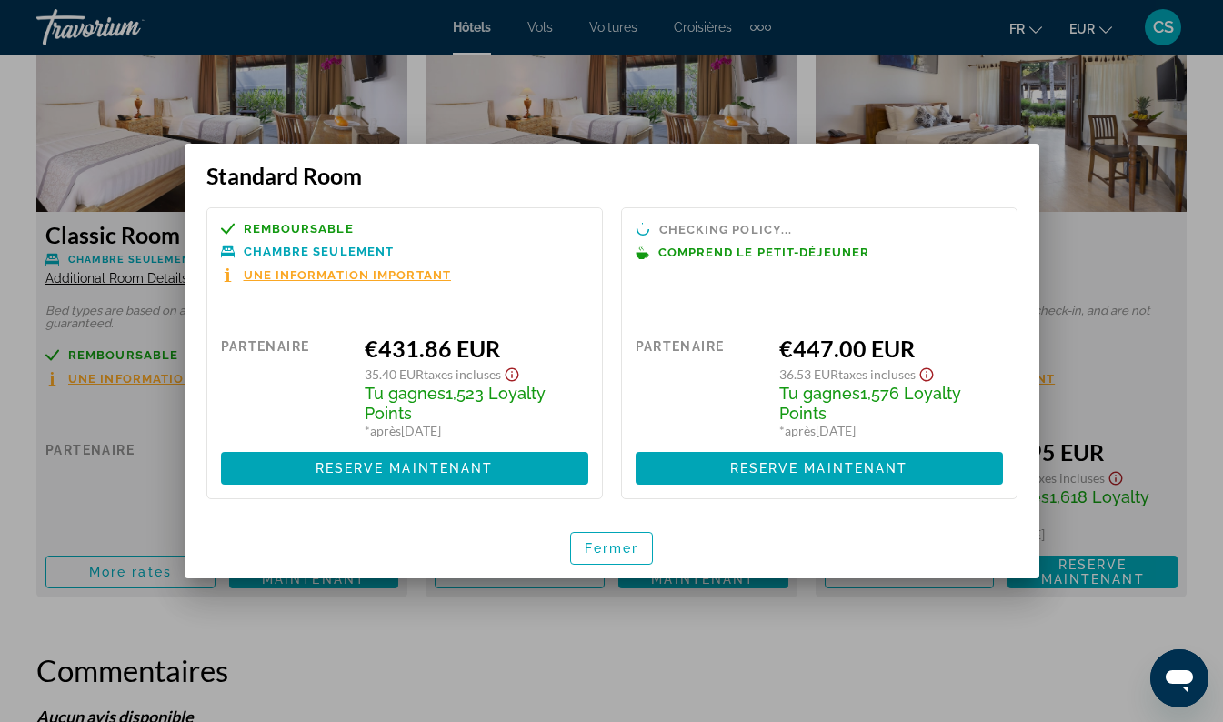
scroll to position [0, 0]
click at [641, 544] on span "button" at bounding box center [612, 549] width 82 height 44
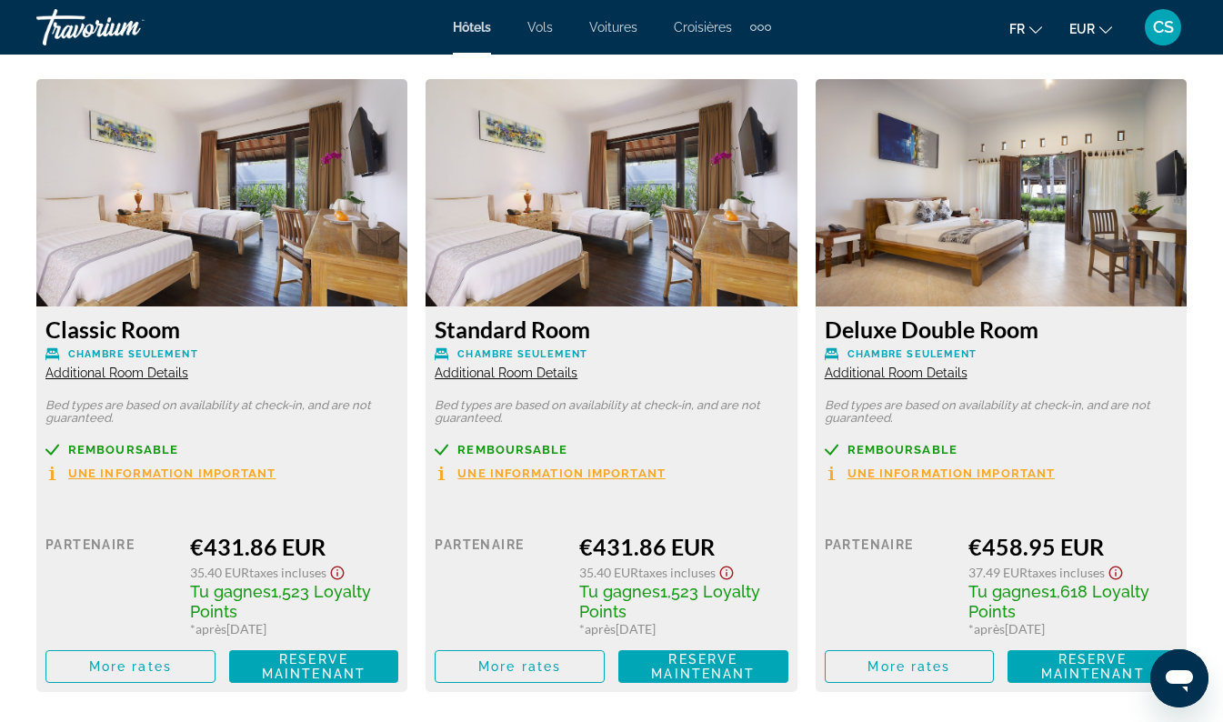
scroll to position [2707, 0]
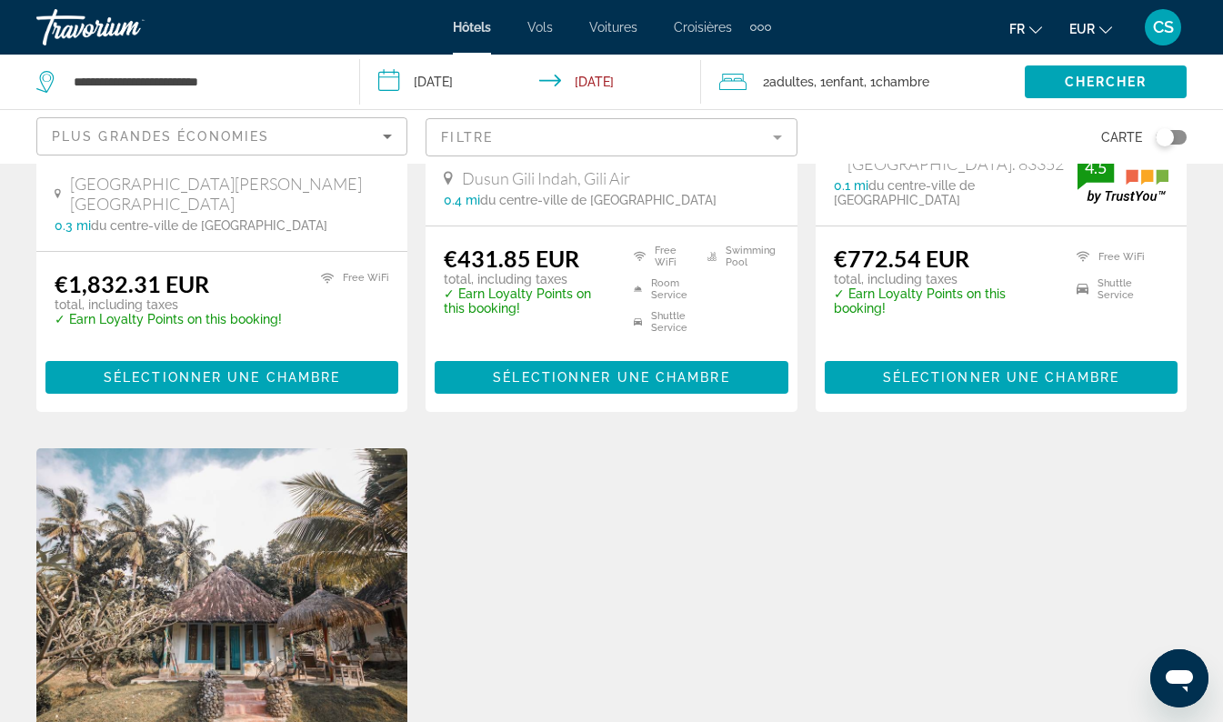
scroll to position [1169, 0]
click at [671, 128] on mat-form-field "Filtre" at bounding box center [611, 137] width 371 height 38
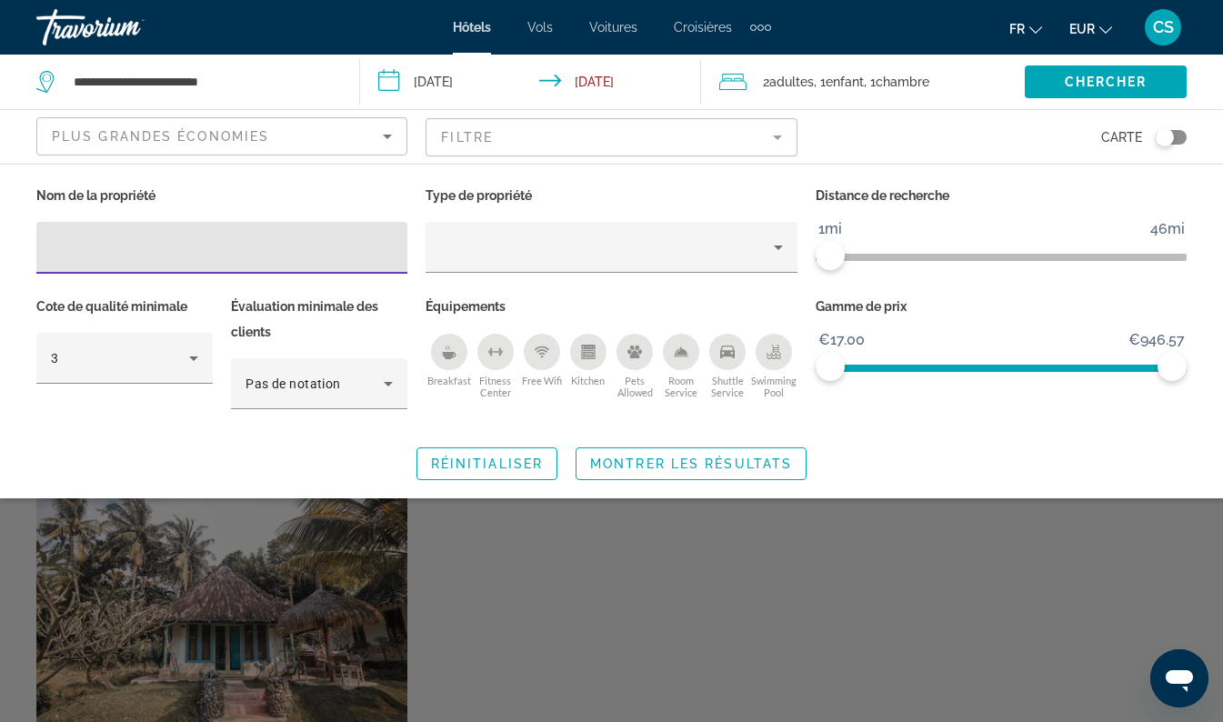
click at [346, 130] on div "Plus grandes économies" at bounding box center [217, 137] width 331 height 22
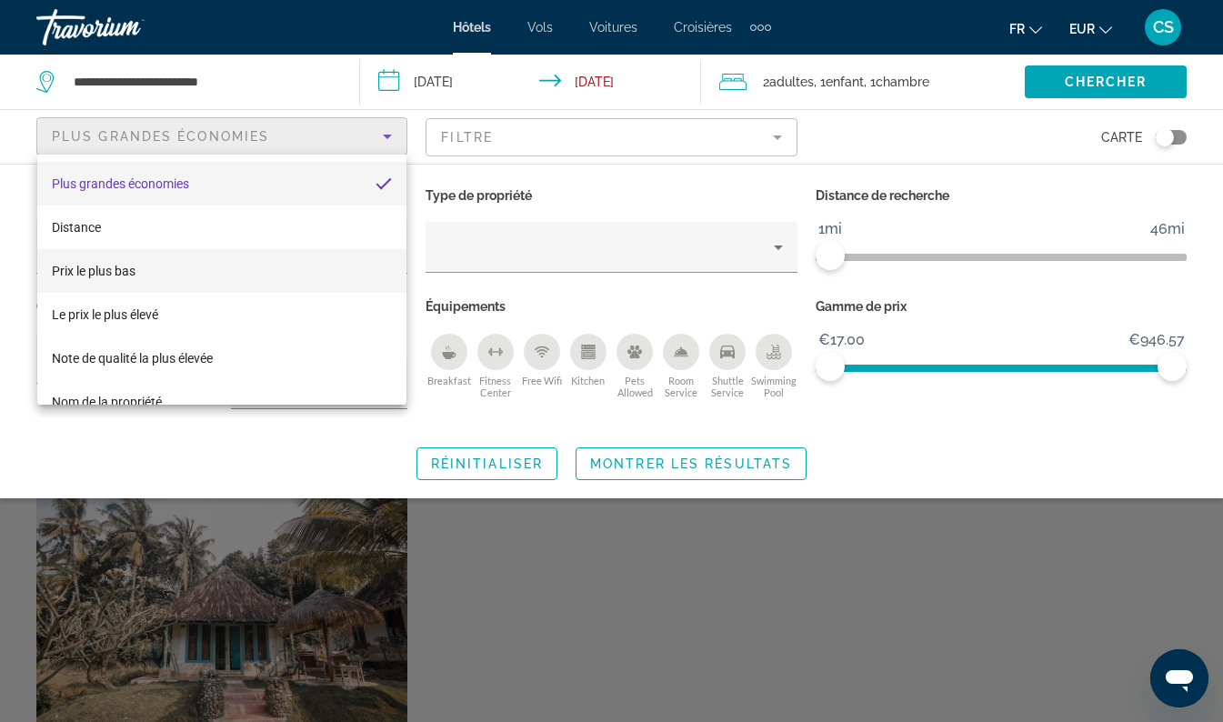
click at [295, 267] on mat-option "Prix le plus bas" at bounding box center [221, 271] width 369 height 44
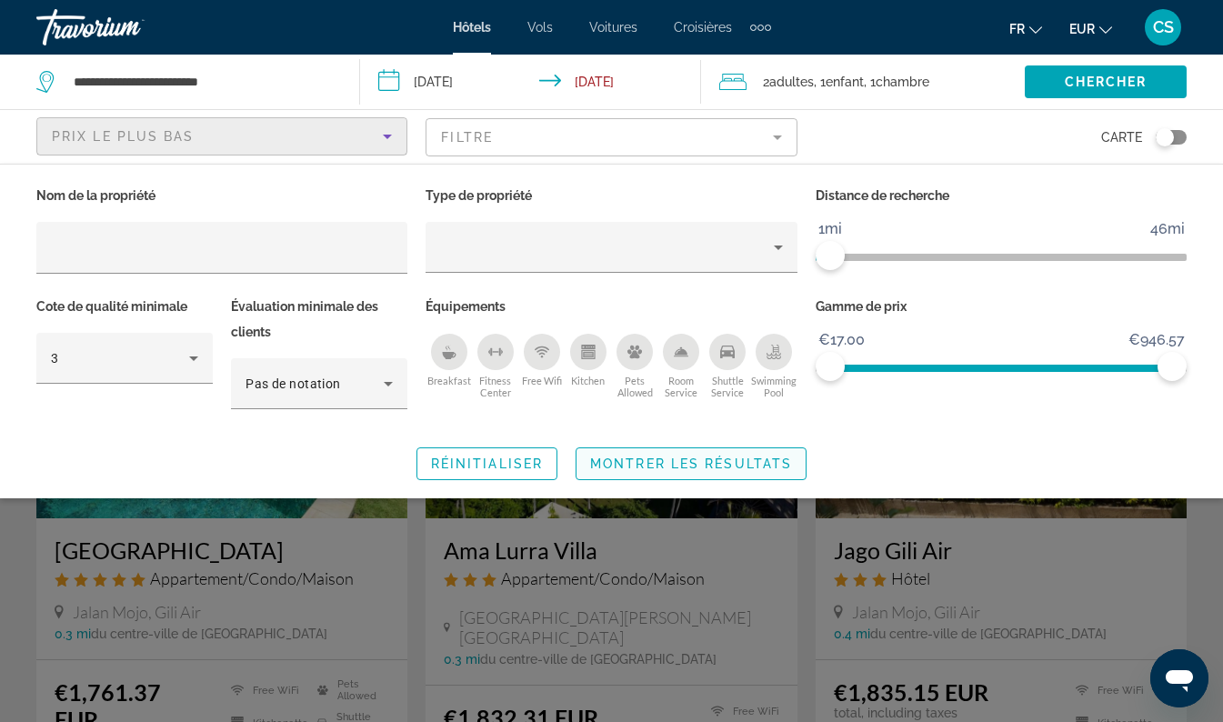
click at [759, 470] on span "Search widget" at bounding box center [691, 464] width 229 height 44
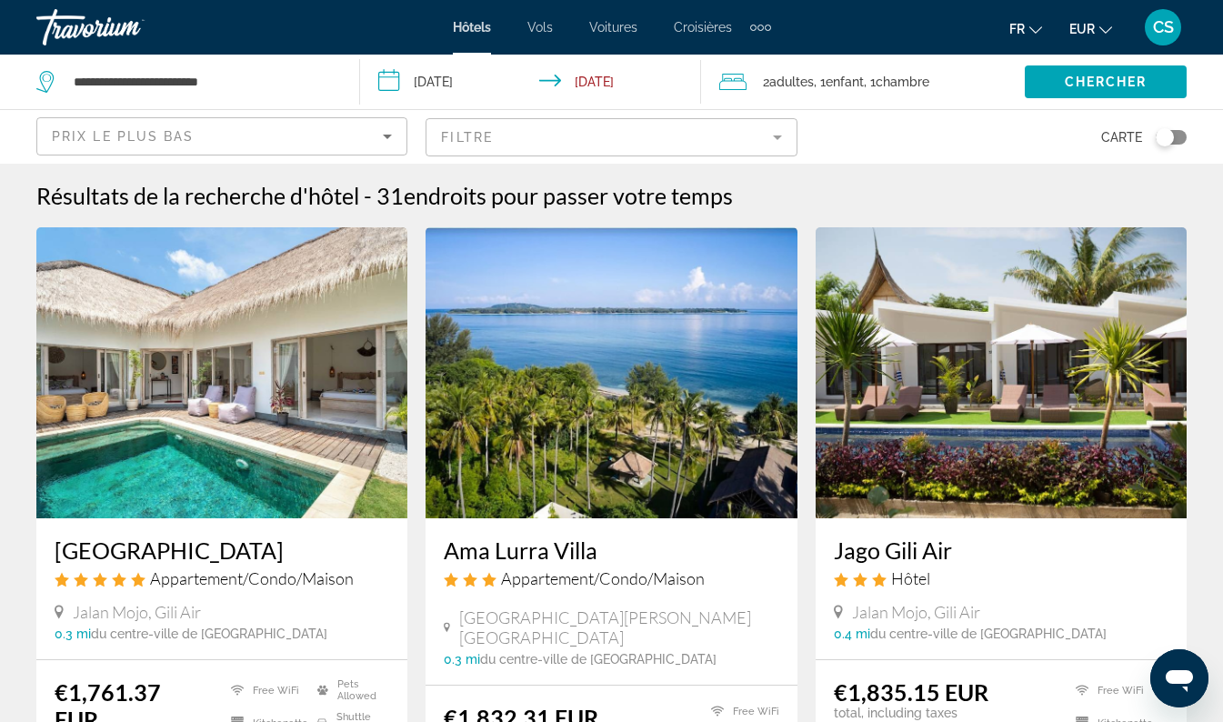
click at [313, 127] on div "Prix le plus bas" at bounding box center [217, 137] width 331 height 22
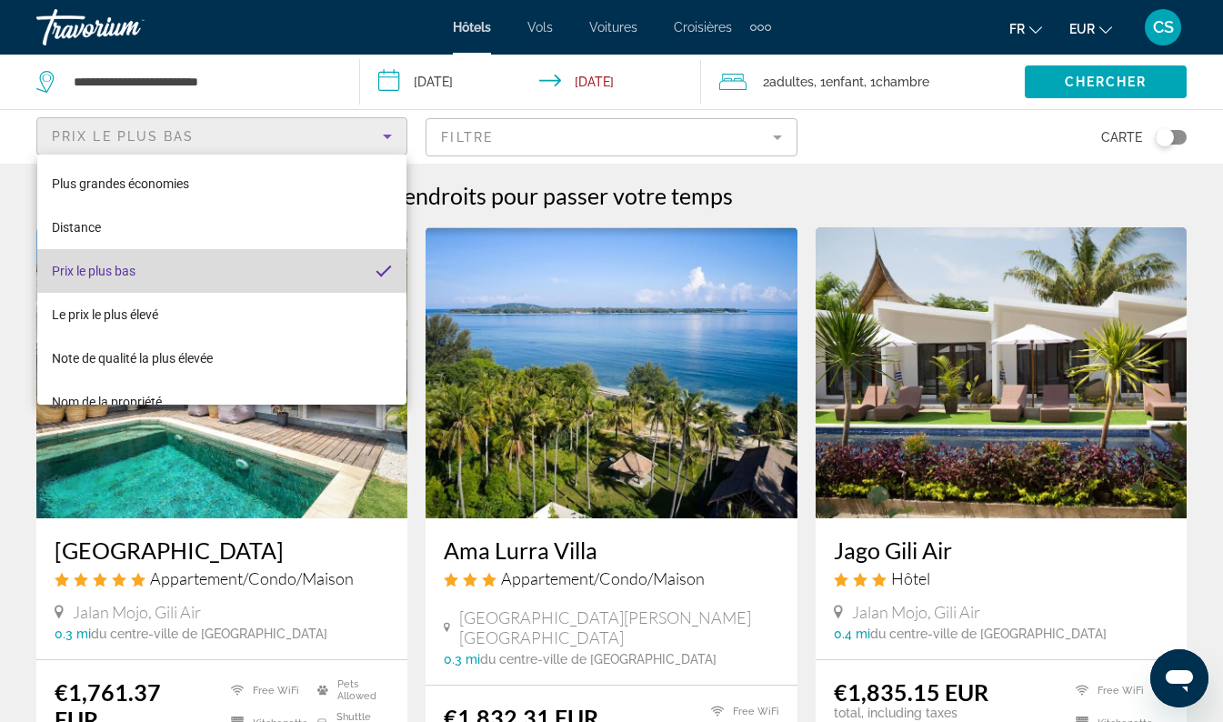
click at [254, 281] on mat-option "Prix le plus bas" at bounding box center [221, 271] width 369 height 44
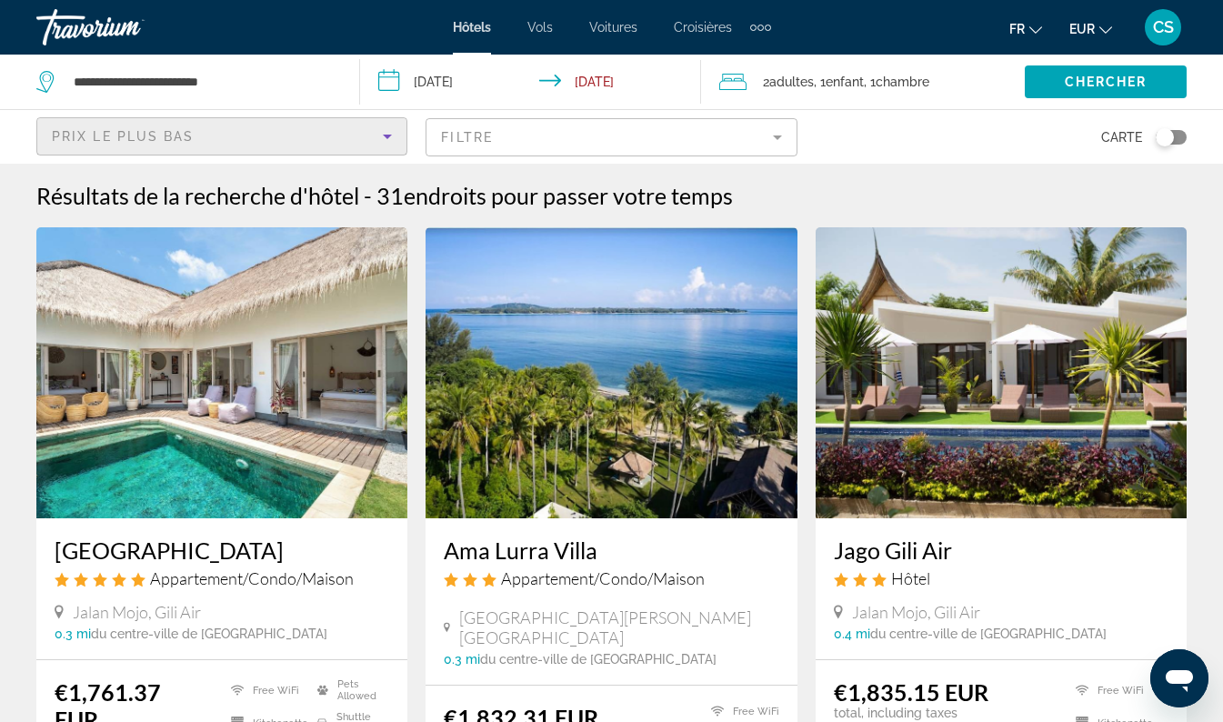
click at [787, 145] on mat-form-field "Filtre" at bounding box center [611, 137] width 371 height 38
click at [0, 0] on div "Search widget" at bounding box center [0, 0] width 0 height 0
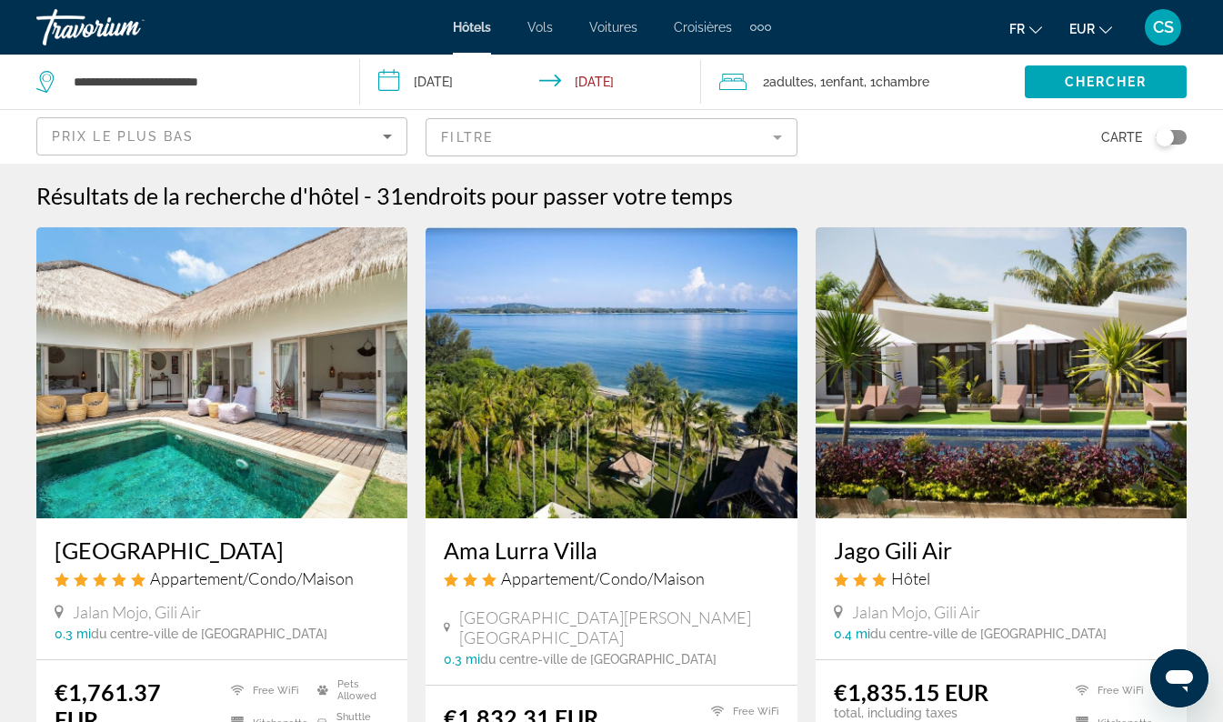
click at [765, 133] on mat-form-field "Filtre" at bounding box center [611, 137] width 371 height 38
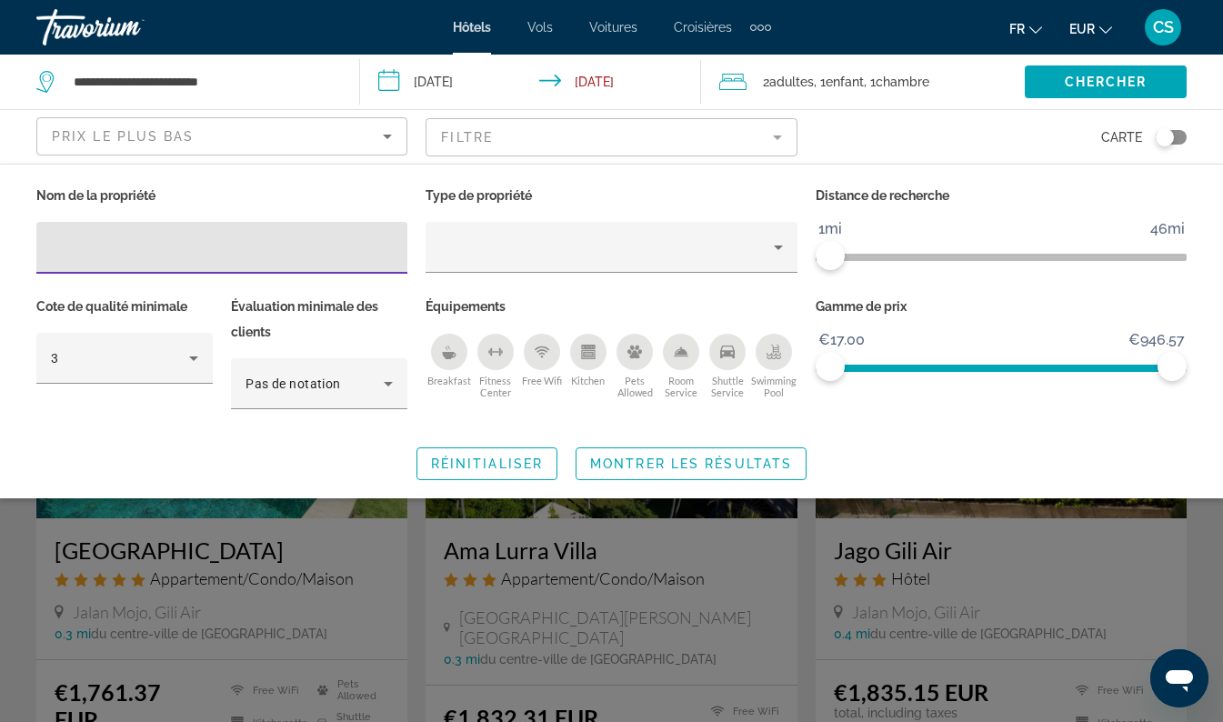
click at [387, 136] on icon "Sort by" at bounding box center [387, 137] width 9 height 5
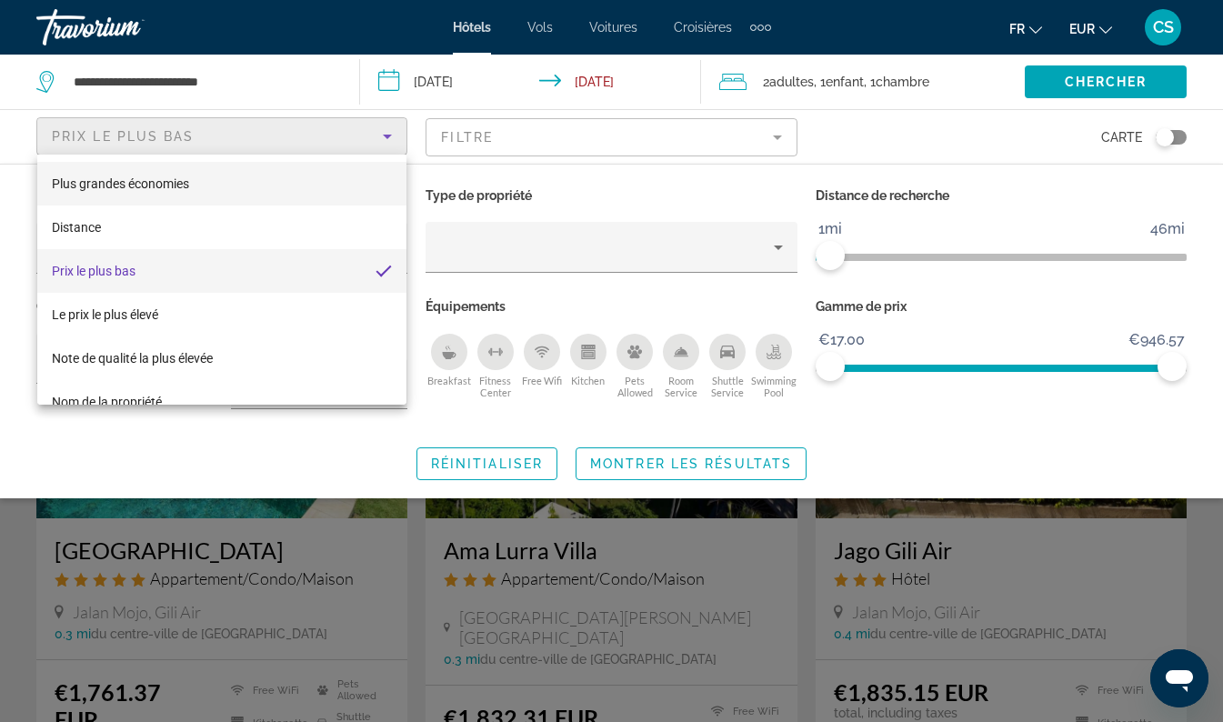
click at [272, 186] on mat-option "Plus grandes économies" at bounding box center [221, 184] width 369 height 44
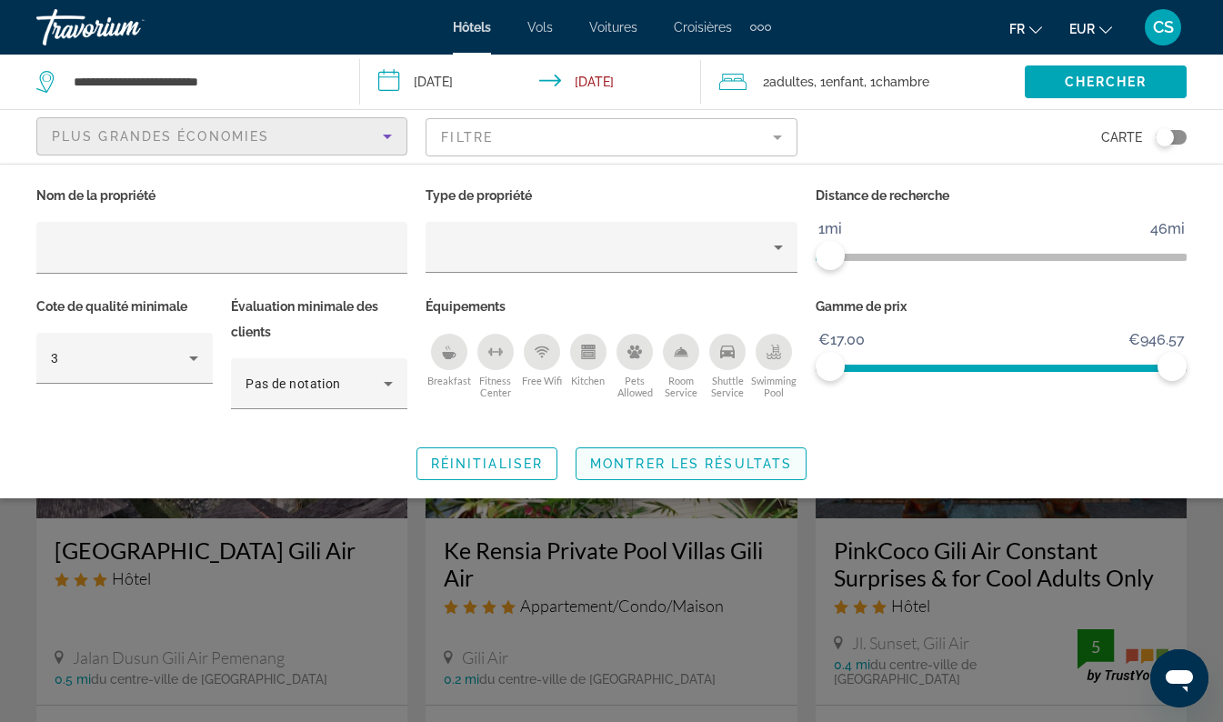
click at [668, 466] on span "Montrer les résultats" at bounding box center [691, 464] width 202 height 15
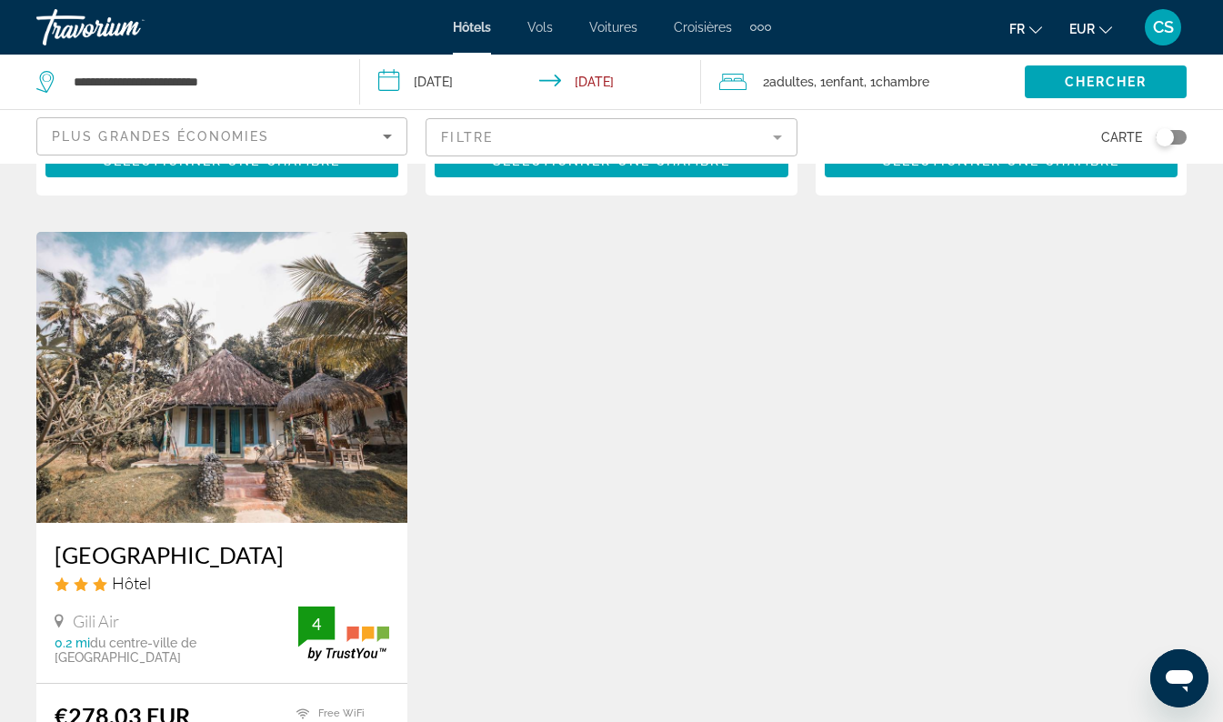
scroll to position [1850, 0]
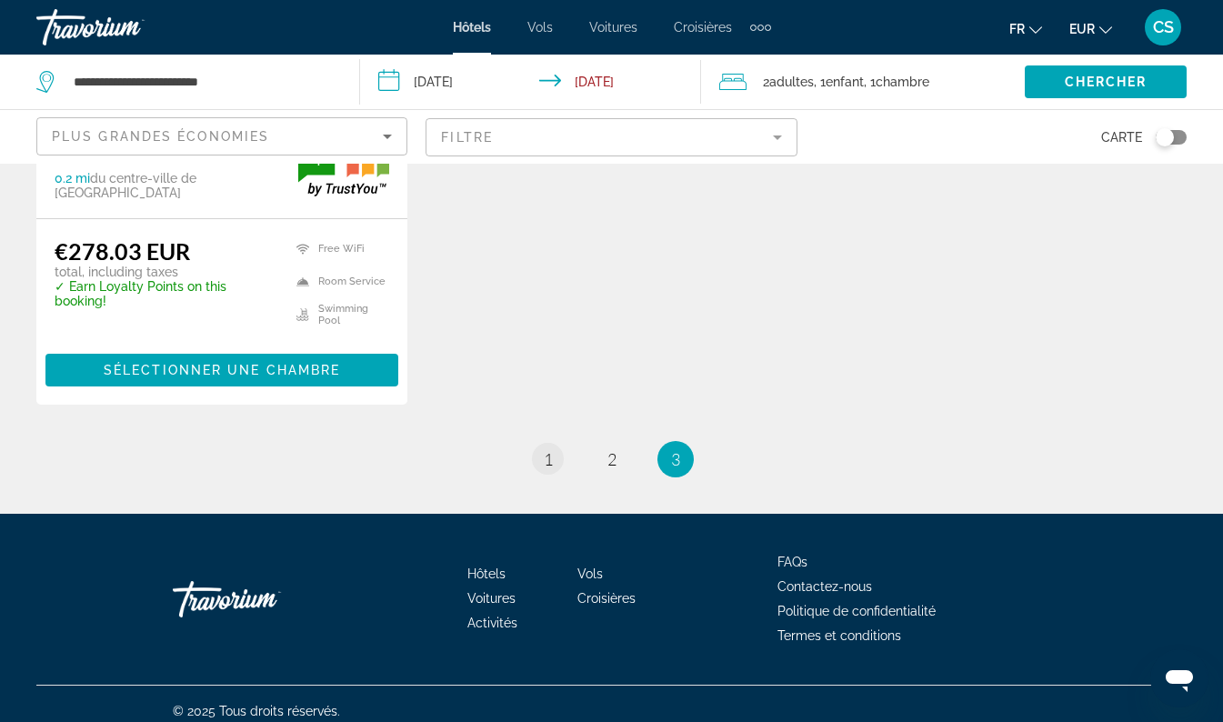
click at [547, 449] on span "1" at bounding box center [548, 459] width 9 height 20
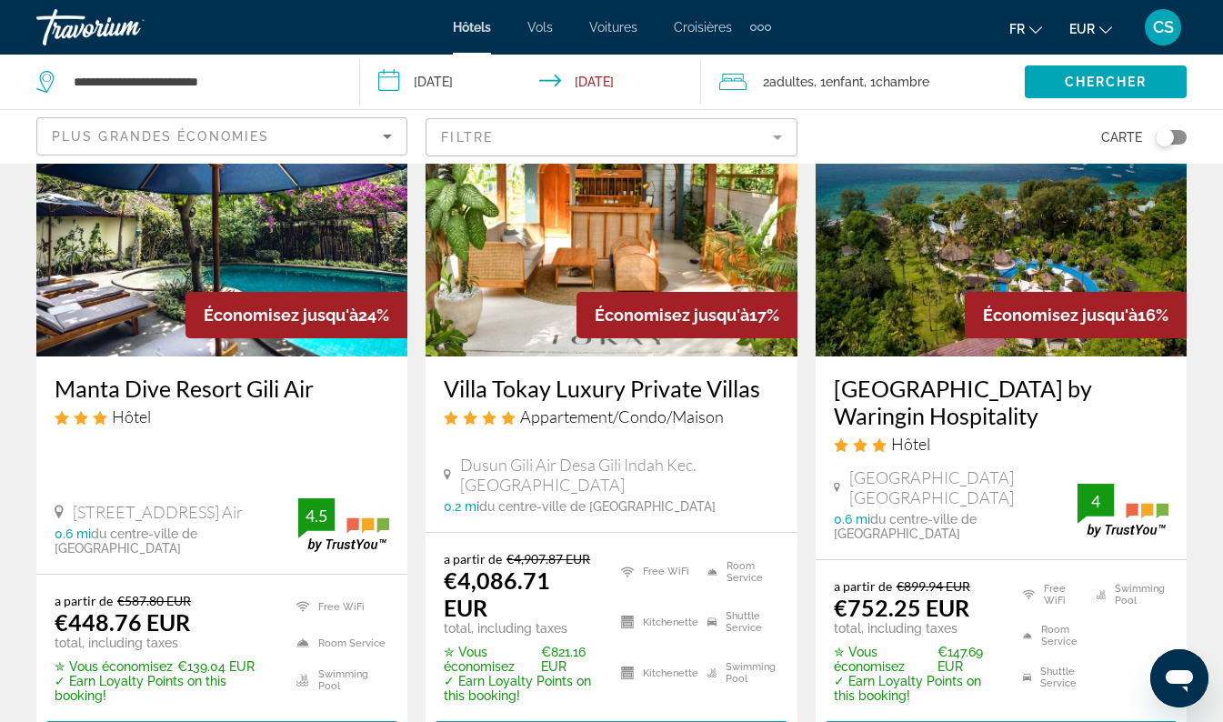
scroll to position [160, 0]
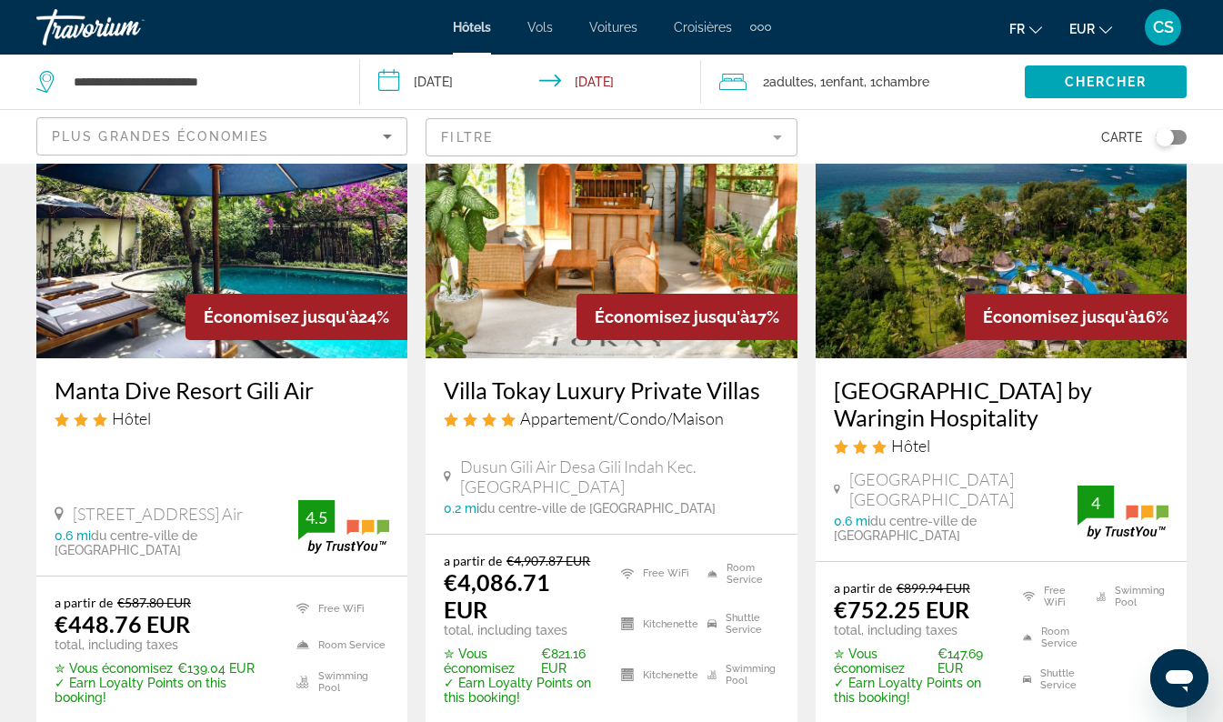
click at [655, 444] on div "Villa Tokay Luxury Private Villas Appartement/Condo/Maison Dusun Gili Air Desa …" at bounding box center [611, 446] width 371 height 176
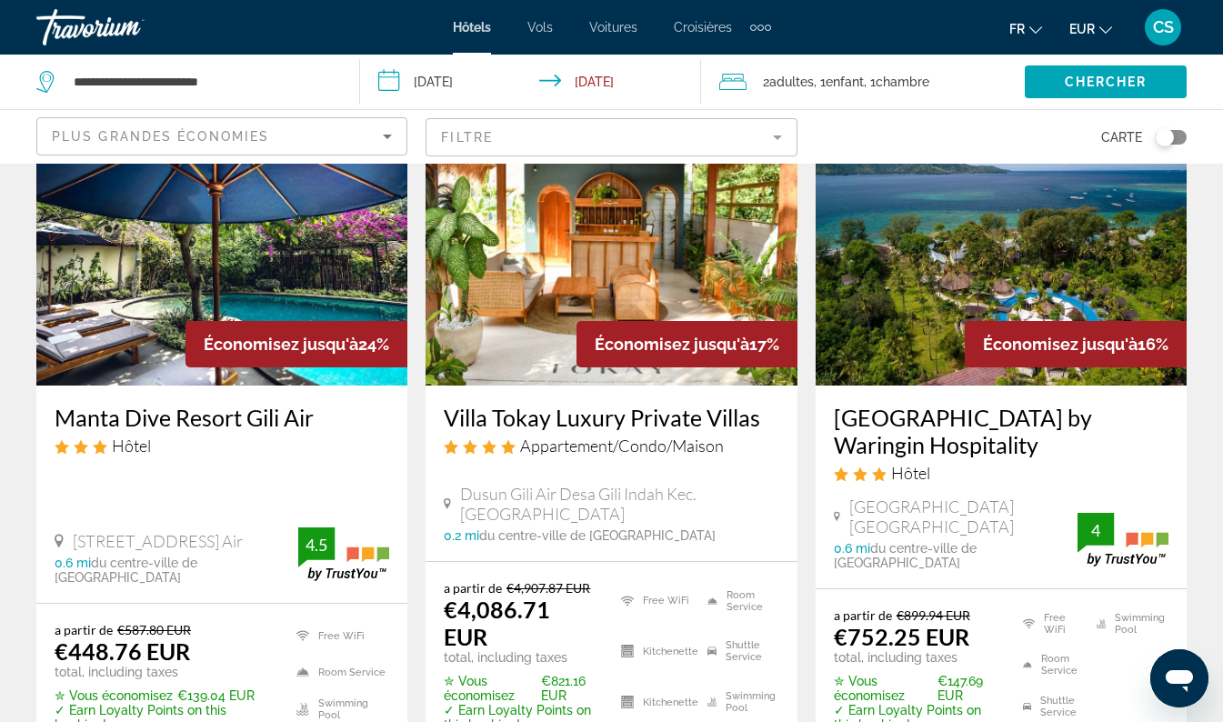
scroll to position [192, 0]
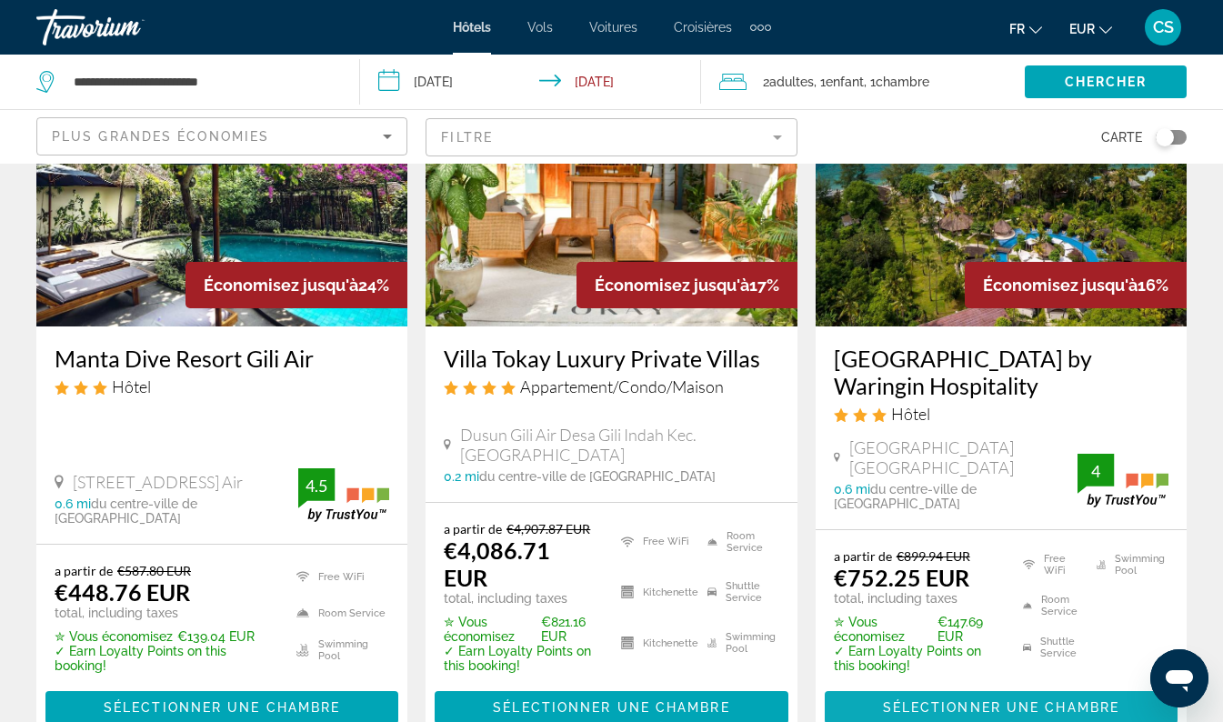
click at [933, 700] on span "Sélectionner une chambre" at bounding box center [1001, 707] width 236 height 15
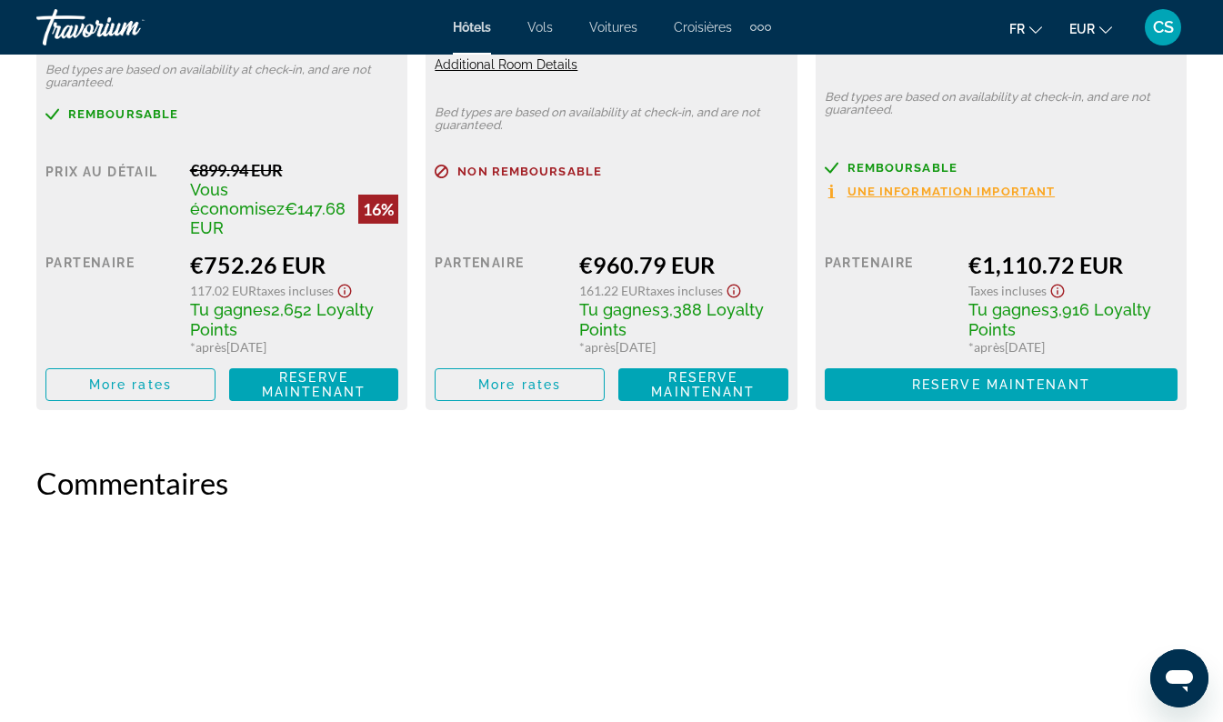
scroll to position [3149, 0]
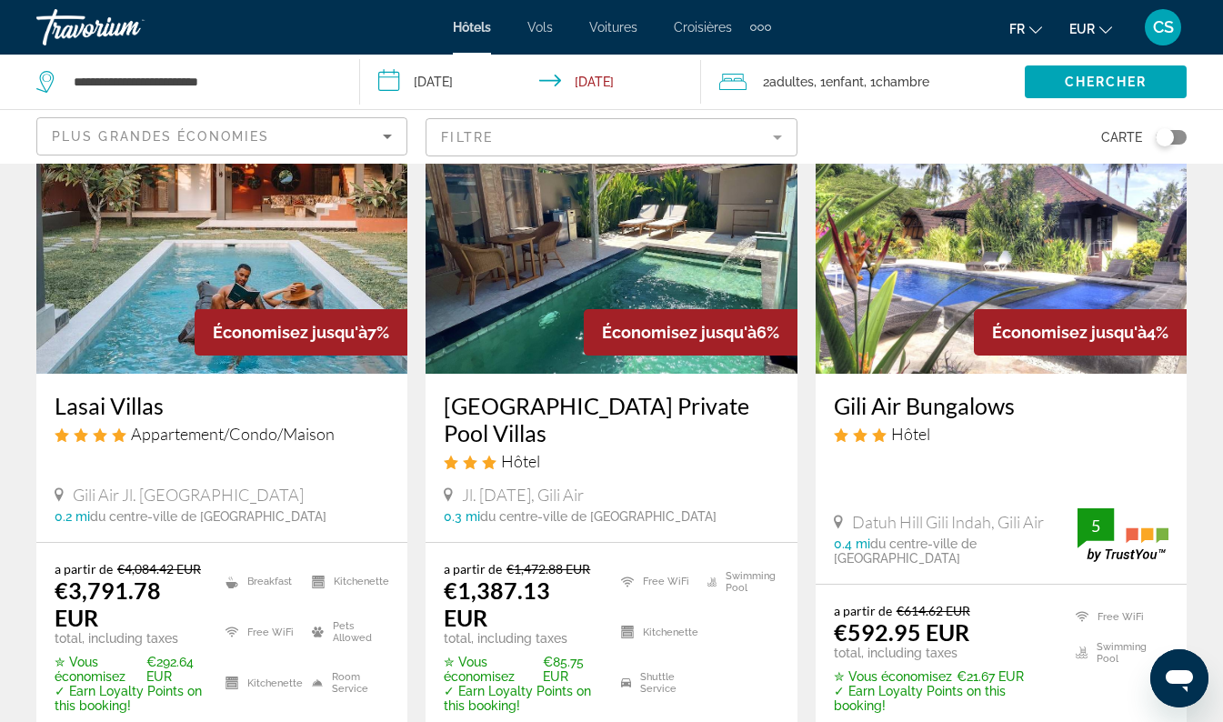
scroll to position [889, 0]
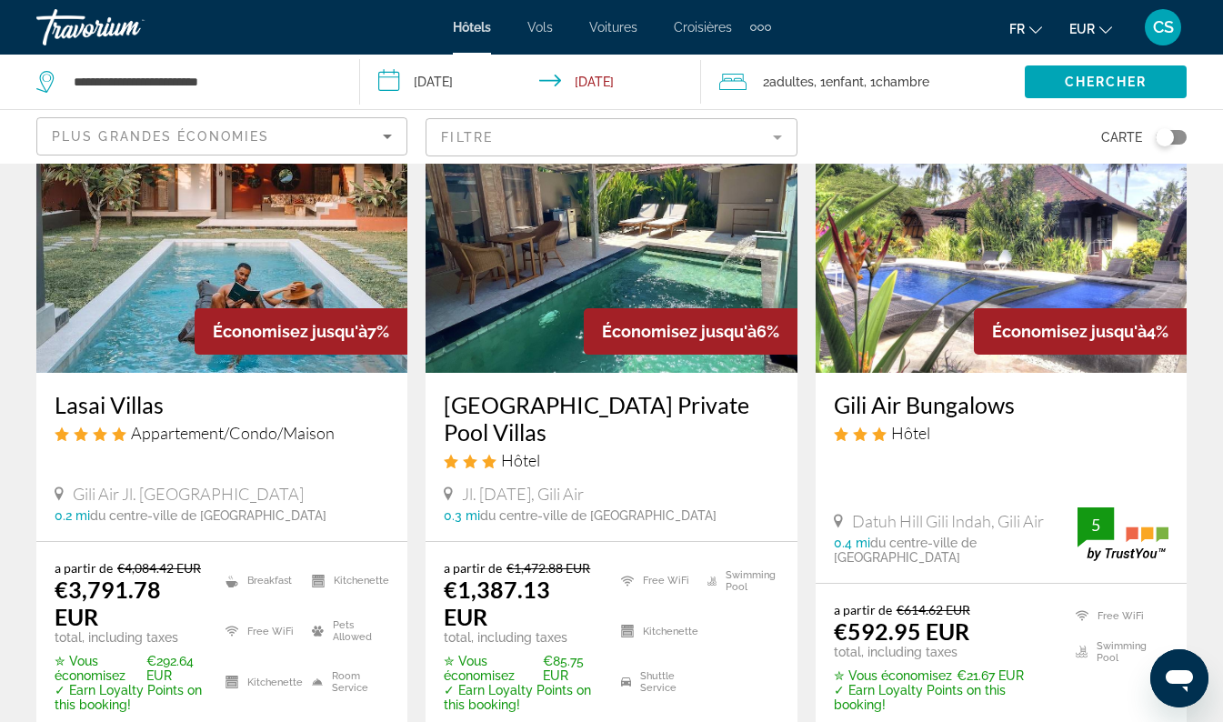
click at [915, 391] on h3 "Gili Air Bungalows" at bounding box center [1001, 404] width 335 height 27
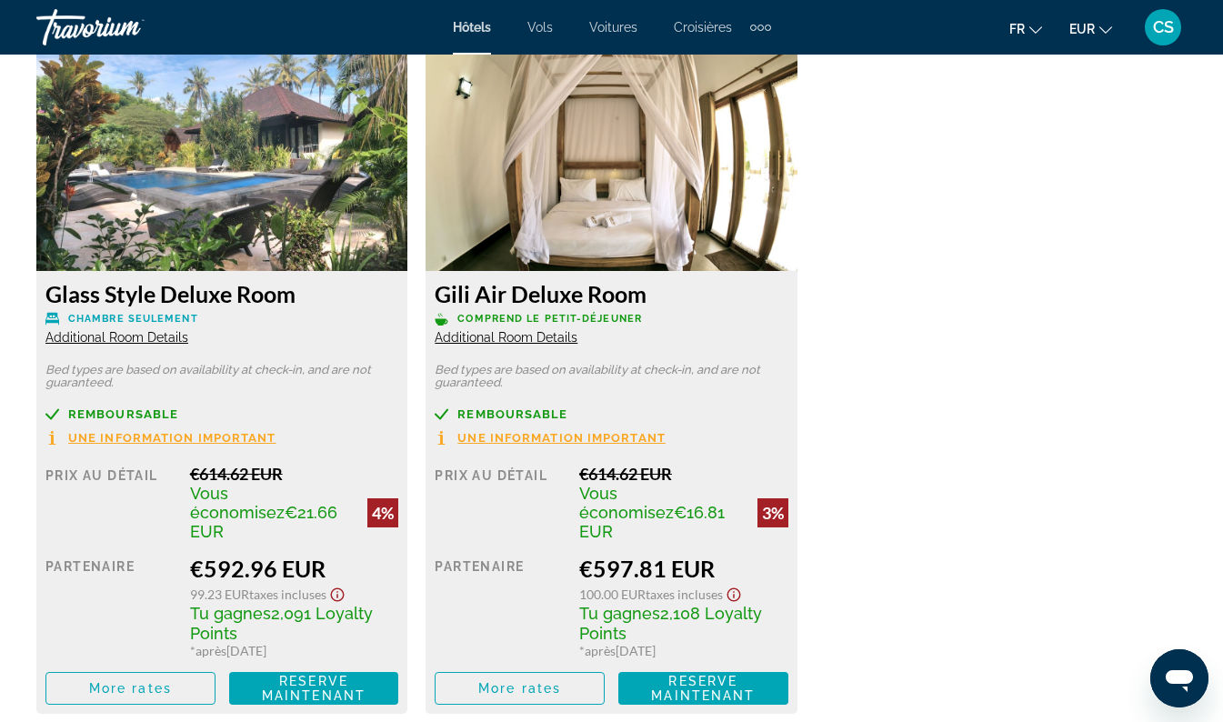
scroll to position [2851, 0]
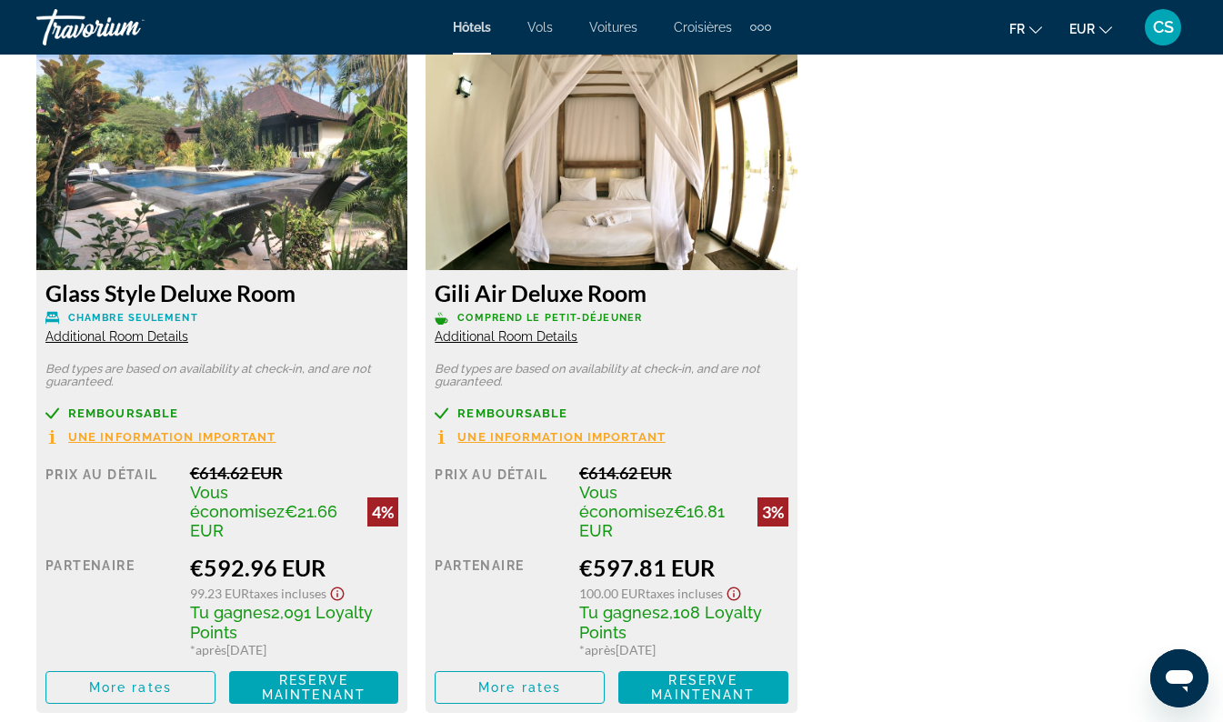
click at [96, 339] on span "Additional Room Details" at bounding box center [116, 336] width 143 height 15
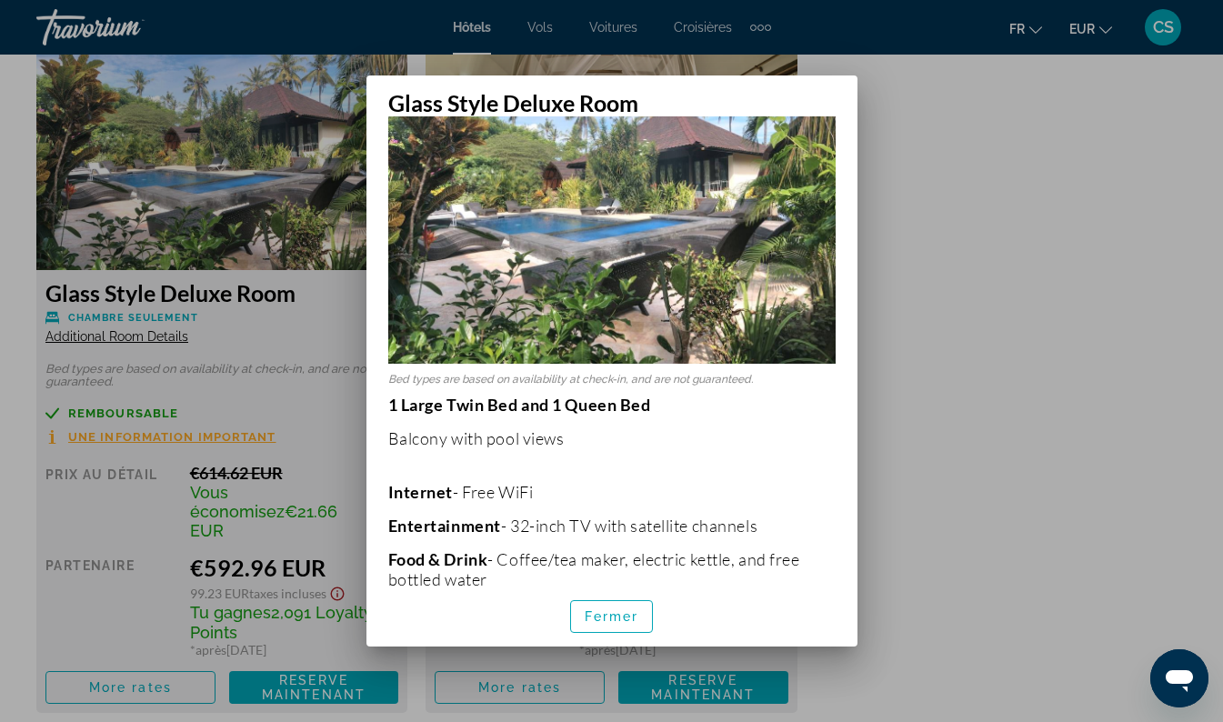
scroll to position [116, 0]
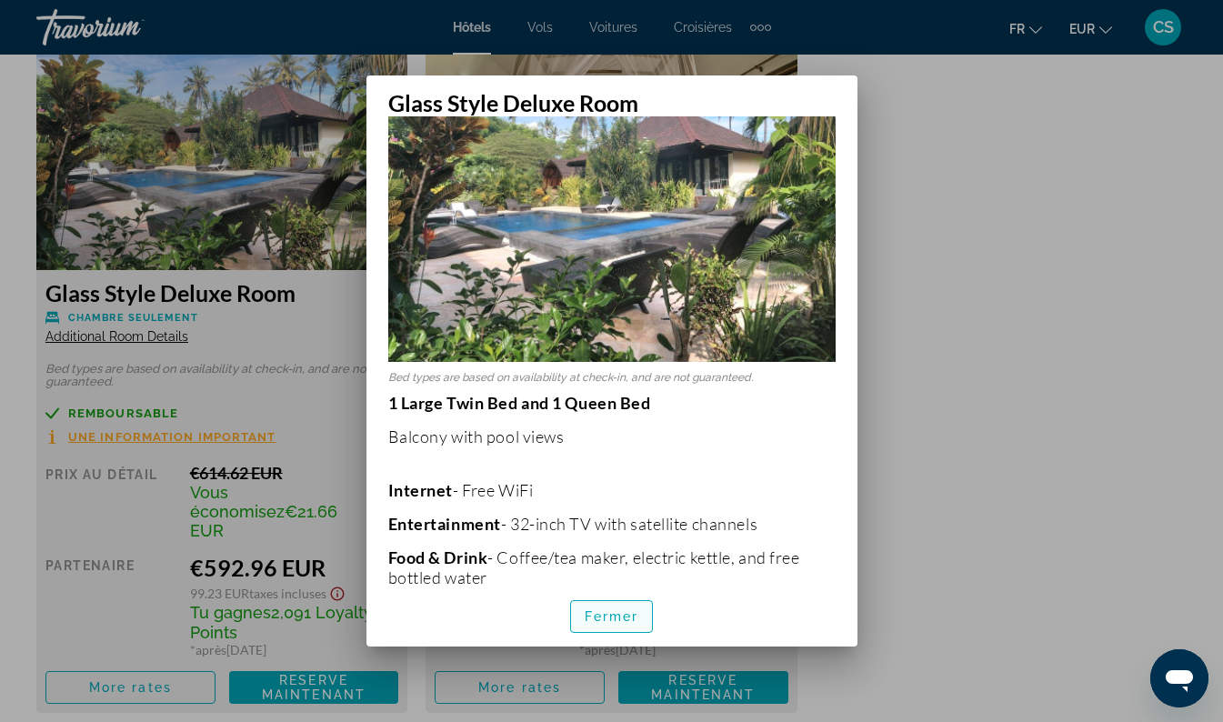
click at [613, 621] on span "Fermer" at bounding box center [612, 616] width 55 height 15
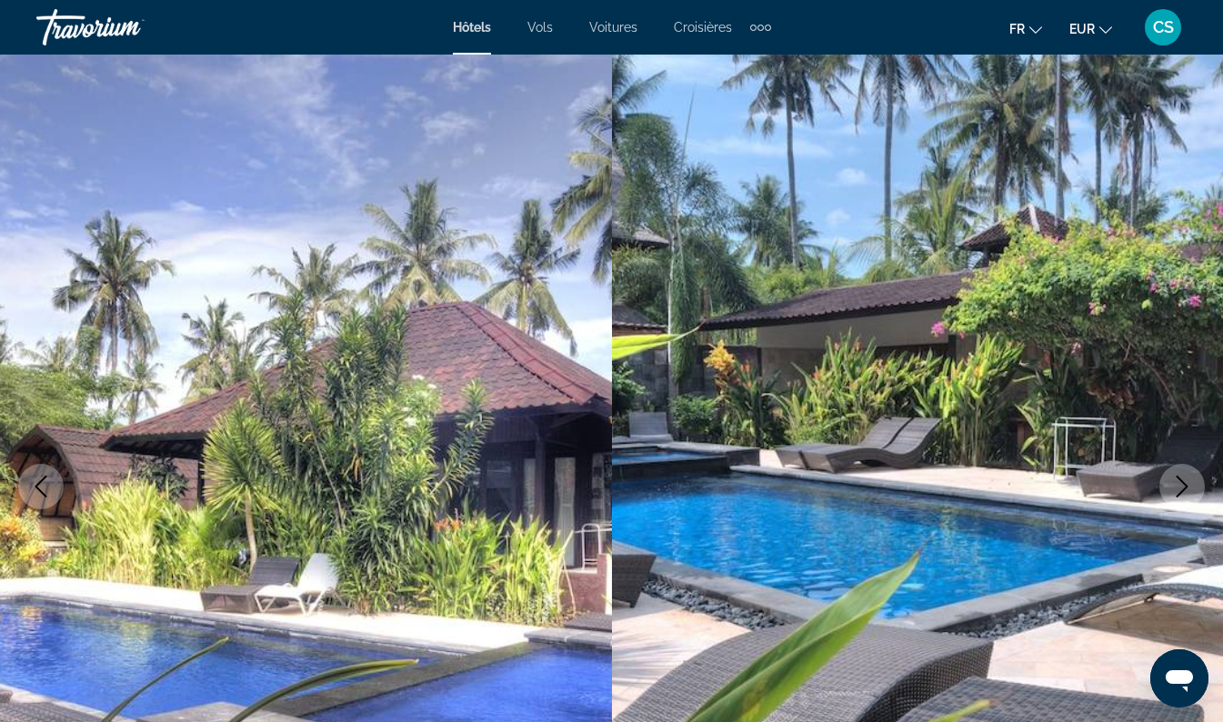
scroll to position [2851, 0]
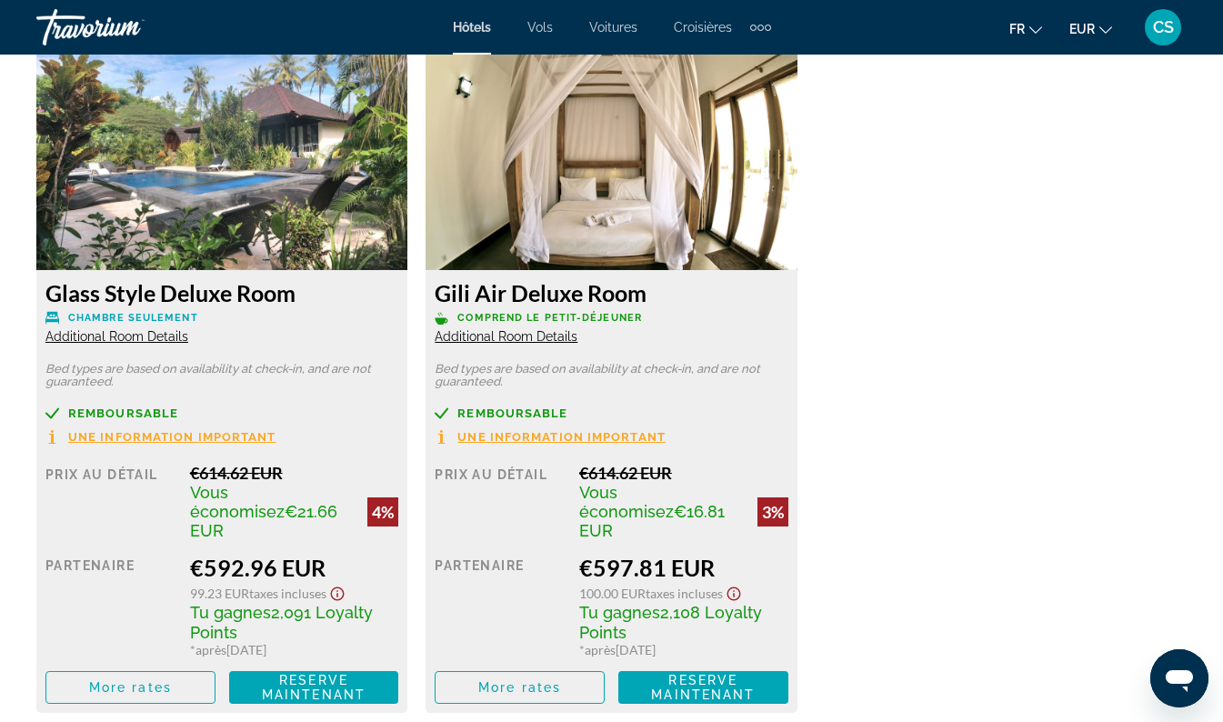
click at [494, 338] on span "Additional Room Details" at bounding box center [506, 336] width 143 height 15
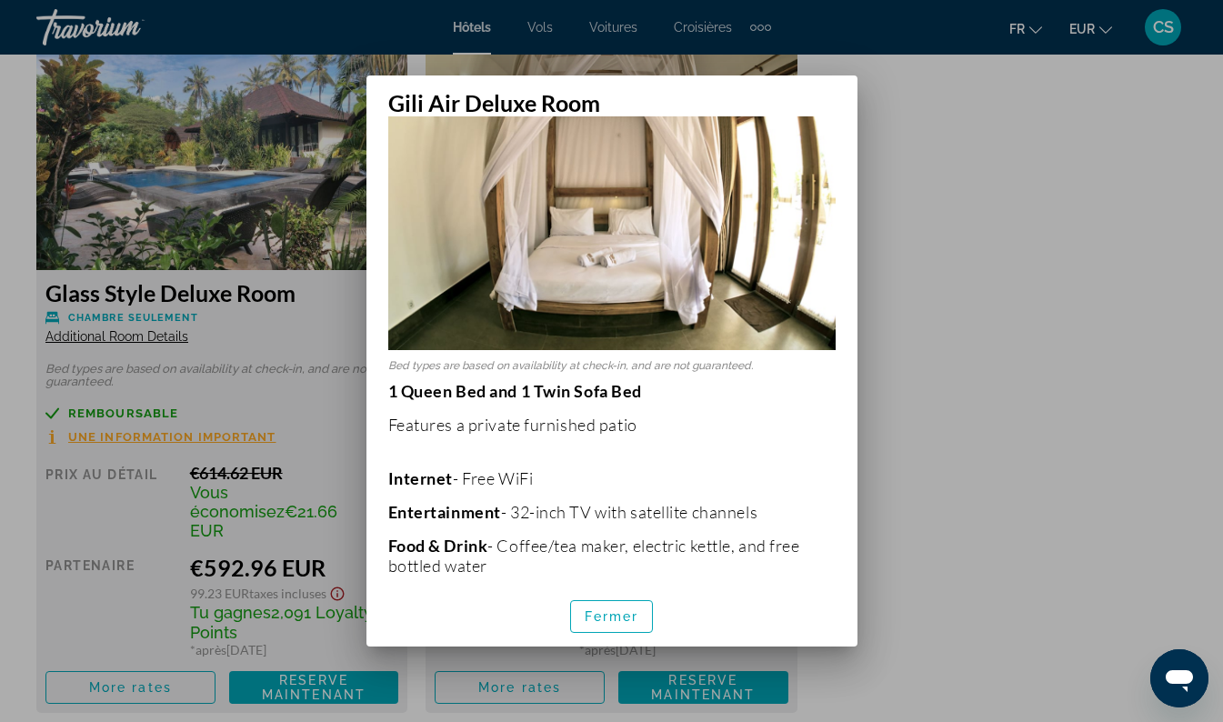
scroll to position [132, 0]
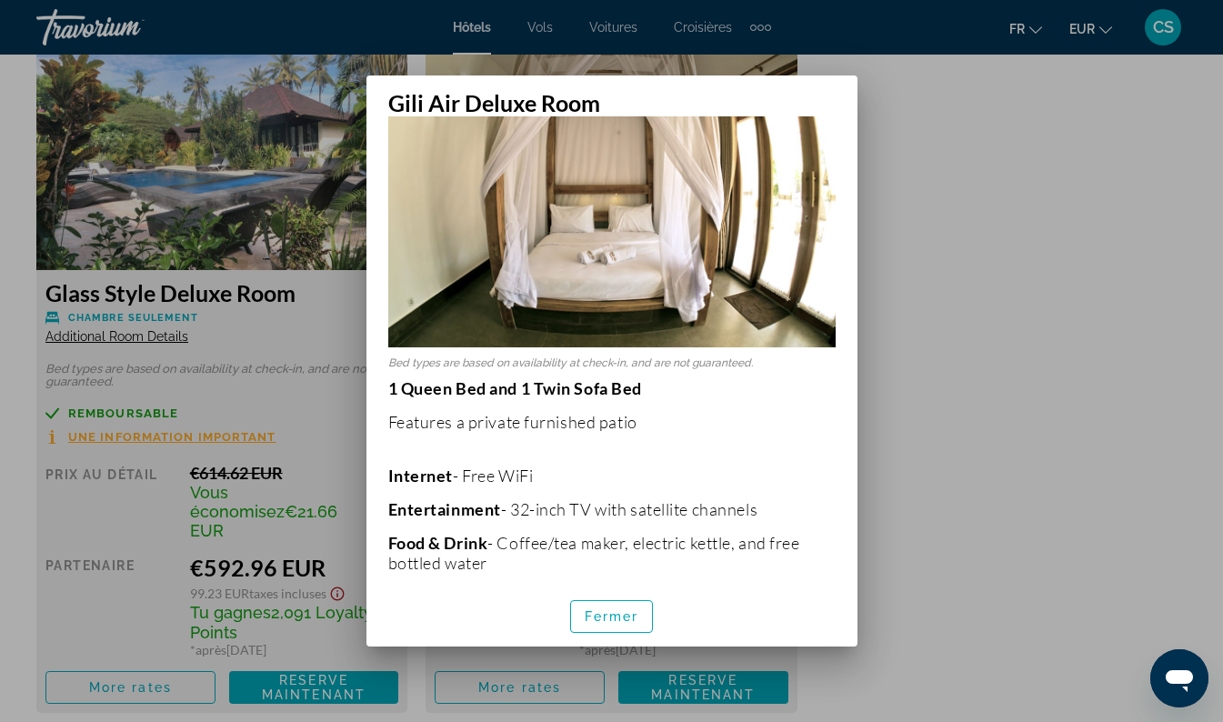
click at [305, 323] on div at bounding box center [611, 361] width 1223 height 722
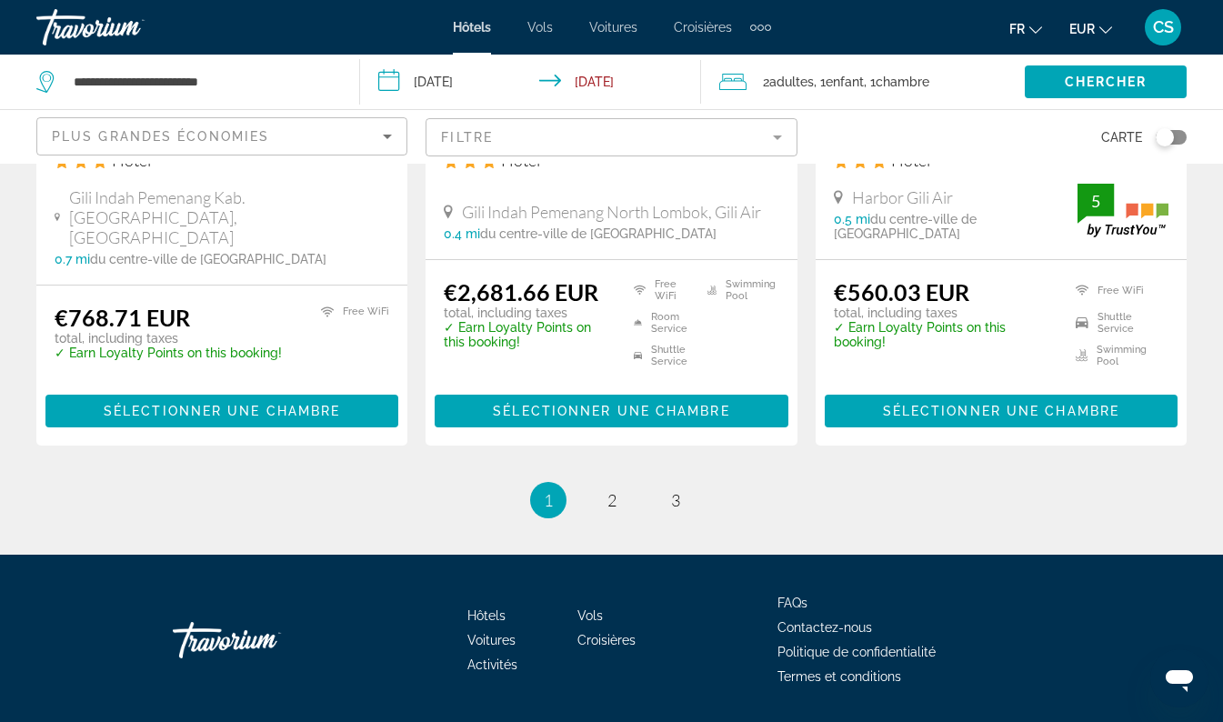
scroll to position [2592, 0]
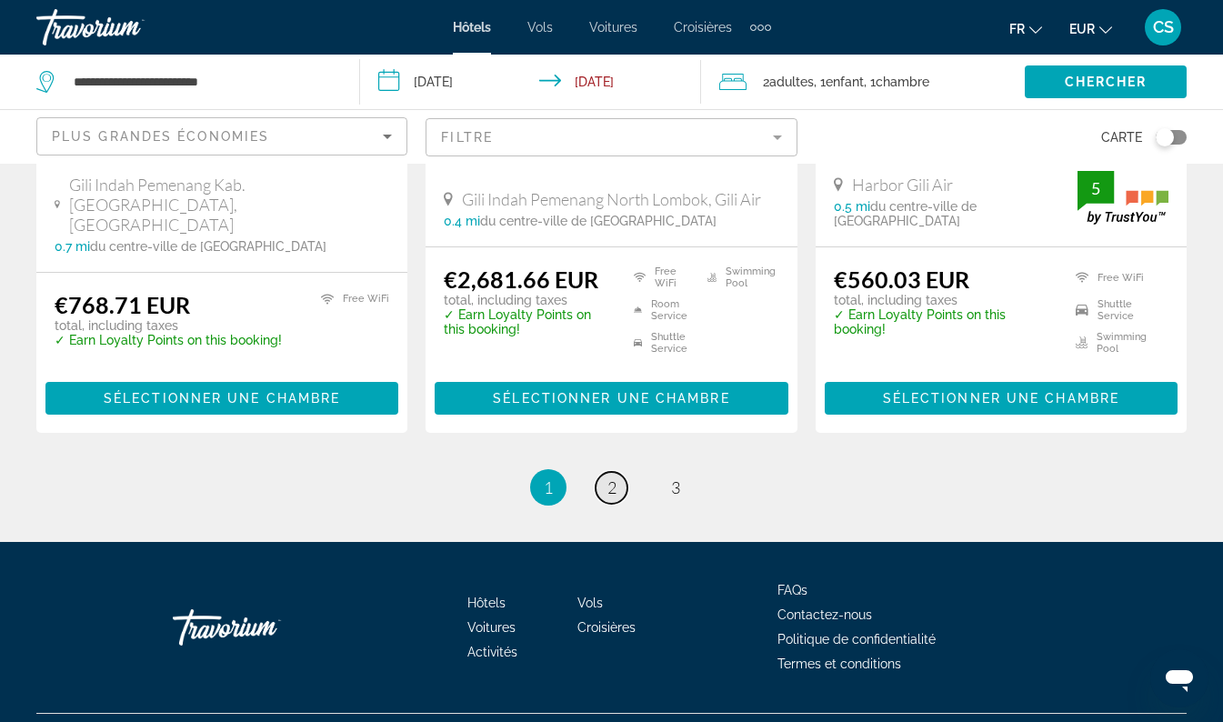
click at [610, 478] on span "2" at bounding box center [612, 488] width 9 height 20
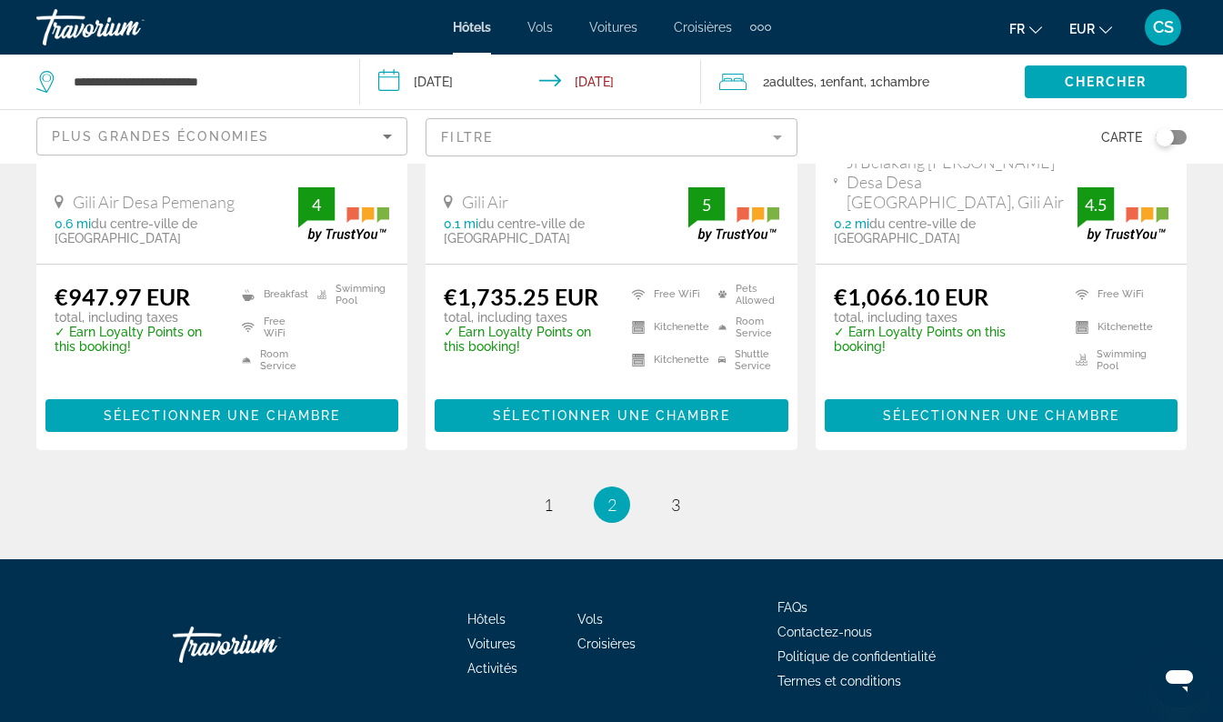
scroll to position [2505, 0]
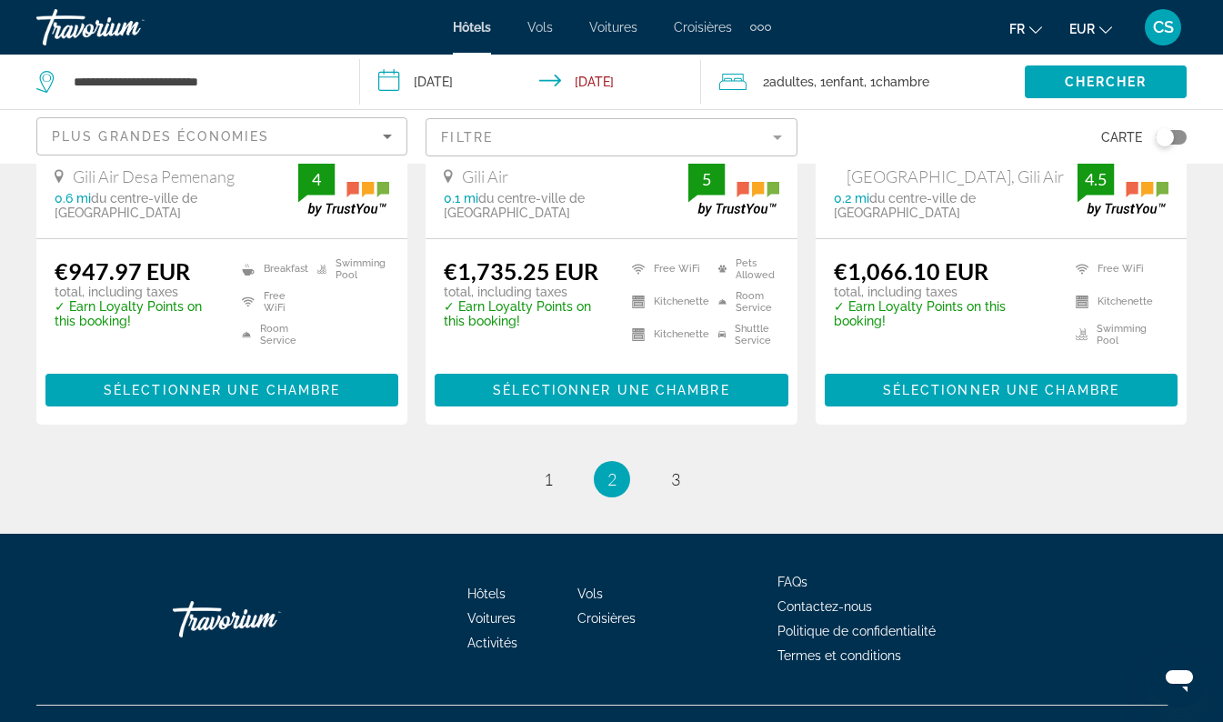
click at [50, 534] on div "Hôtels Vols Voitures Croisières Activités FAQs Contactez-nous Politique de conf…" at bounding box center [611, 619] width 1151 height 171
click at [674, 469] on span "3" at bounding box center [675, 479] width 9 height 20
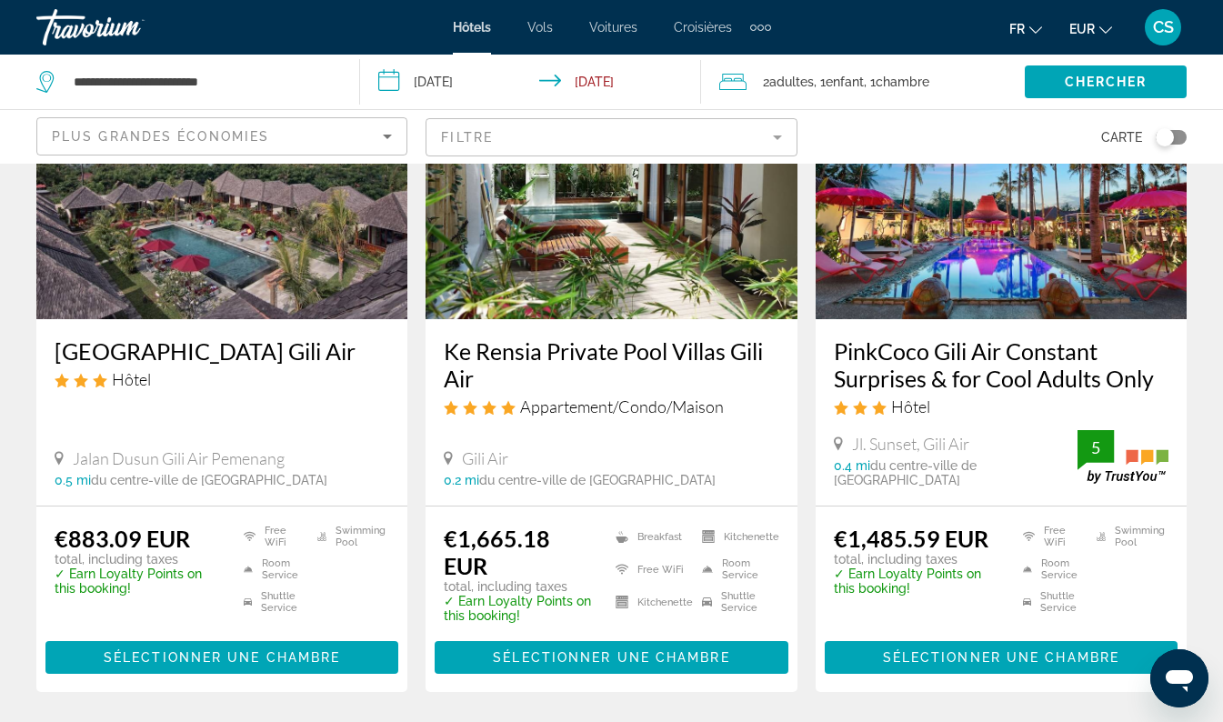
scroll to position [201, 0]
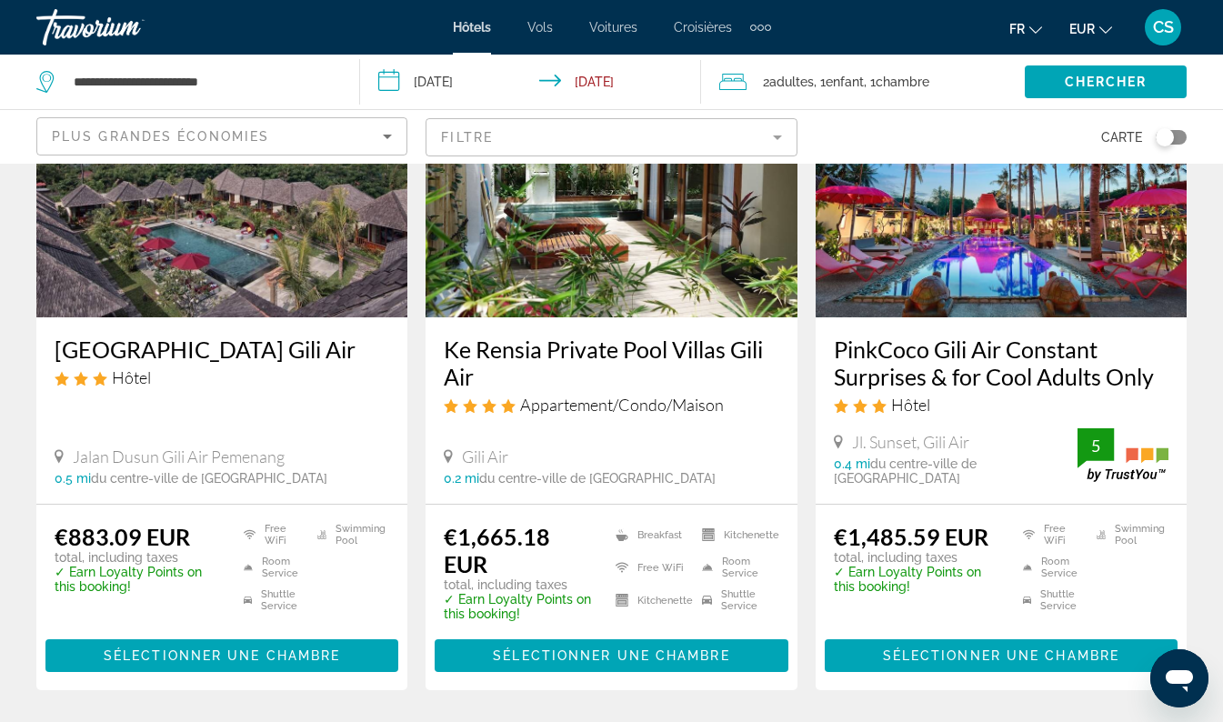
click at [83, 555] on p "total, including taxes" at bounding box center [138, 557] width 166 height 15
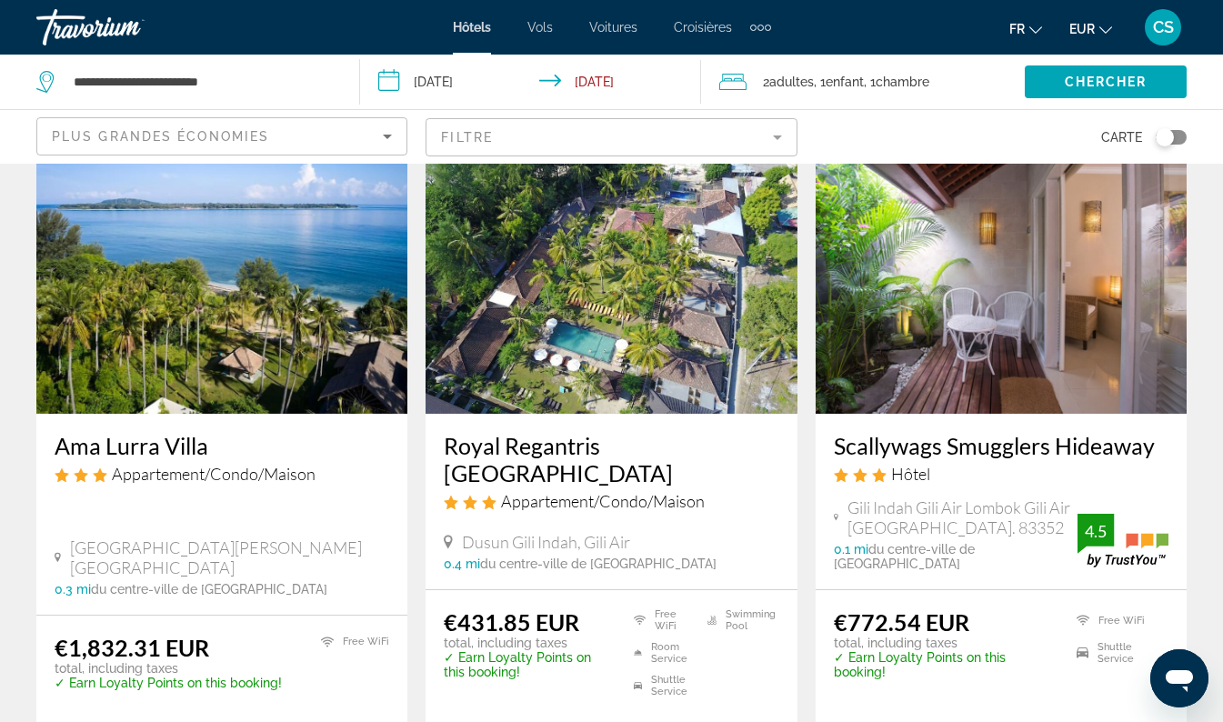
scroll to position [790, 0]
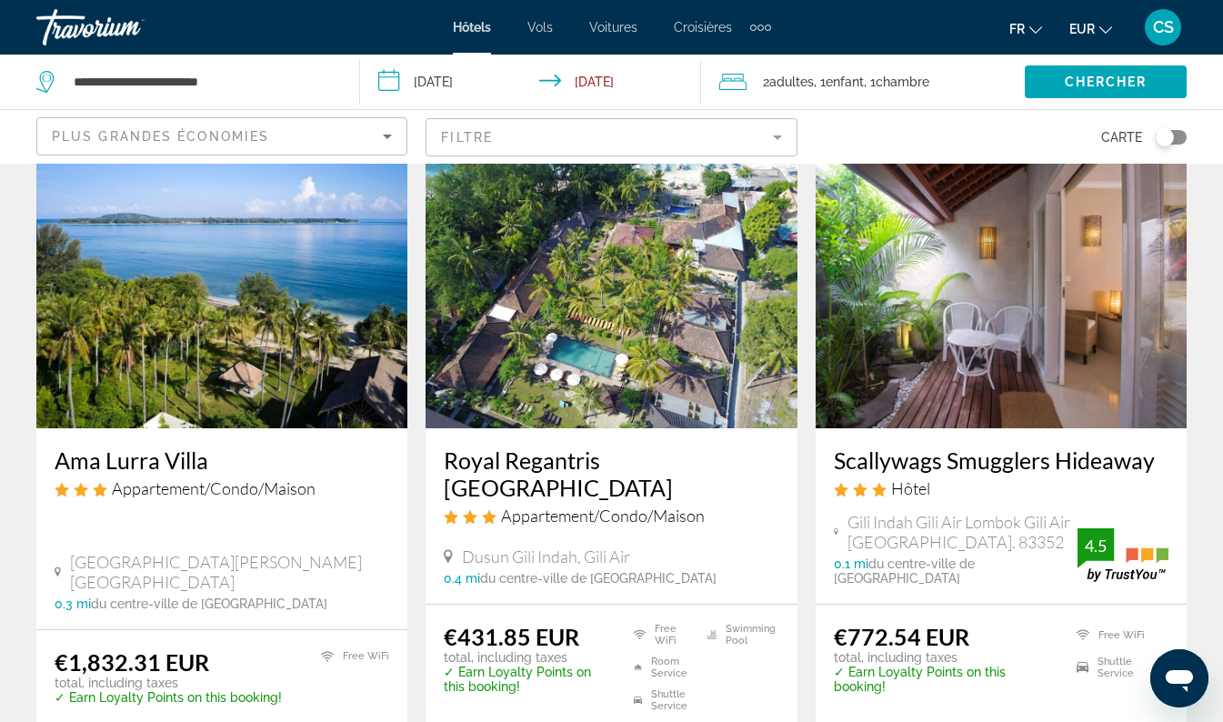
click at [519, 458] on h3 "Royal Regantris Villa Karang" at bounding box center [611, 474] width 335 height 55
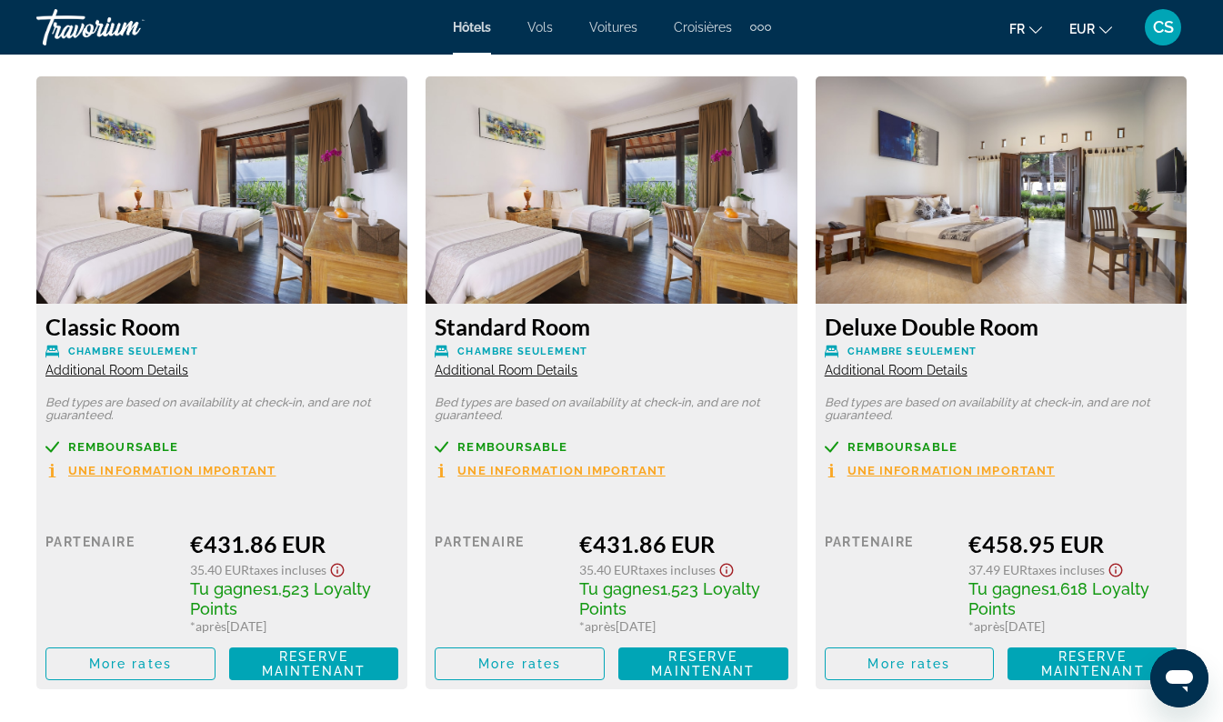
scroll to position [2722, 0]
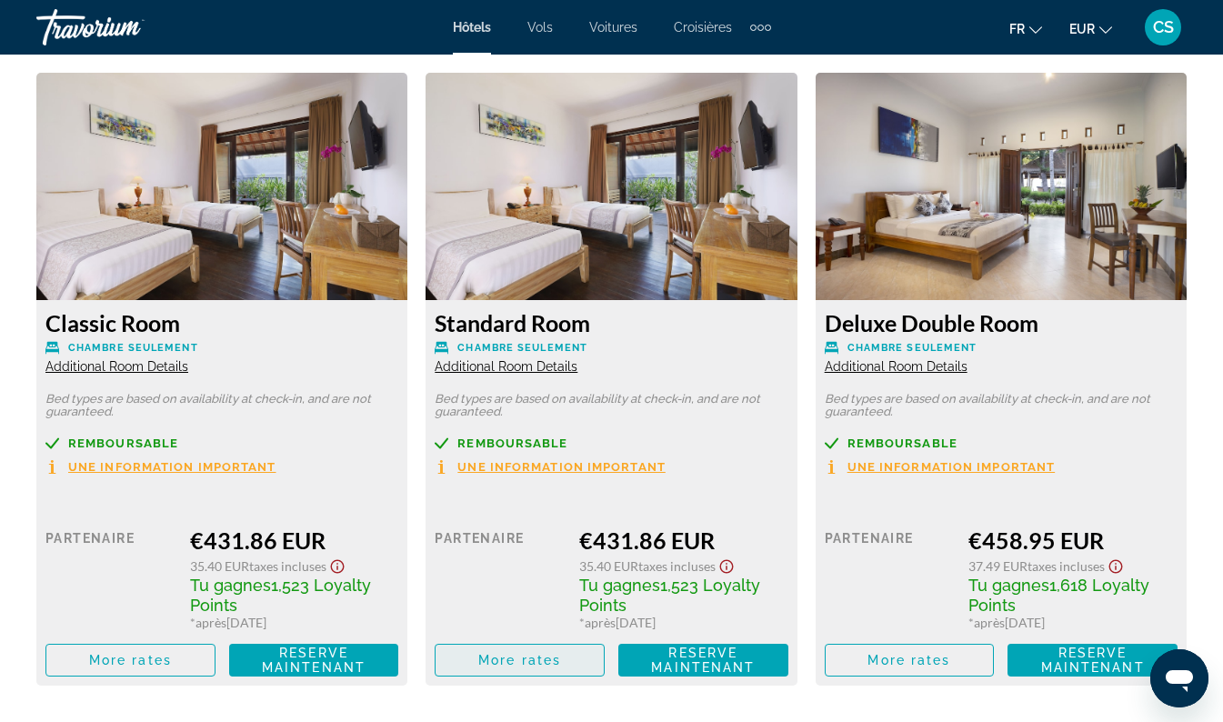
click at [497, 659] on span "More rates" at bounding box center [519, 660] width 83 height 15
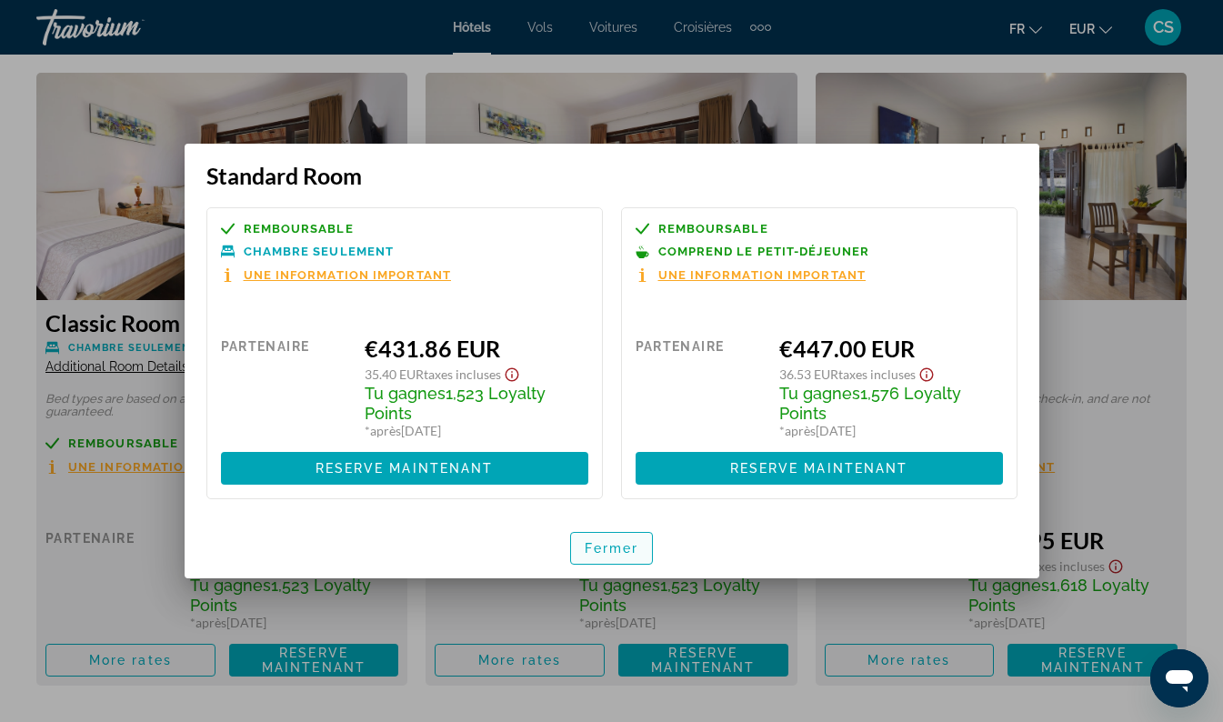
click at [601, 549] on span "Fermer" at bounding box center [612, 548] width 55 height 15
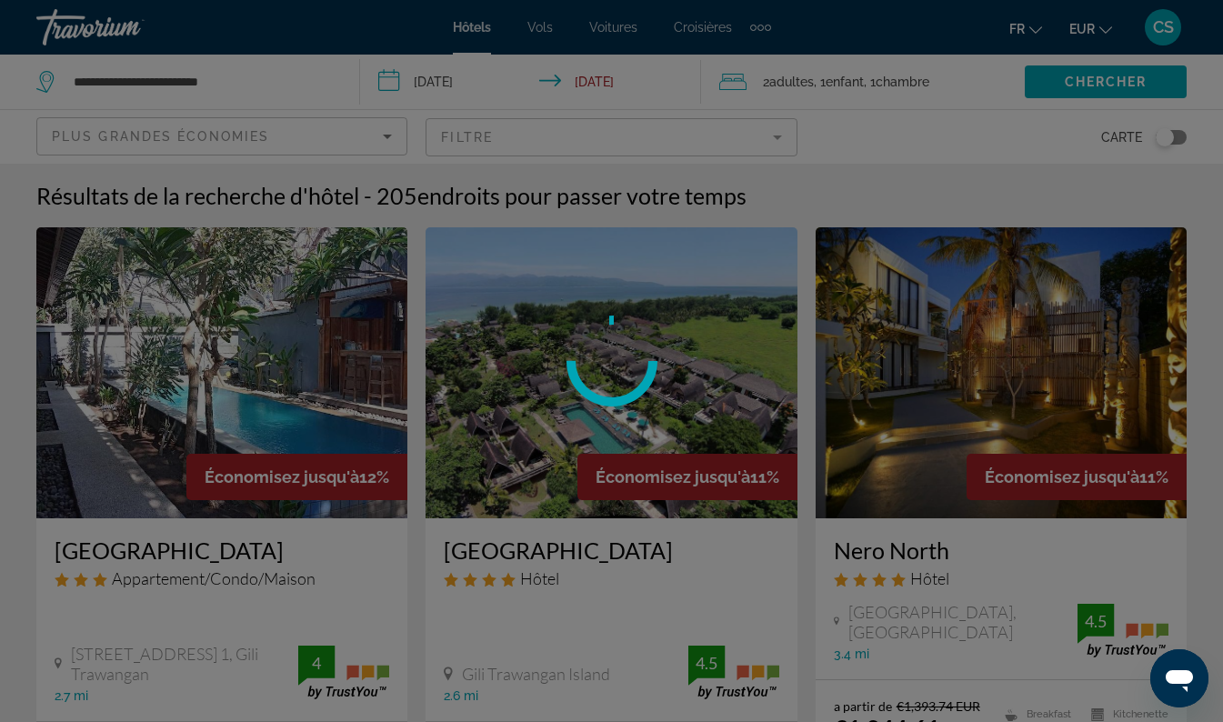
click at [243, 85] on div at bounding box center [611, 361] width 1223 height 722
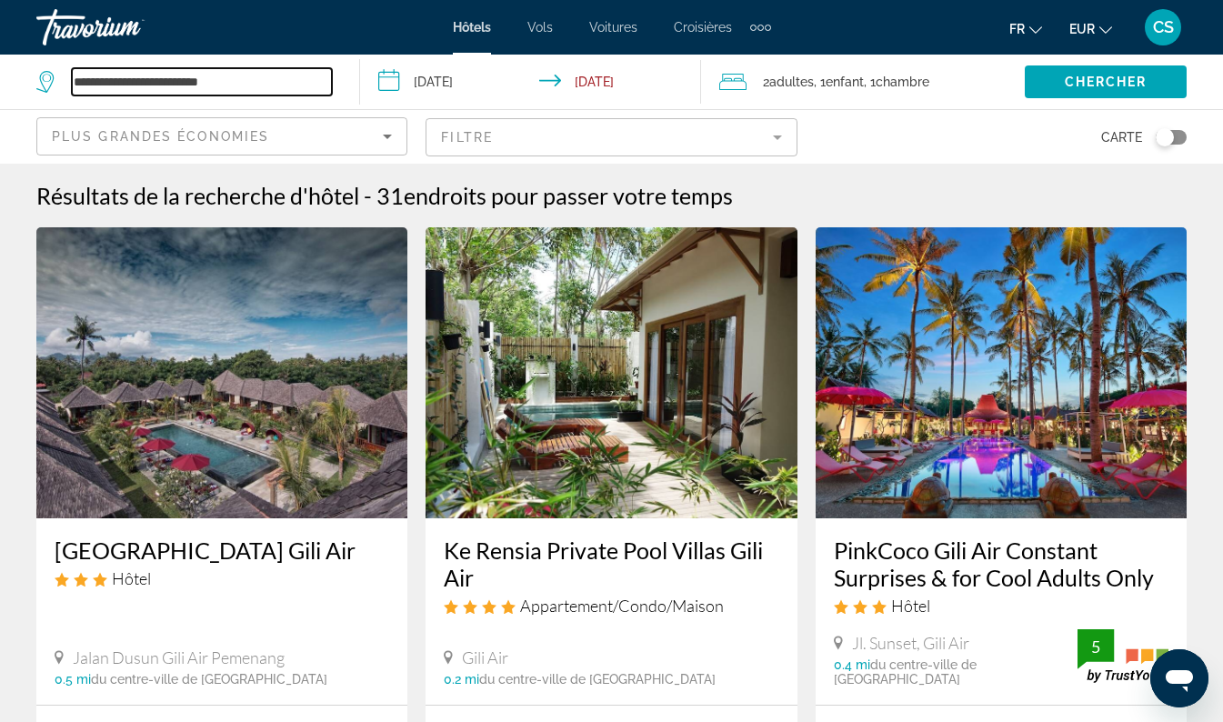
click at [204, 77] on input "**********" at bounding box center [202, 81] width 260 height 27
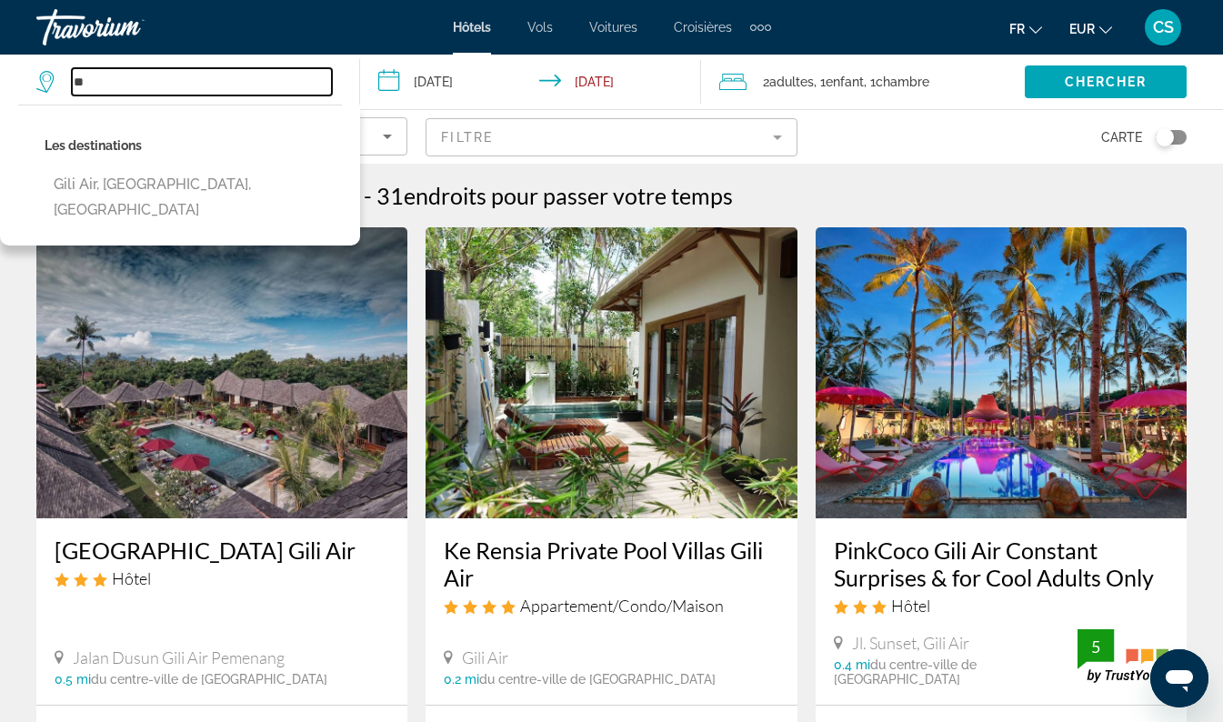
type input "*"
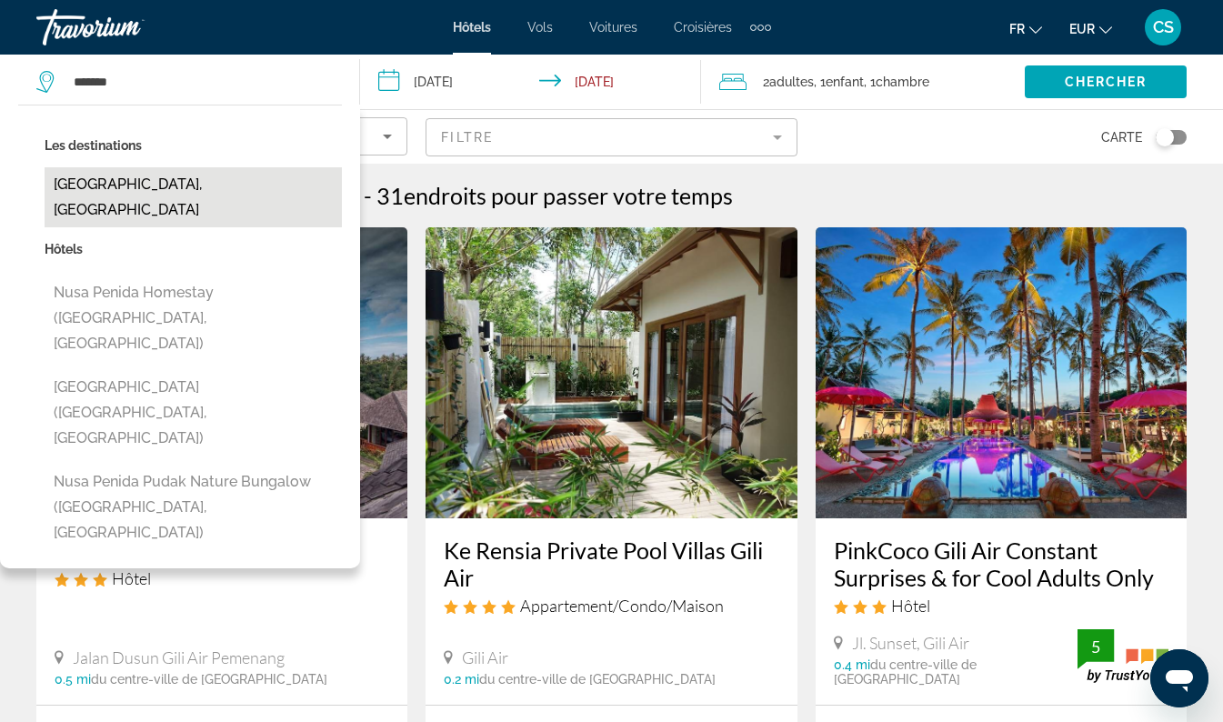
click at [144, 185] on button "Nusa Penida, Indonesia" at bounding box center [193, 197] width 297 height 60
type input "**********"
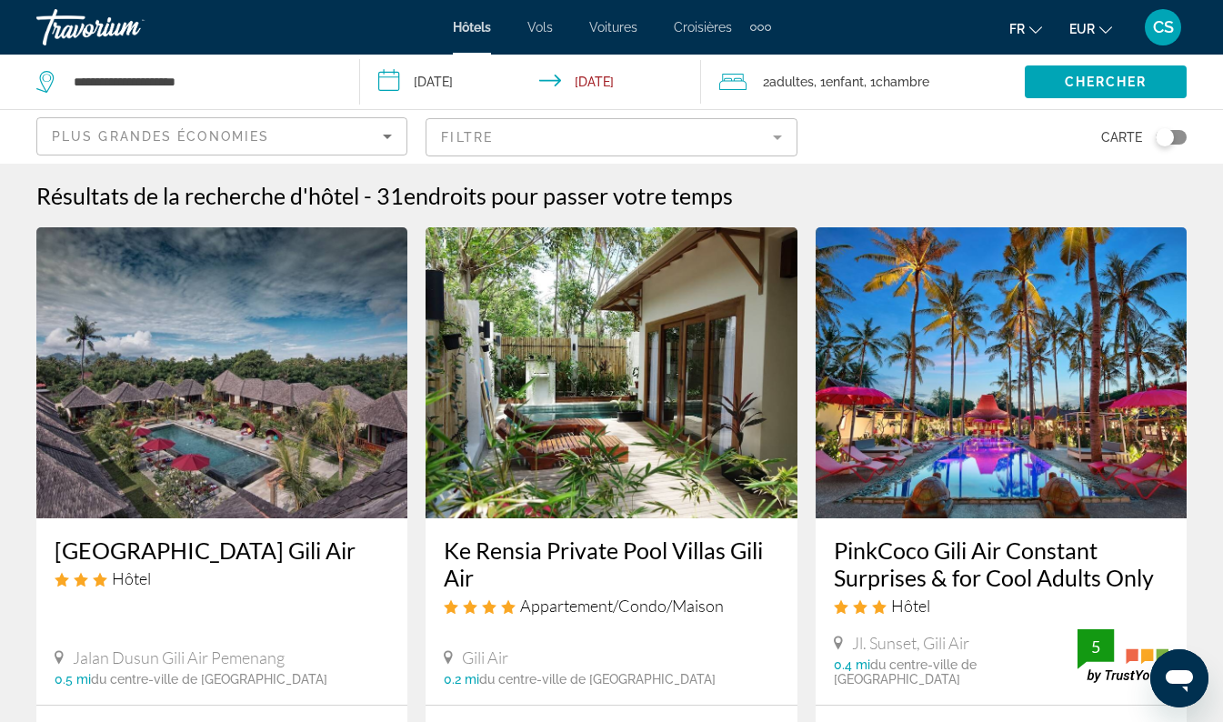
click at [442, 75] on input "**********" at bounding box center [534, 85] width 349 height 60
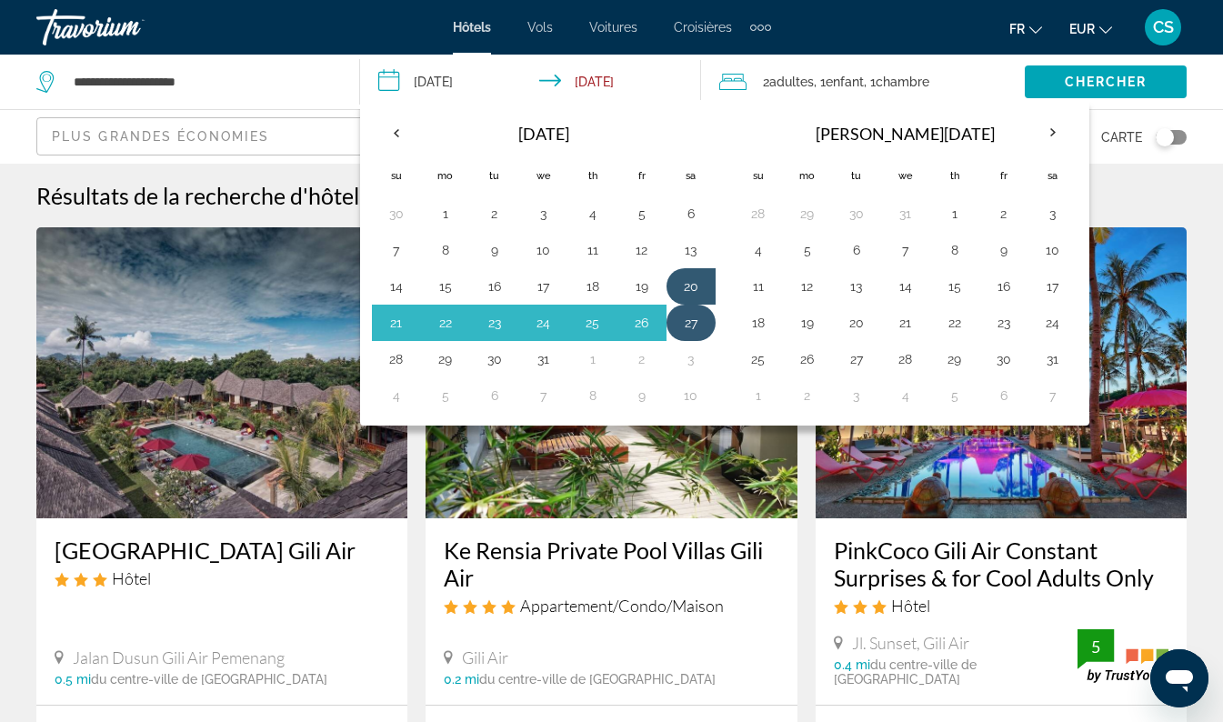
click at [695, 325] on button "27" at bounding box center [691, 322] width 29 height 25
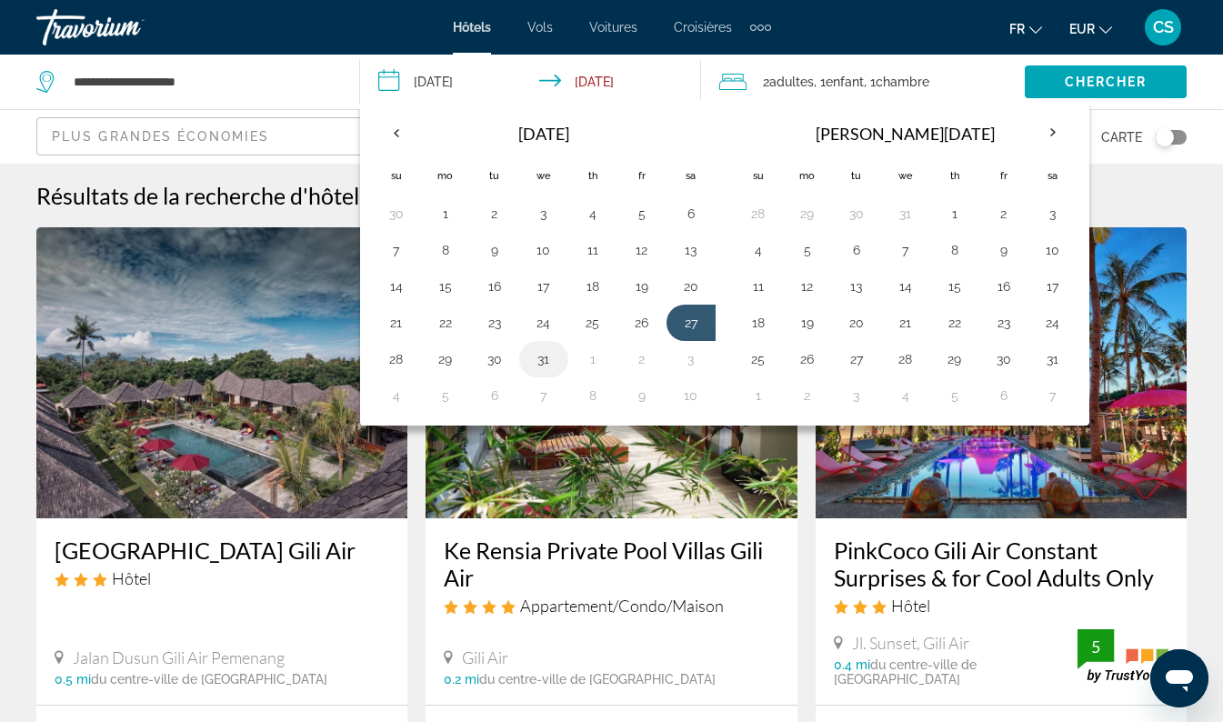
click at [542, 356] on button "31" at bounding box center [543, 359] width 29 height 25
type input "**********"
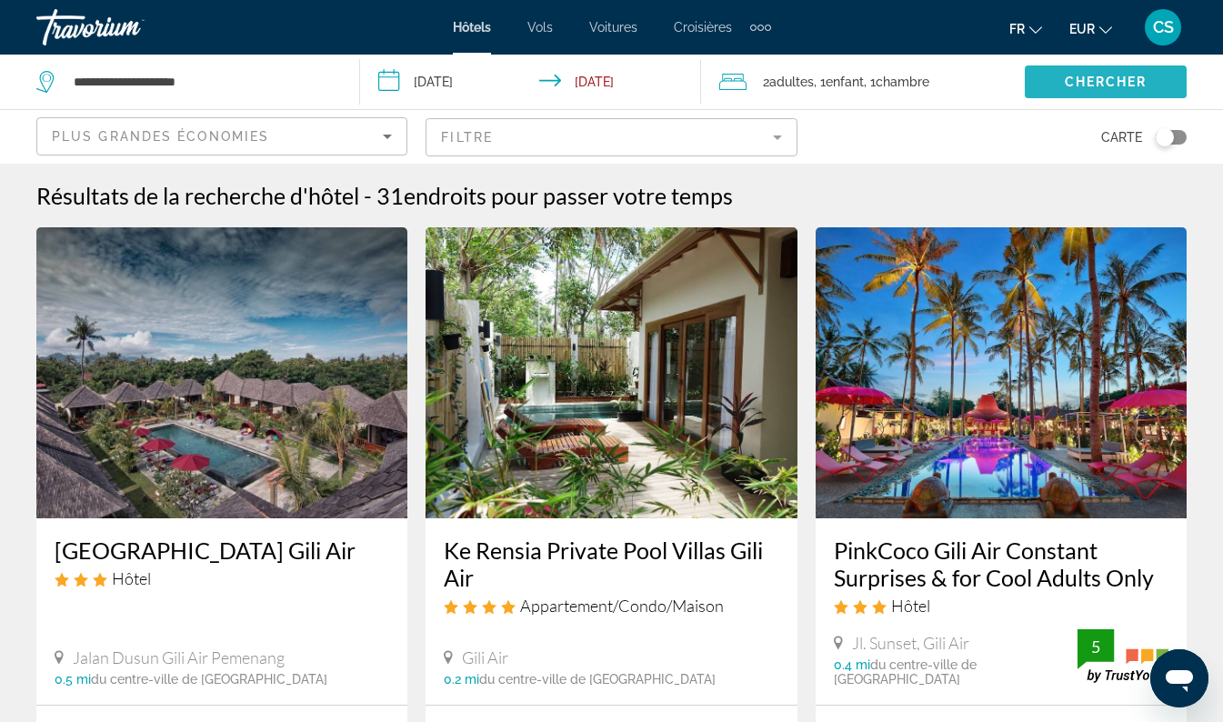
click at [1095, 77] on span "Chercher" at bounding box center [1106, 82] width 83 height 15
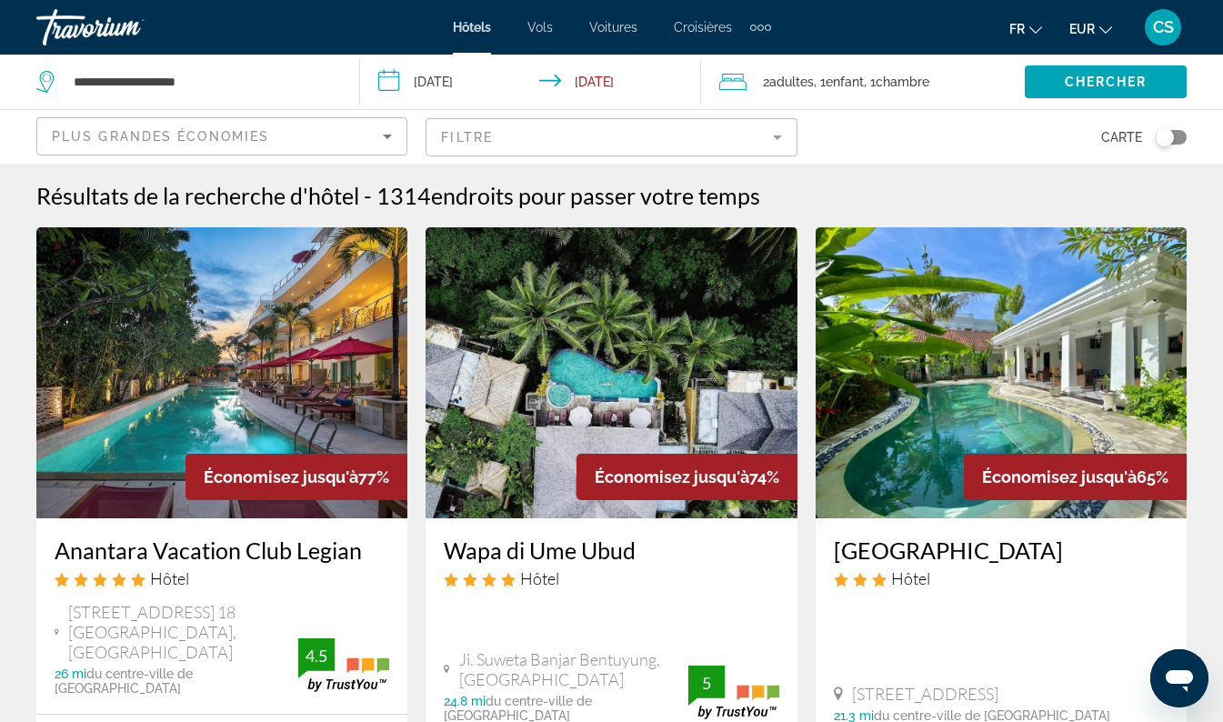
click at [715, 130] on mat-form-field "Filtre" at bounding box center [611, 137] width 371 height 38
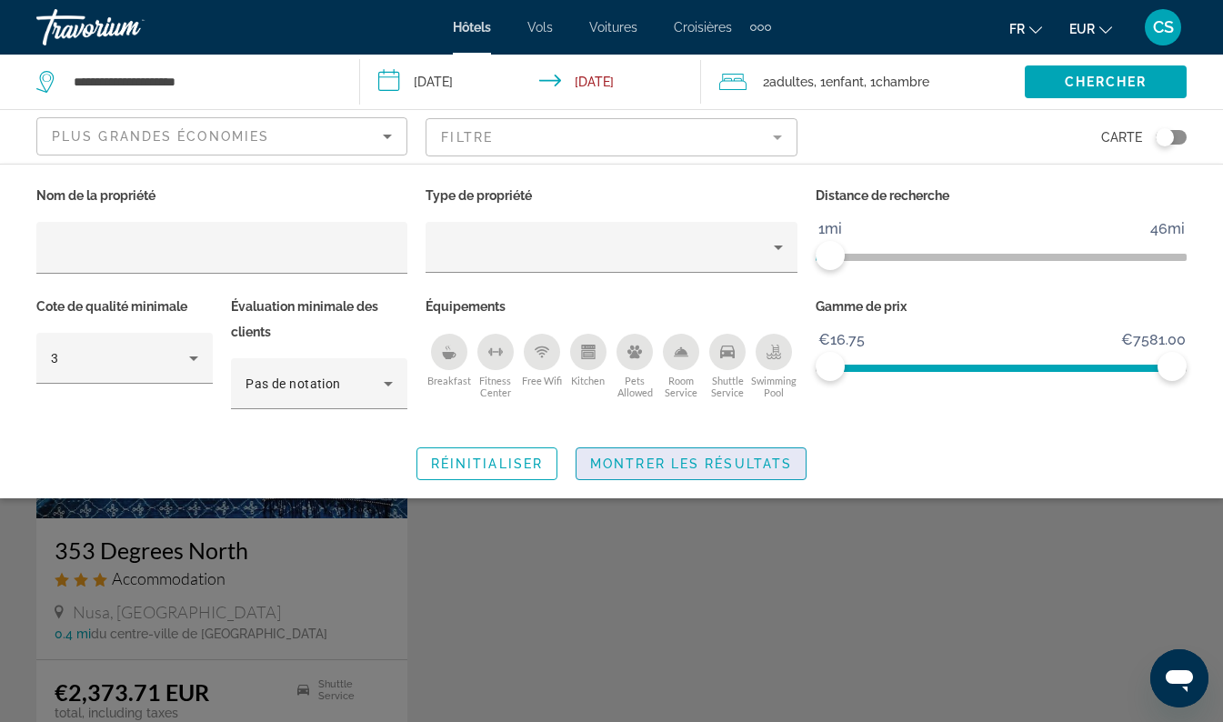
click at [727, 465] on span "Montrer les résultats" at bounding box center [691, 464] width 202 height 15
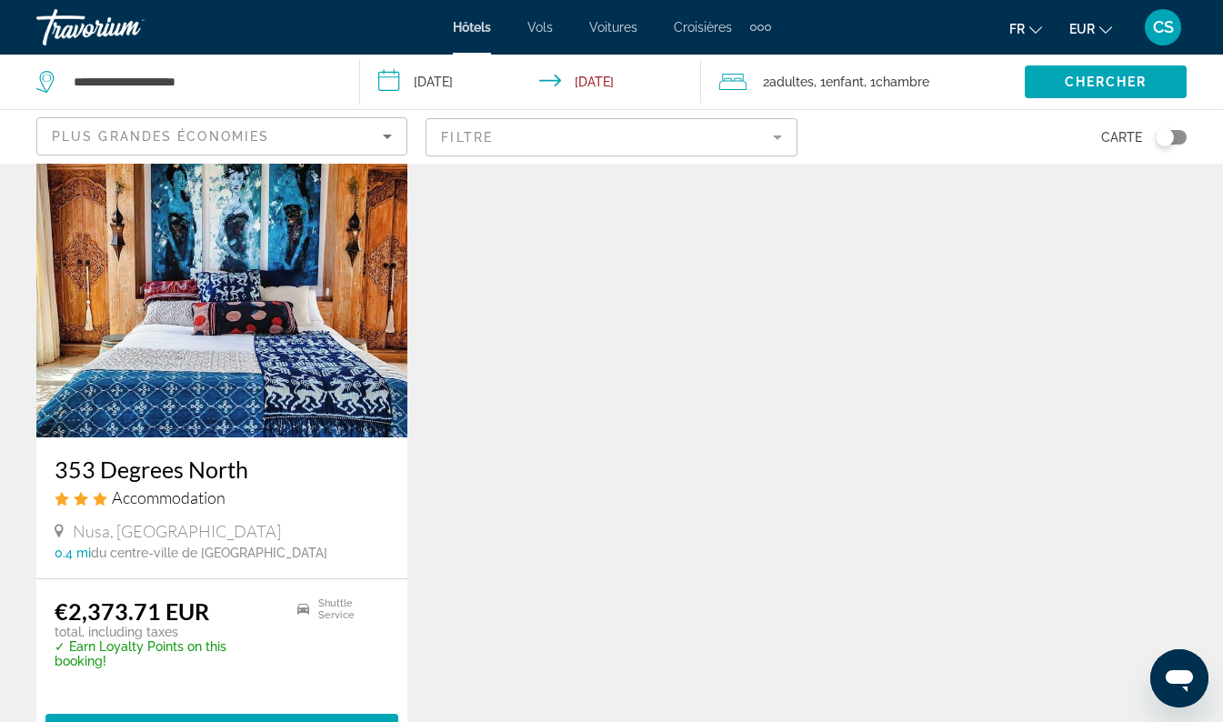
scroll to position [77, 0]
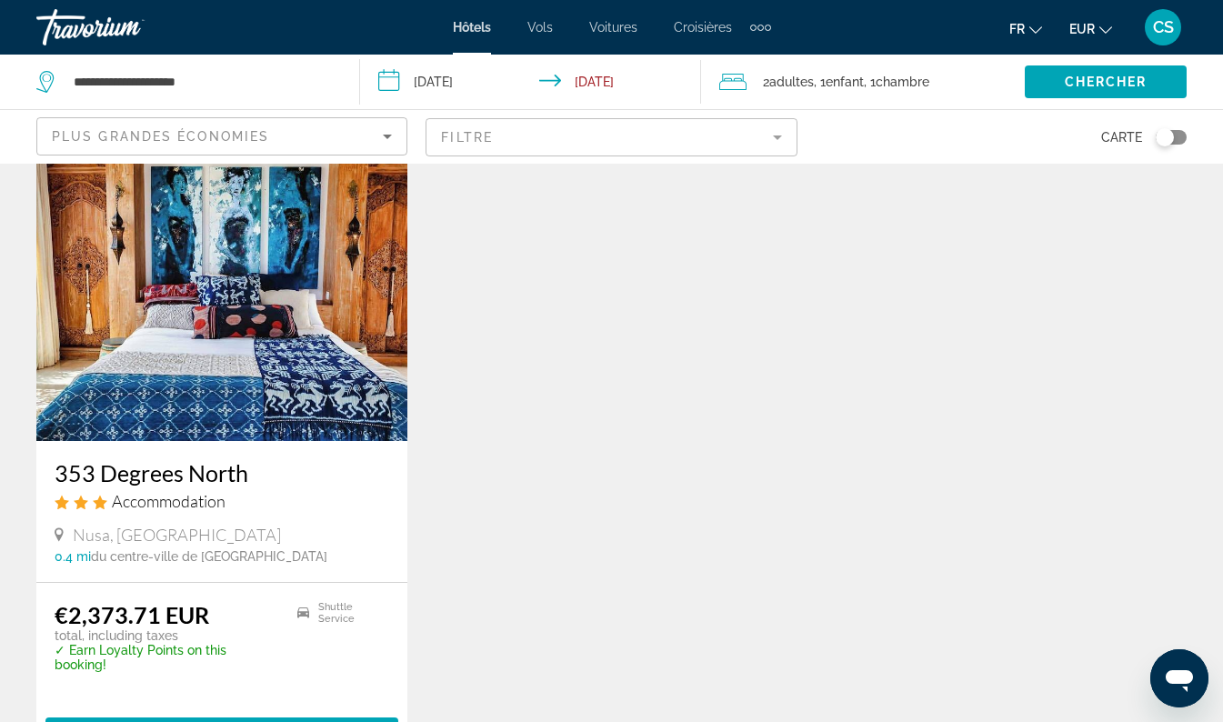
click at [731, 136] on mat-form-field "Filtre" at bounding box center [611, 137] width 371 height 38
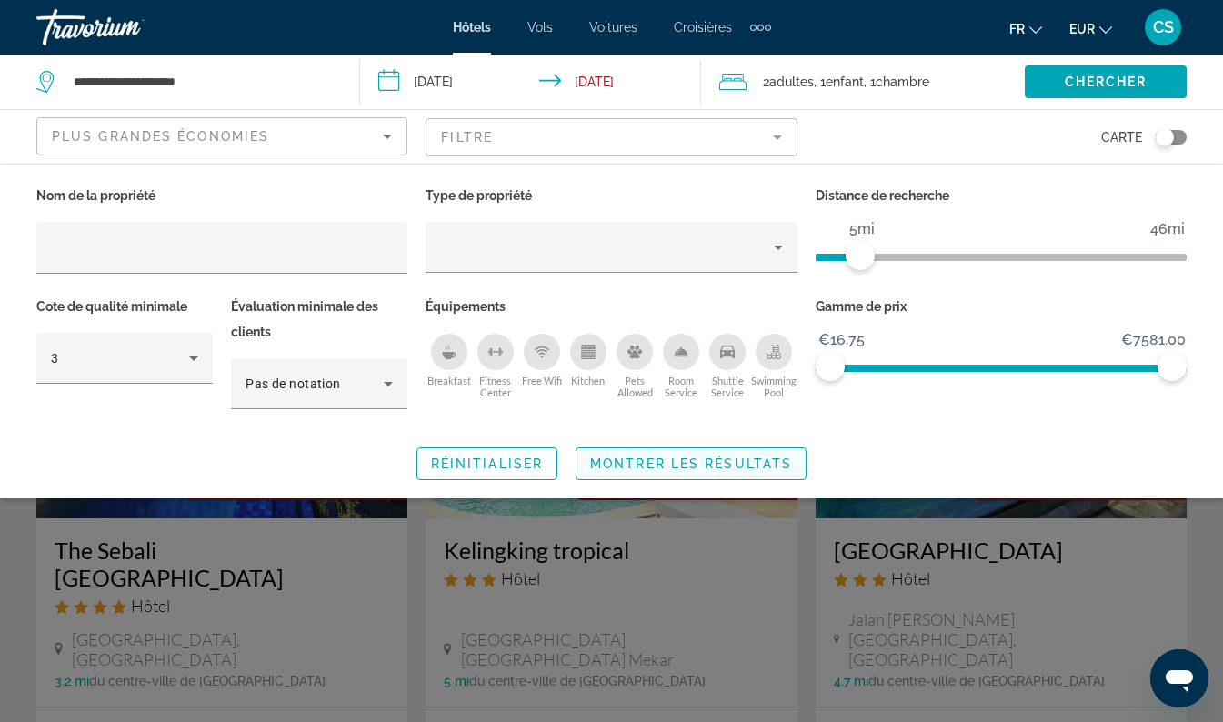
click at [712, 474] on span "Search widget" at bounding box center [691, 464] width 229 height 44
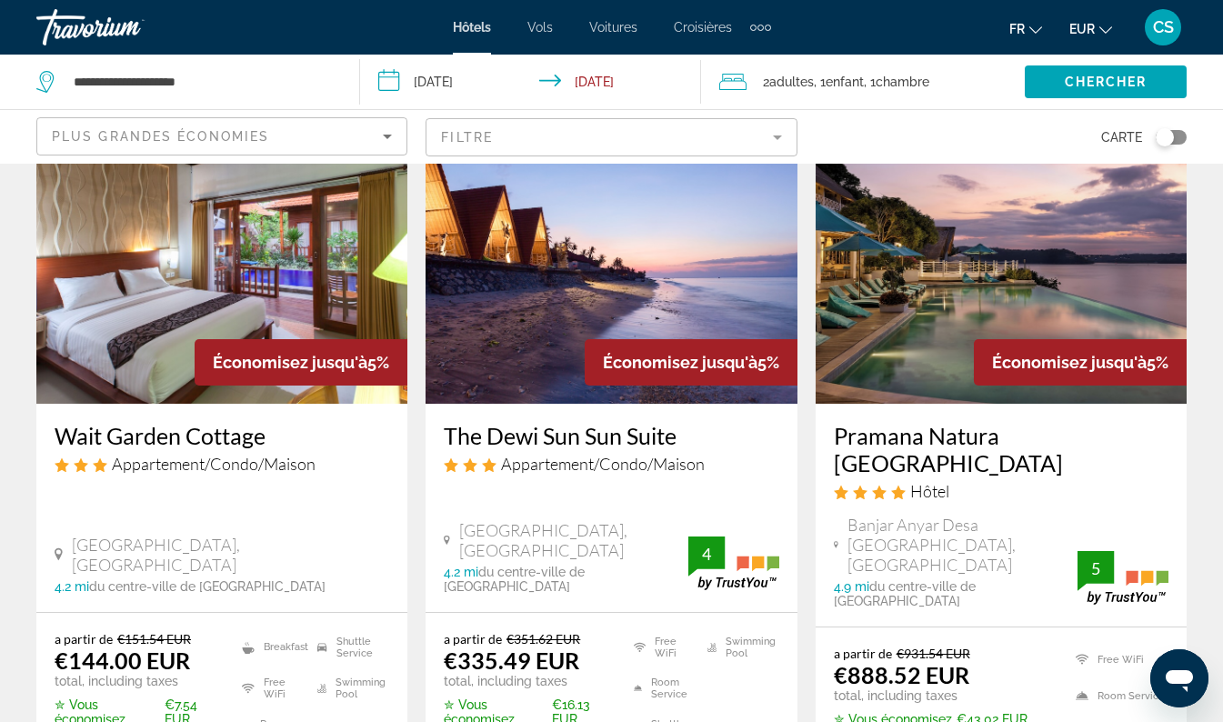
scroll to position [844, 0]
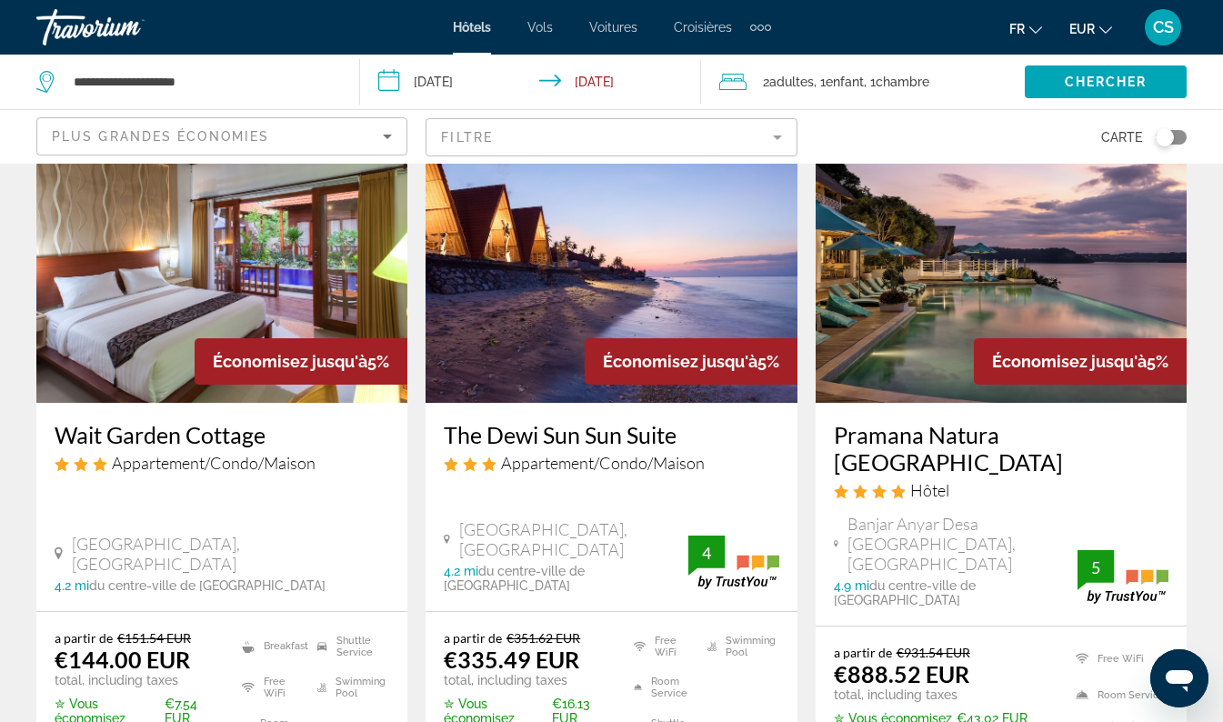
click at [1072, 421] on h3 "Pramana Natura Nusa Penida" at bounding box center [1001, 448] width 335 height 55
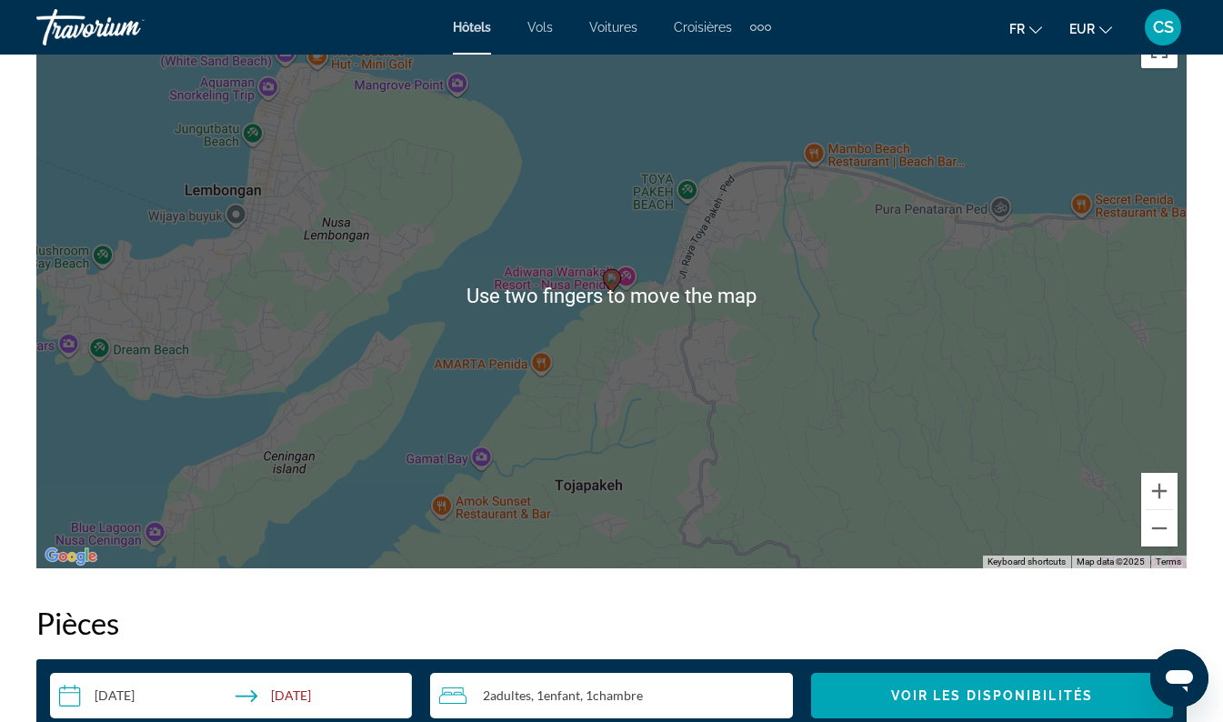
scroll to position [2124, 0]
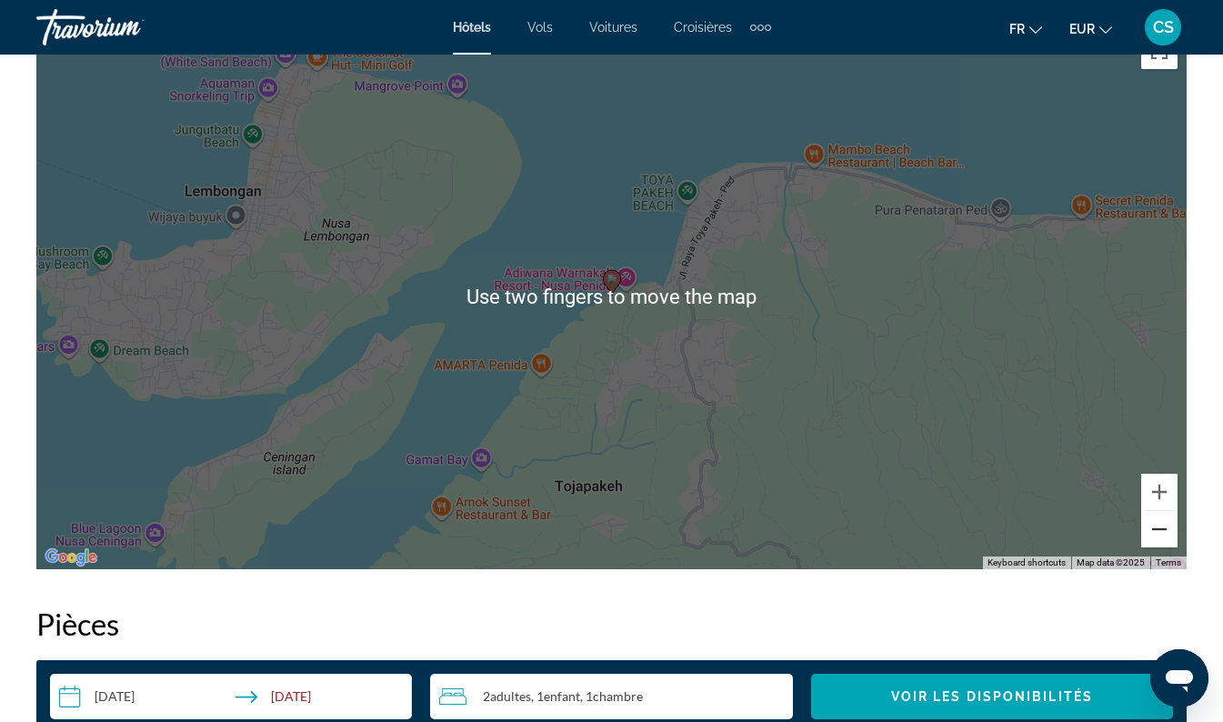
click at [1169, 540] on button "Zoom out" at bounding box center [1160, 529] width 36 height 36
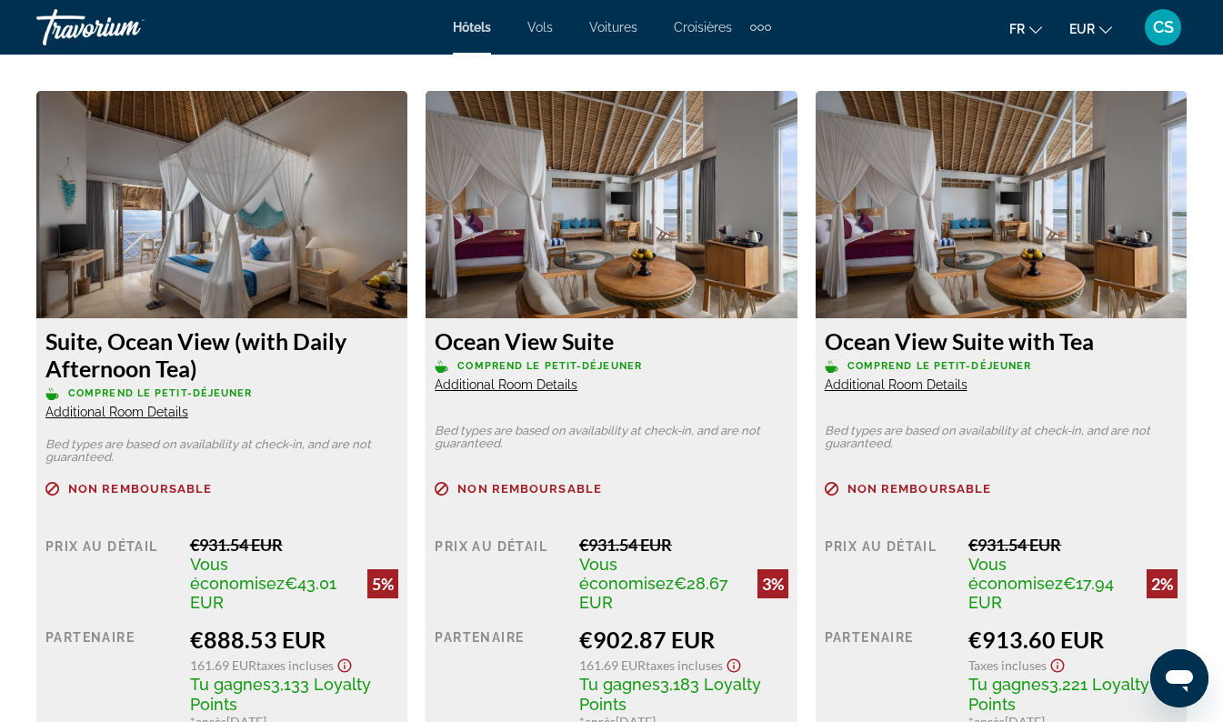
scroll to position [2803, 0]
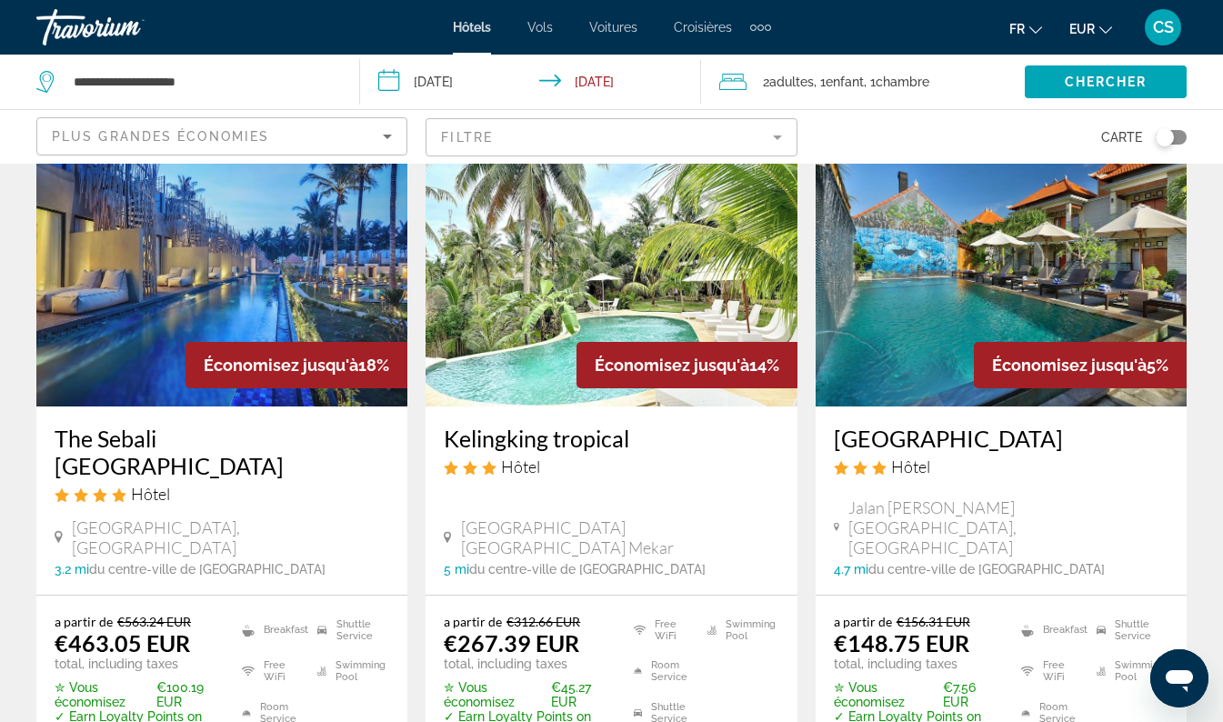
scroll to position [113, 0]
click at [1165, 131] on div "Toggle map" at bounding box center [1165, 137] width 18 height 18
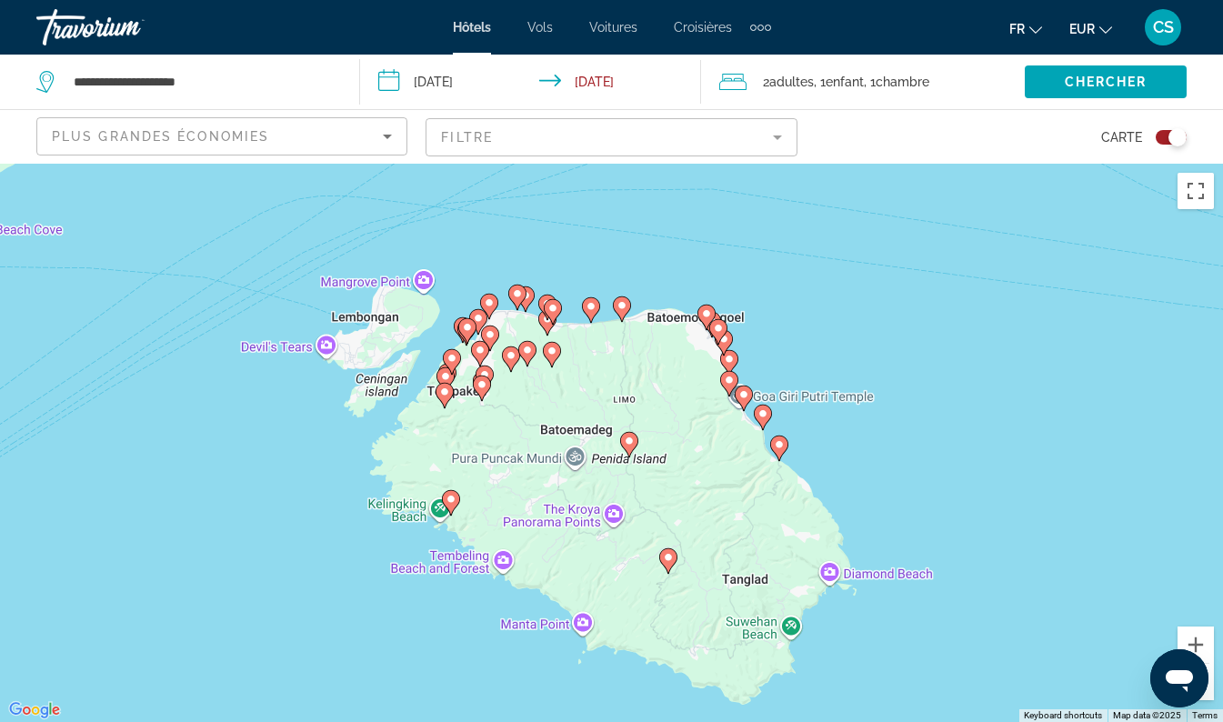
click at [1163, 139] on div "Toggle map" at bounding box center [1171, 137] width 31 height 15
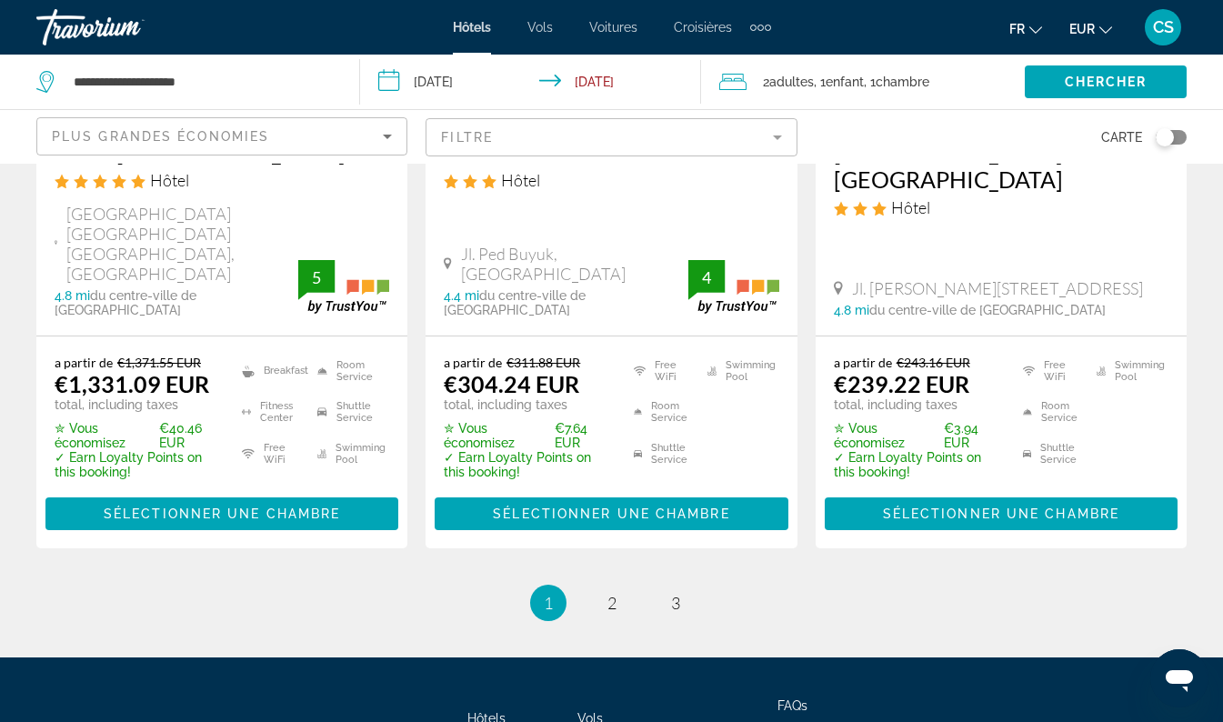
scroll to position [2592, 0]
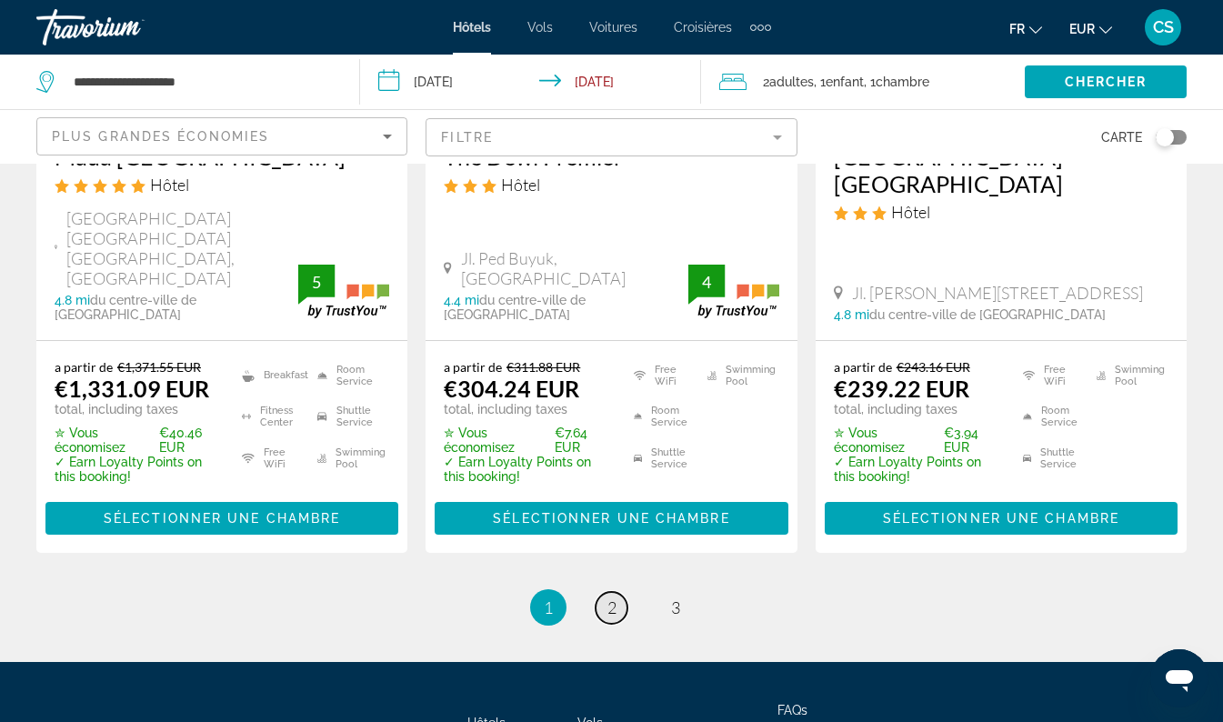
click at [608, 598] on span "2" at bounding box center [612, 608] width 9 height 20
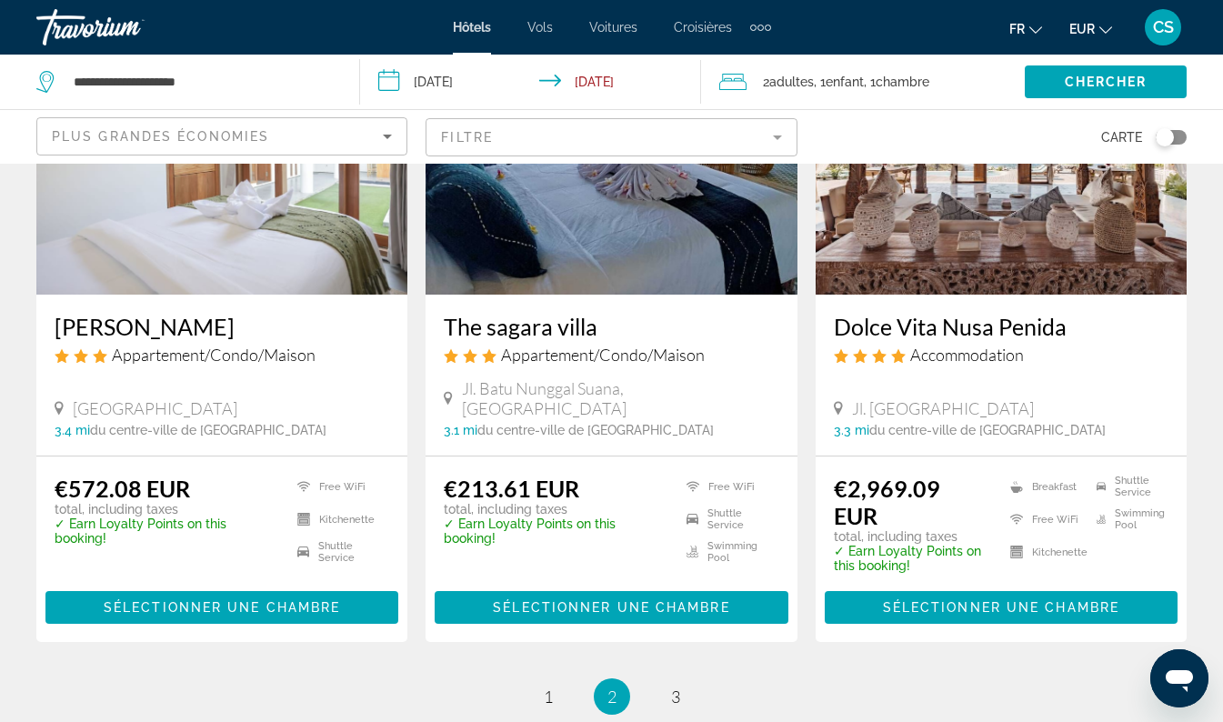
scroll to position [2540, 0]
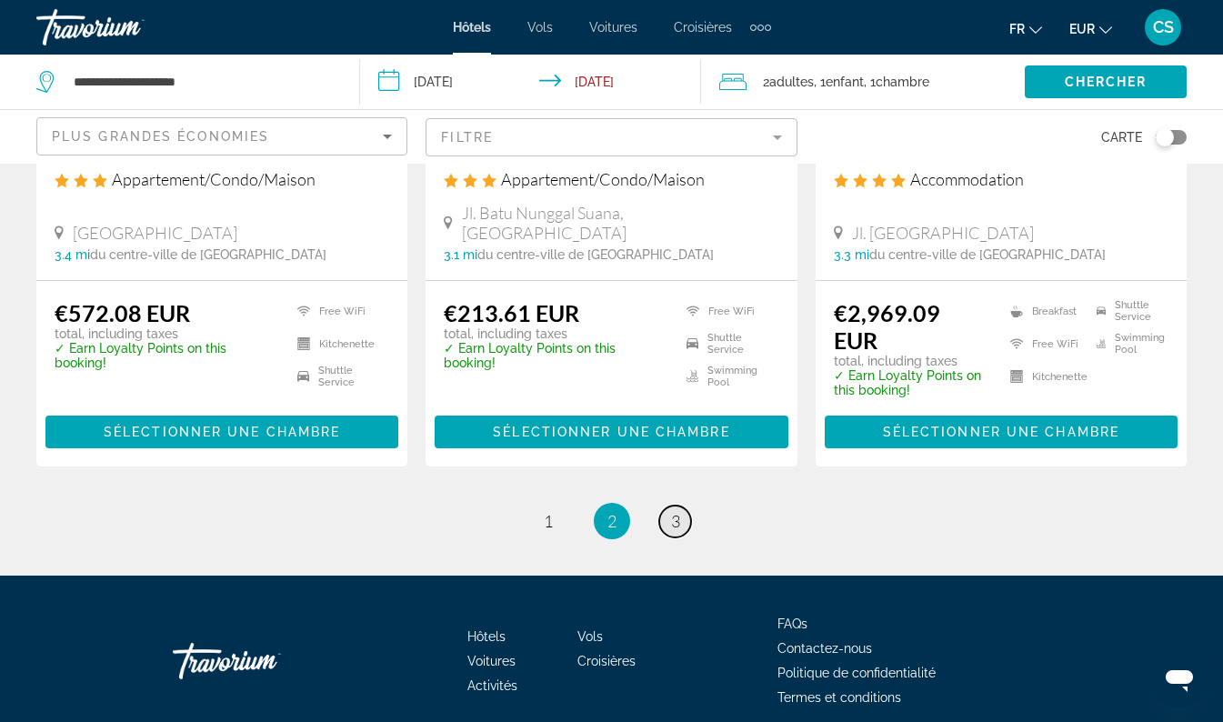
click at [675, 511] on span "3" at bounding box center [675, 521] width 9 height 20
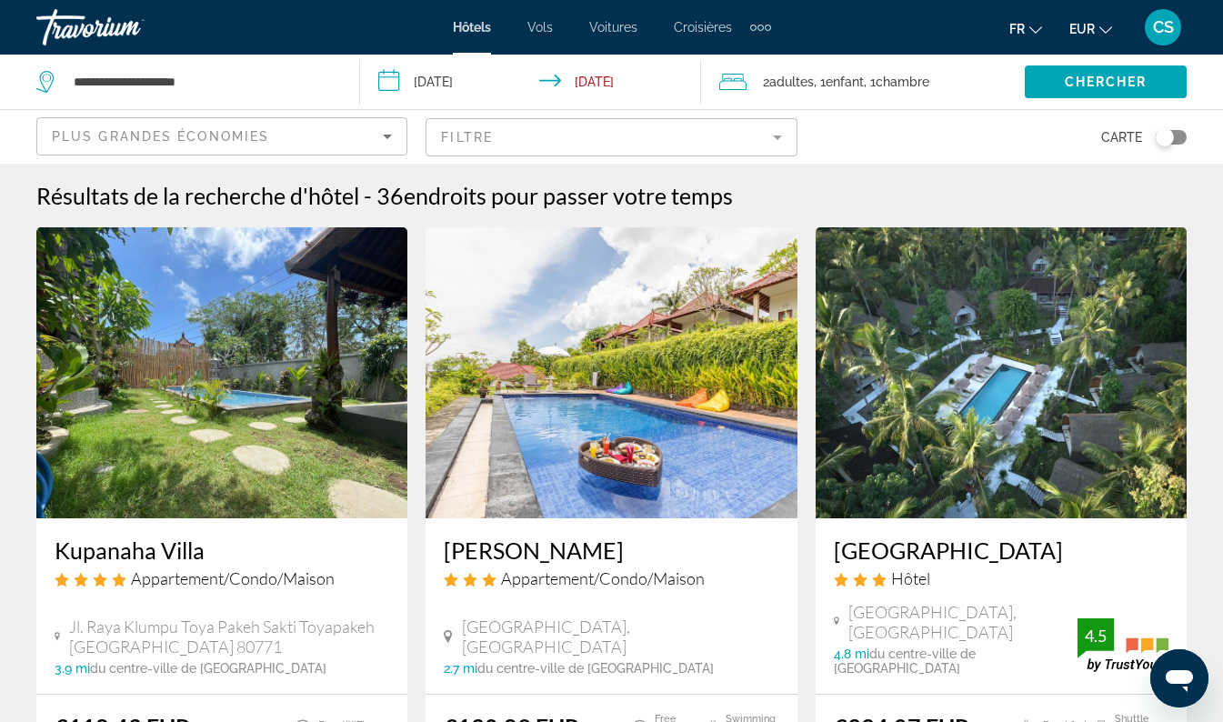
click at [1039, 486] on img "Main content" at bounding box center [1001, 372] width 371 height 291
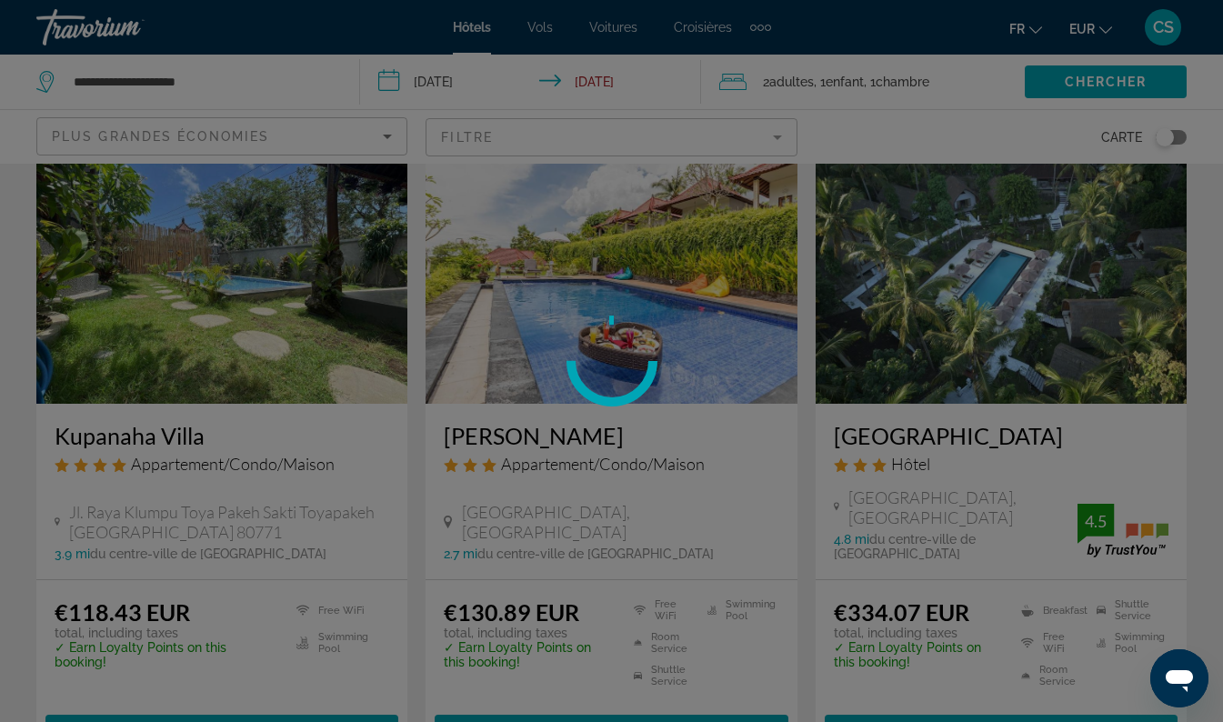
scroll to position [111, 0]
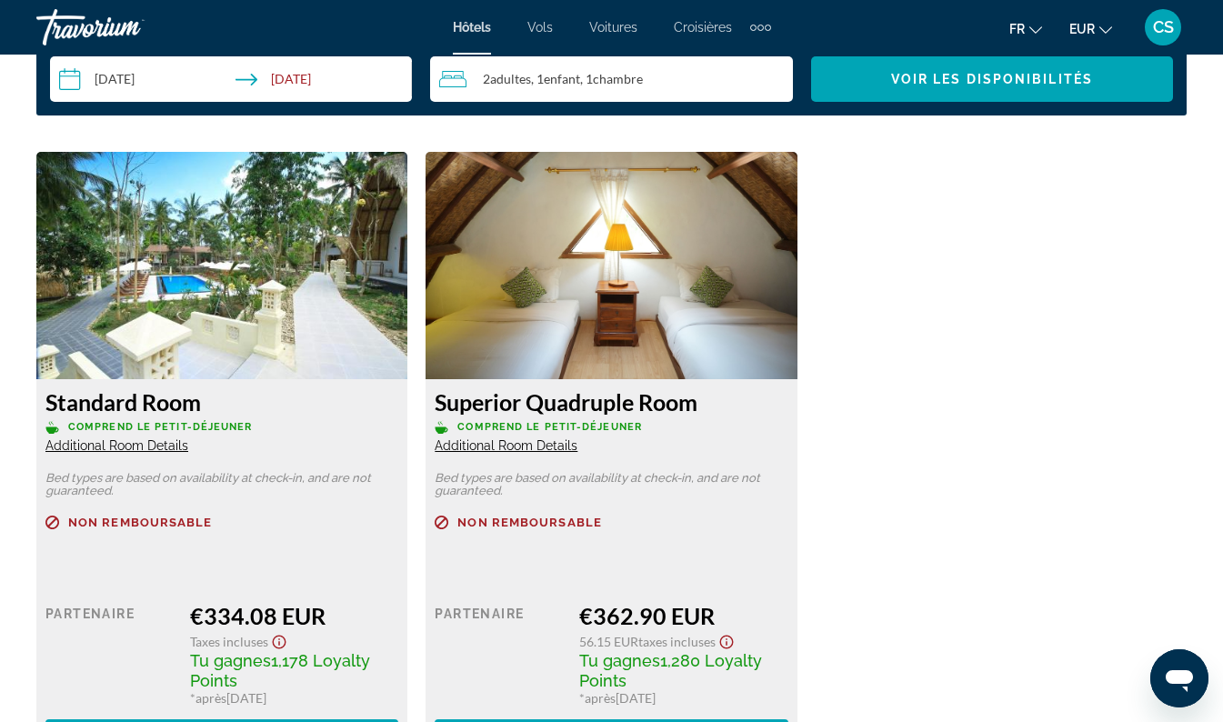
scroll to position [2744, 0]
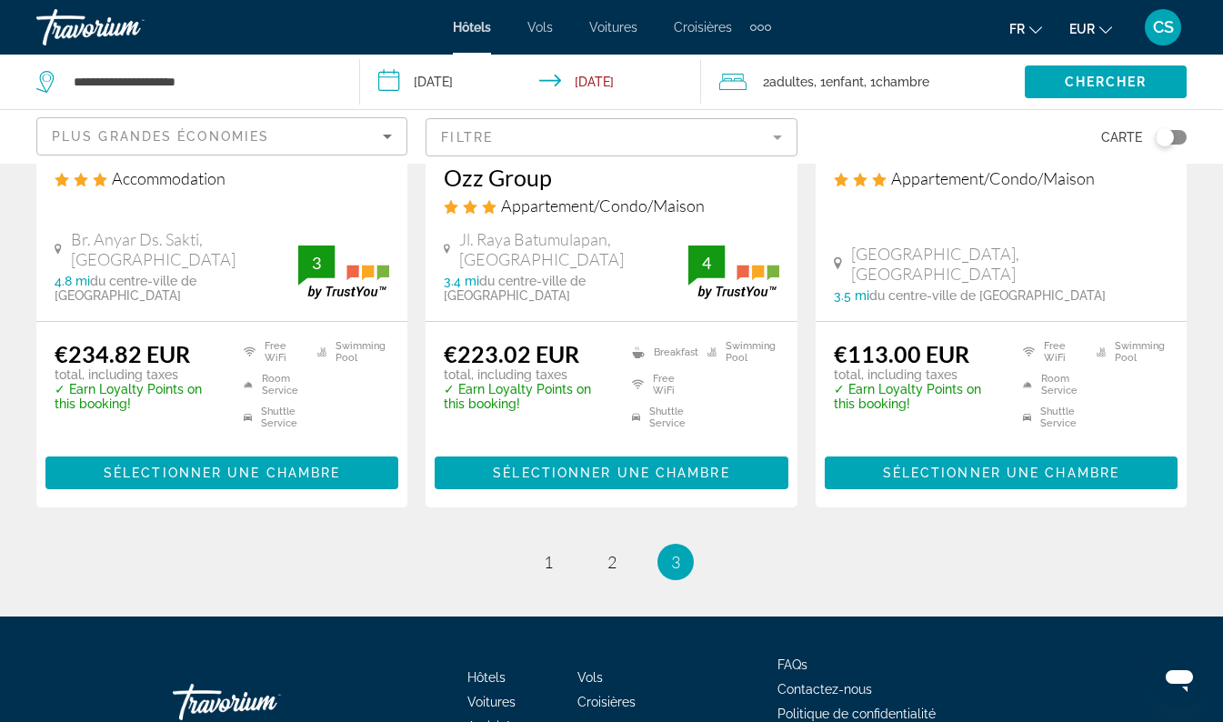
scroll to position [2552, 0]
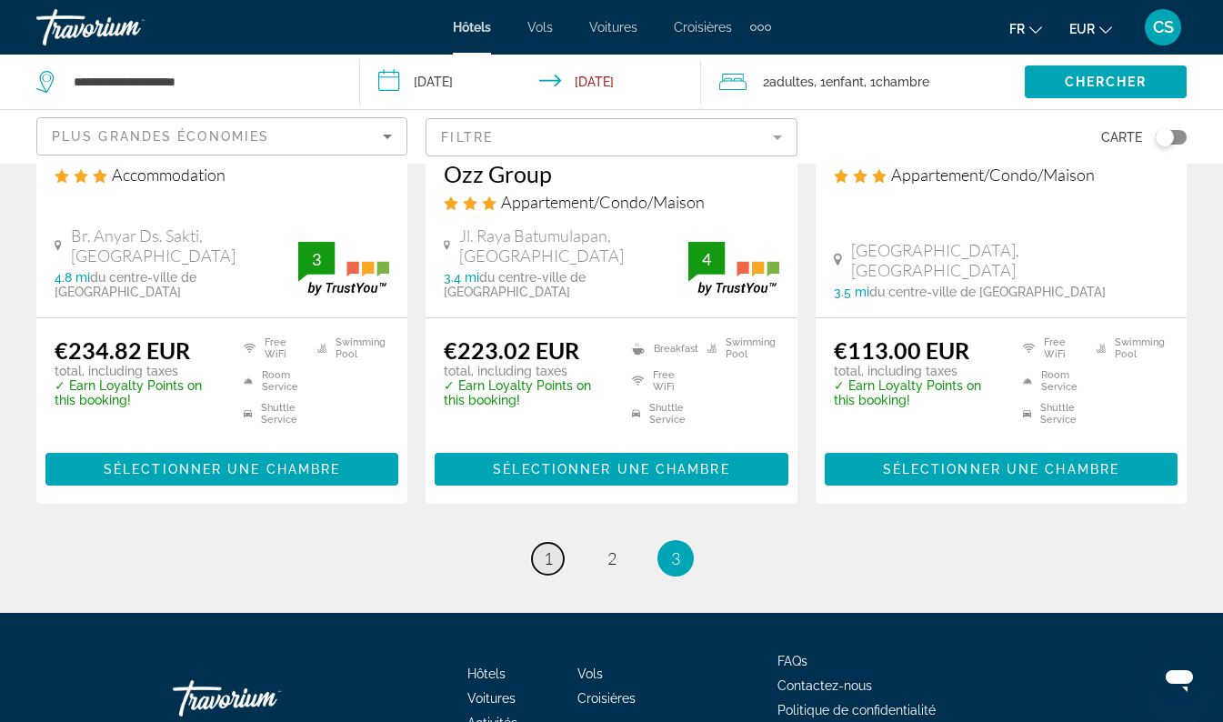
click at [552, 548] on span "1" at bounding box center [548, 558] width 9 height 20
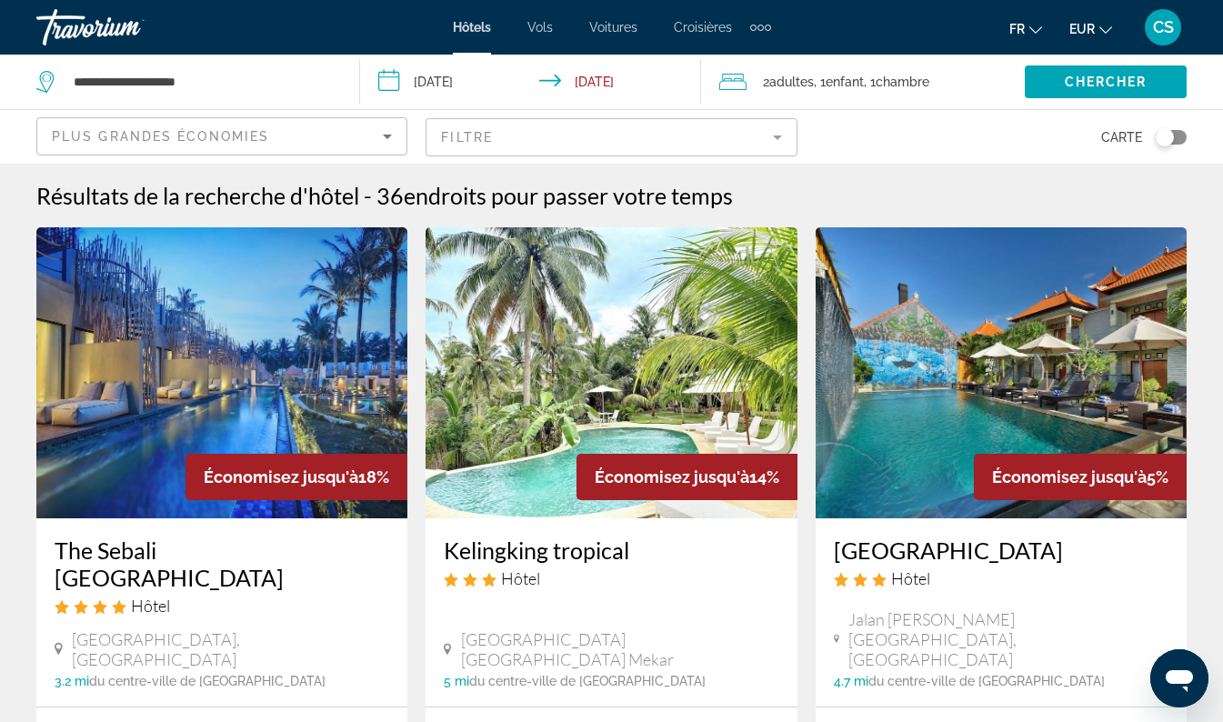
click at [1035, 501] on img "Main content" at bounding box center [1001, 372] width 371 height 291
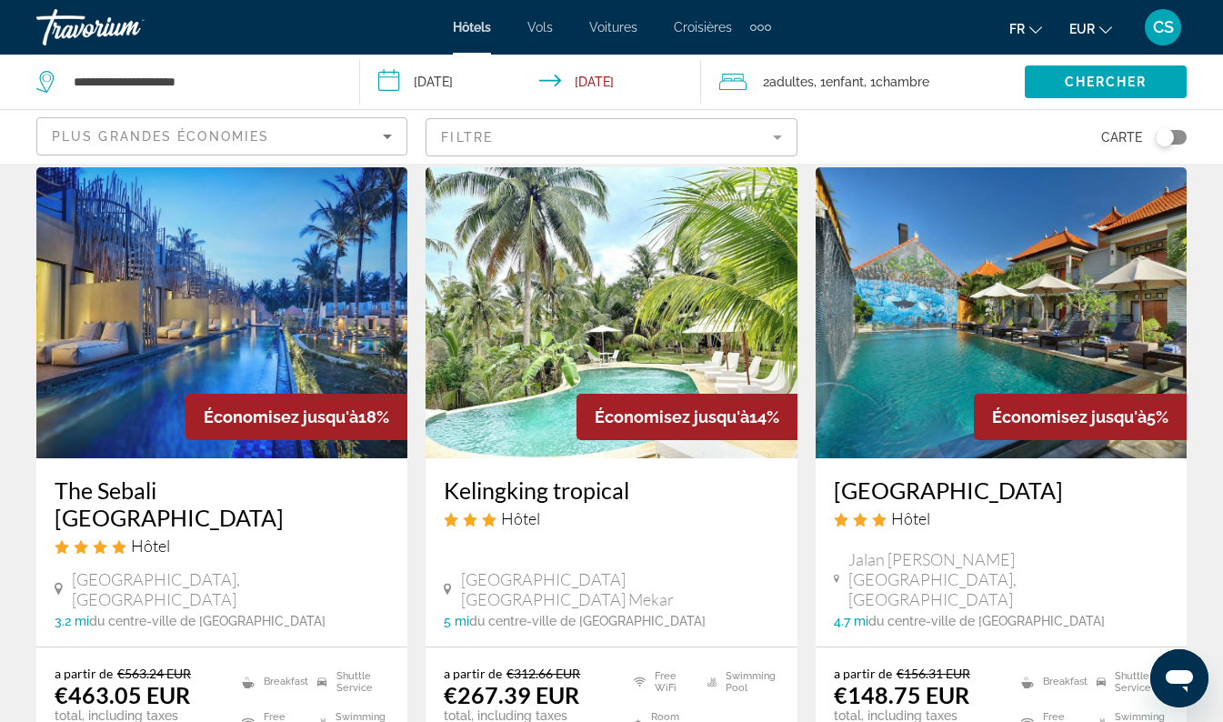
scroll to position [78, 0]
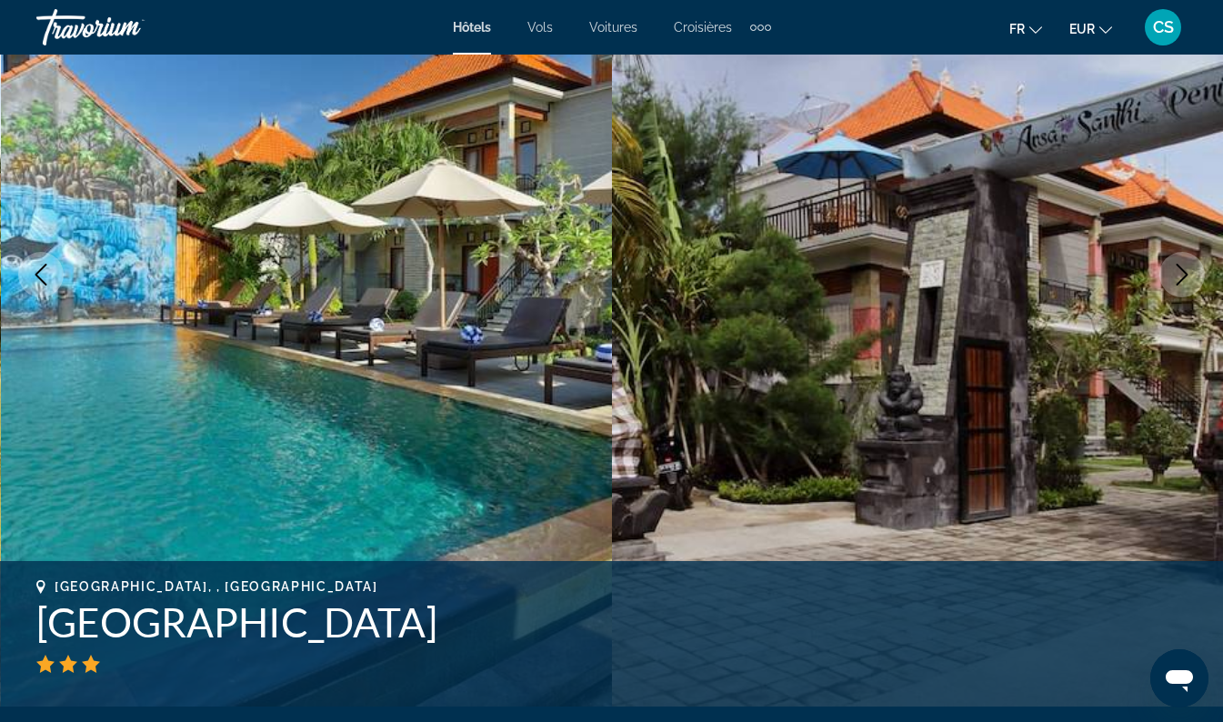
scroll to position [214, 0]
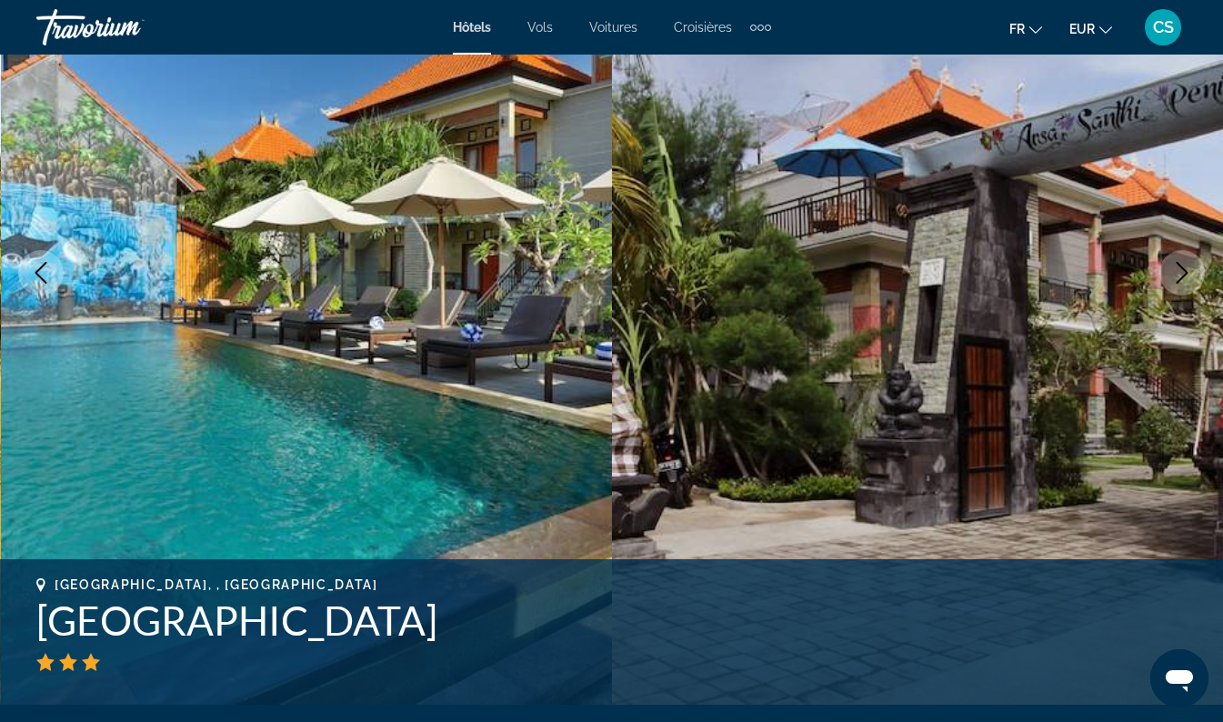
click at [1192, 284] on button "Next image" at bounding box center [1182, 272] width 45 height 45
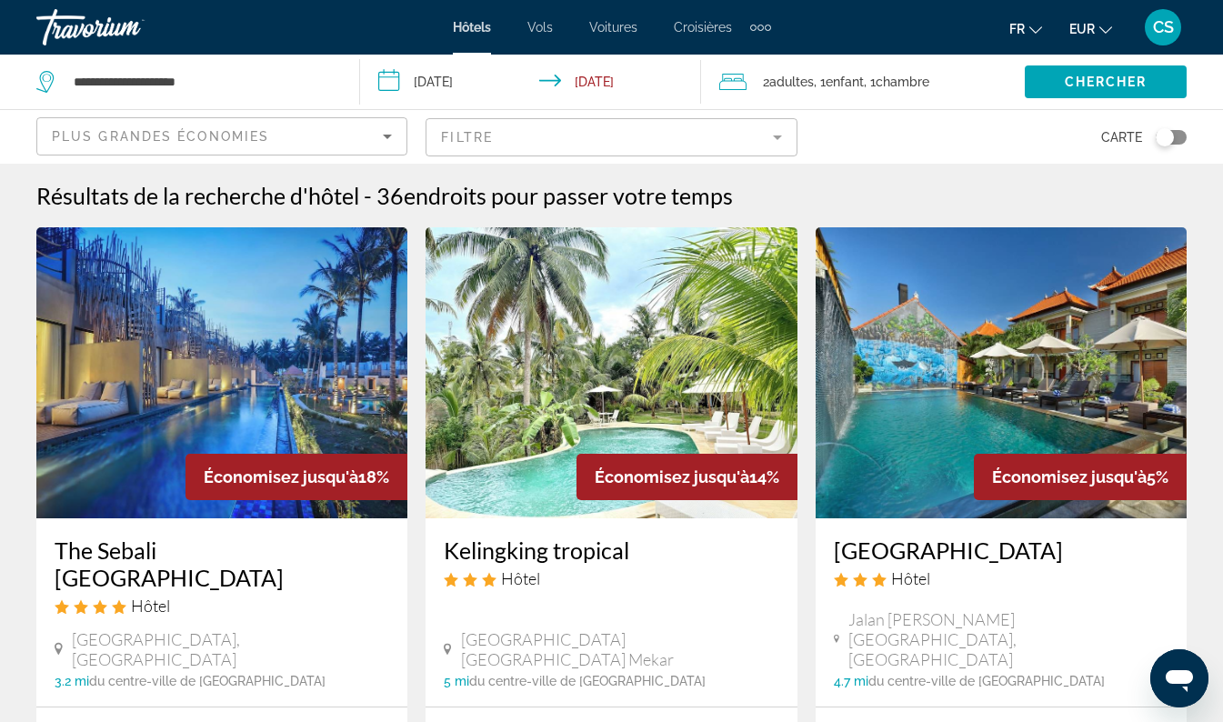
click at [287, 403] on img "Main content" at bounding box center [221, 372] width 371 height 291
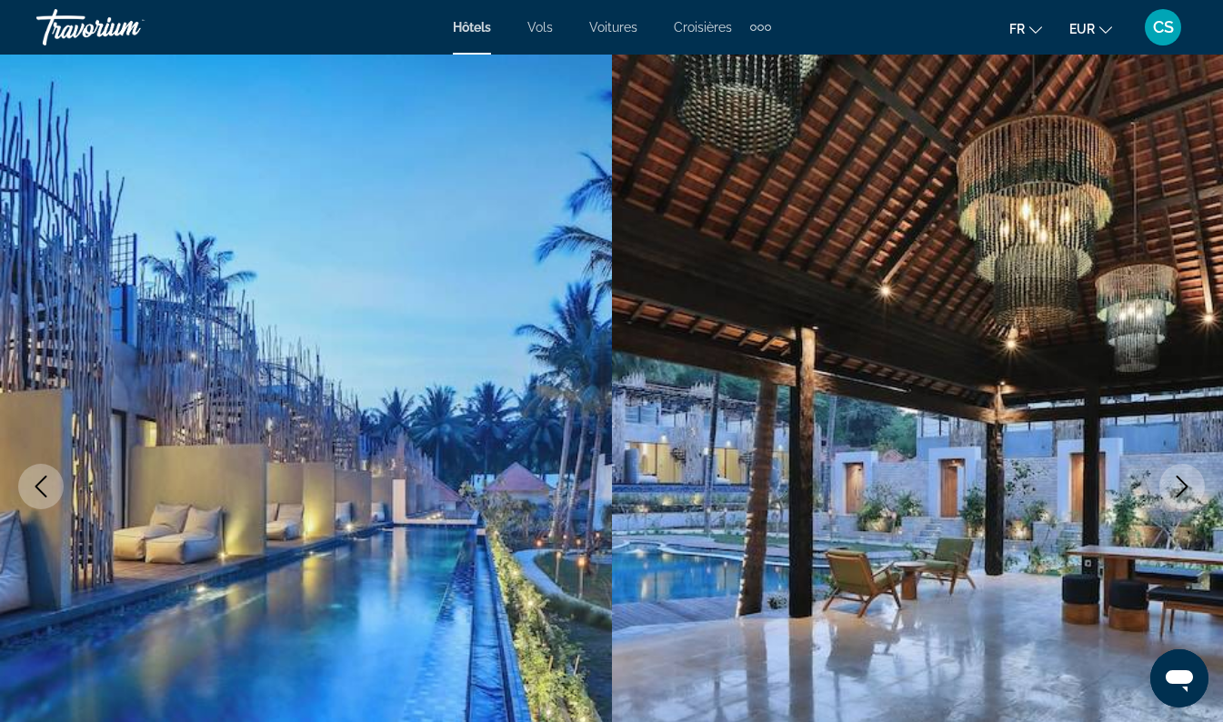
click at [1088, 466] on img "Main content" at bounding box center [918, 487] width 612 height 864
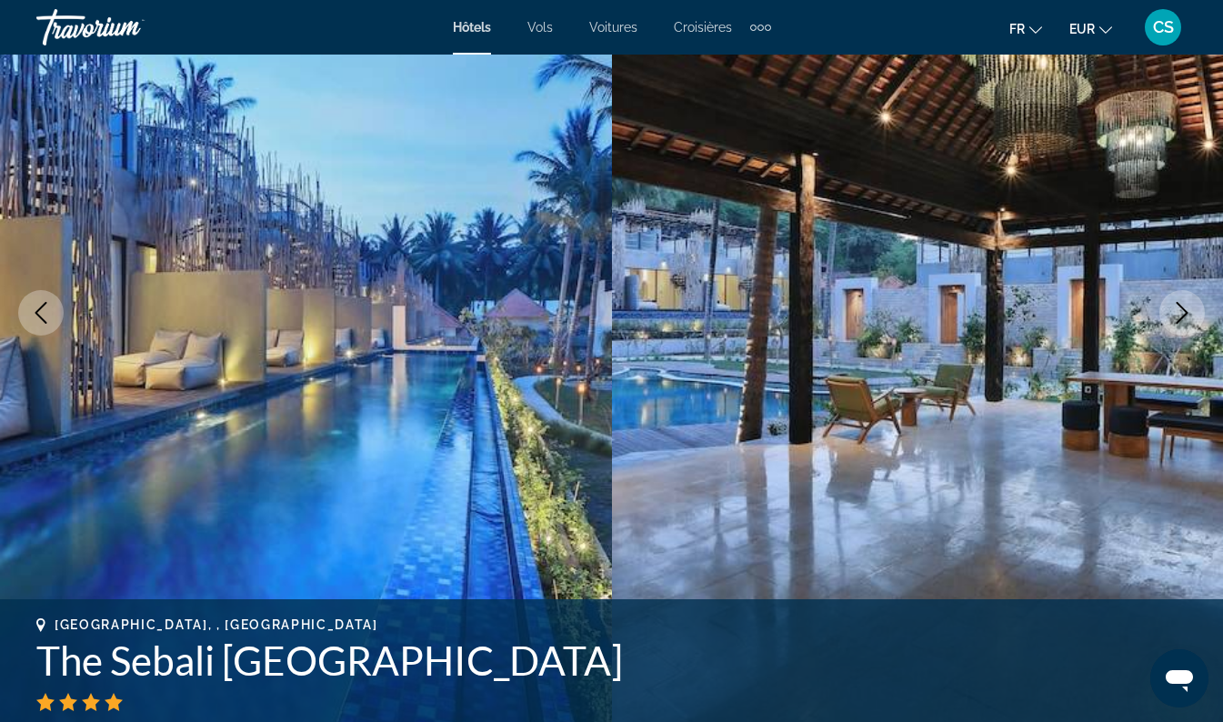
scroll to position [173, 0]
click at [1182, 317] on icon "Next image" at bounding box center [1183, 314] width 22 height 22
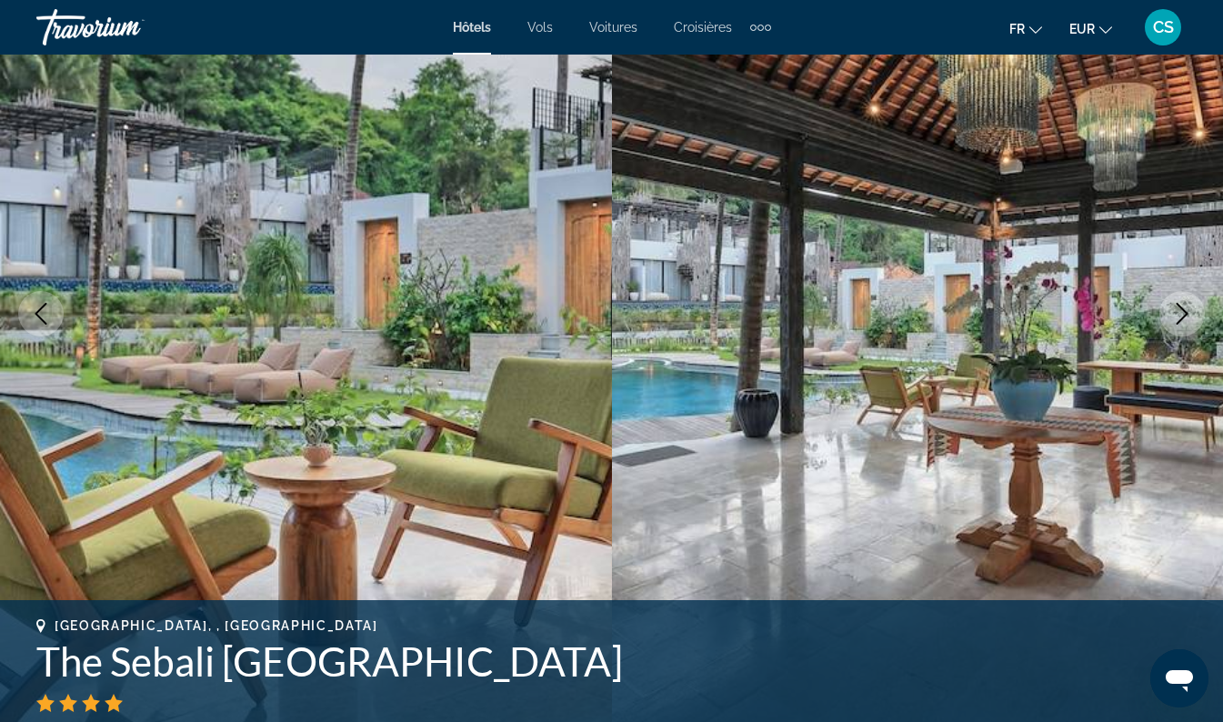
click at [1186, 327] on button "Next image" at bounding box center [1182, 313] width 45 height 45
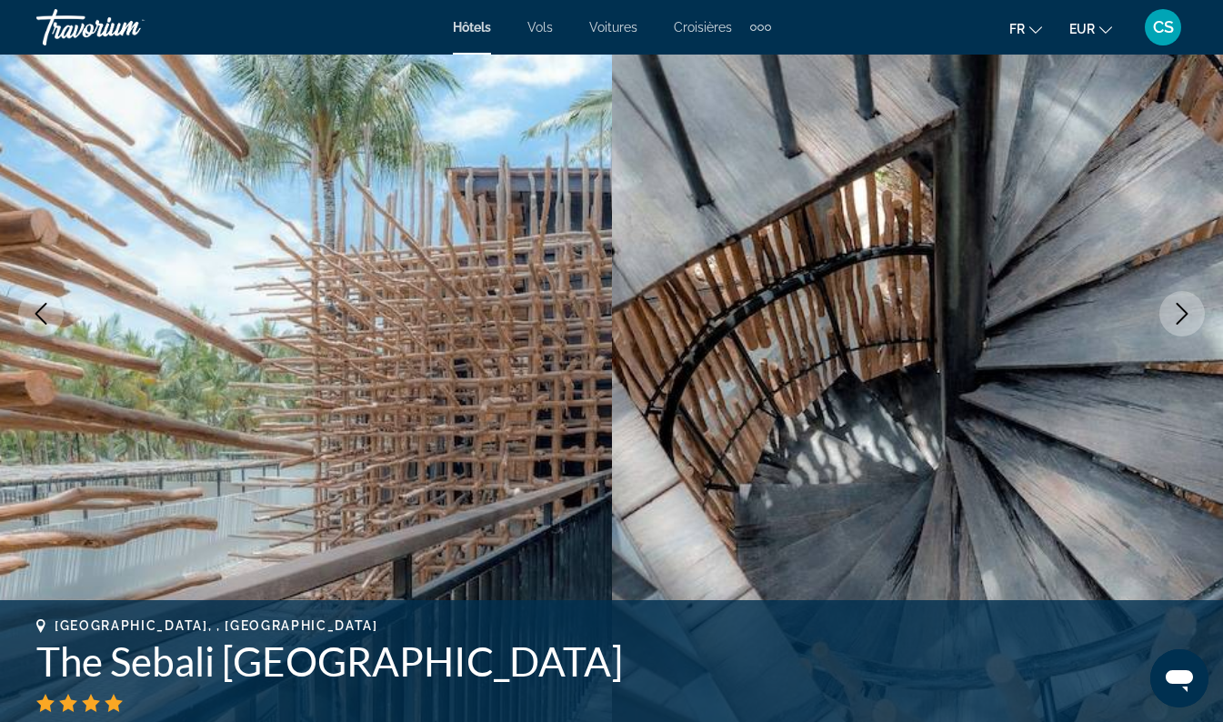
click at [1181, 312] on icon "Next image" at bounding box center [1183, 314] width 22 height 22
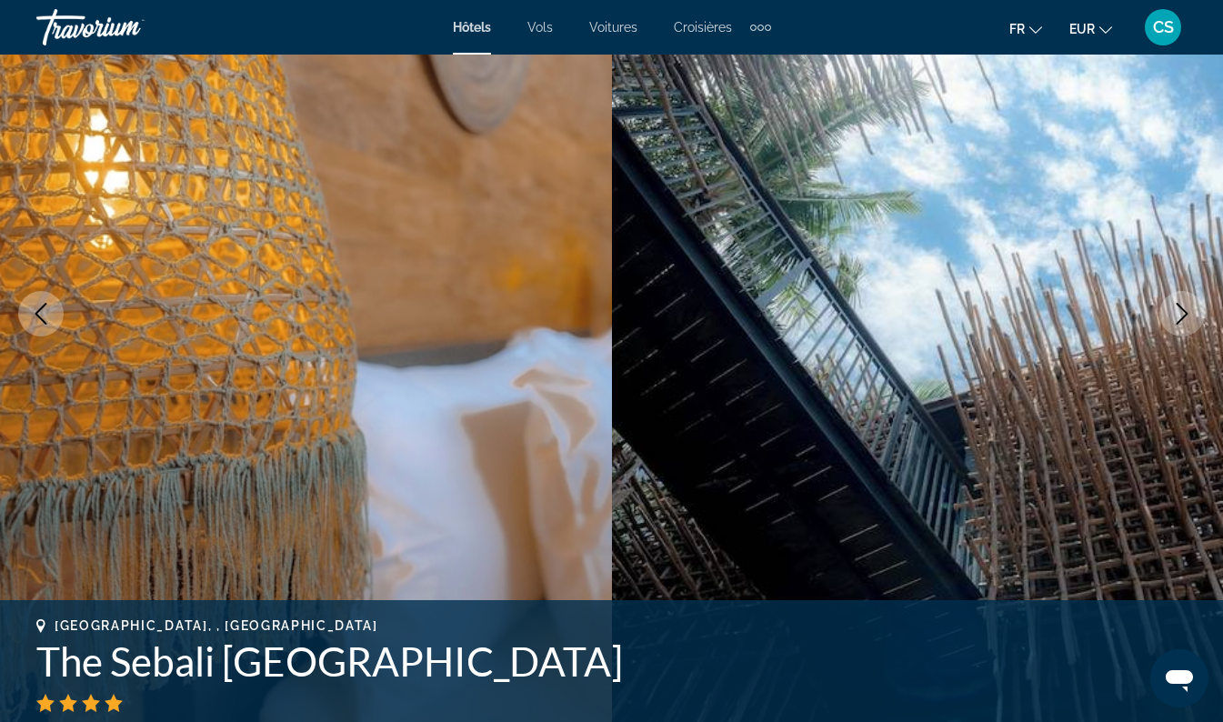
click at [1183, 318] on icon "Next image" at bounding box center [1183, 314] width 12 height 22
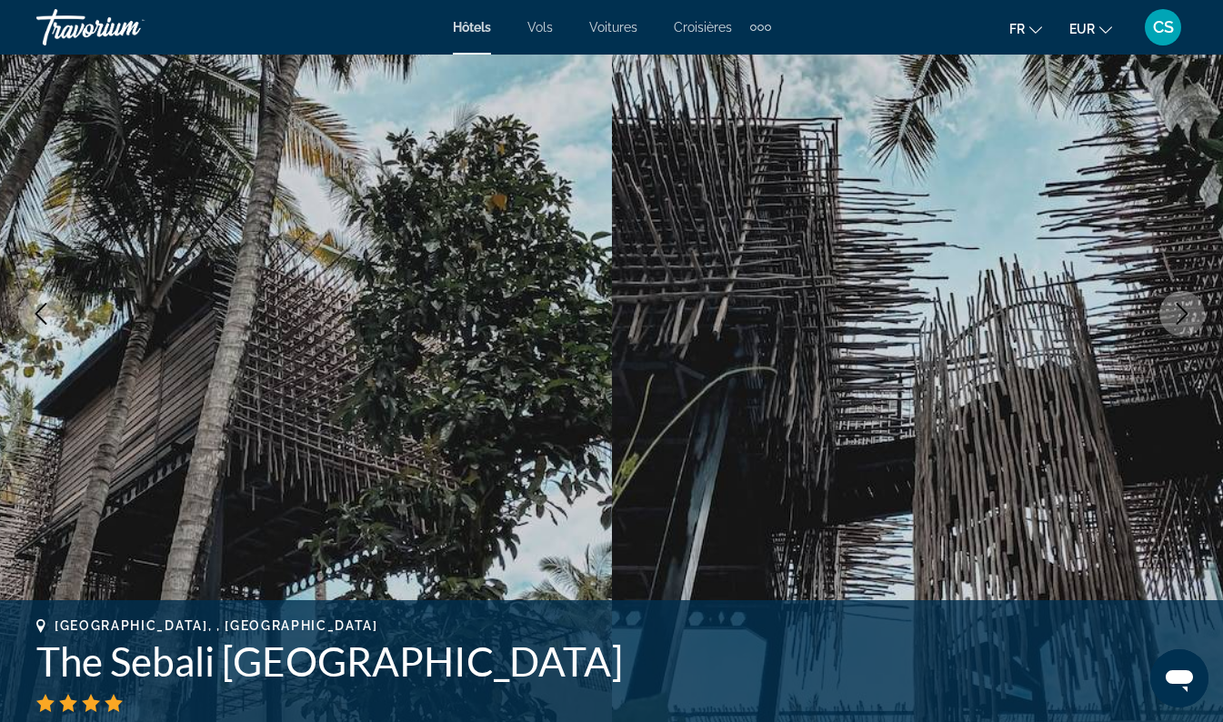
click at [1183, 317] on icon "Next image" at bounding box center [1183, 314] width 12 height 22
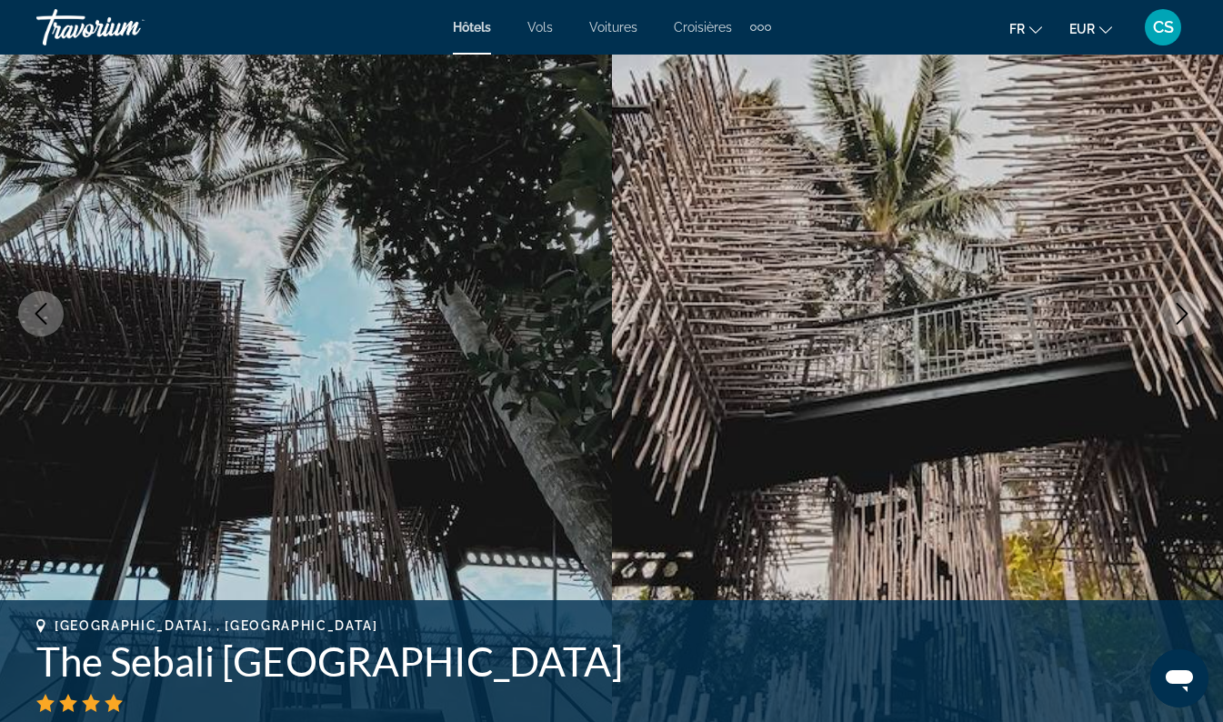
click at [1182, 317] on icon "Next image" at bounding box center [1183, 314] width 22 height 22
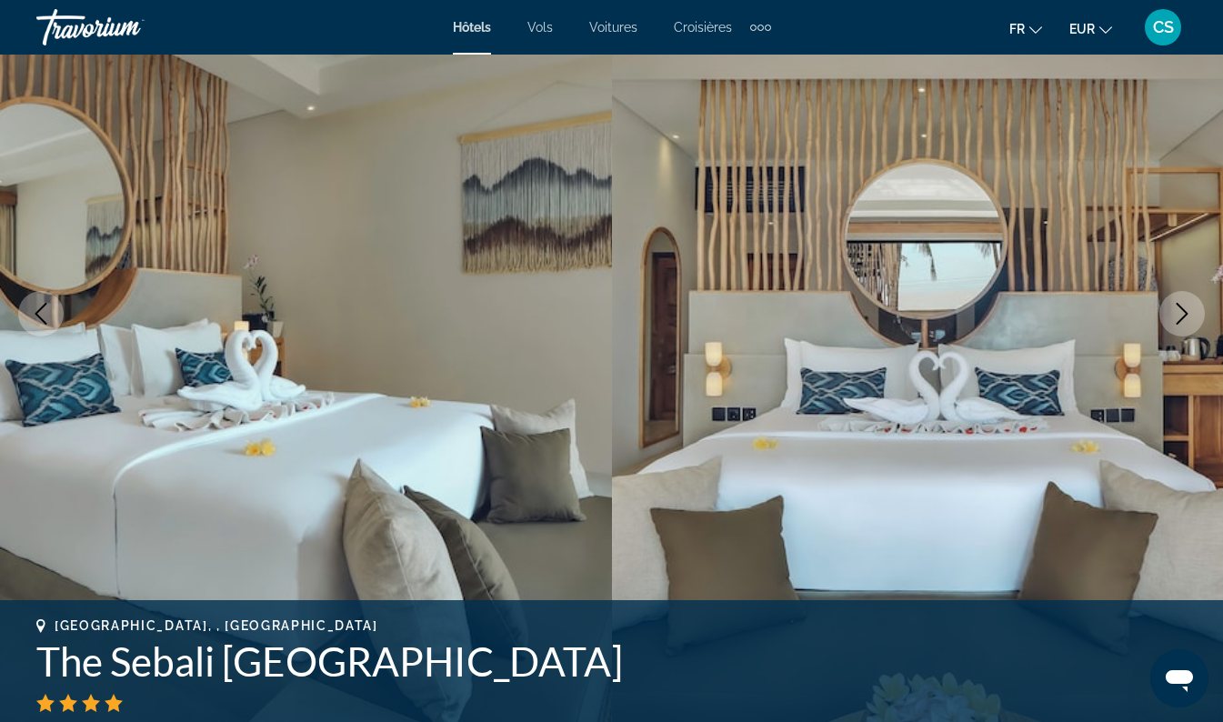
click at [1183, 321] on icon "Next image" at bounding box center [1183, 314] width 22 height 22
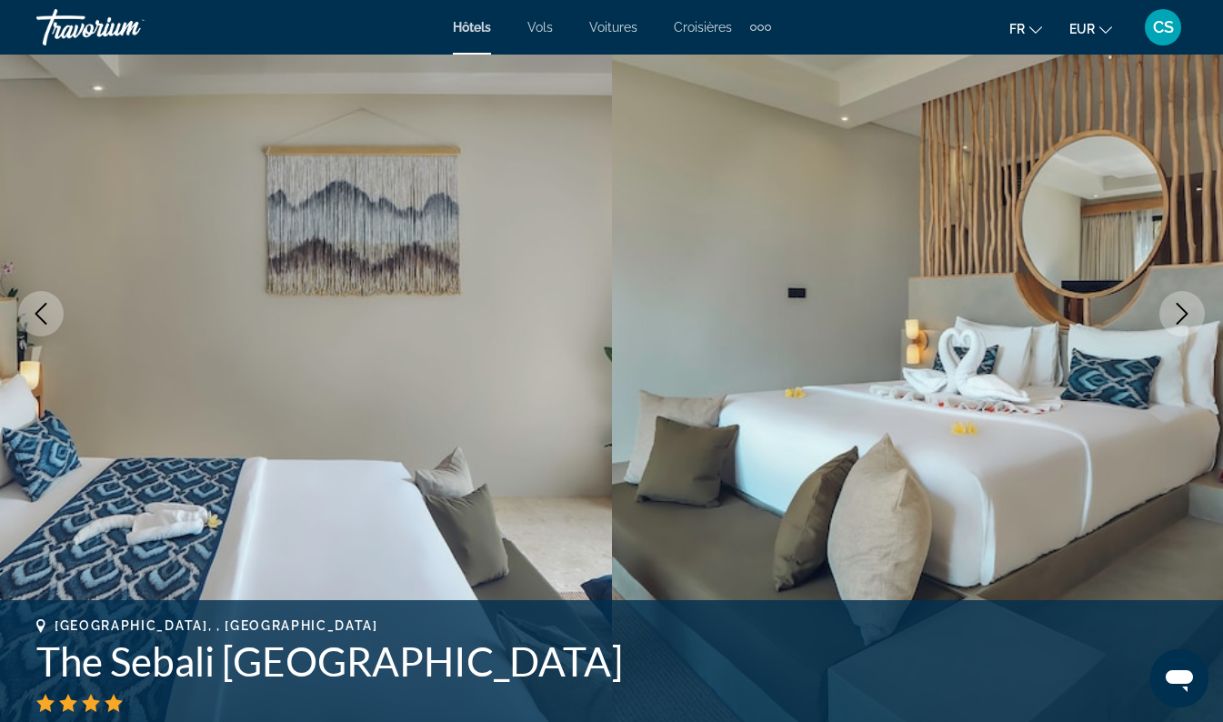
click at [1193, 309] on icon "Next image" at bounding box center [1183, 314] width 22 height 22
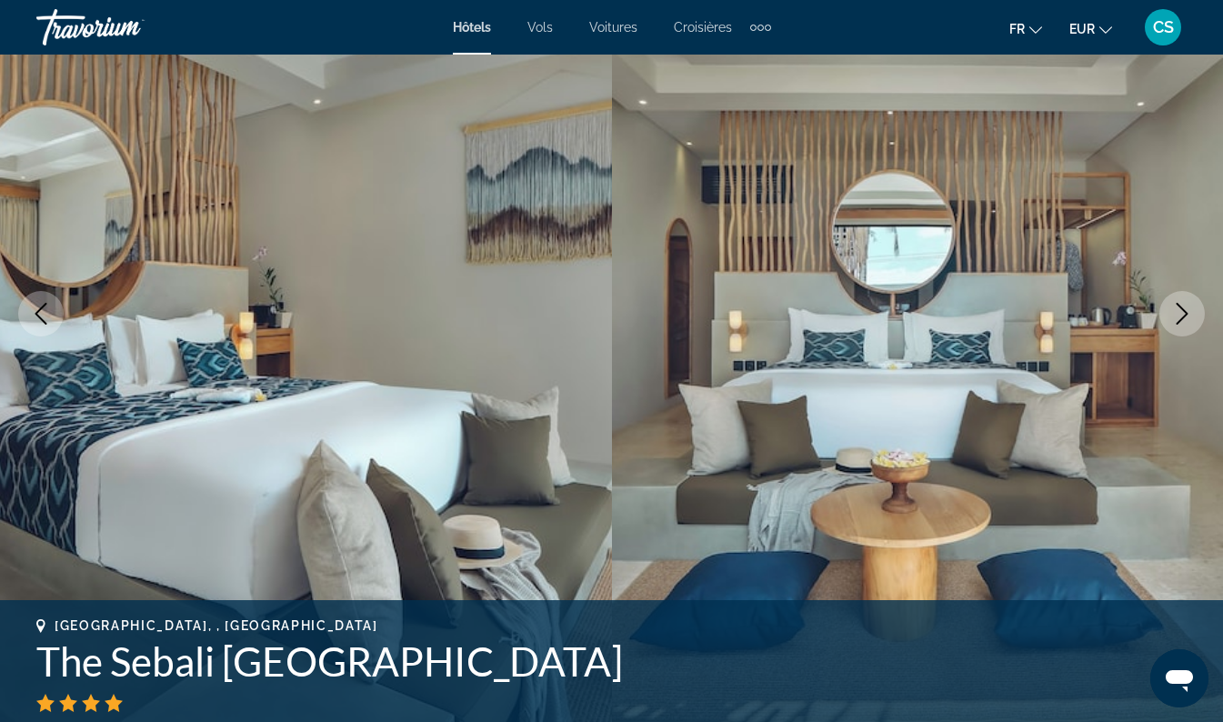
click at [1195, 310] on button "Next image" at bounding box center [1182, 313] width 45 height 45
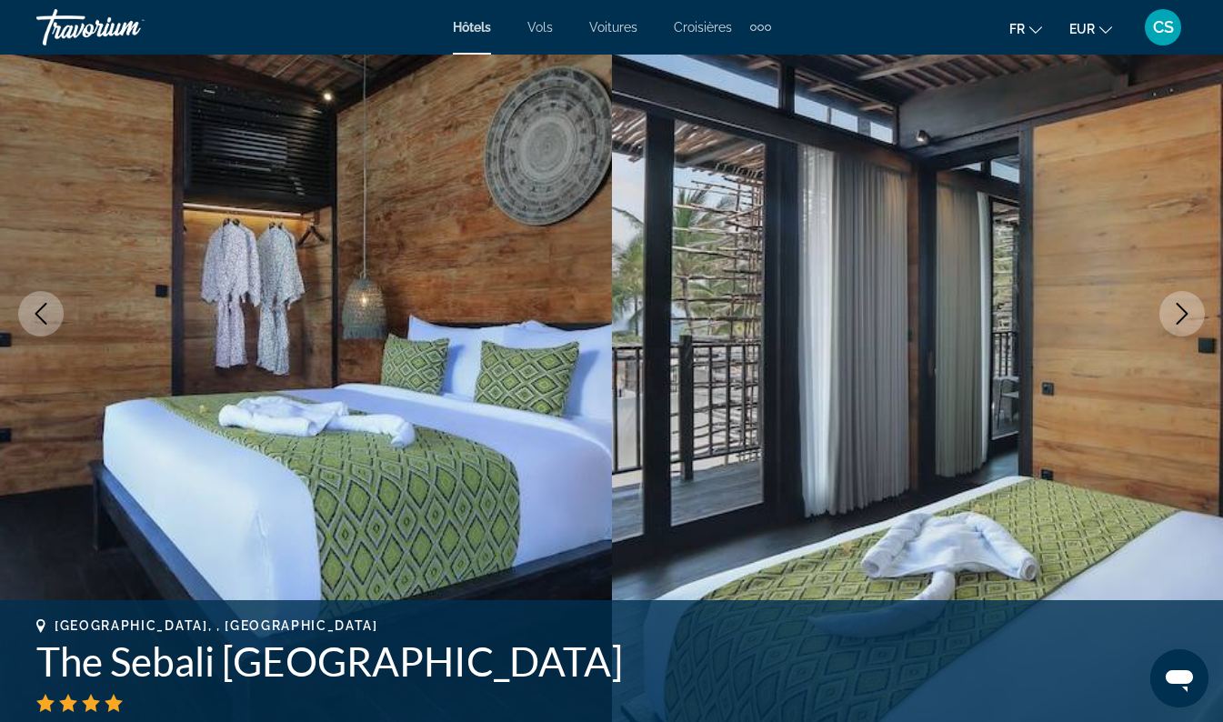
click at [1185, 322] on icon "Next image" at bounding box center [1183, 314] width 22 height 22
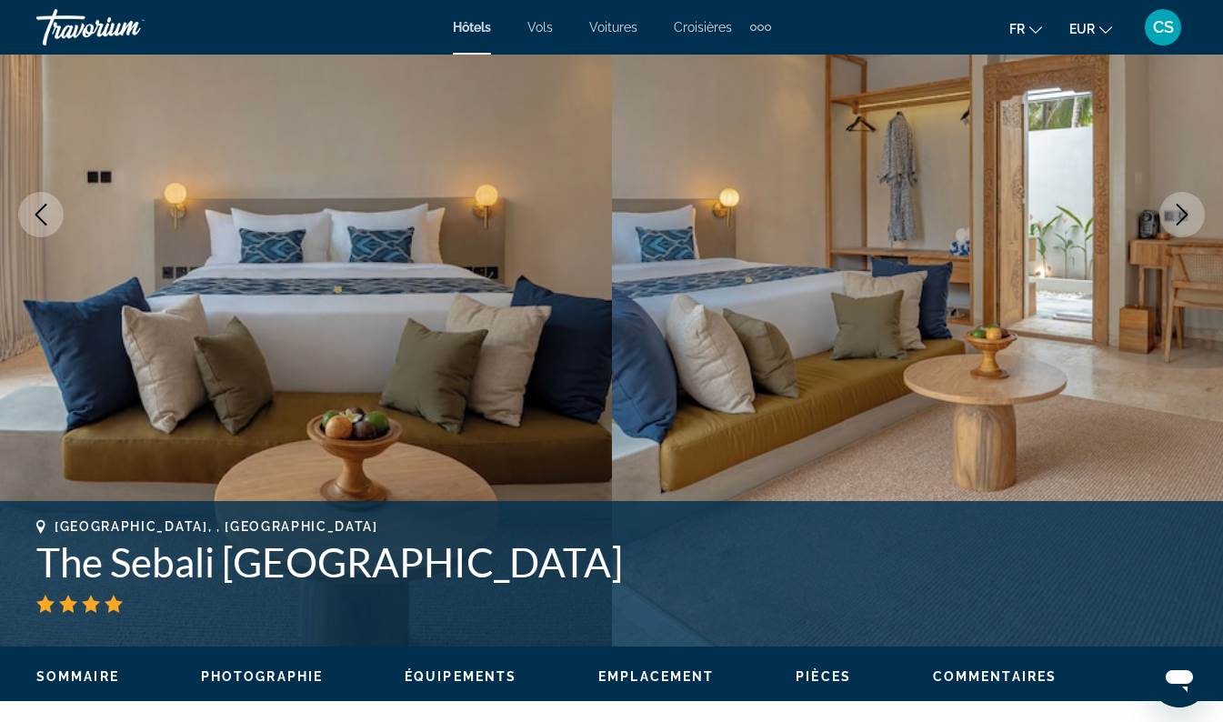
scroll to position [272, 0]
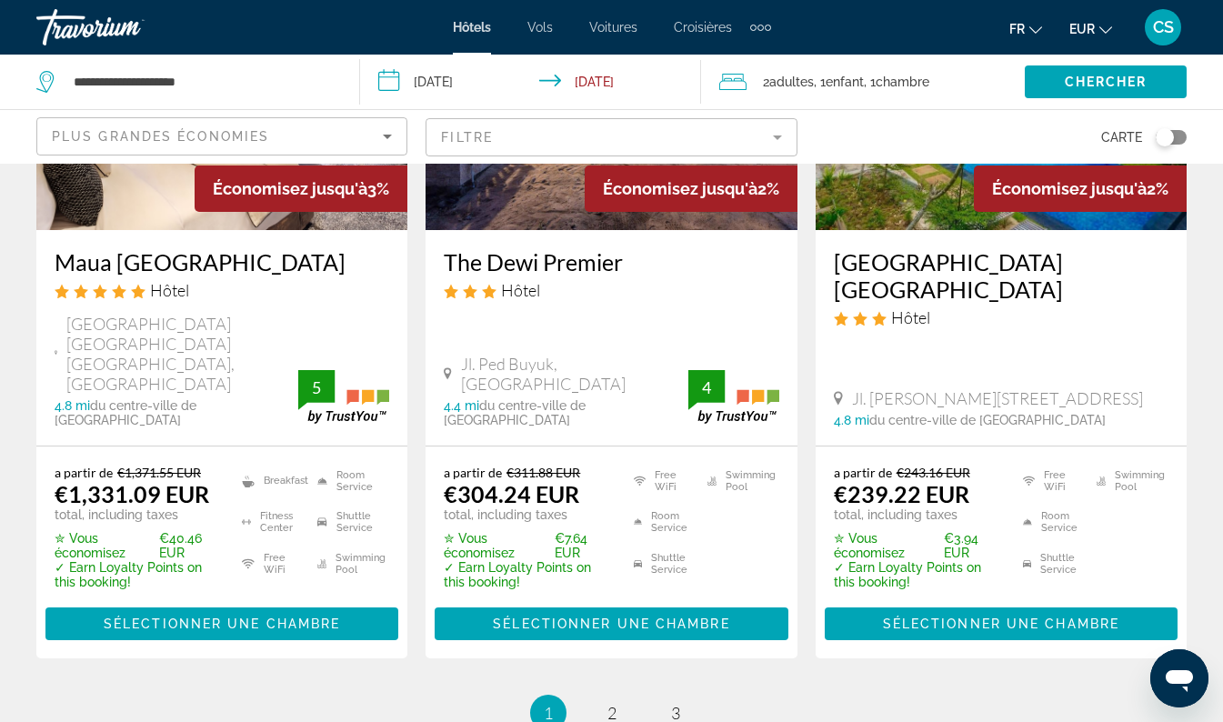
scroll to position [2493, 0]
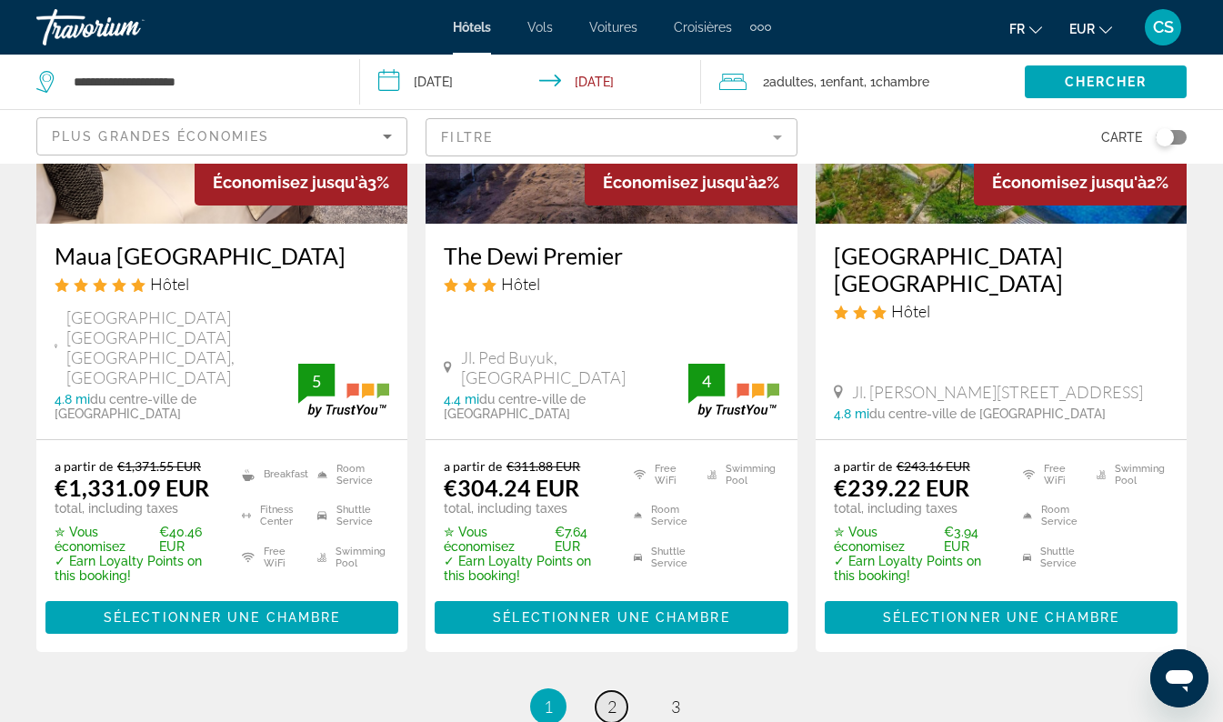
click at [611, 697] on span "2" at bounding box center [612, 707] width 9 height 20
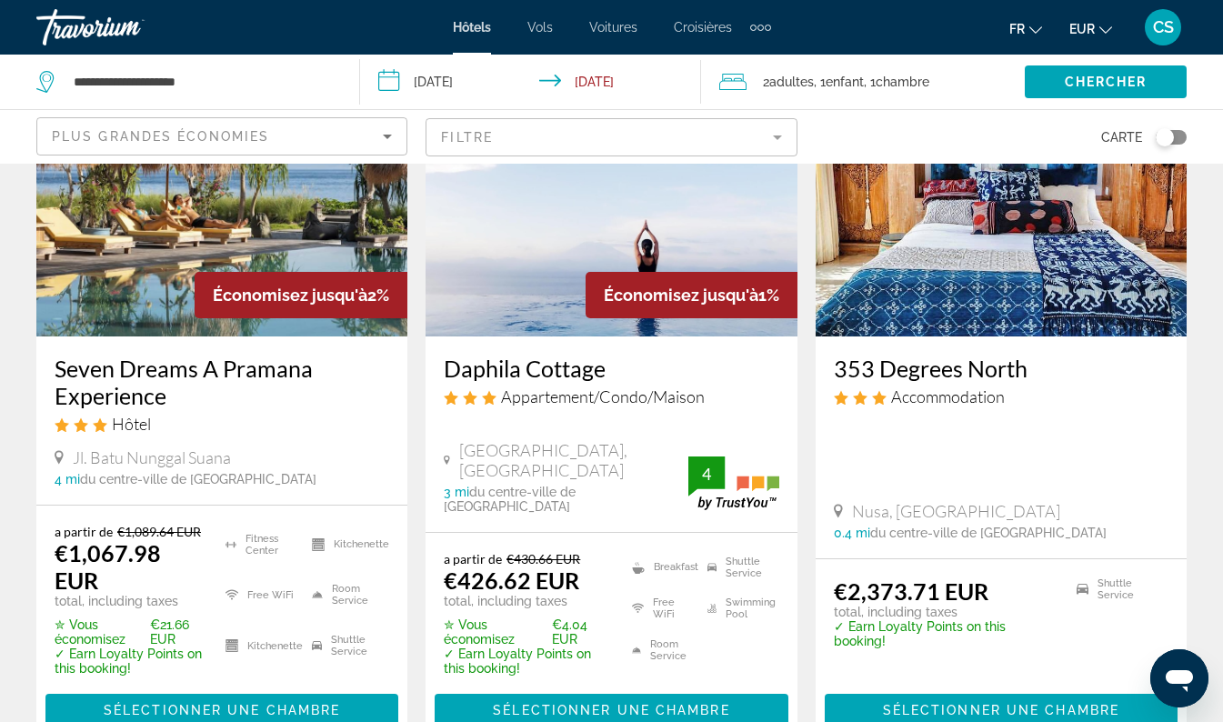
scroll to position [184, 0]
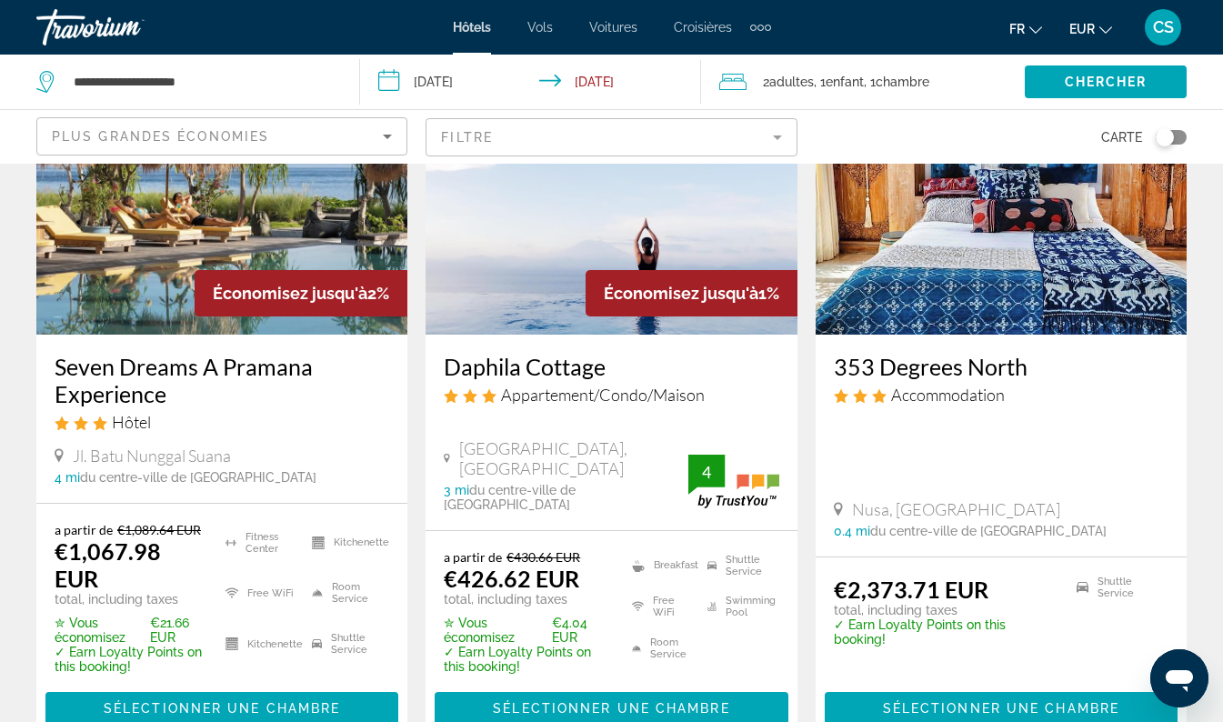
click at [524, 370] on h3 "Daphila Cottage" at bounding box center [611, 366] width 335 height 27
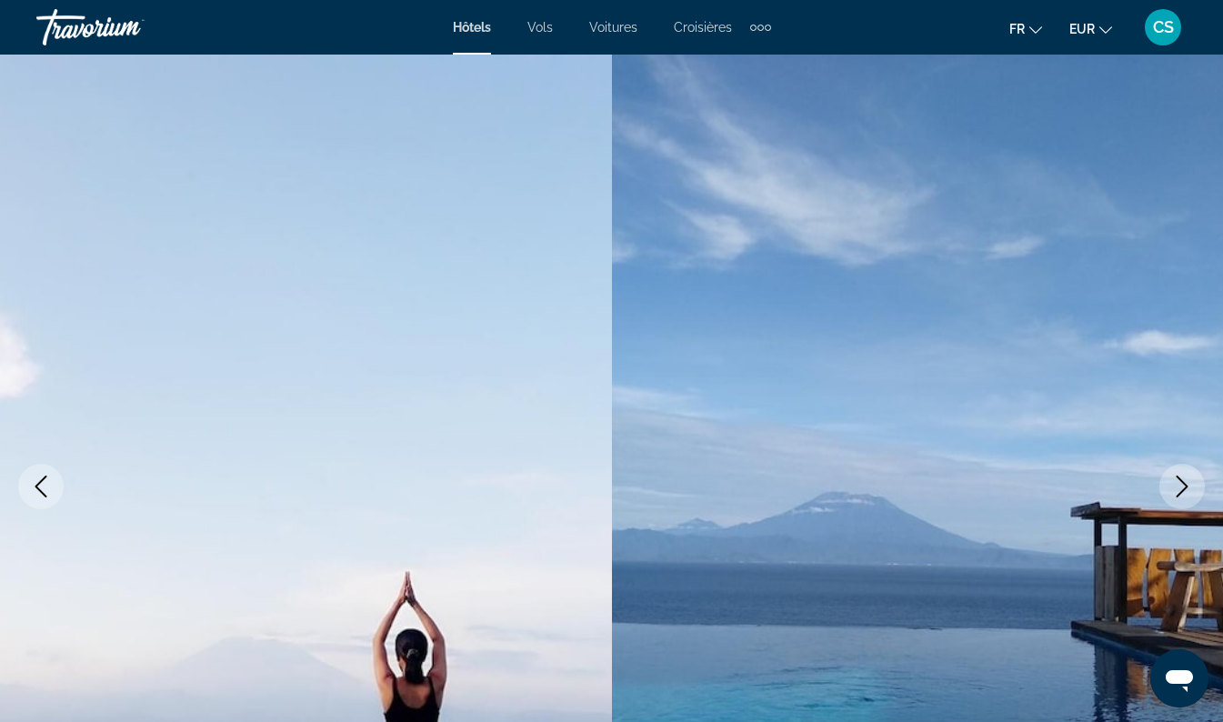
click at [366, 515] on img "Main content" at bounding box center [306, 487] width 612 height 864
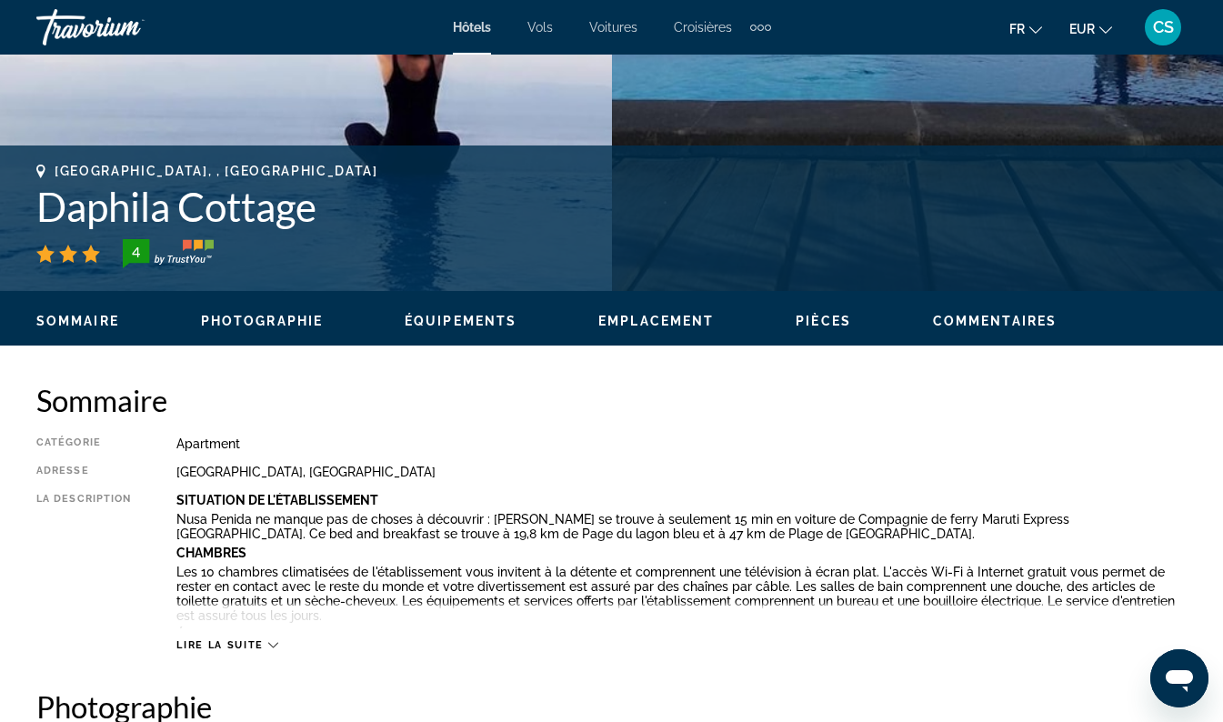
scroll to position [627, 0]
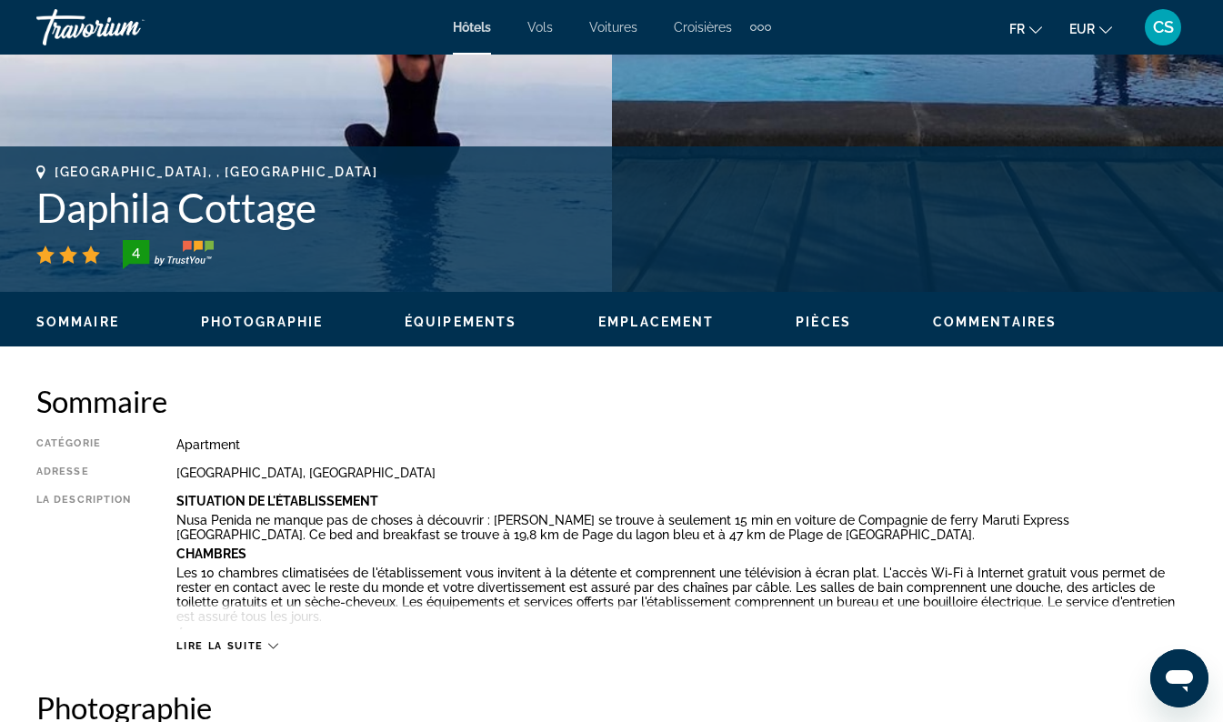
click at [902, 466] on div "Jalanl Telaga Limo, Bali 80771, Indonesia" at bounding box center [681, 473] width 1011 height 15
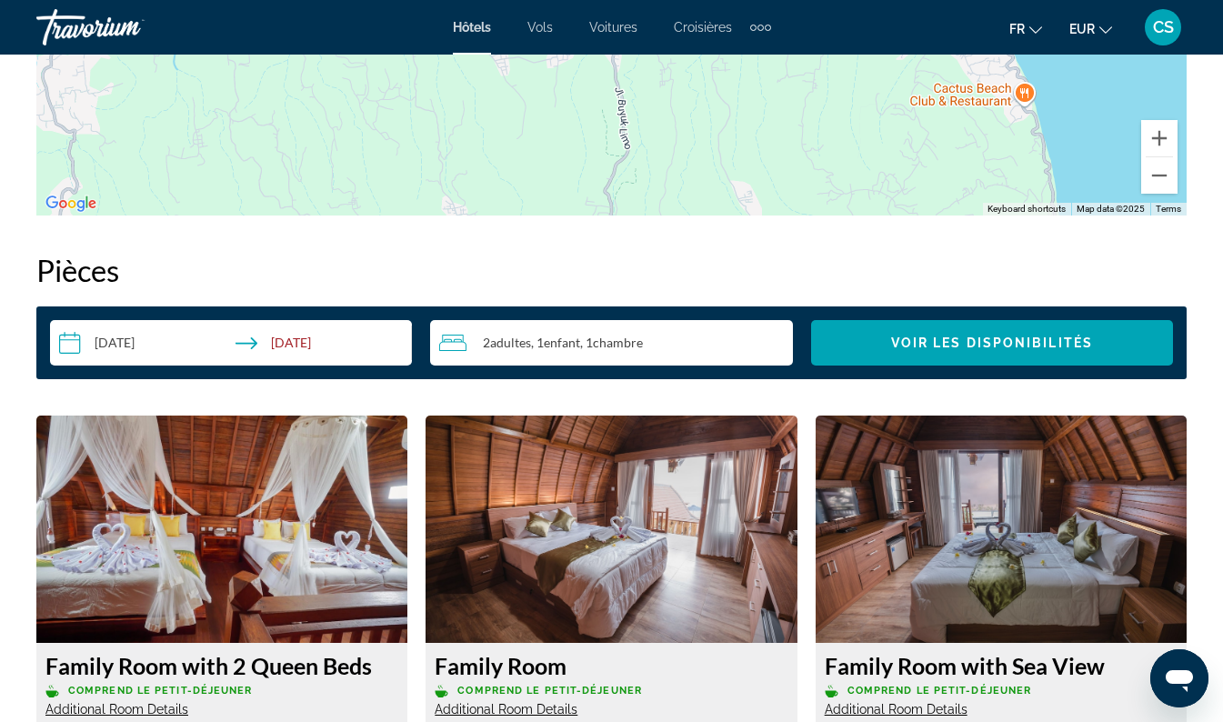
scroll to position [2469, 0]
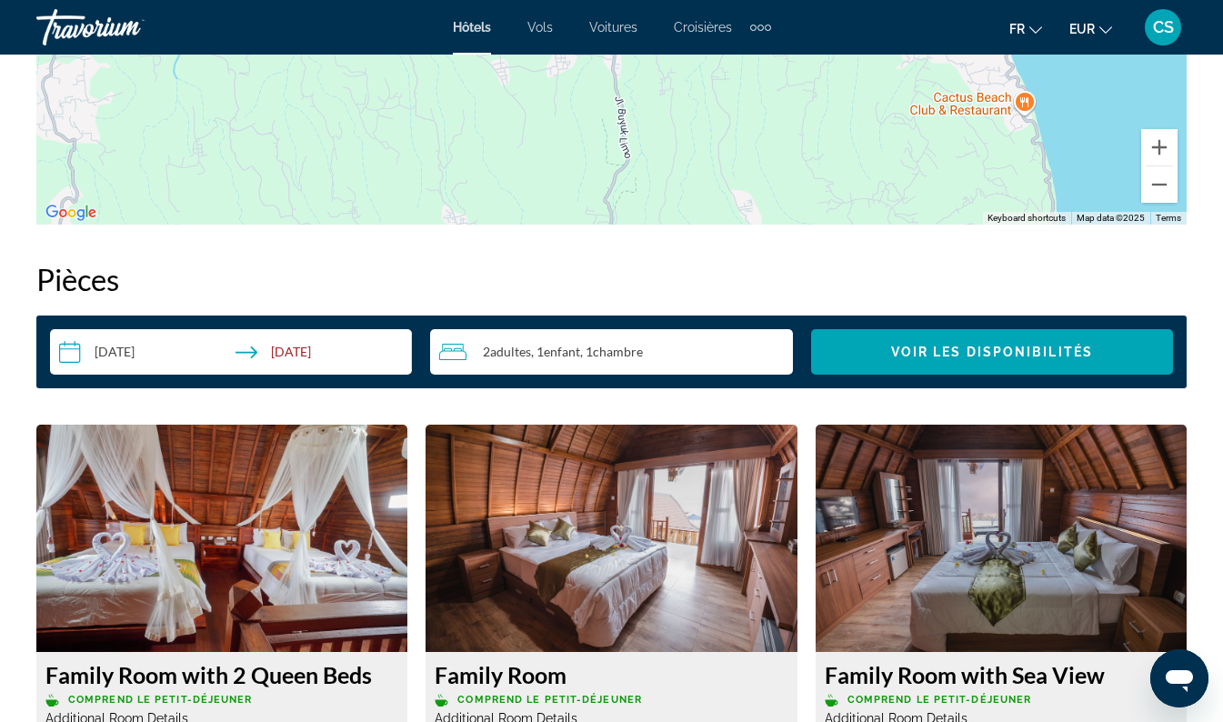
click at [760, 26] on div "Extra navigation items" at bounding box center [761, 28] width 6 height 6
click at [733, 63] on span "Activités" at bounding box center [732, 61] width 50 height 15
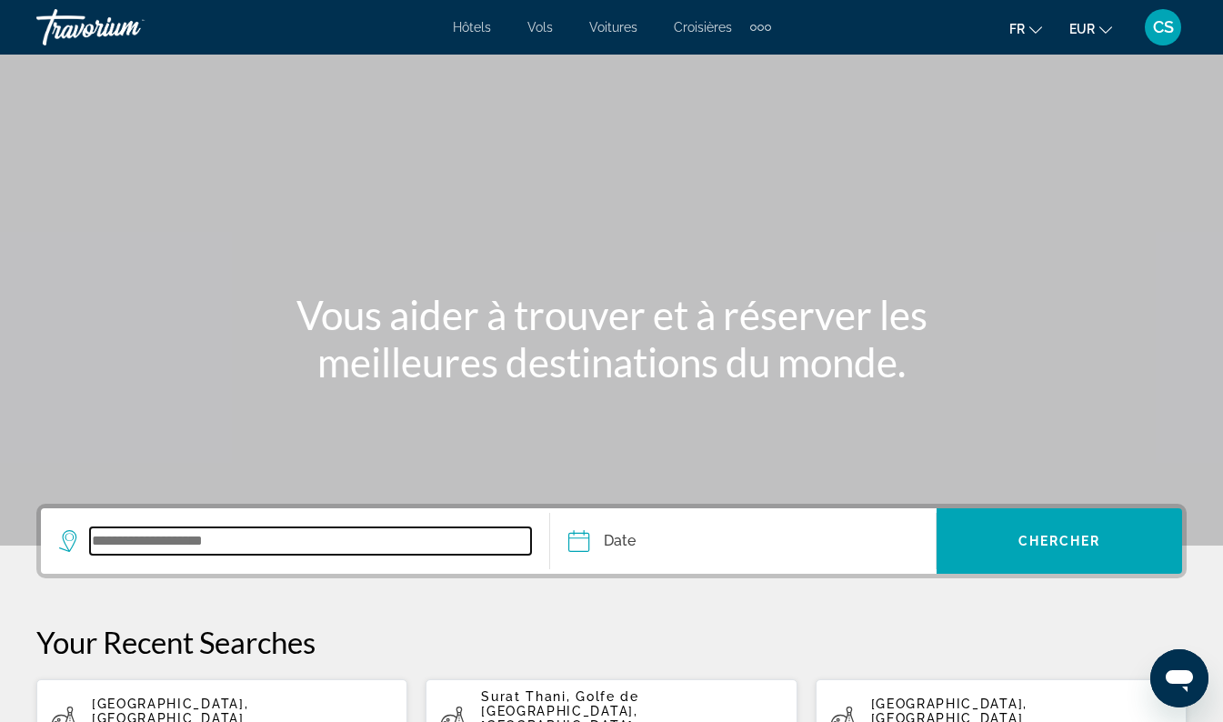
click at [248, 544] on input "Search widget" at bounding box center [310, 541] width 441 height 27
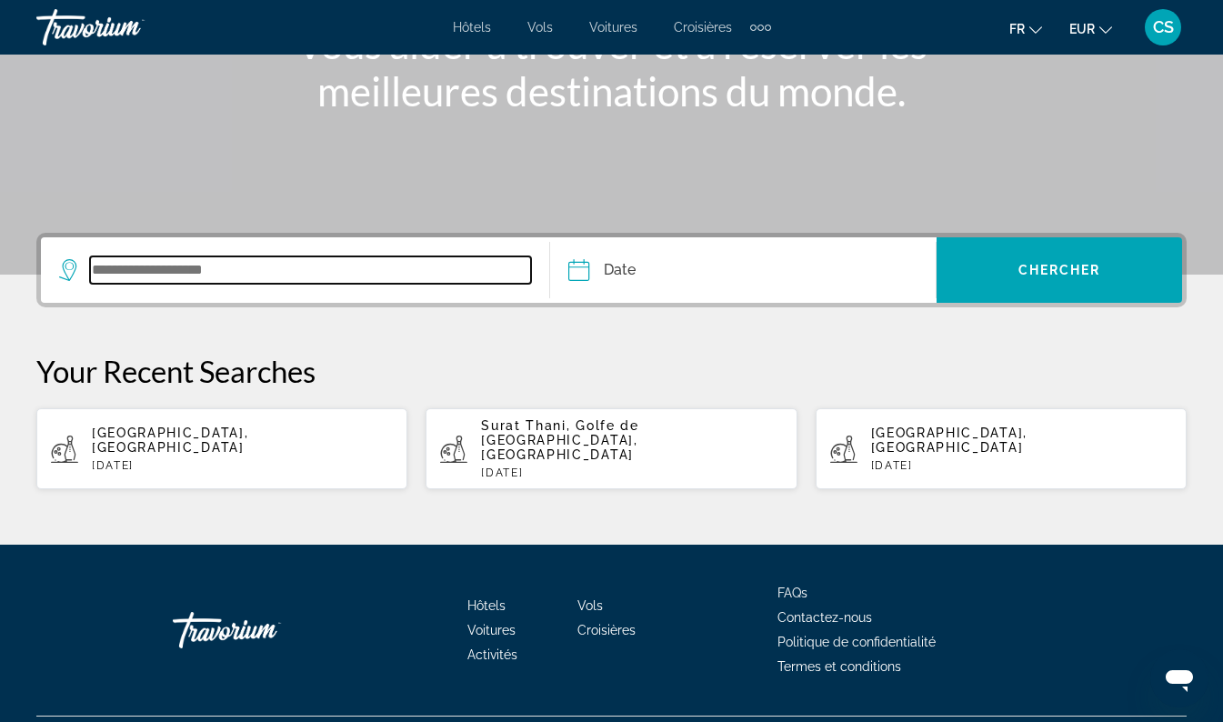
scroll to position [302, 0]
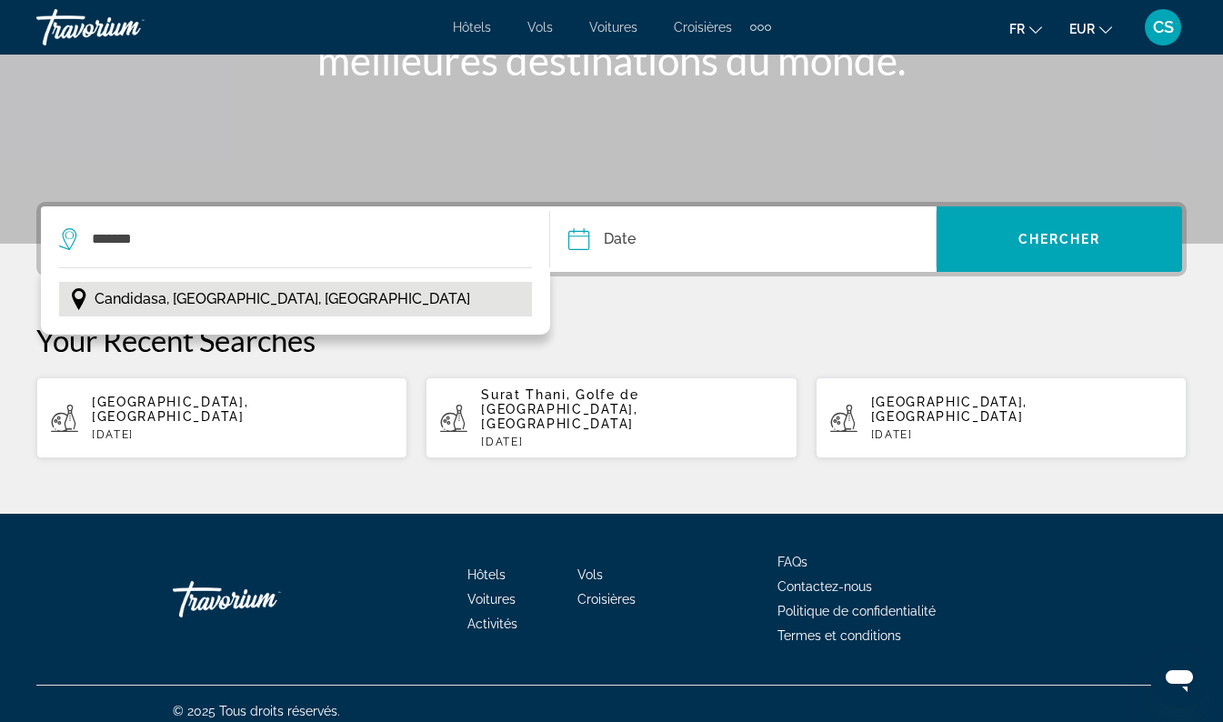
click at [217, 294] on span "Candidasa, Bali, Indonésie" at bounding box center [283, 299] width 376 height 25
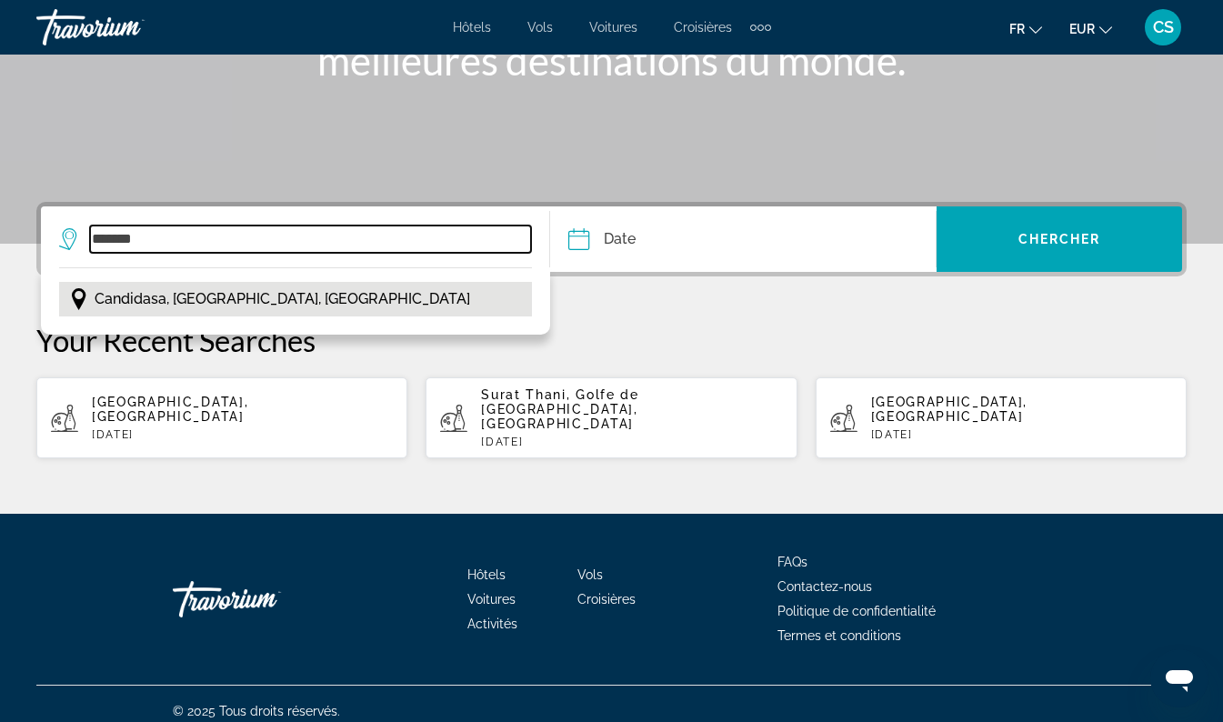
type input "**********"
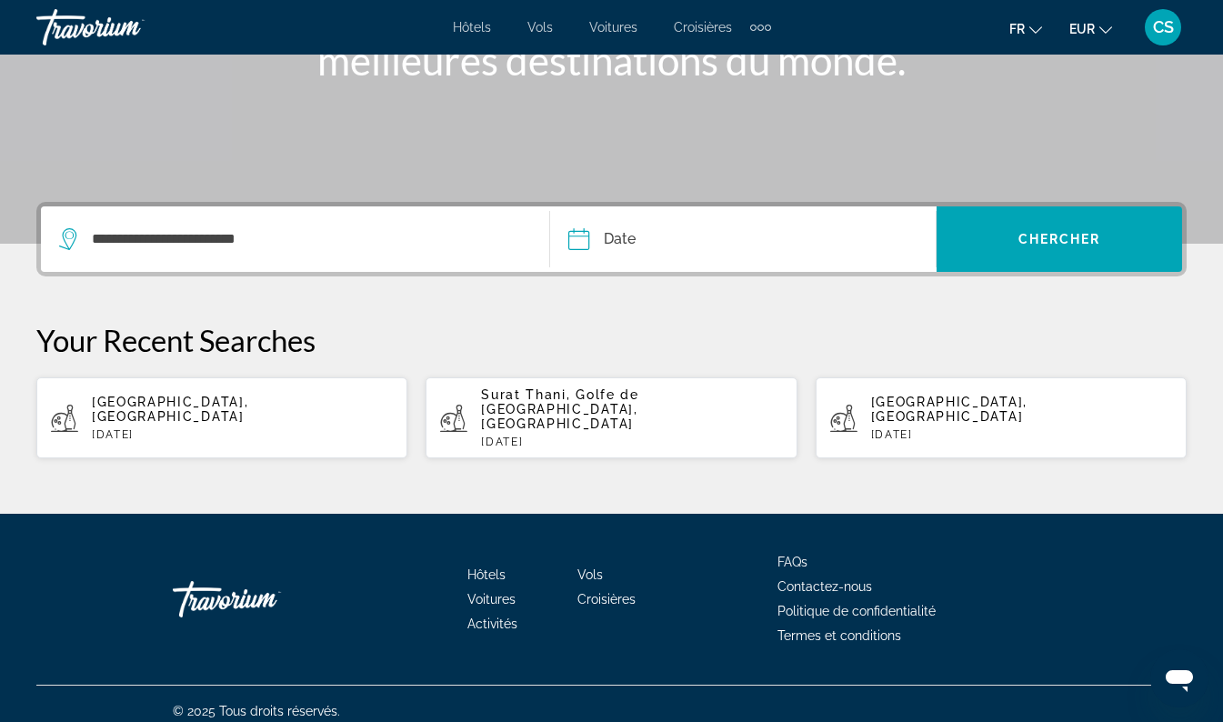
click at [662, 243] on input "Date" at bounding box center [659, 241] width 191 height 71
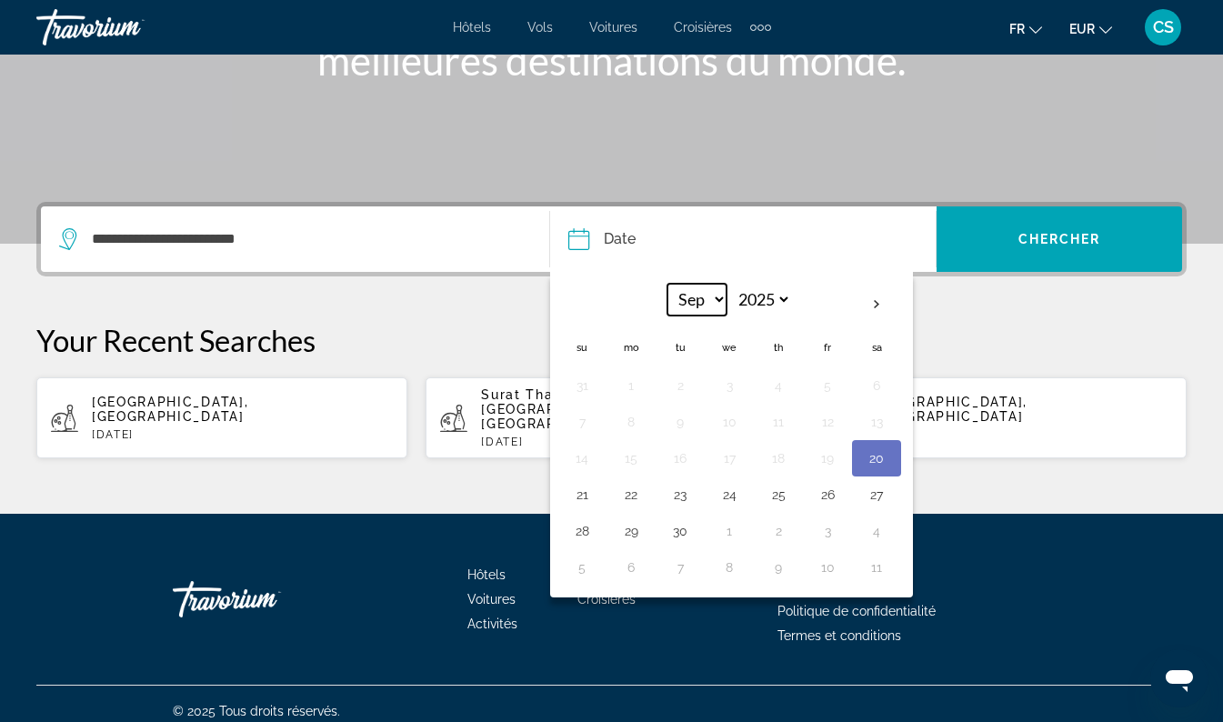
click at [704, 300] on select "*** *** *** *** *** *** *** *** *** *** *** ***" at bounding box center [697, 300] width 59 height 32
select select "**"
click at [668, 284] on select "*** *** *** *** *** *** *** *** *** *** *** ***" at bounding box center [697, 300] width 59 height 32
click at [574, 529] on button "28" at bounding box center [582, 530] width 29 height 25
type input "**********"
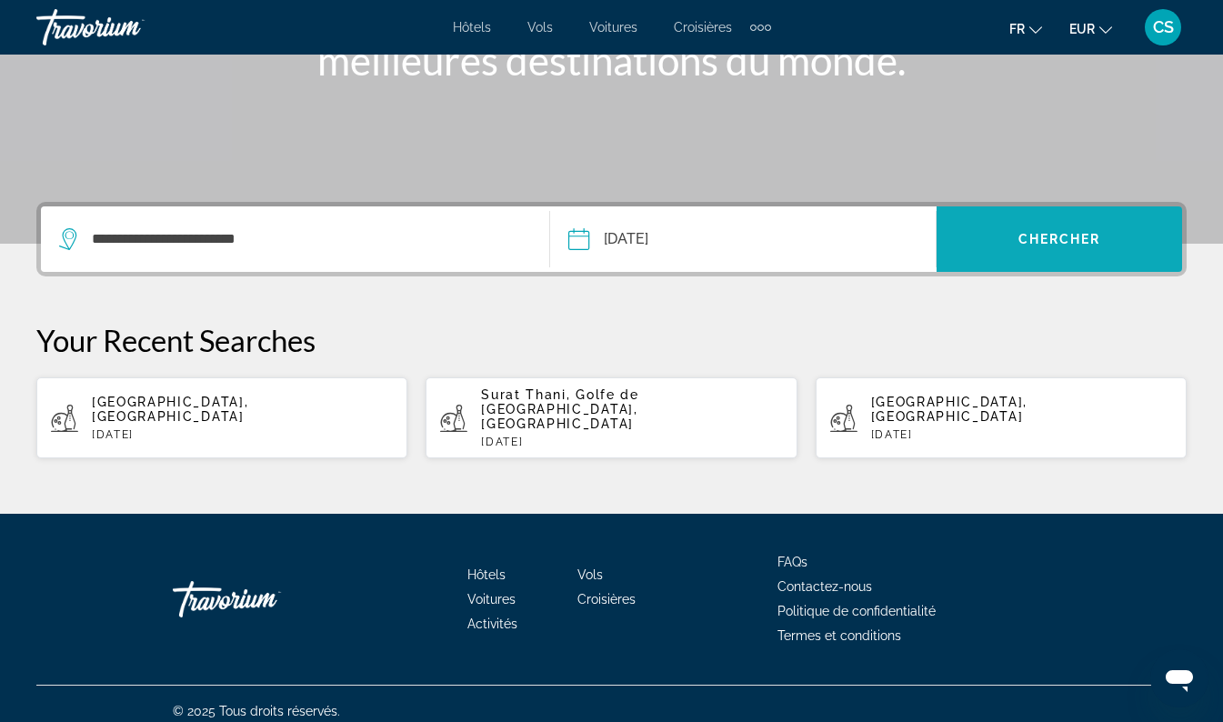
click at [1054, 238] on span "Chercher" at bounding box center [1060, 239] width 83 height 15
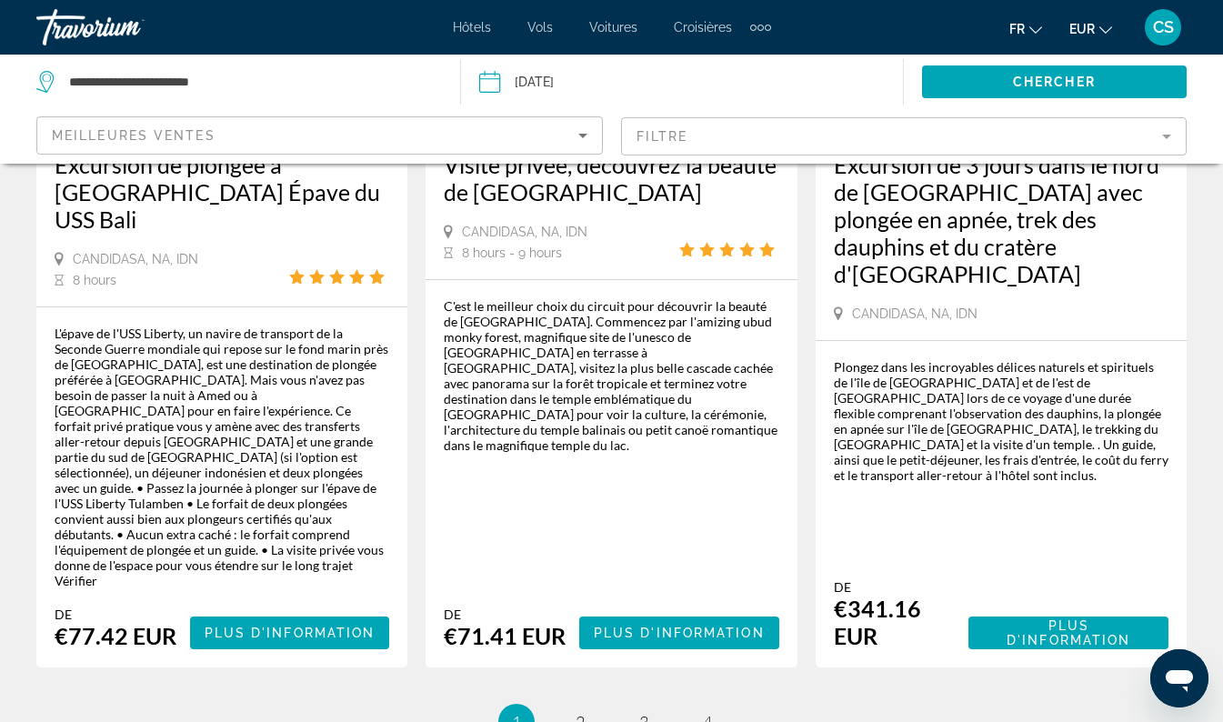
scroll to position [2984, 0]
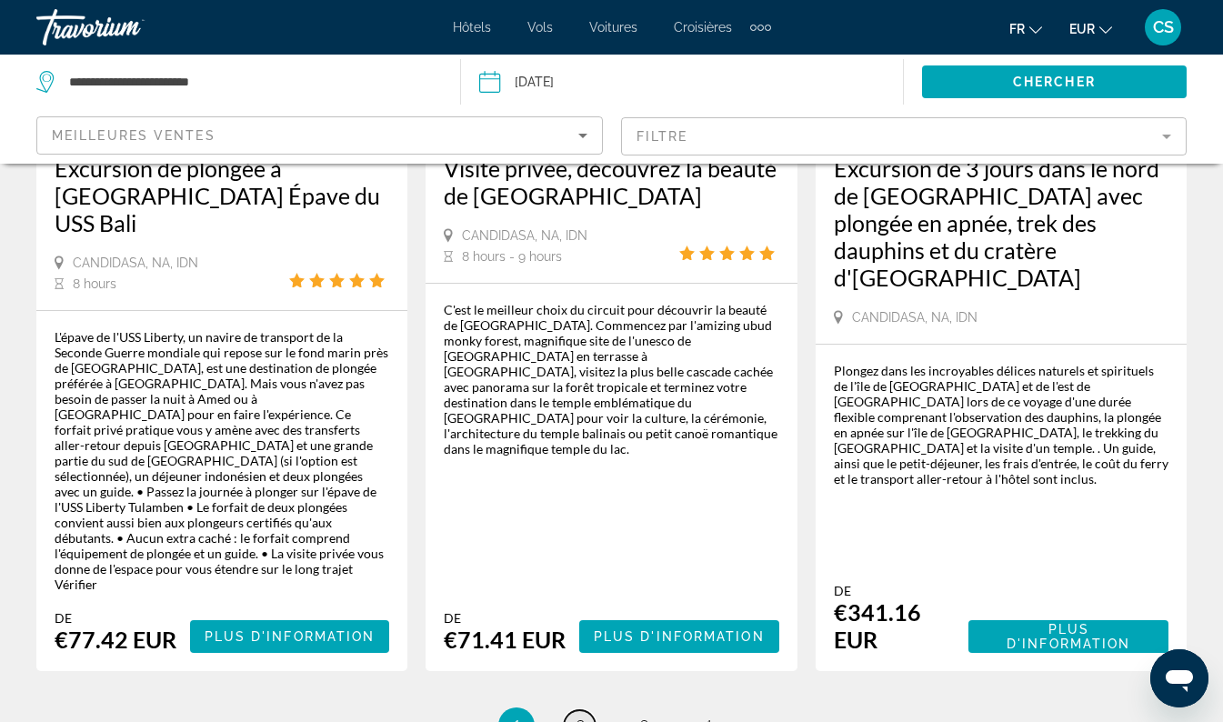
click at [579, 716] on span "2" at bounding box center [580, 726] width 9 height 20
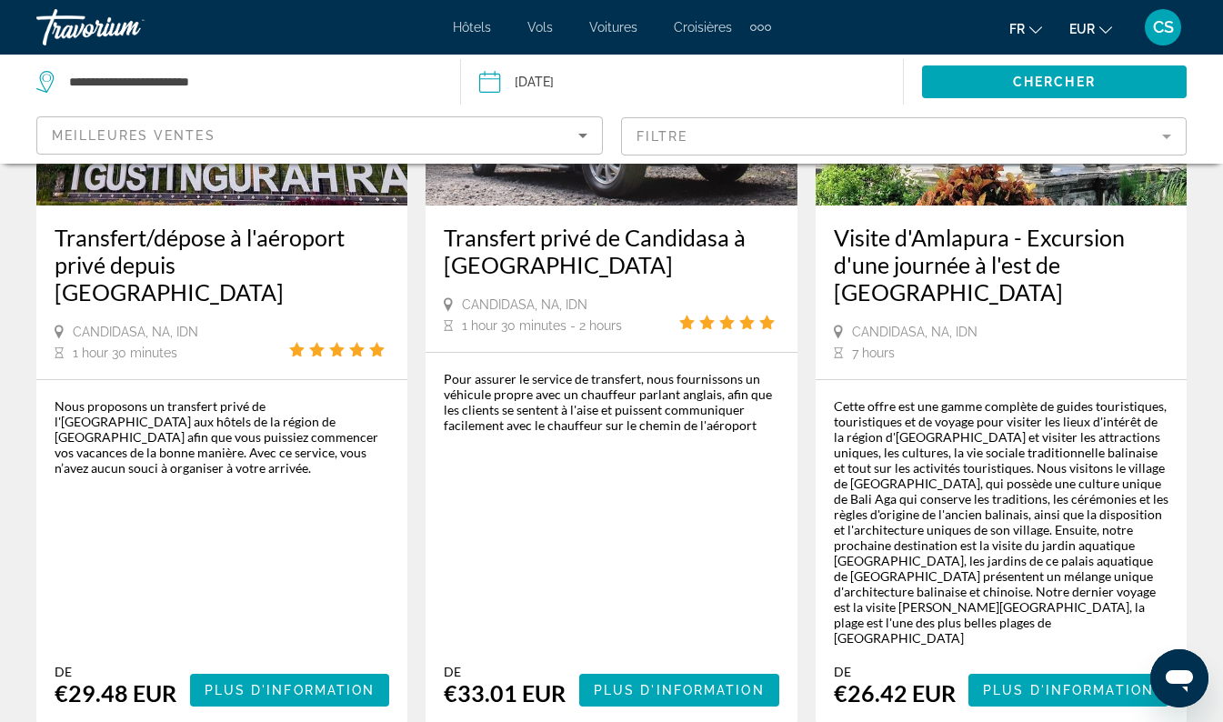
scroll to position [2980, 0]
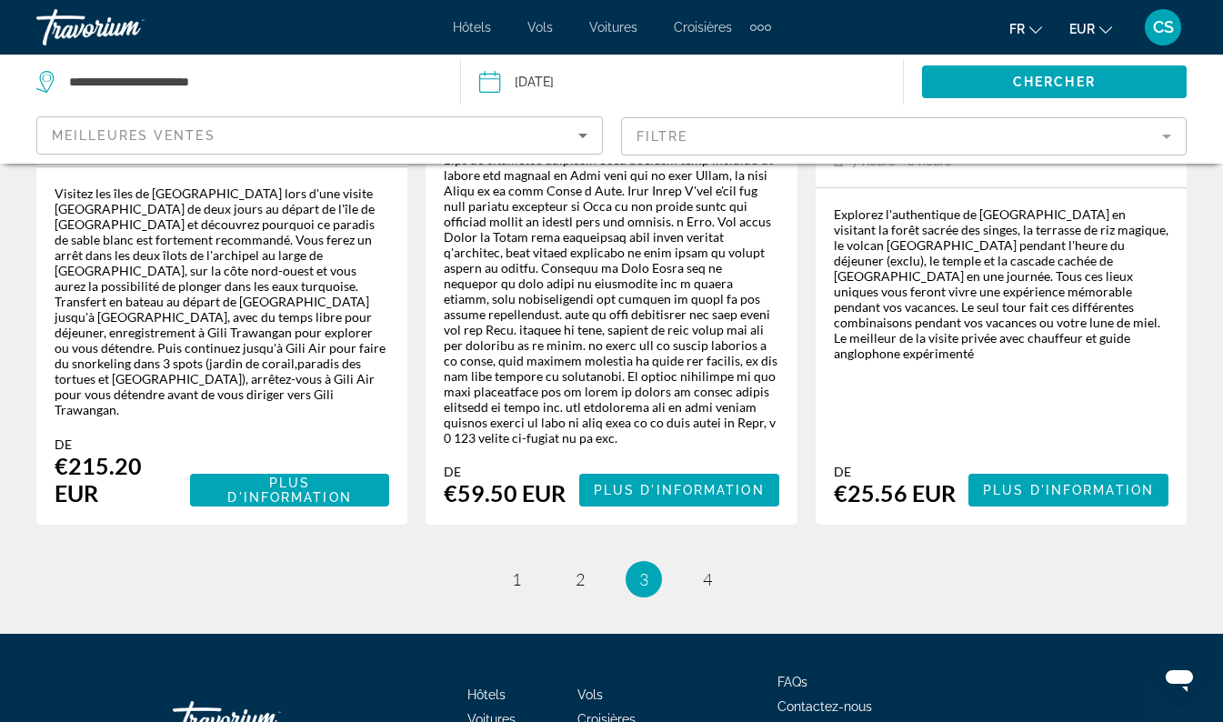
scroll to position [3125, 0]
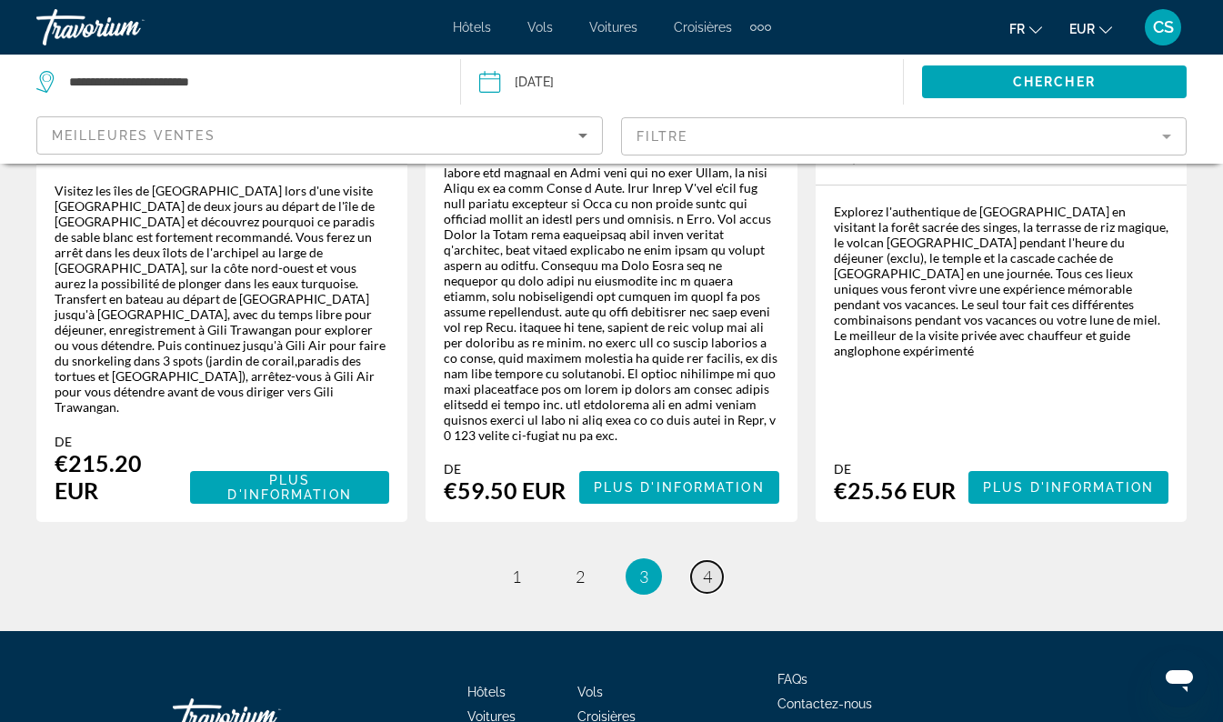
click at [718, 561] on link "page 4" at bounding box center [707, 577] width 32 height 32
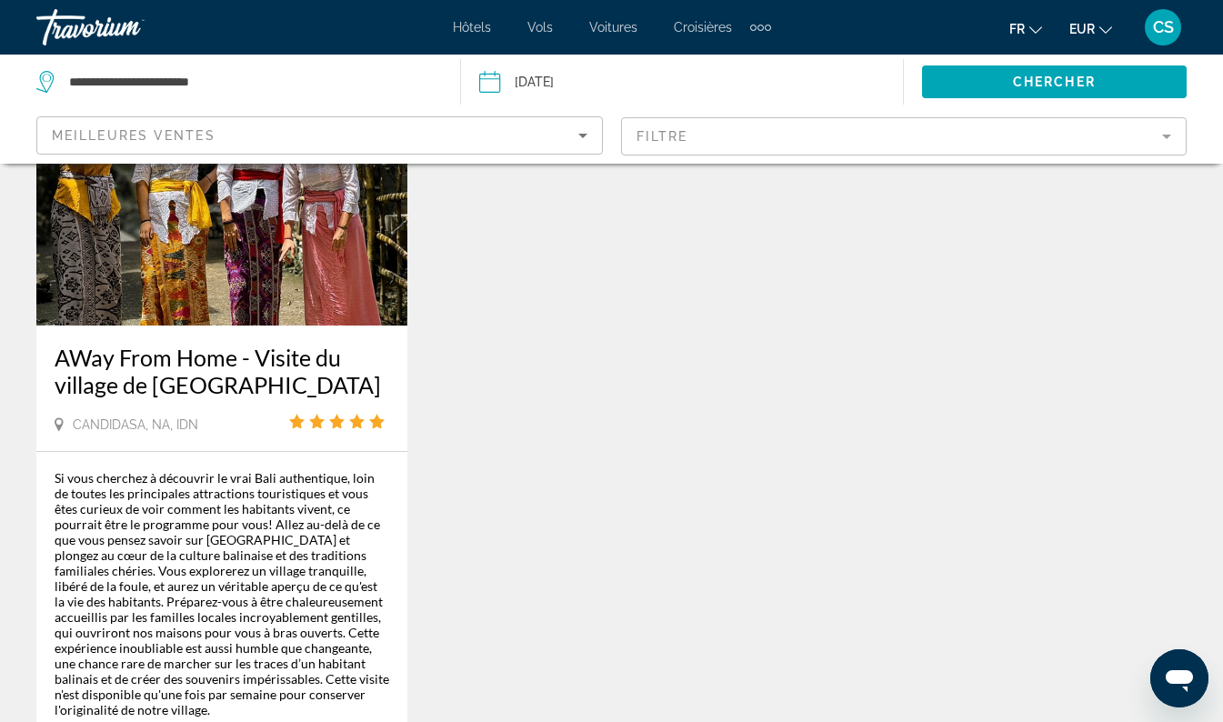
scroll to position [197, 0]
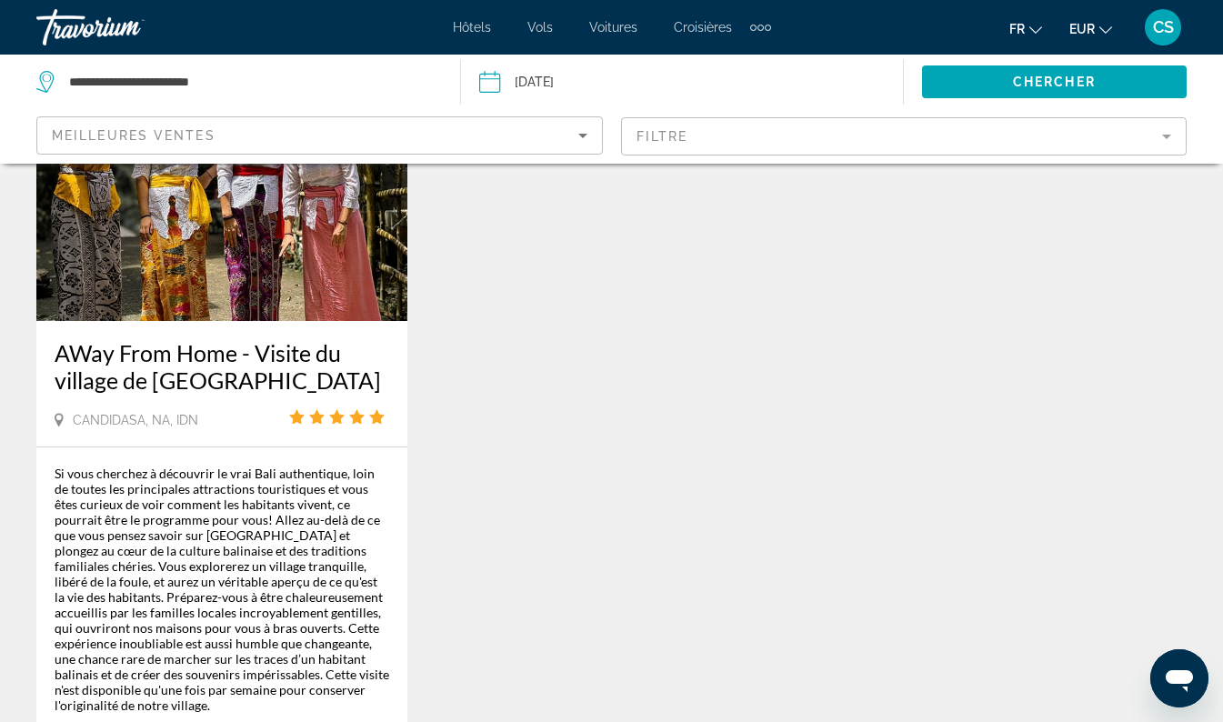
click at [1004, 452] on div "AWay From Home - Visite du village de Bali Candidasa, NA, IDN De €142.64 EUR Pl…" at bounding box center [611, 443] width 1169 height 826
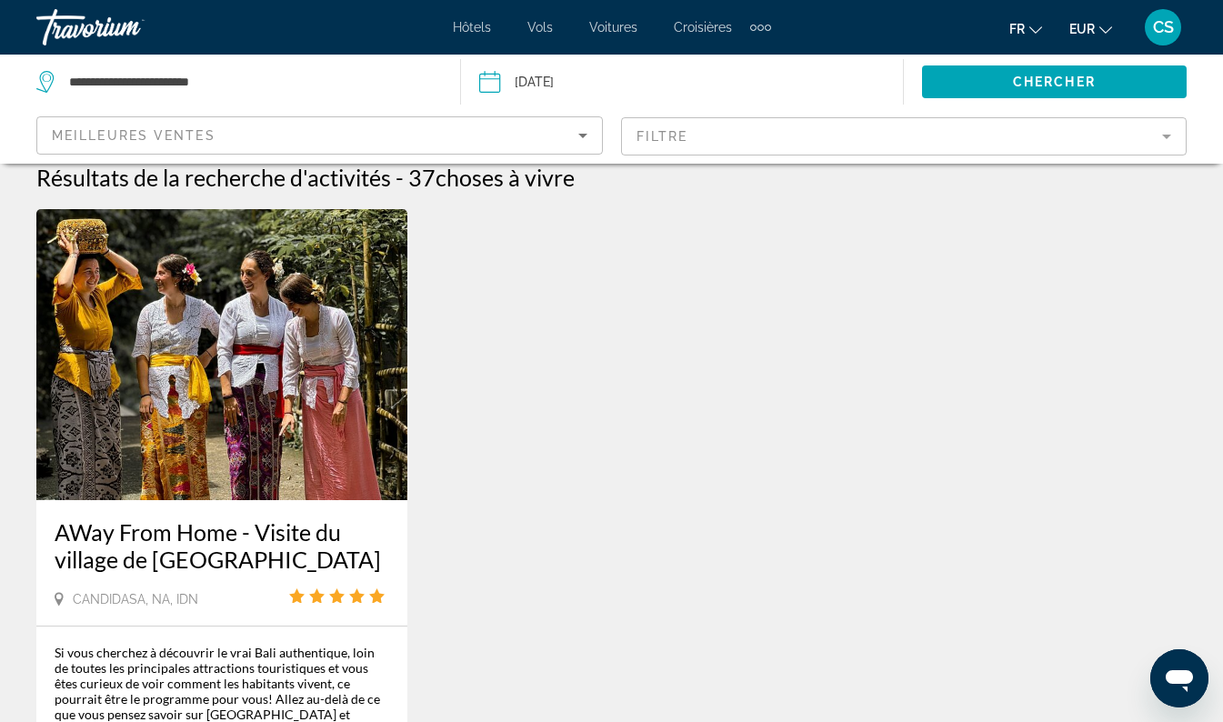
scroll to position [0, 0]
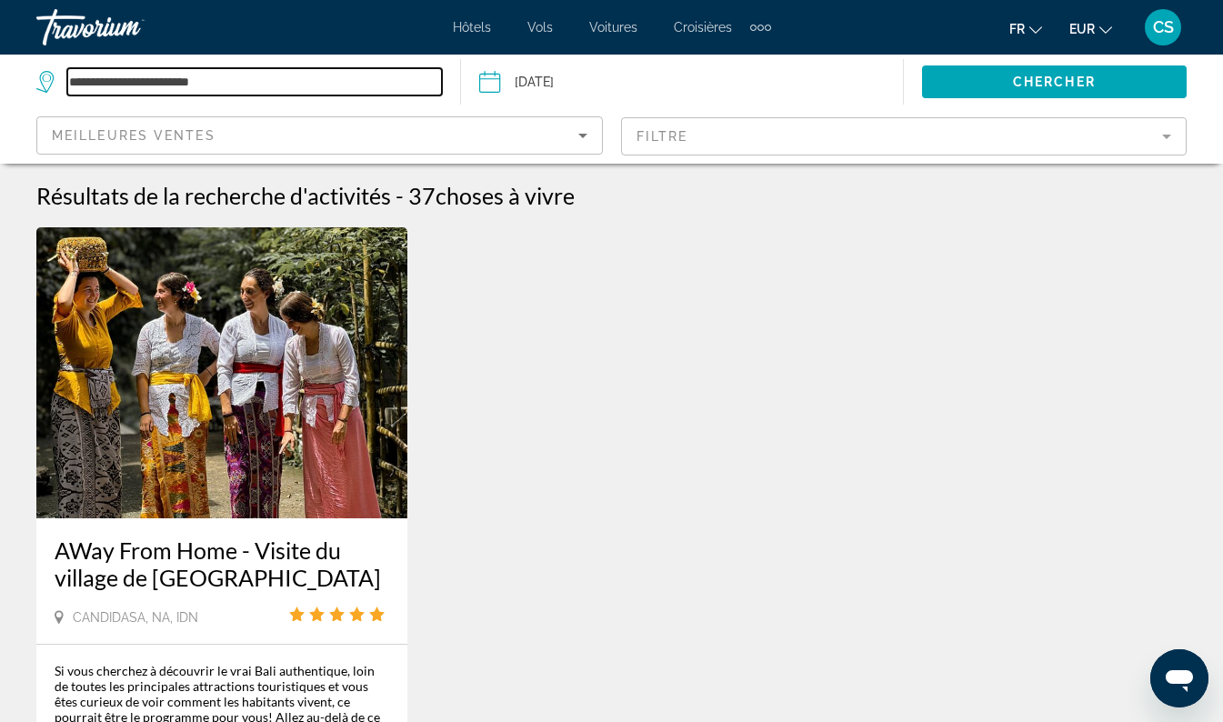
click at [198, 87] on input "**********" at bounding box center [254, 81] width 375 height 27
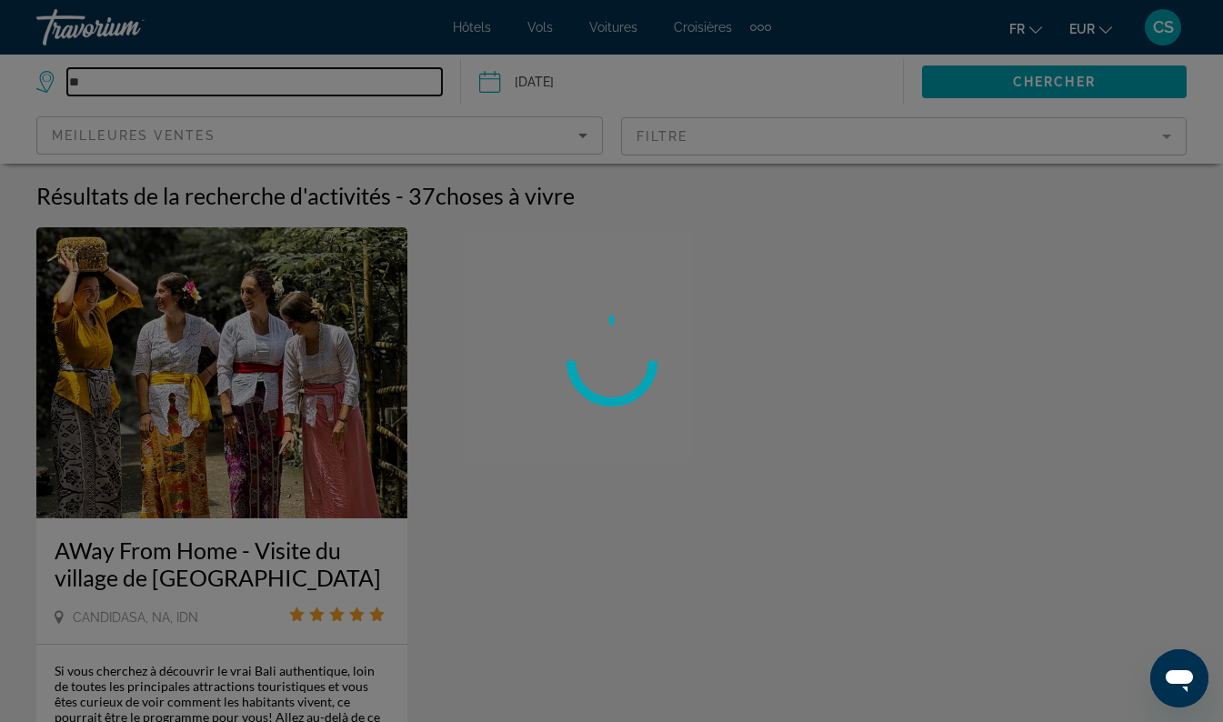
type input "*"
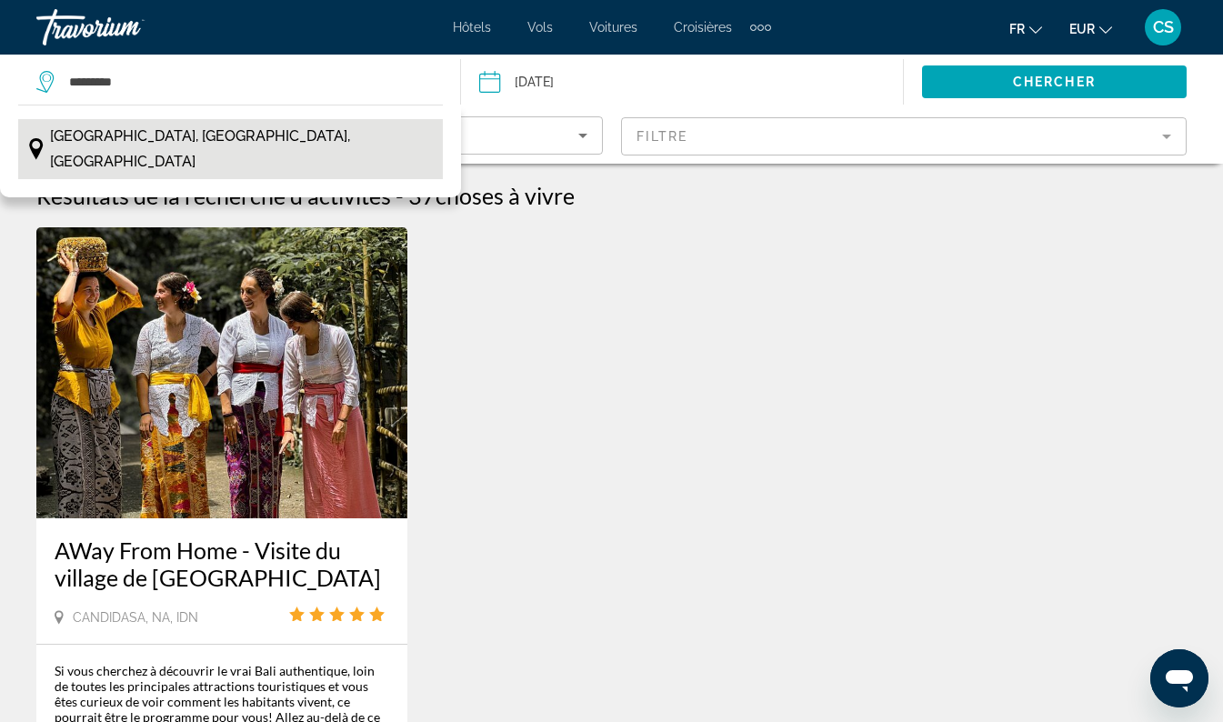
click at [198, 132] on span "Nusa Penida, Bali, Indonésie" at bounding box center [241, 149] width 383 height 51
type input "**********"
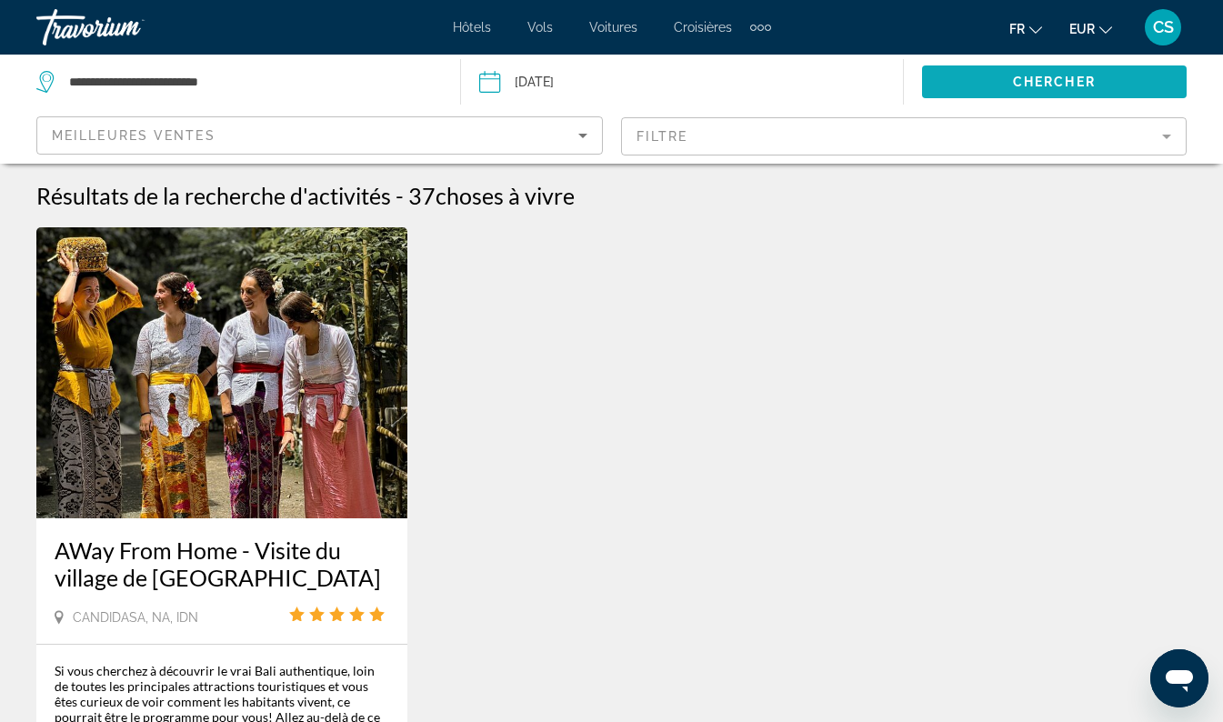
click at [1011, 92] on span "Search widget" at bounding box center [1054, 82] width 265 height 44
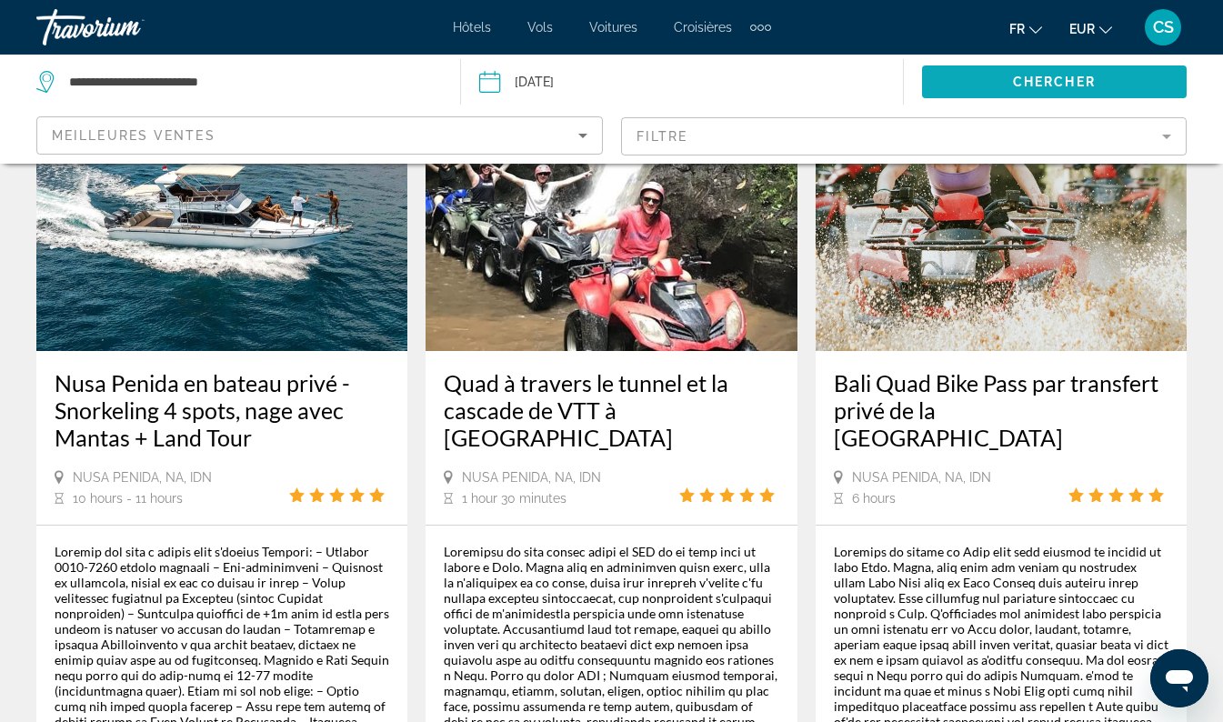
scroll to position [166, 0]
click at [1062, 475] on div "Nusa Penida, NA, IDN 6 hours" at bounding box center [1001, 488] width 335 height 37
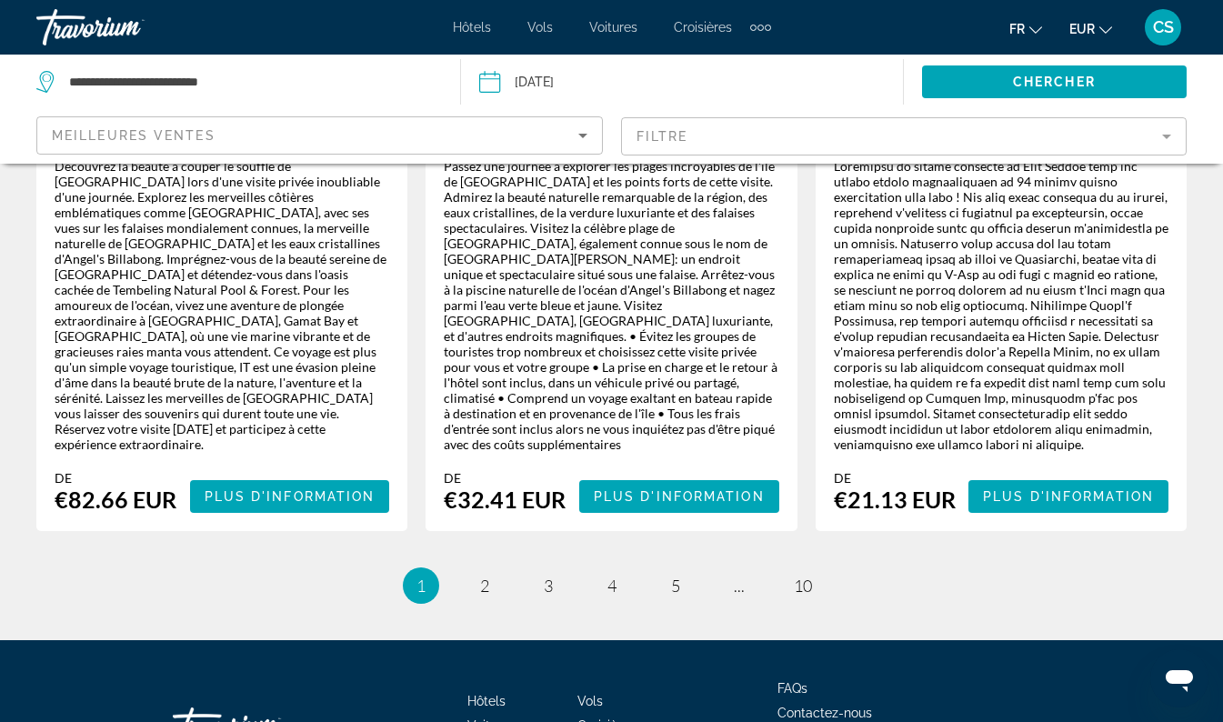
scroll to position [3323, 0]
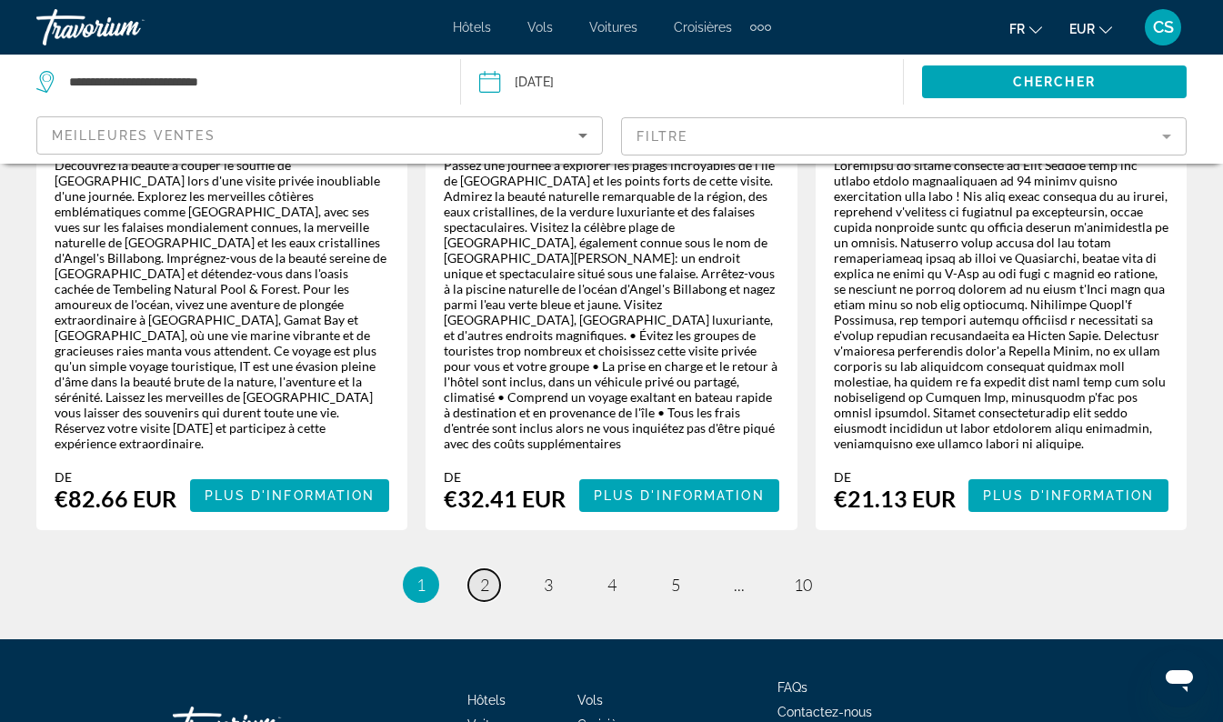
click at [484, 575] on span "2" at bounding box center [484, 585] width 9 height 20
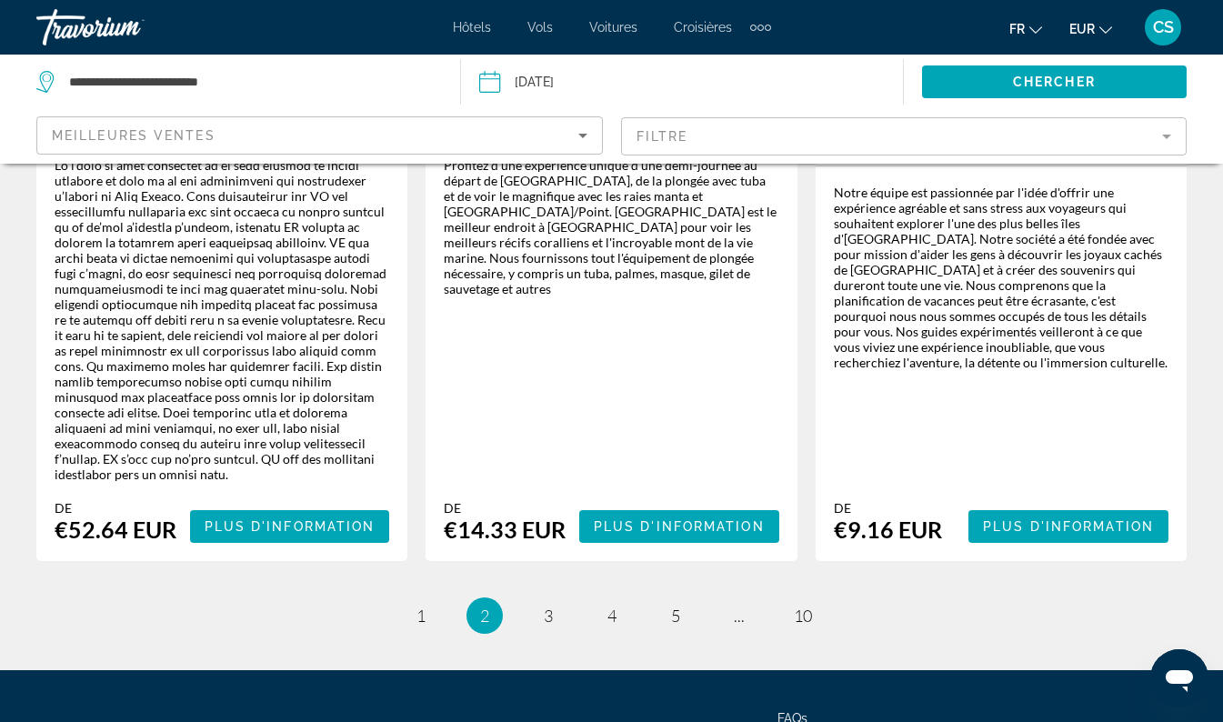
scroll to position [2964, 0]
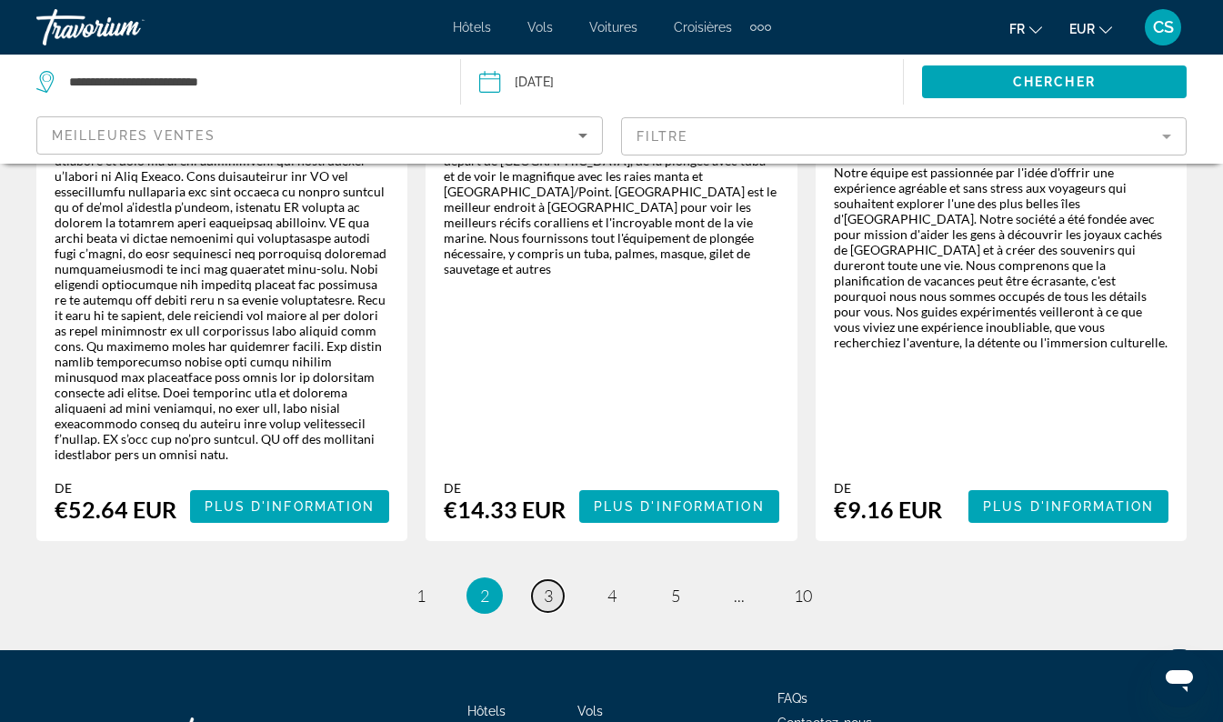
click at [548, 586] on span "3" at bounding box center [548, 596] width 9 height 20
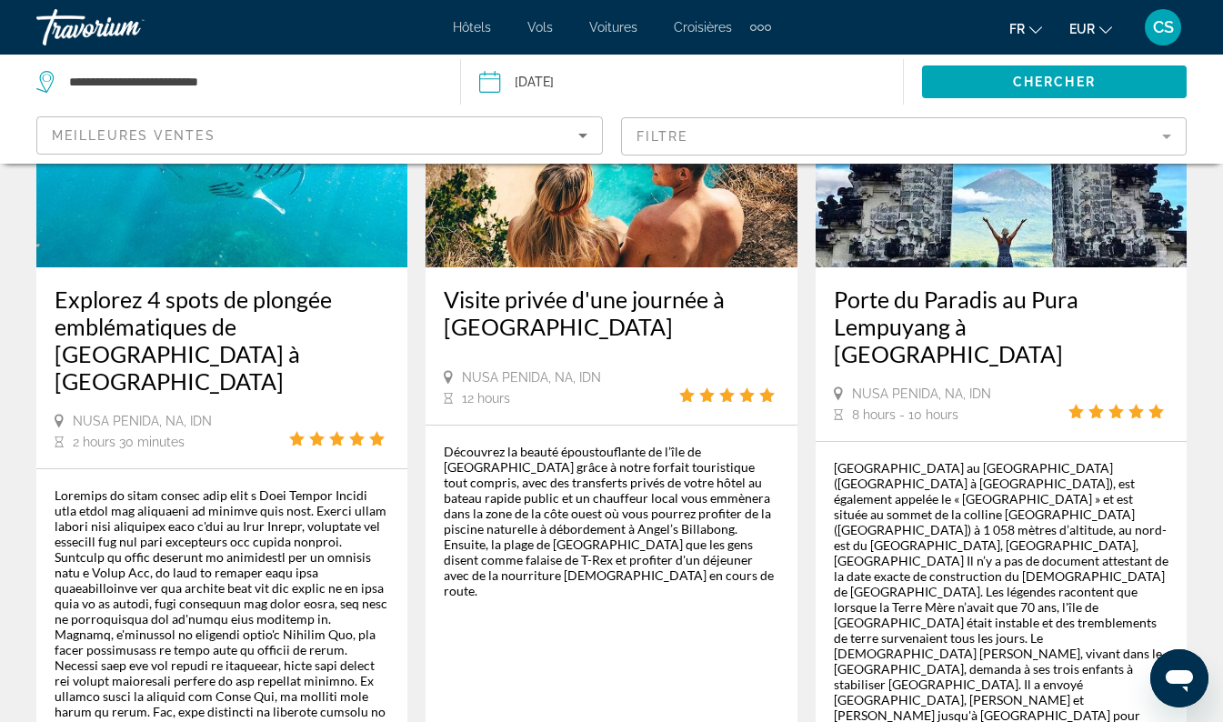
scroll to position [250, 0]
